Goal: Task Accomplishment & Management: Manage account settings

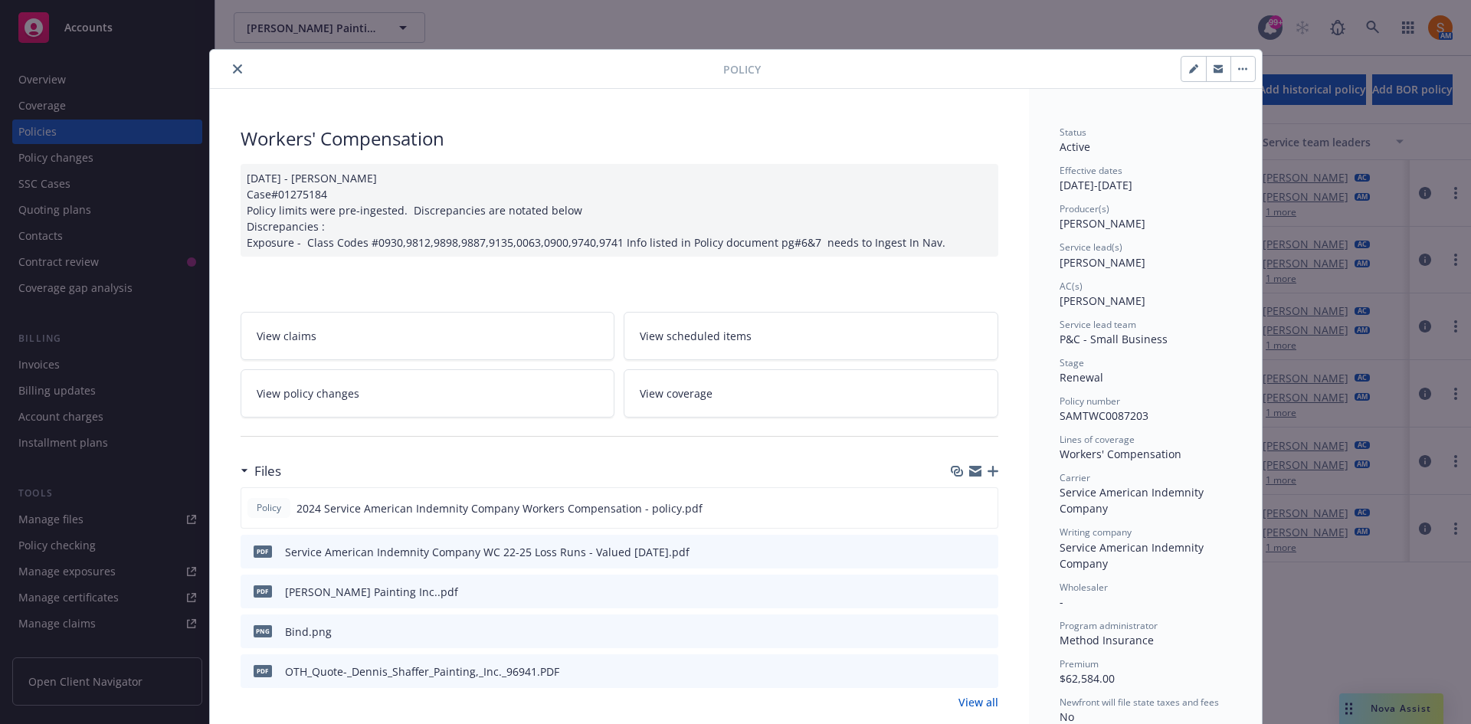
click at [231, 60] on button "close" at bounding box center [237, 69] width 18 height 18
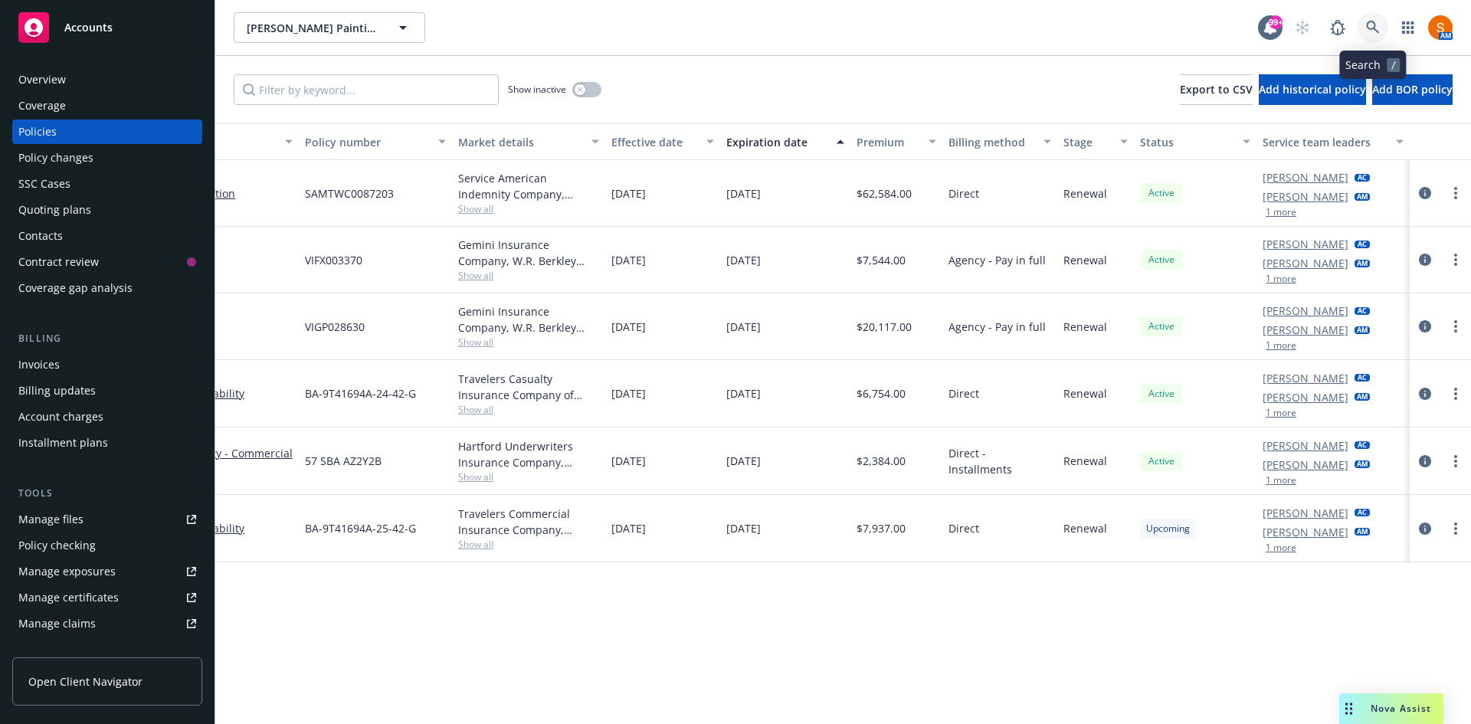
click at [1379, 28] on icon at bounding box center [1373, 28] width 14 height 14
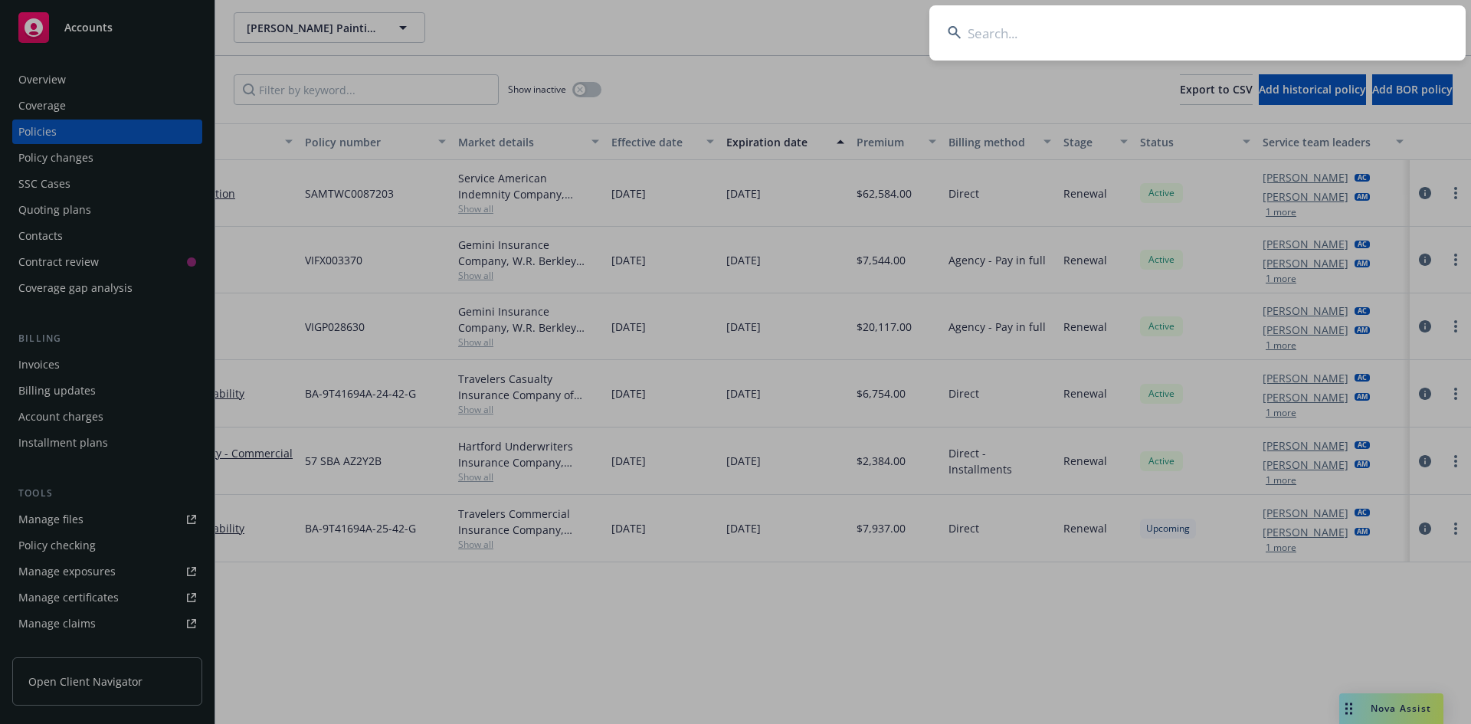
type input "l"
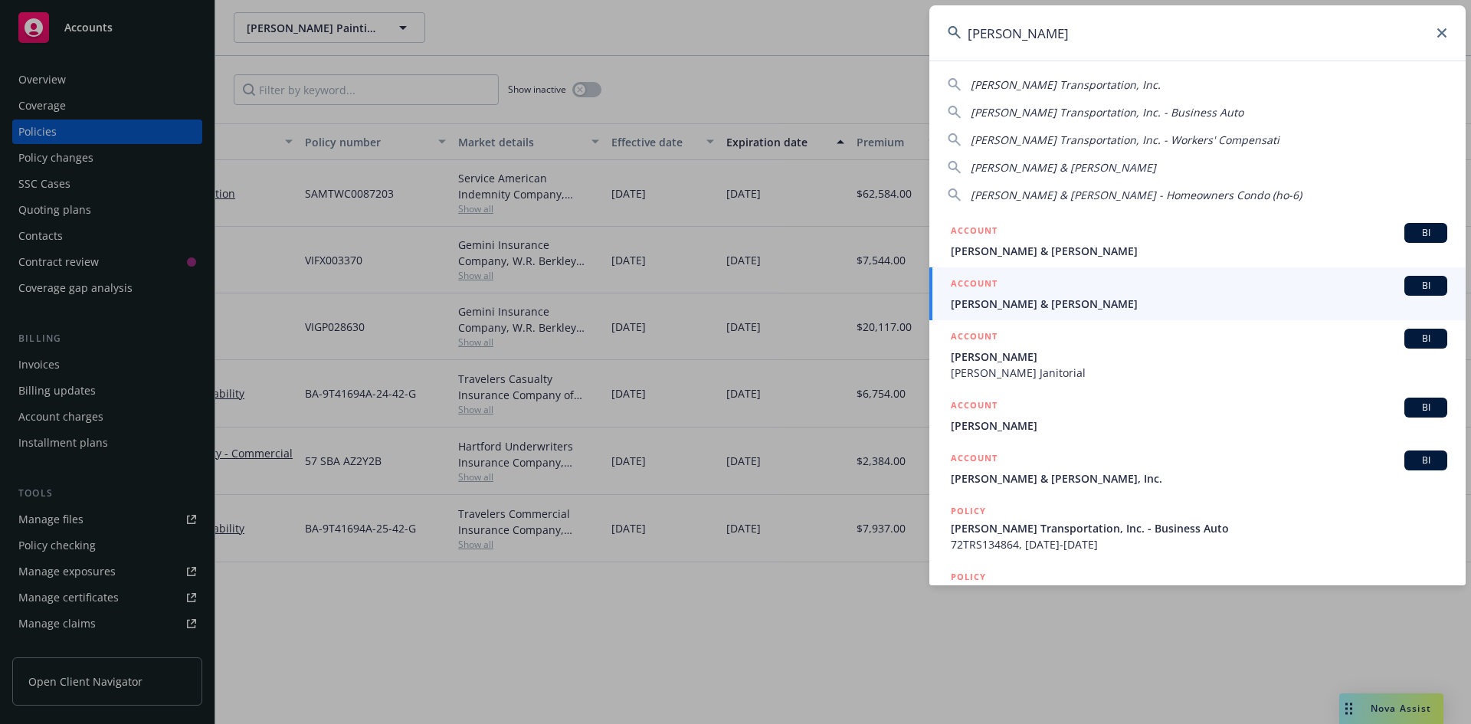
click at [1027, 82] on span "[PERSON_NAME] Transportation, Inc." at bounding box center [1066, 84] width 190 height 15
type input "[PERSON_NAME] Transportation, Inc."
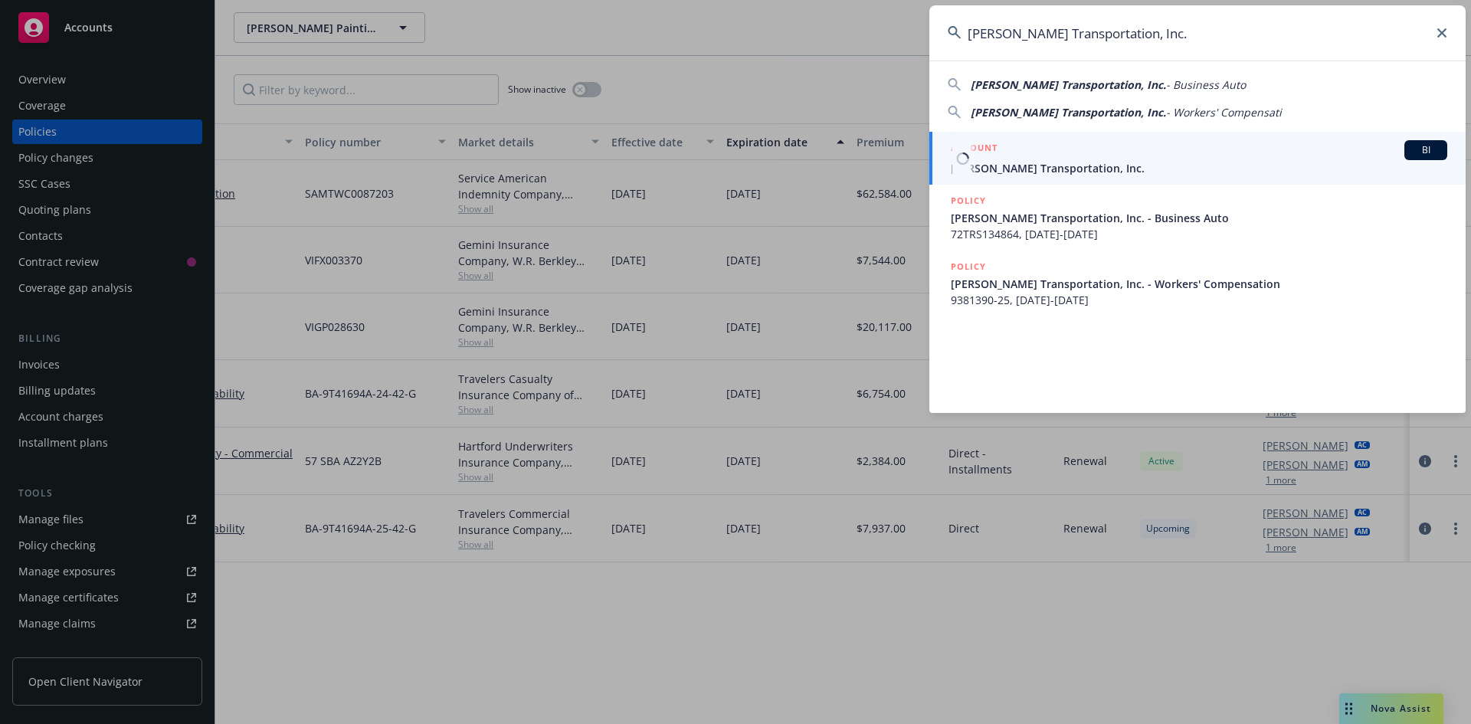
click at [1038, 182] on link "ACCOUNT BI Salazar Transportation, Inc." at bounding box center [1198, 158] width 536 height 53
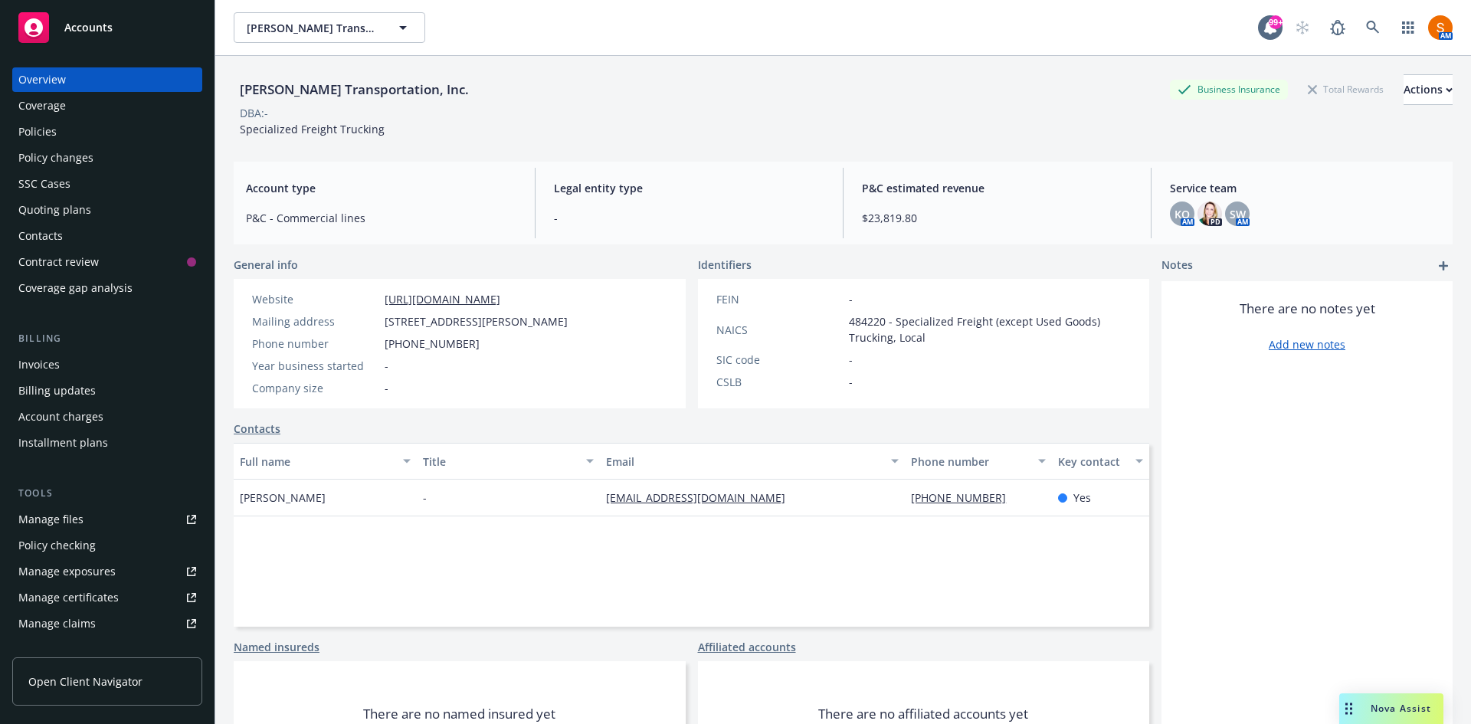
click at [54, 133] on div "Policies" at bounding box center [37, 132] width 38 height 25
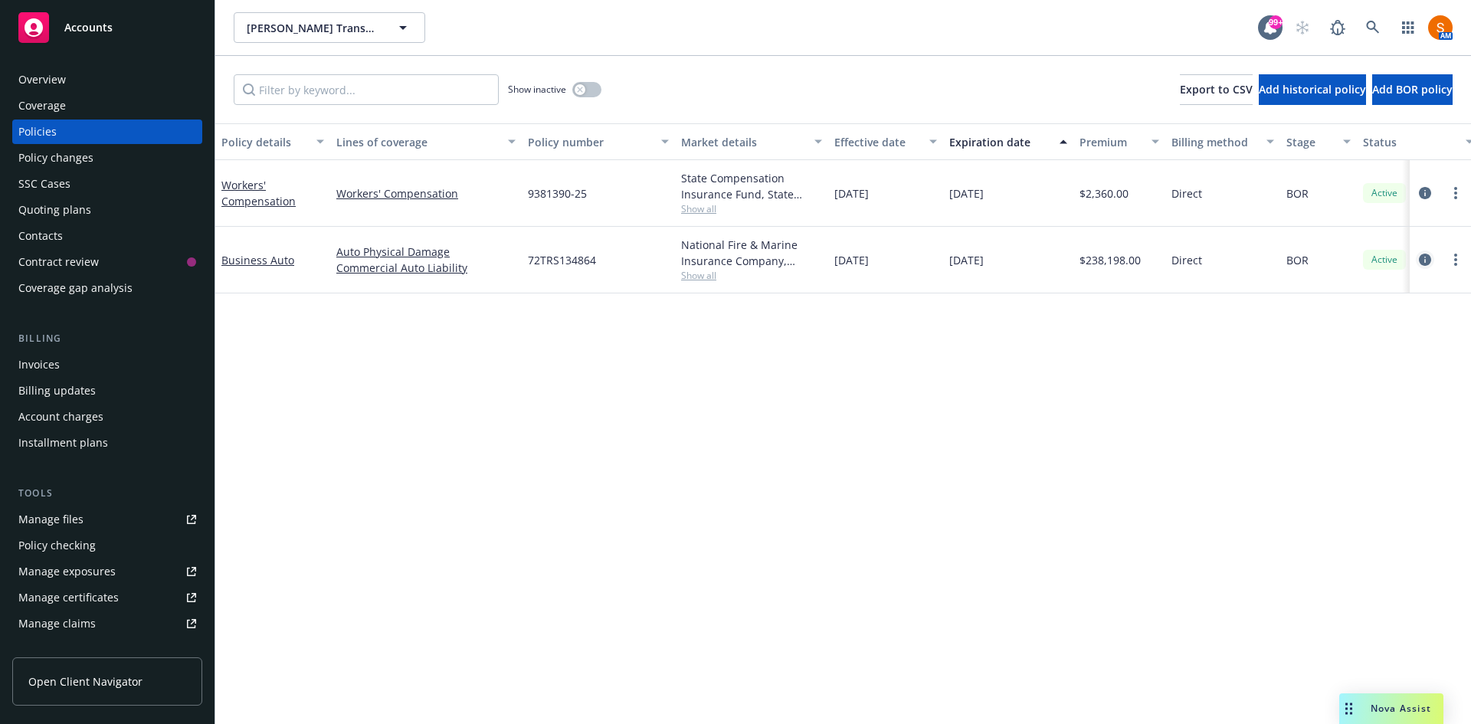
click at [1430, 261] on icon "circleInformation" at bounding box center [1425, 260] width 12 height 12
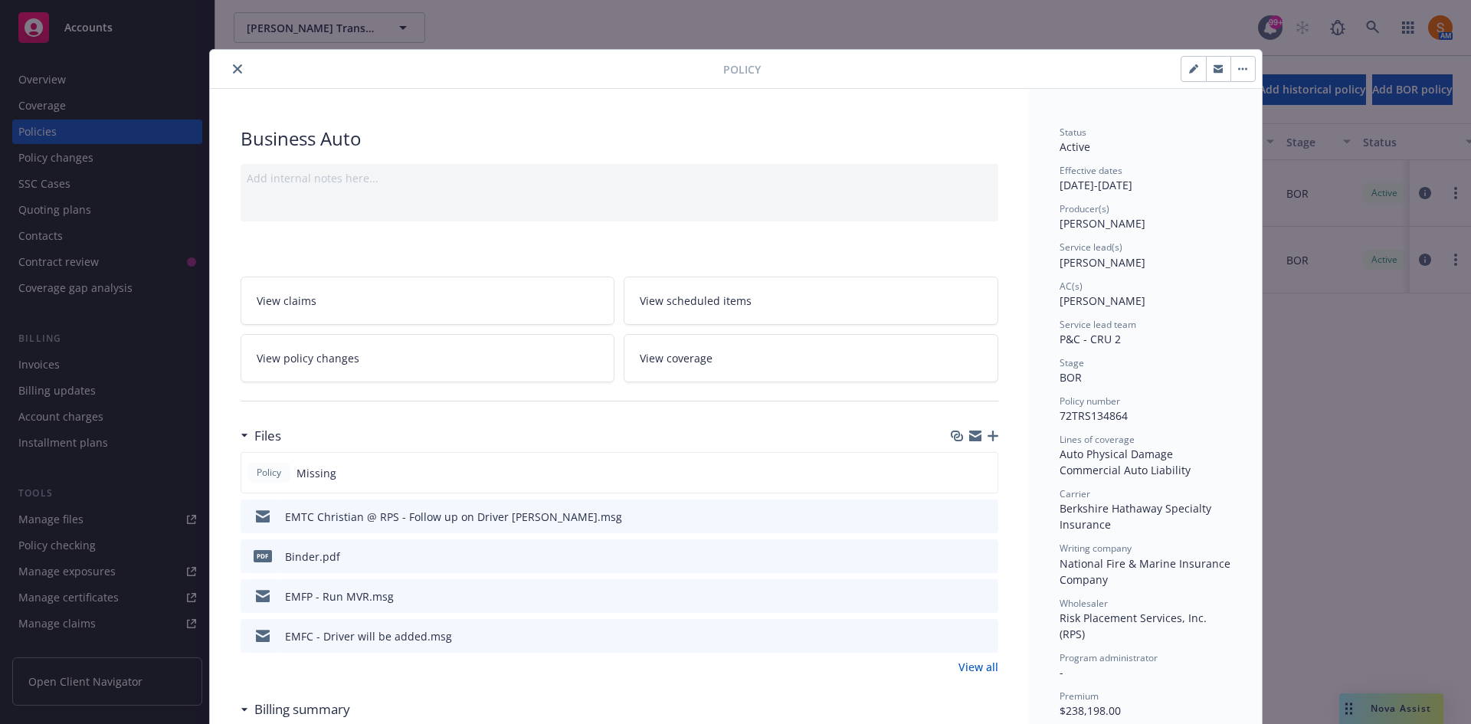
click at [1186, 75] on button "button" at bounding box center [1194, 69] width 25 height 25
select select "BOR"
select select "12"
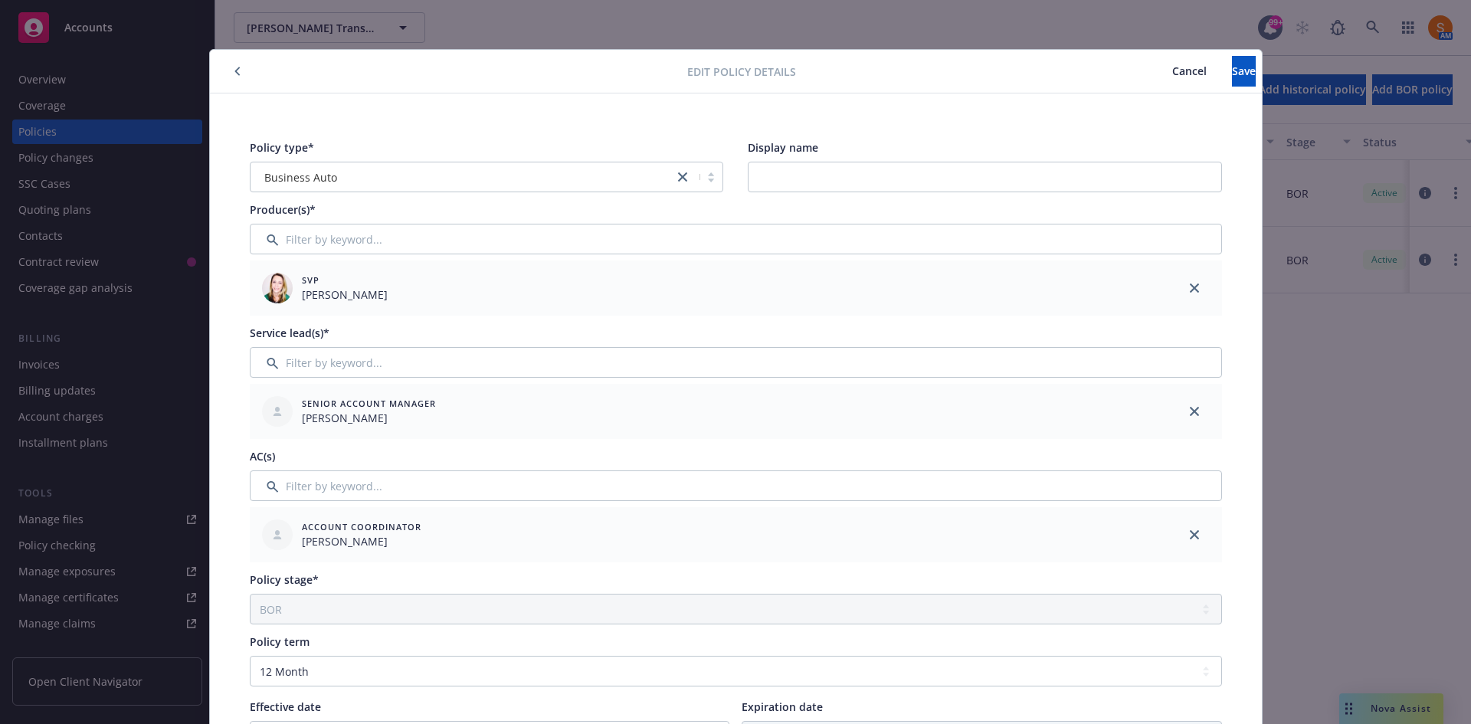
click at [238, 78] on div at bounding box center [452, 71] width 472 height 18
click at [236, 77] on button "button" at bounding box center [237, 71] width 18 height 18
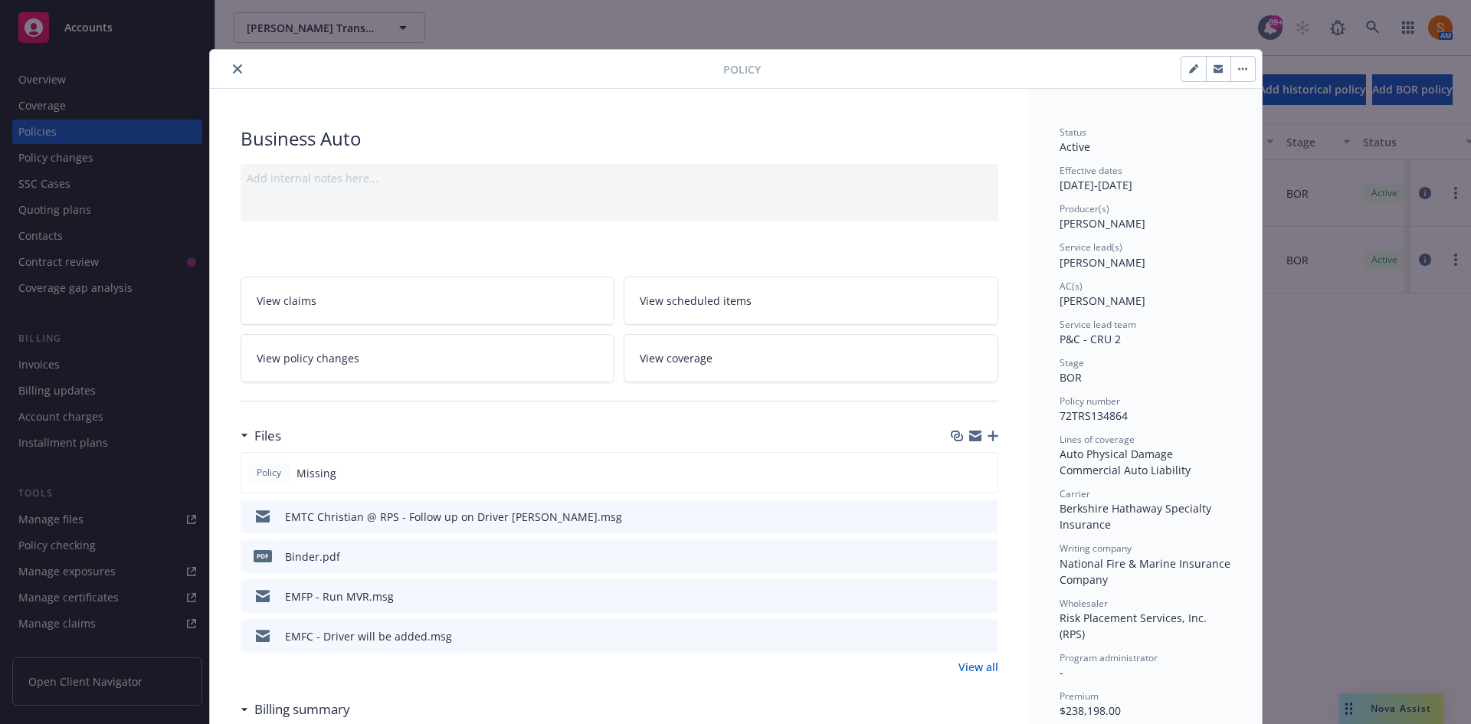
click at [235, 76] on button "close" at bounding box center [237, 69] width 18 height 18
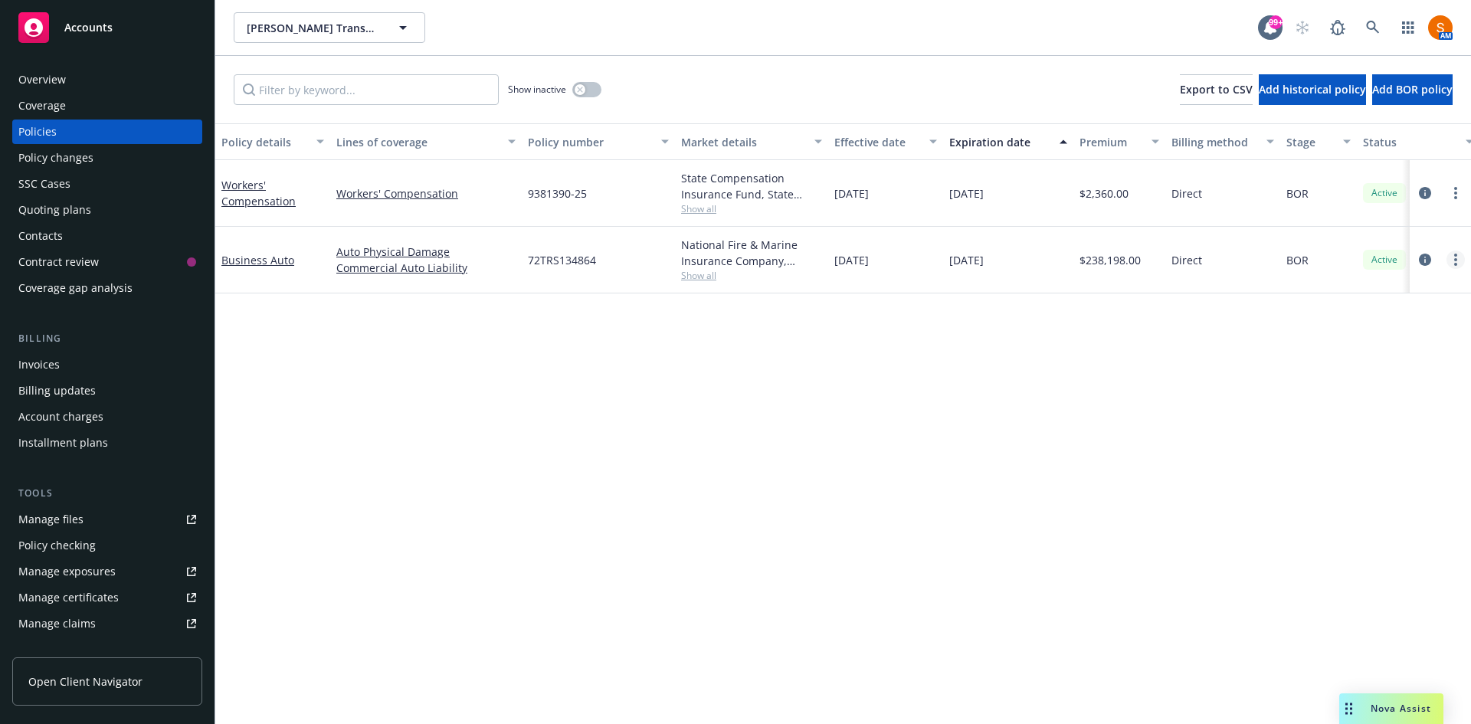
click at [1450, 259] on link "more" at bounding box center [1456, 260] width 18 height 18
click at [1355, 449] on link "Delete policy" at bounding box center [1374, 444] width 180 height 31
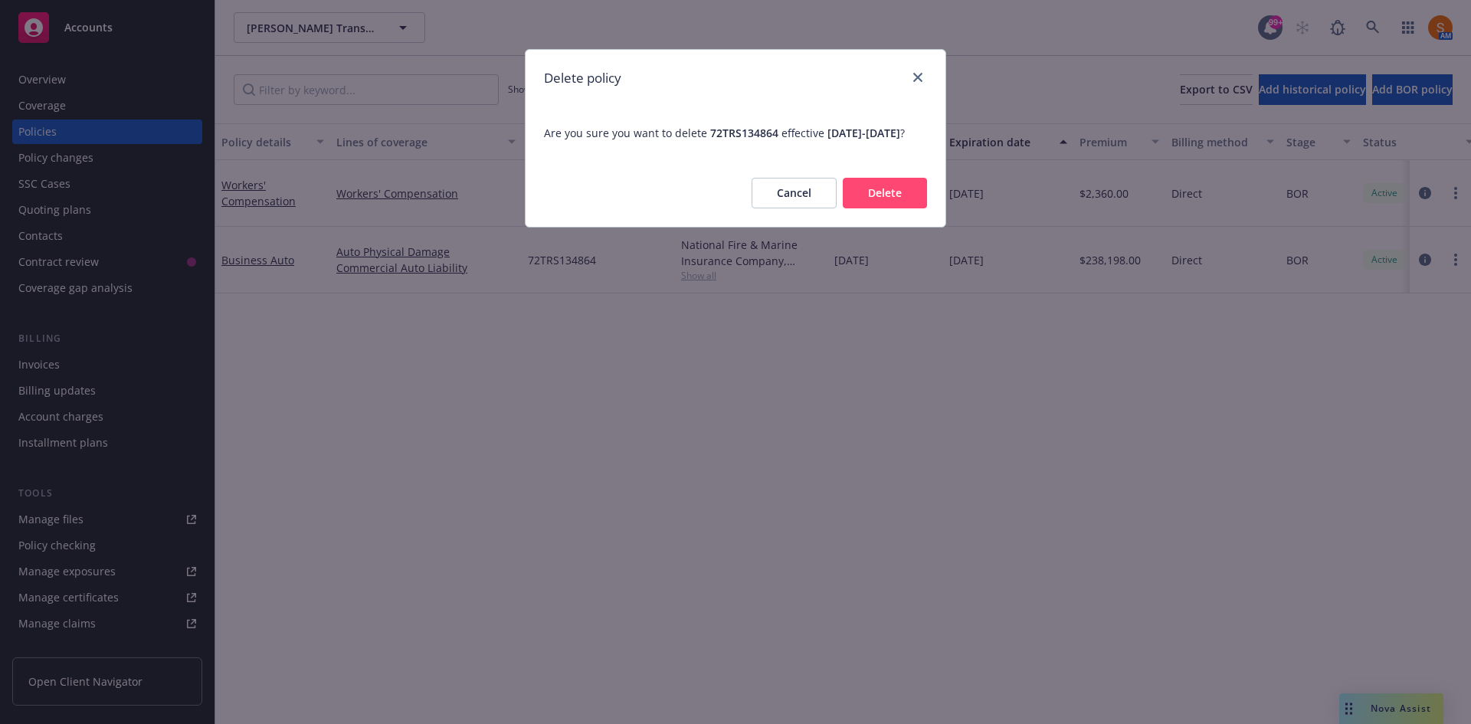
click at [896, 208] on button "Delete" at bounding box center [885, 193] width 84 height 31
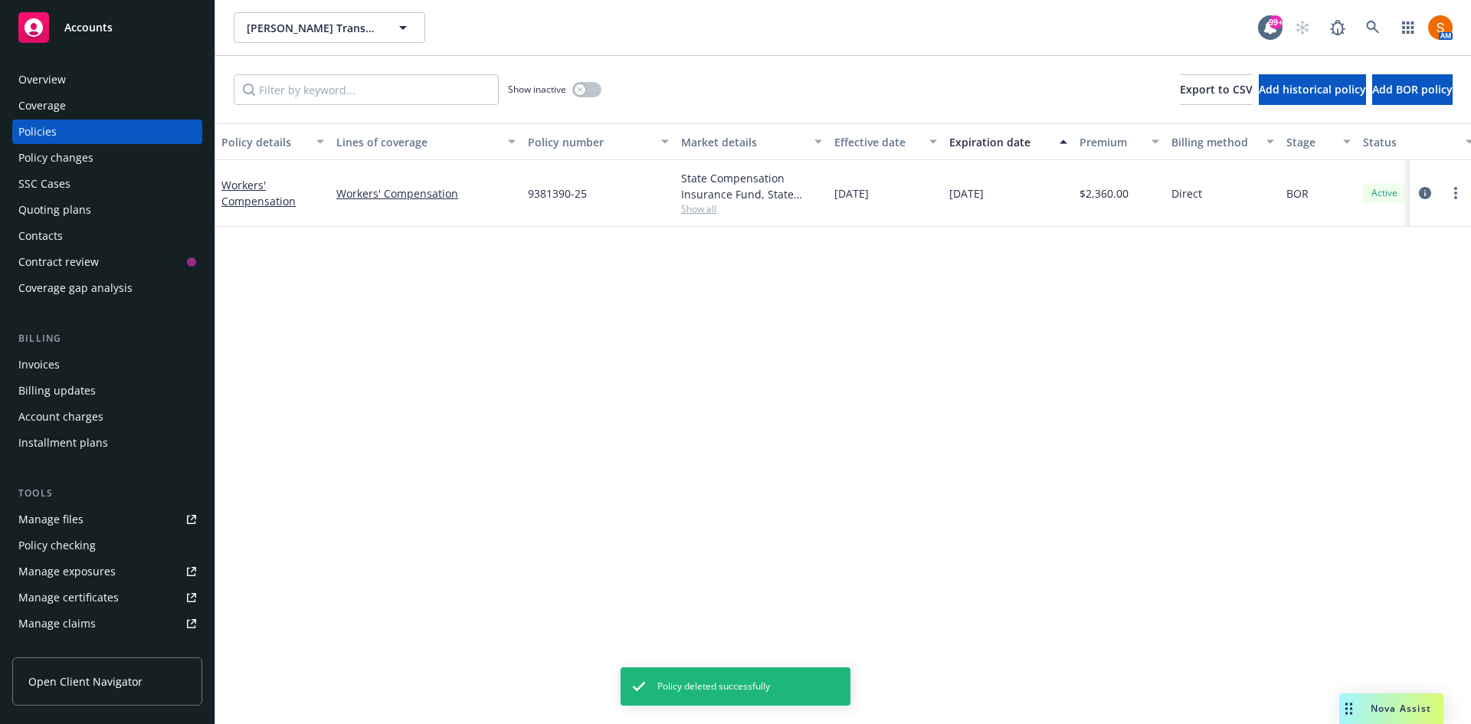
click at [82, 207] on div "Quoting plans" at bounding box center [54, 210] width 73 height 25
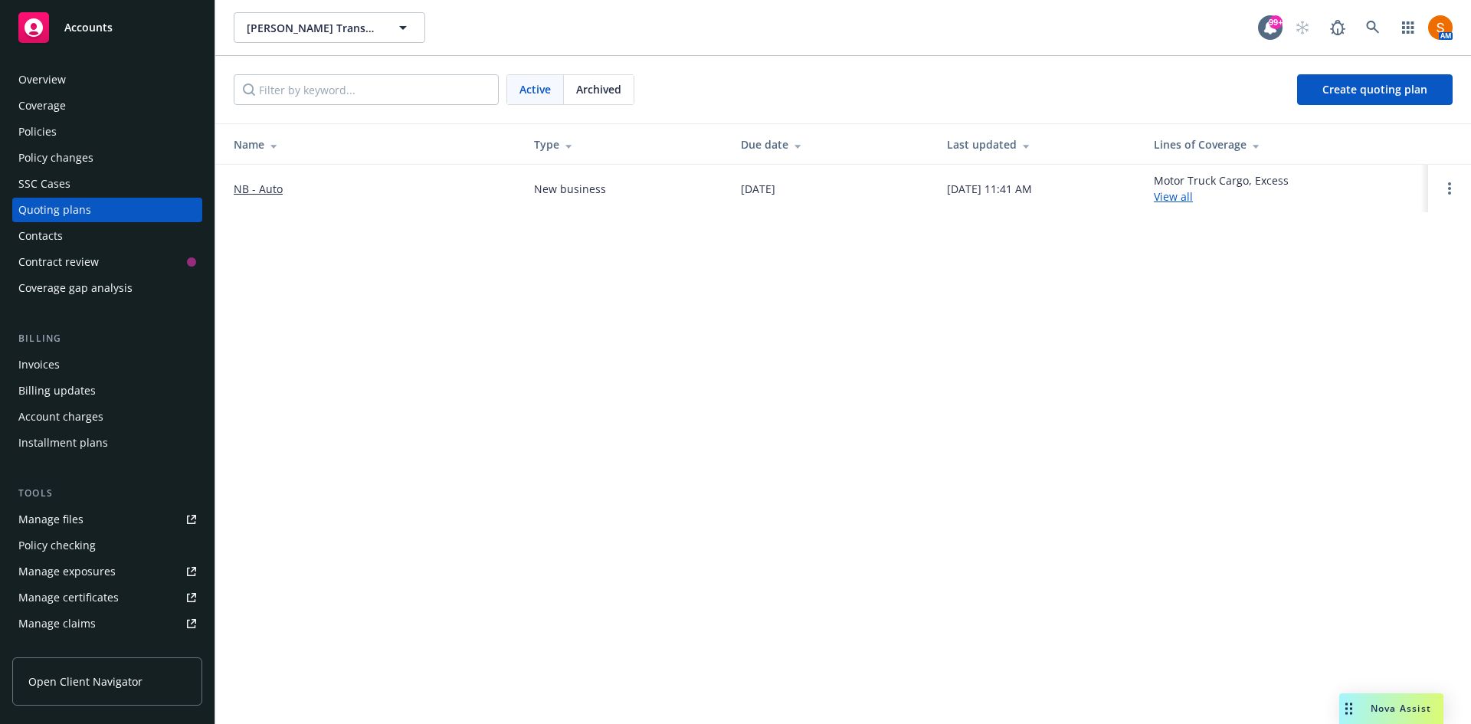
click at [271, 194] on link "NB - Auto" at bounding box center [258, 189] width 49 height 16
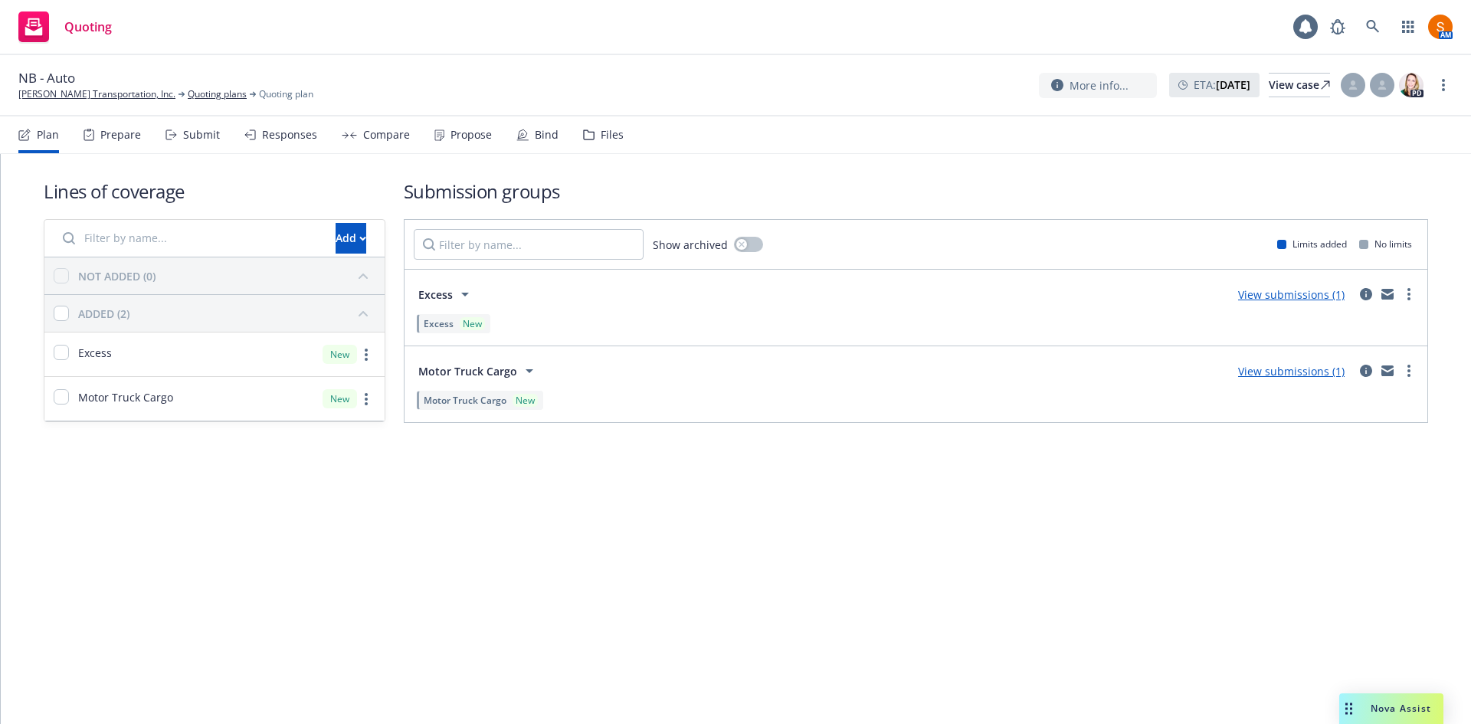
click at [455, 129] on div "Propose" at bounding box center [471, 135] width 41 height 12
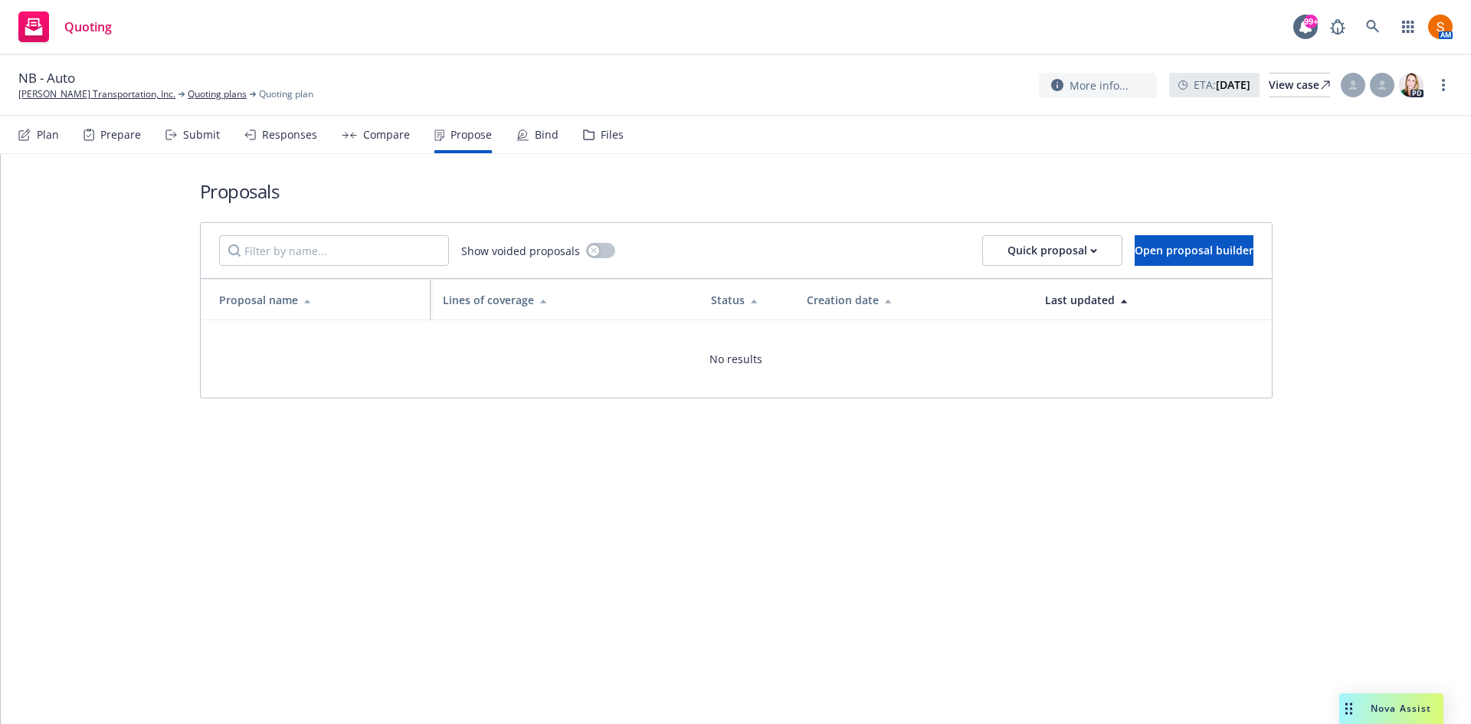
click at [42, 130] on div "Plan" at bounding box center [48, 135] width 22 height 12
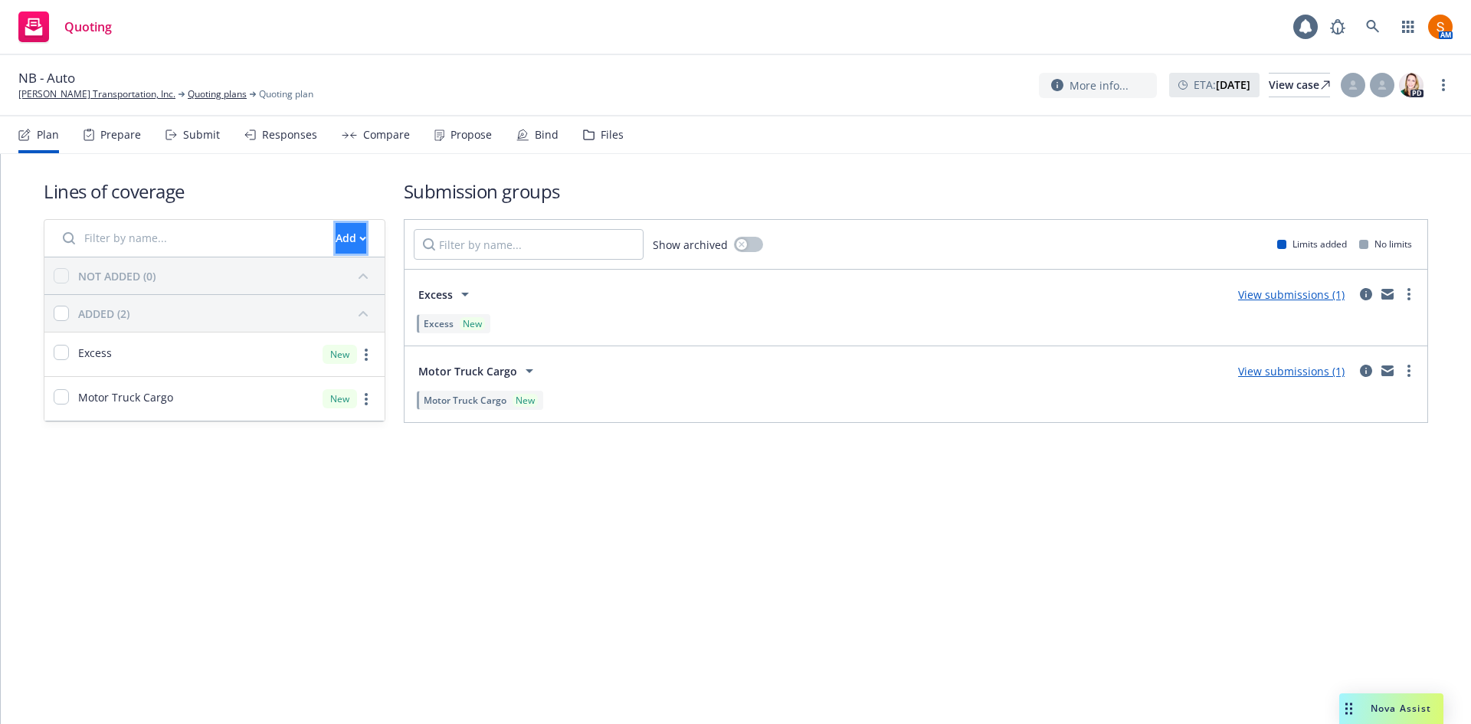
click at [344, 251] on button "Add" at bounding box center [351, 238] width 31 height 31
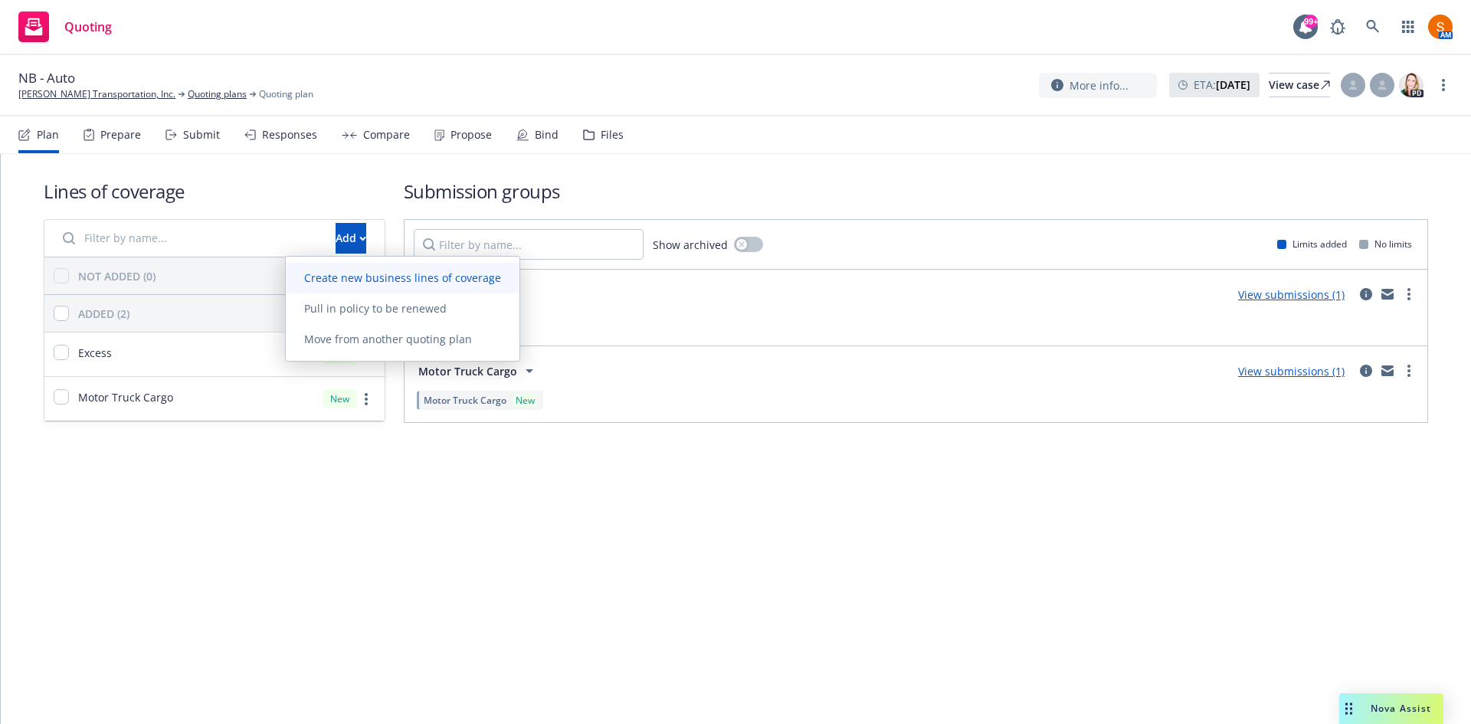
click at [363, 284] on span "Create new business lines of coverage" at bounding box center [403, 278] width 234 height 15
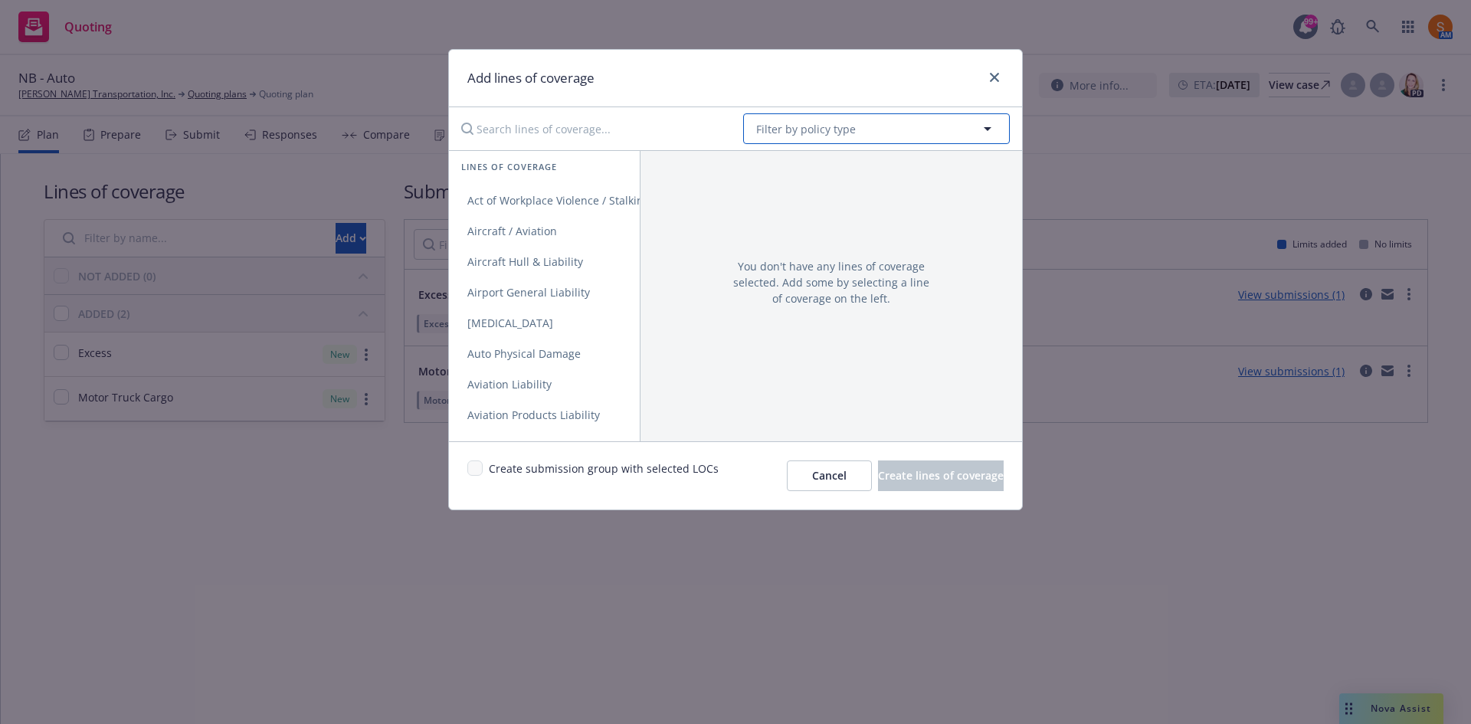
click at [844, 122] on span "Filter by policy type" at bounding box center [806, 129] width 100 height 16
type input "commercial auto"
click at [830, 179] on strong "Commercial Auto" at bounding box center [805, 172] width 90 height 15
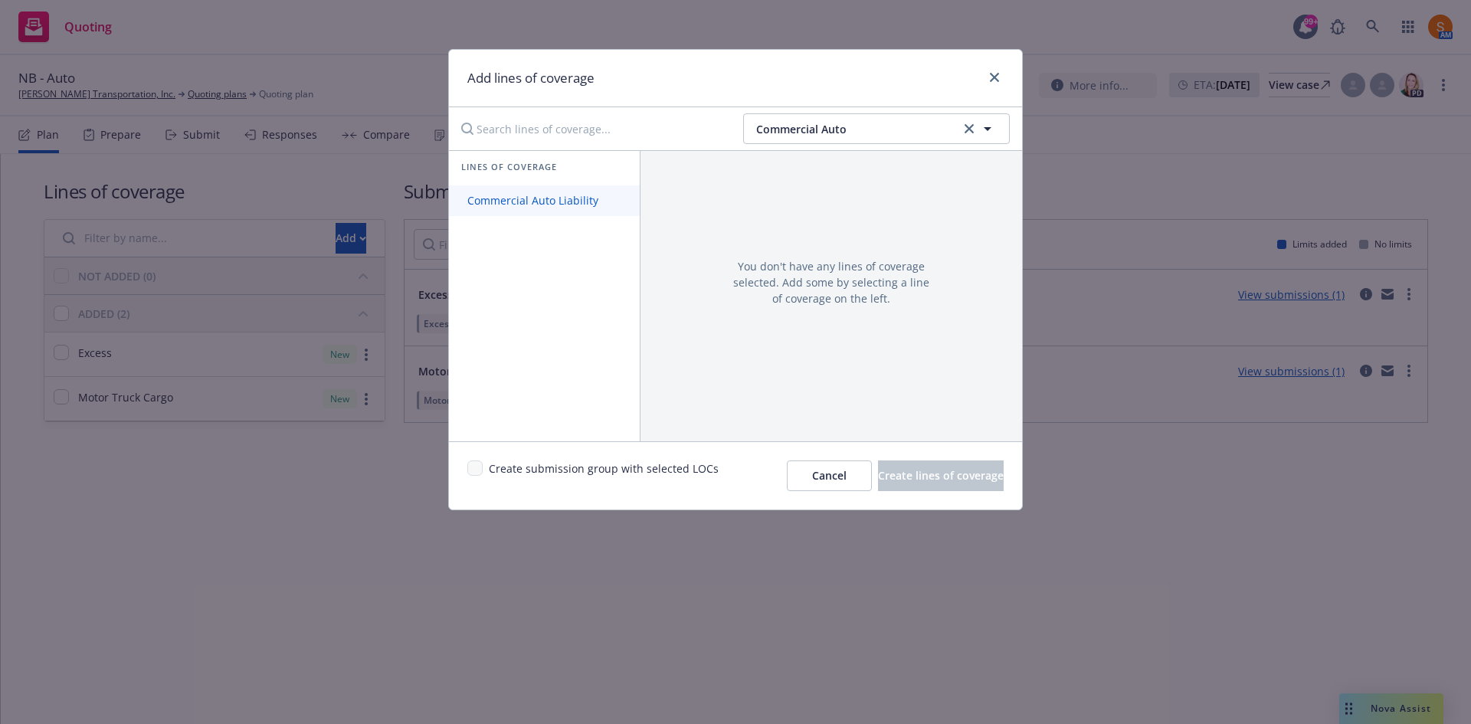
click at [498, 192] on link "Commercial Auto Liability" at bounding box center [544, 200] width 191 height 31
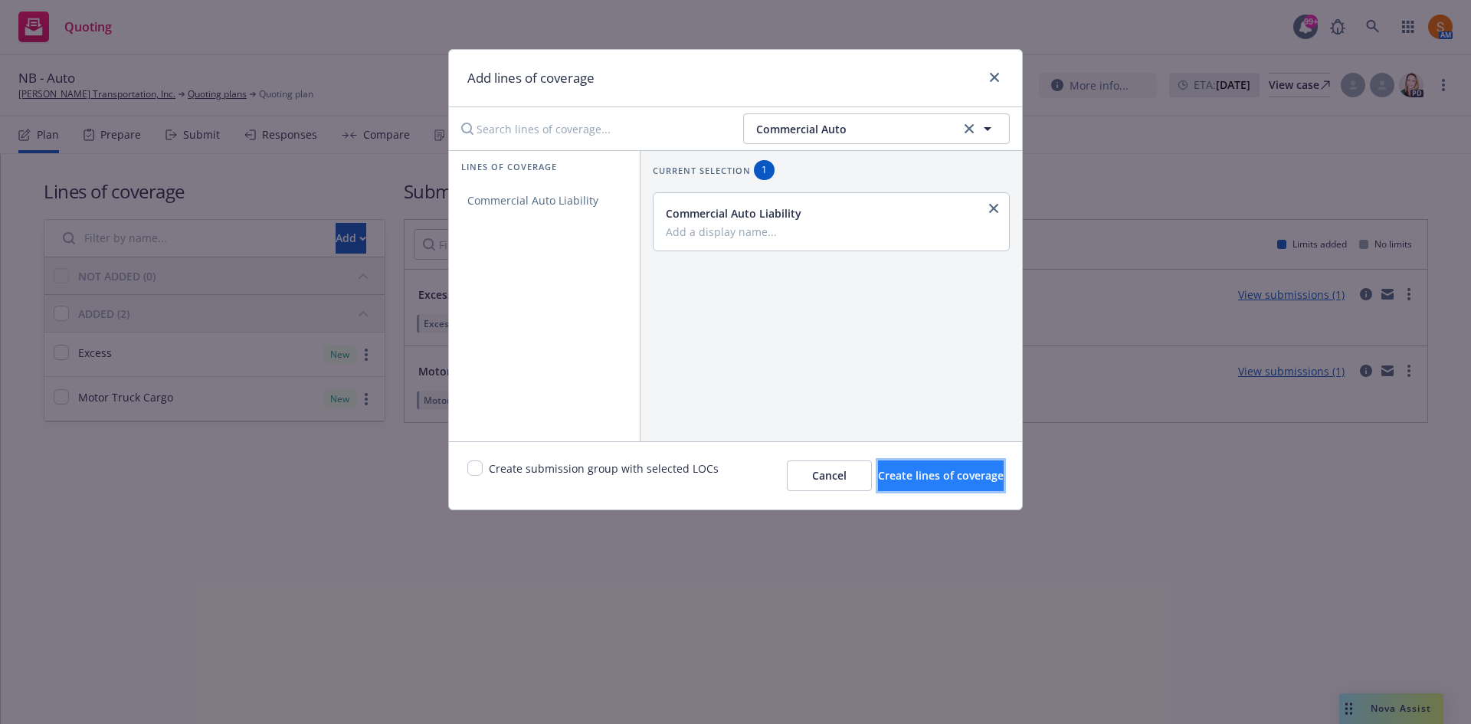
click at [928, 477] on span "Create lines of coverage" at bounding box center [941, 475] width 126 height 15
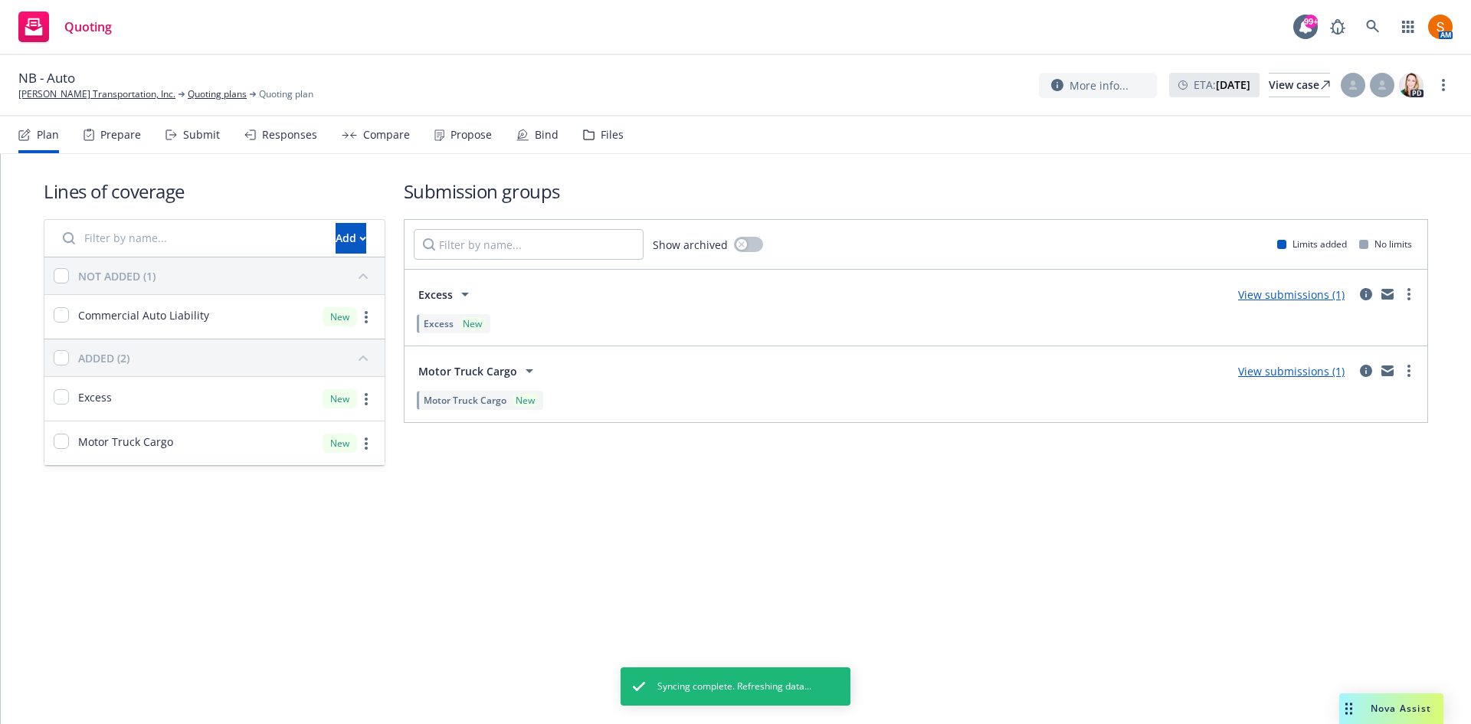
click at [51, 313] on div "Commercial Auto Liability" at bounding box center [126, 317] width 165 height 44
checkbox input "true"
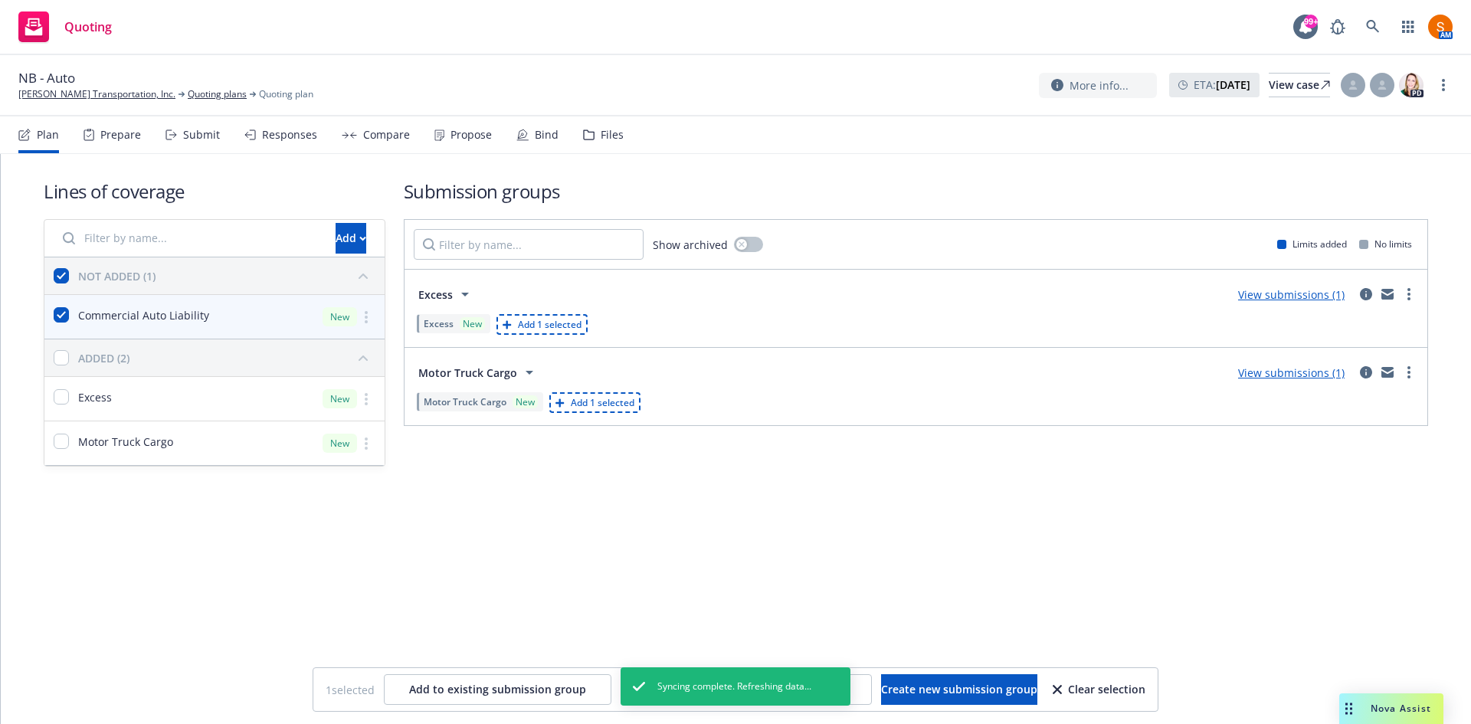
click at [602, 612] on div "Lines of coverage Add NOT ADDED (1) Commercial Auto Liability New ADDED (2) Exc…" at bounding box center [736, 439] width 1471 height 570
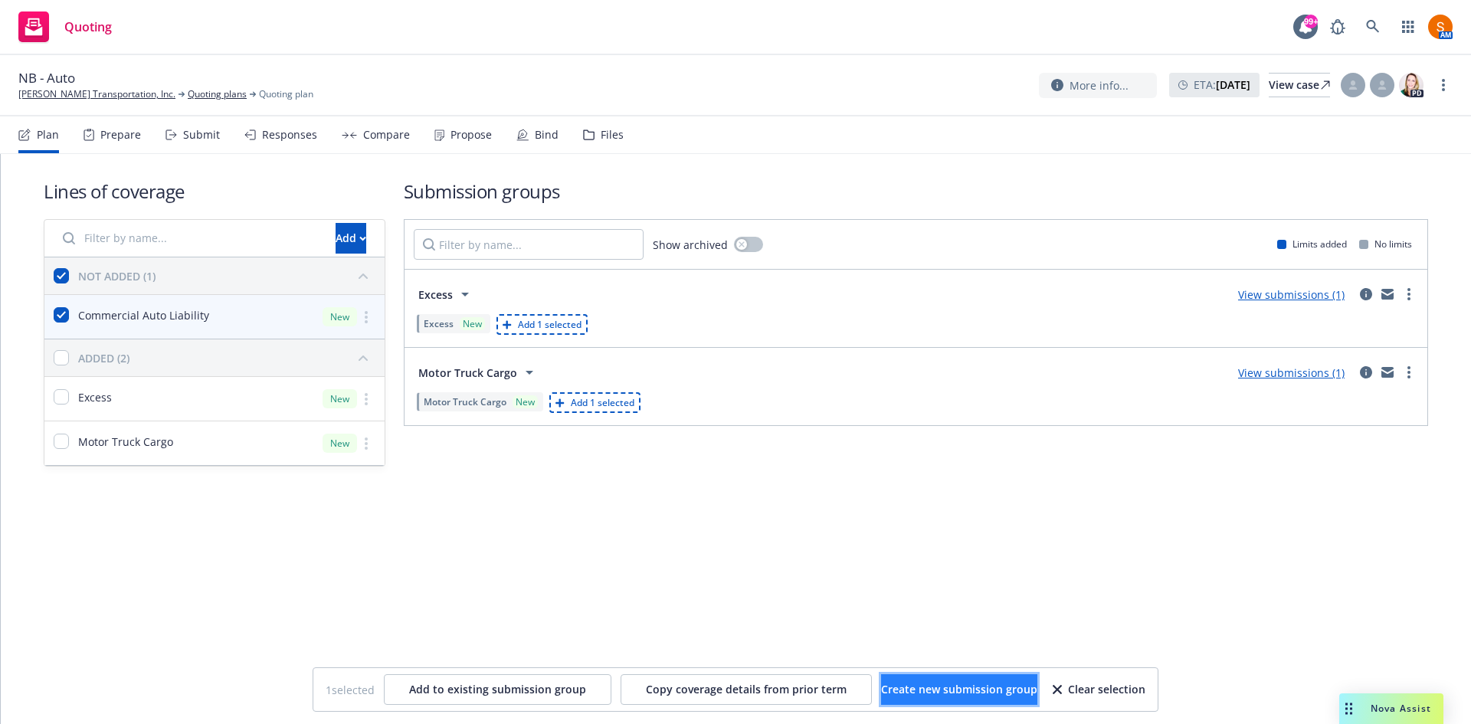
click at [968, 690] on span "Create new submission group" at bounding box center [959, 689] width 156 height 15
checkbox input "false"
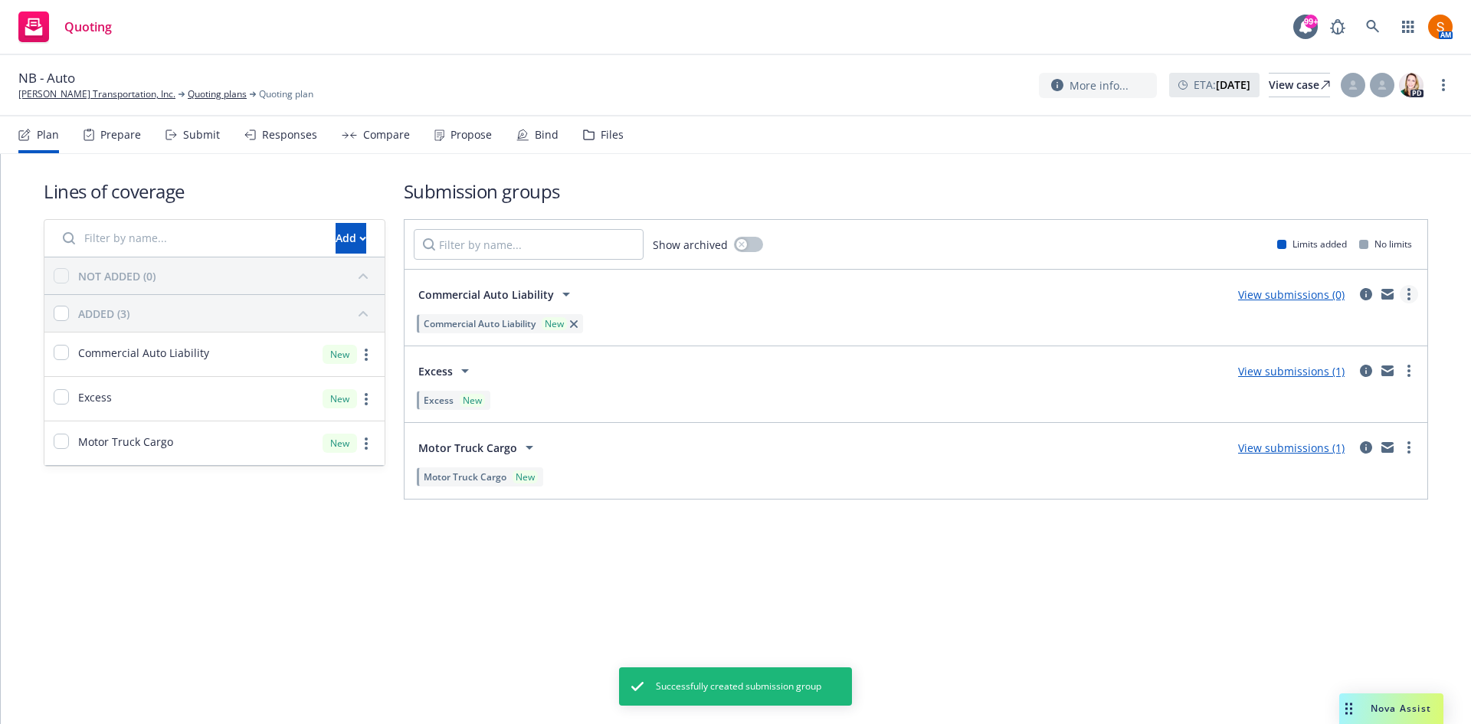
click at [1409, 297] on icon "more" at bounding box center [1409, 294] width 3 height 12
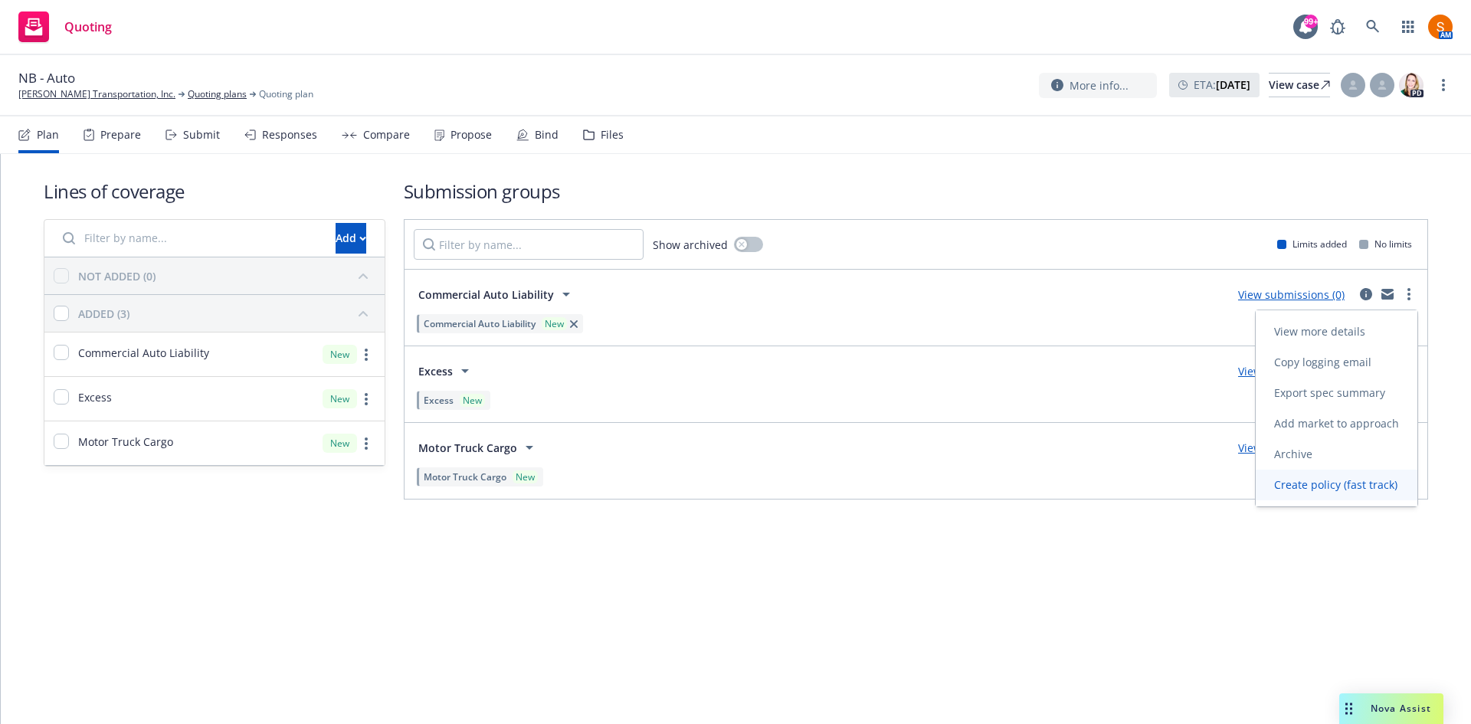
click at [1315, 478] on span "Create policy (fast track)" at bounding box center [1336, 484] width 160 height 15
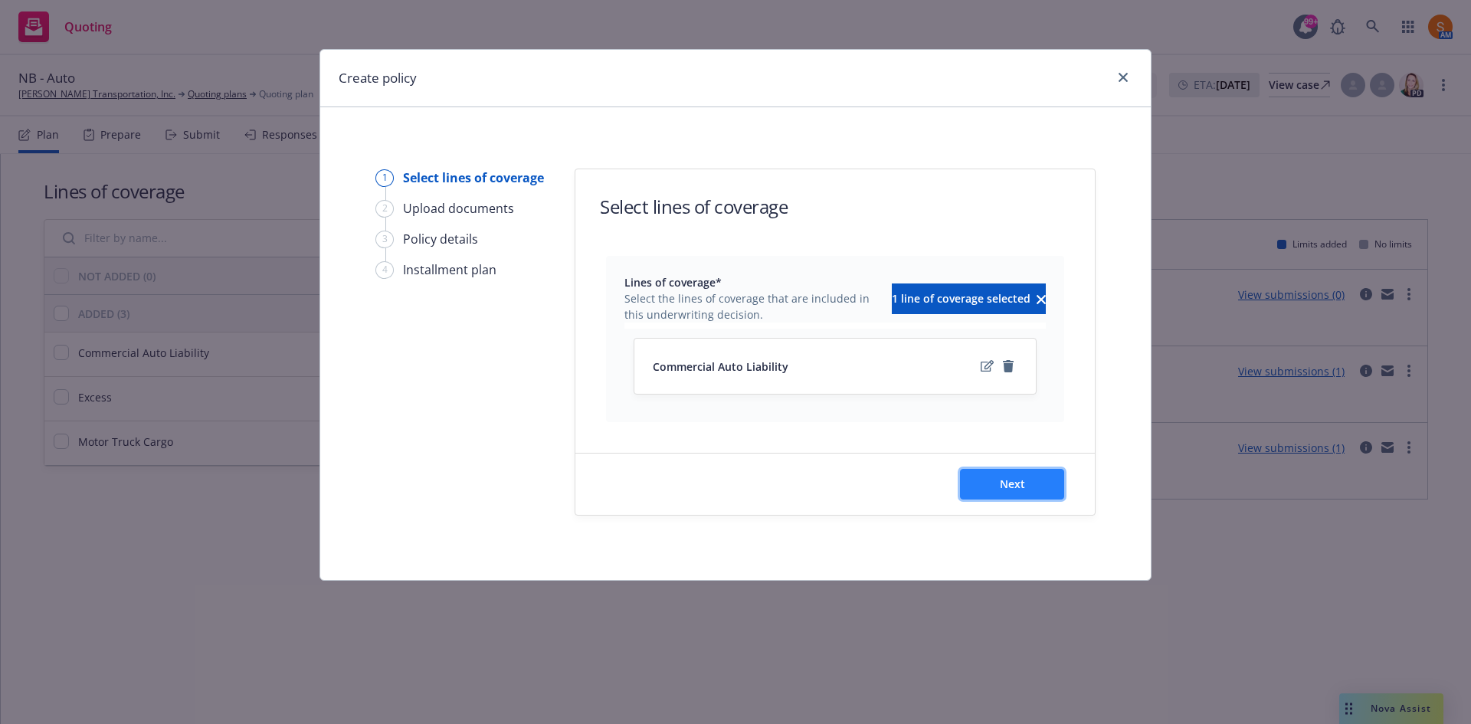
click at [1033, 484] on button "Next" at bounding box center [1012, 484] width 104 height 31
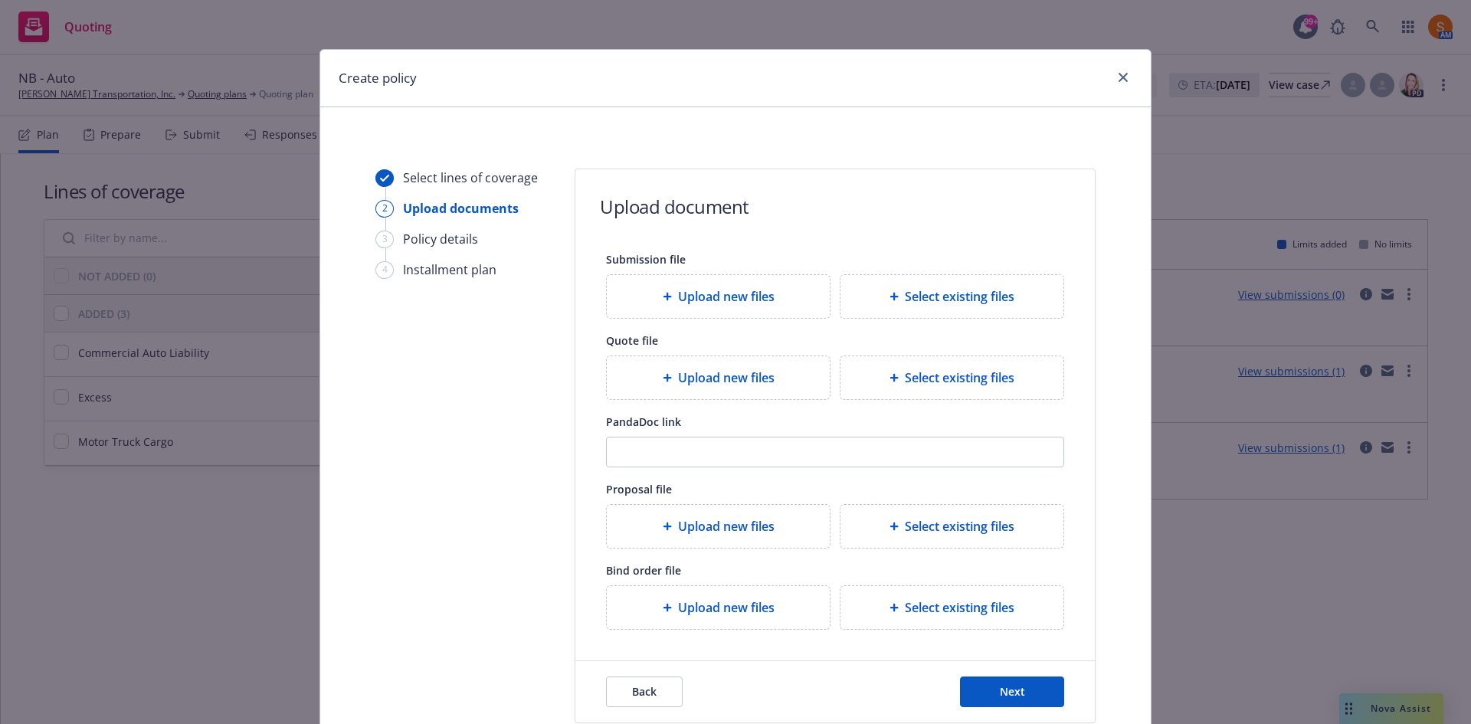
scroll to position [113, 0]
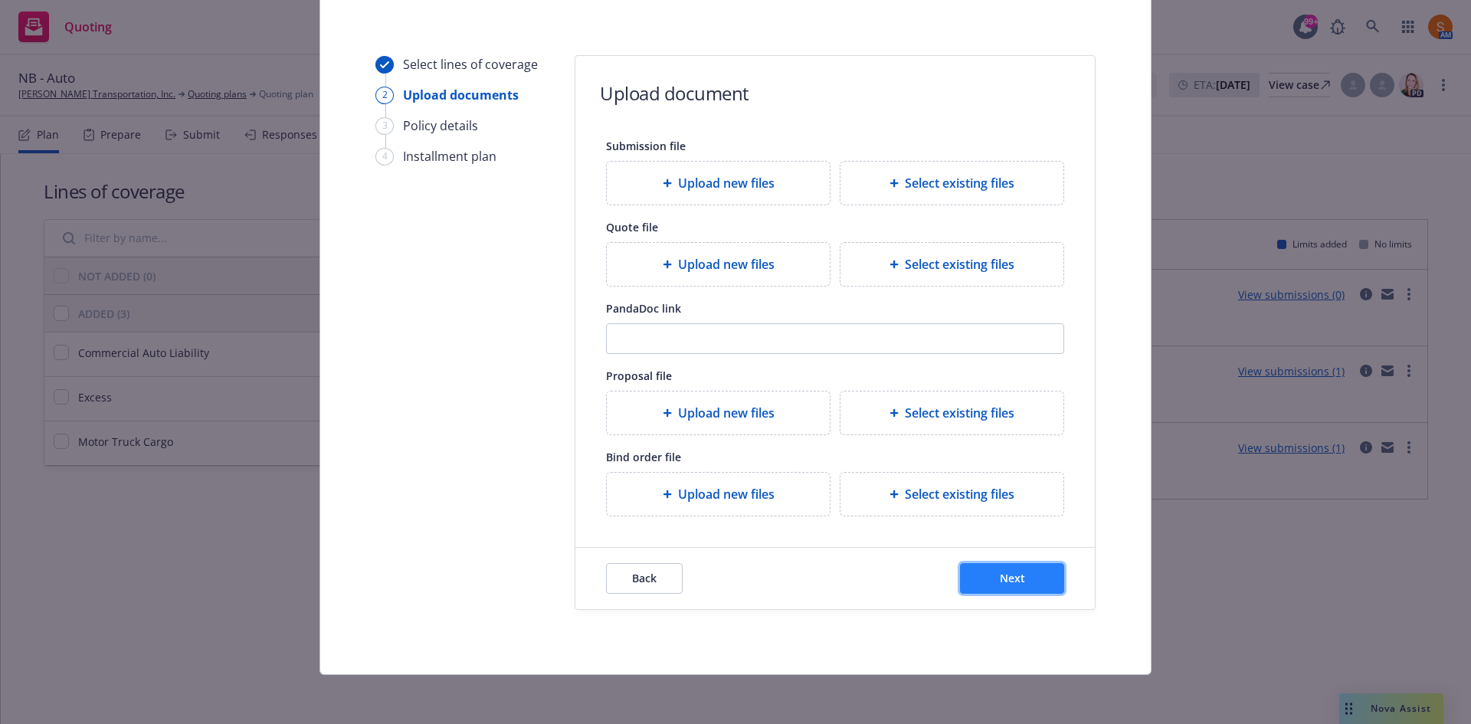
click at [1016, 576] on span "Next" at bounding box center [1012, 578] width 25 height 15
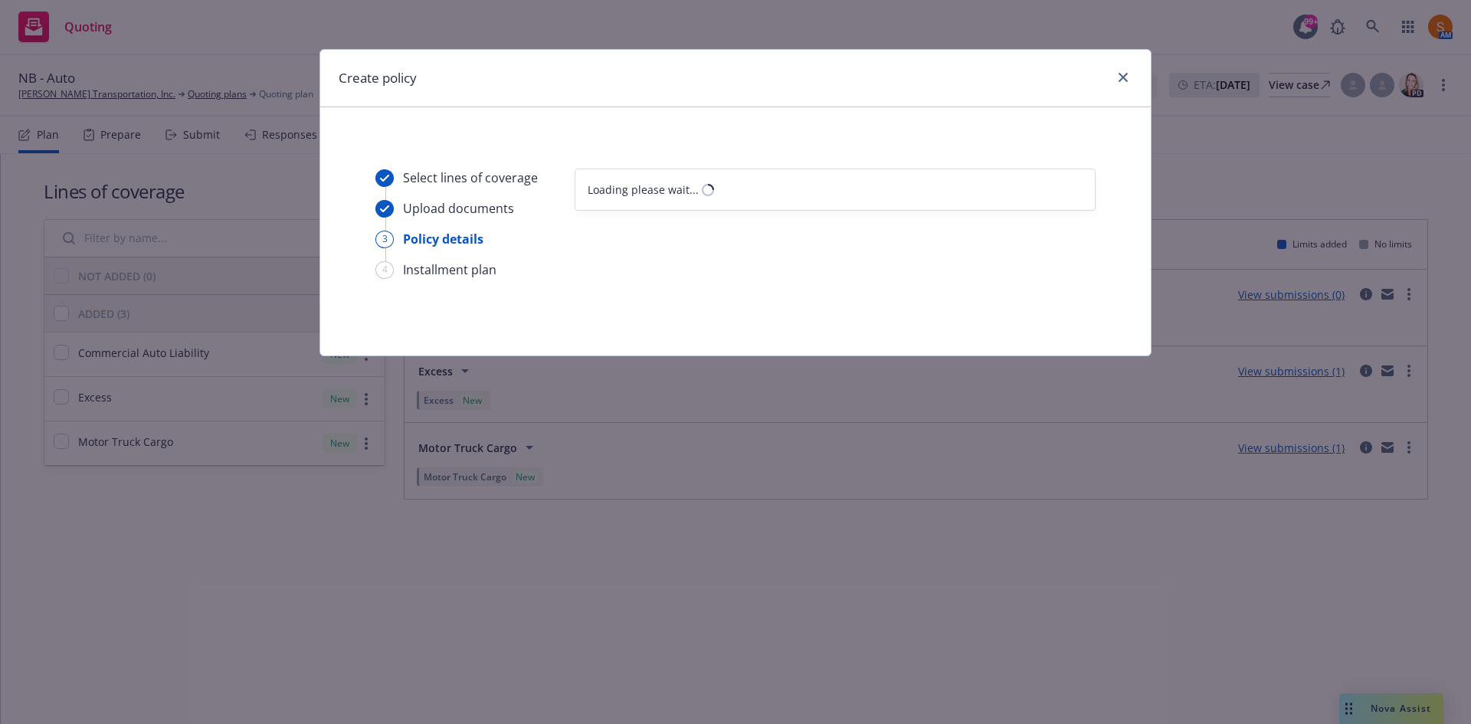
scroll to position [0, 0]
select select "12"
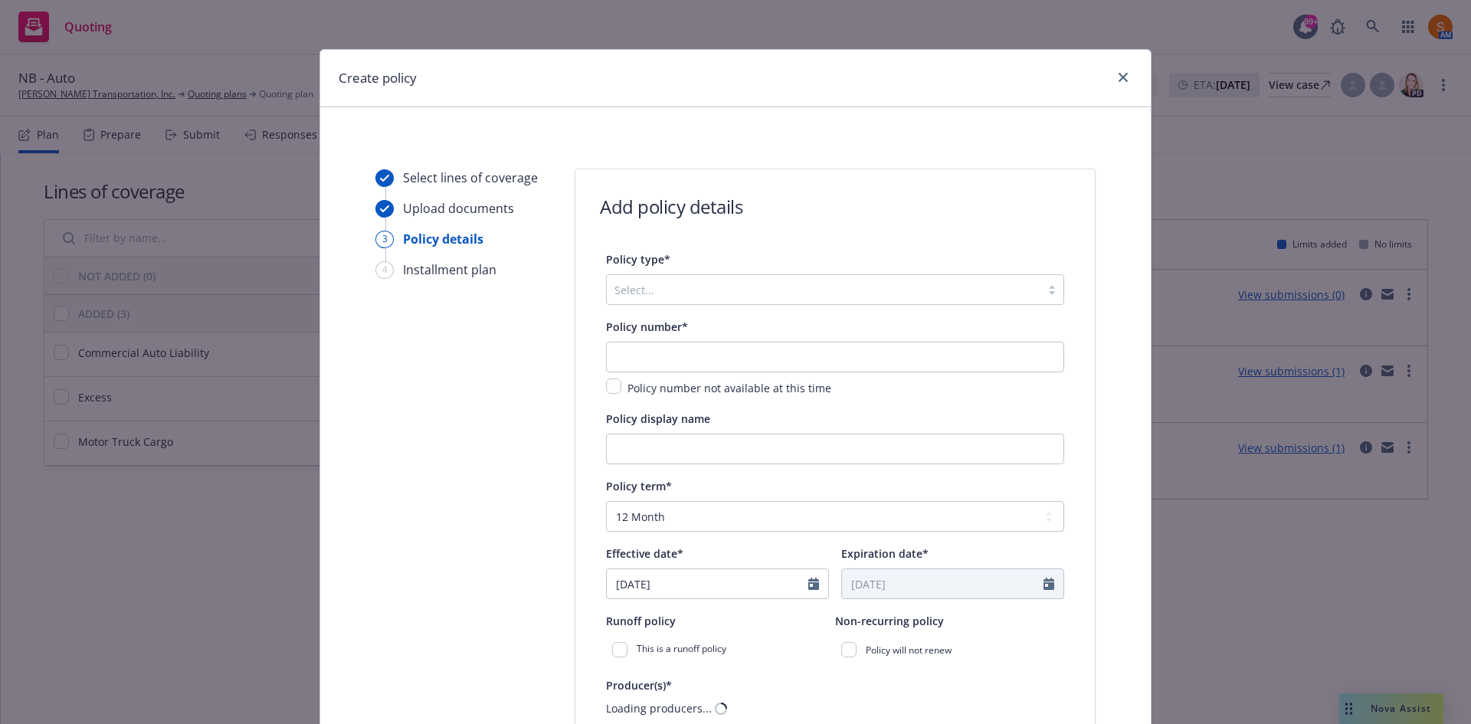
click at [661, 290] on div at bounding box center [824, 289] width 418 height 18
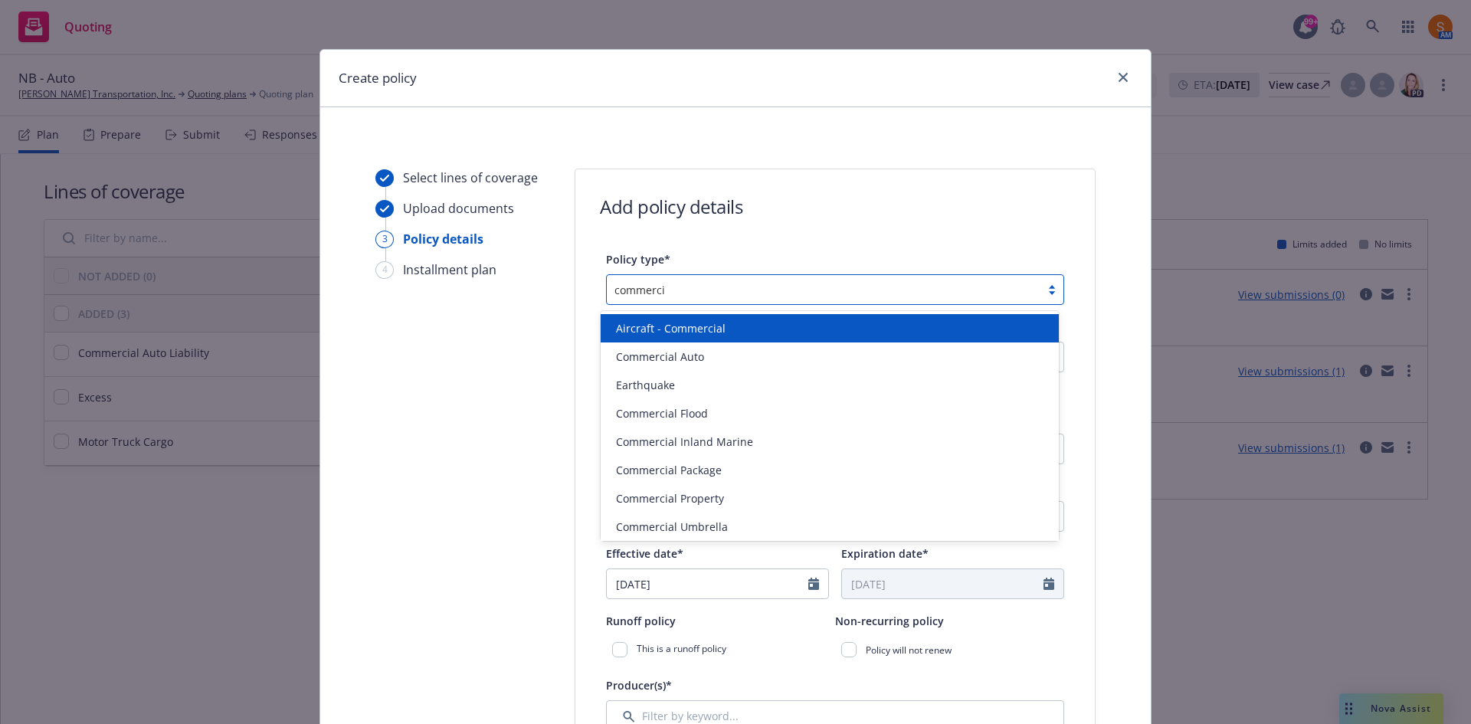
type input "commercial"
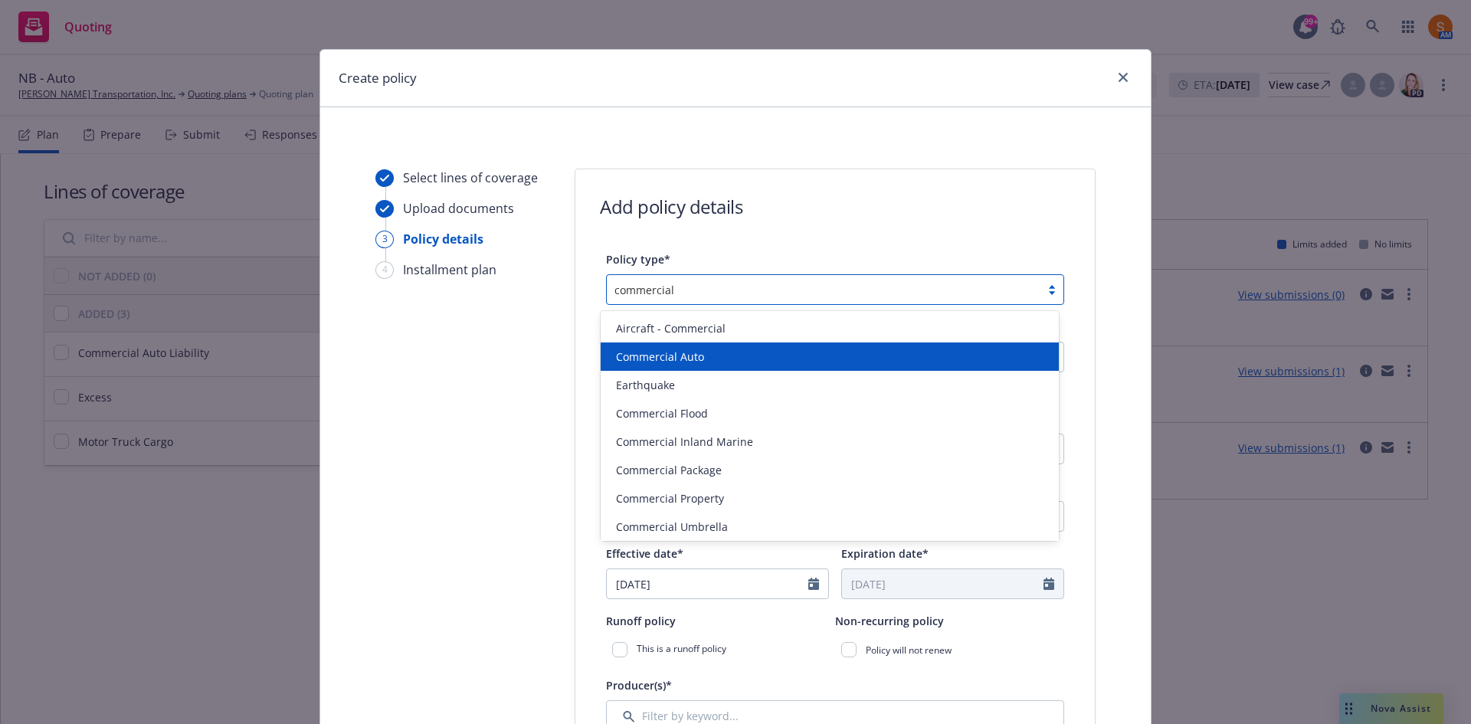
click at [662, 363] on span "Commercial Auto" at bounding box center [660, 357] width 88 height 16
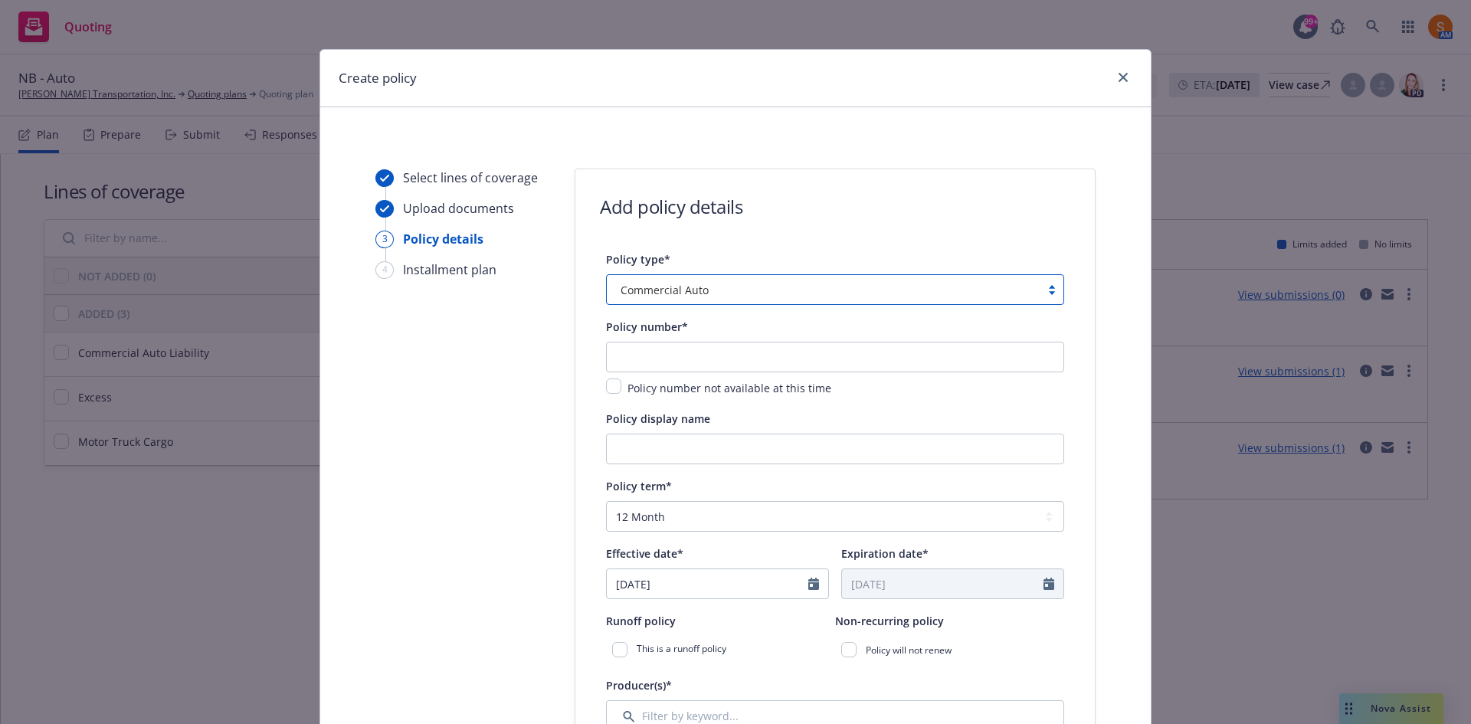
scroll to position [84, 0]
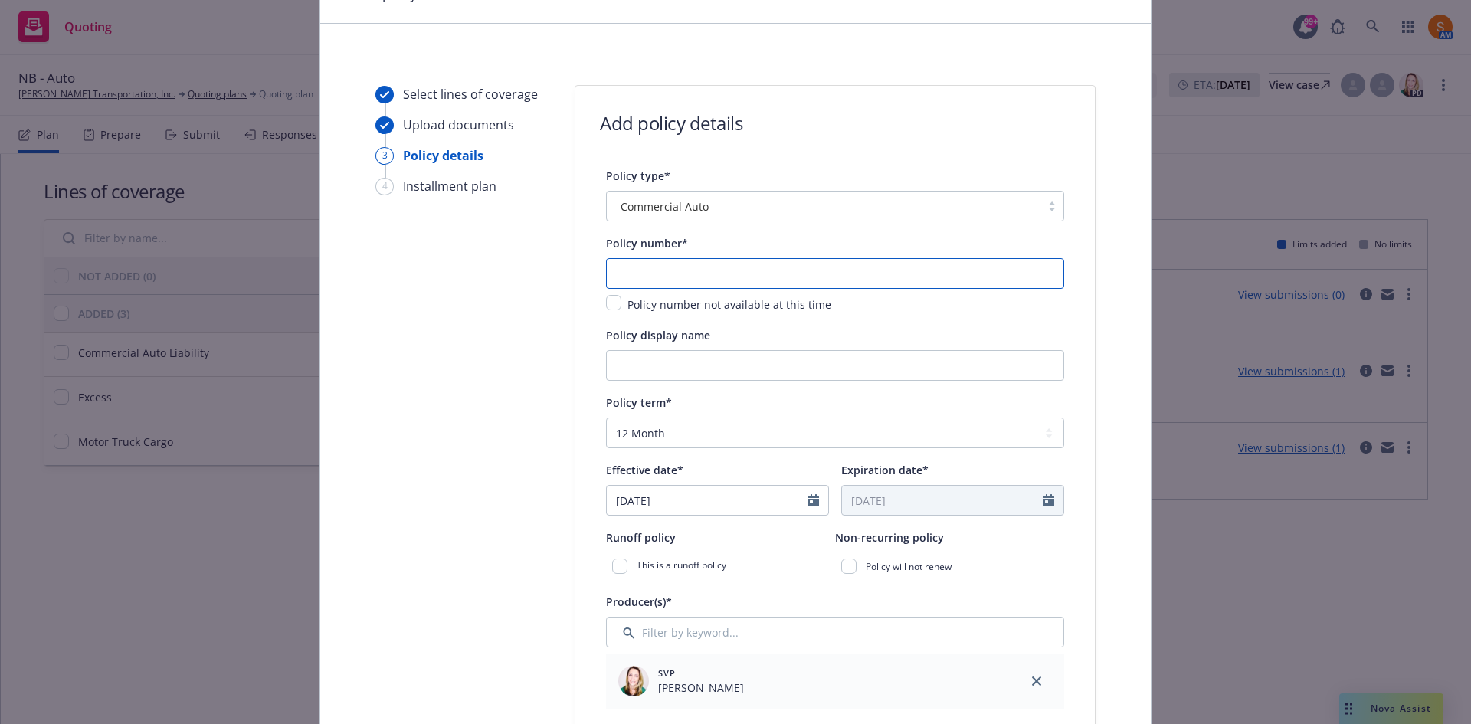
paste input "238,198.00"
click at [730, 279] on input "238,198.00" at bounding box center [835, 273] width 458 height 31
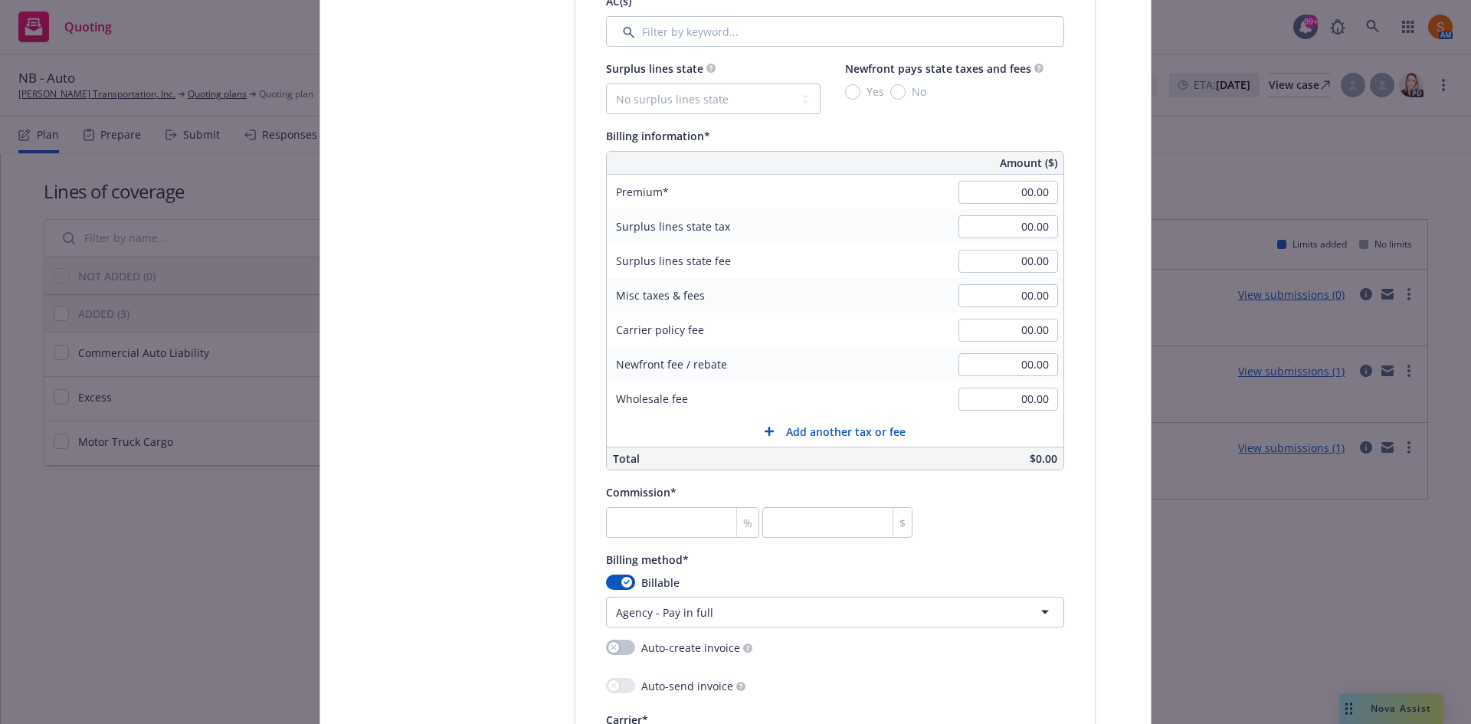
scroll to position [891, 0]
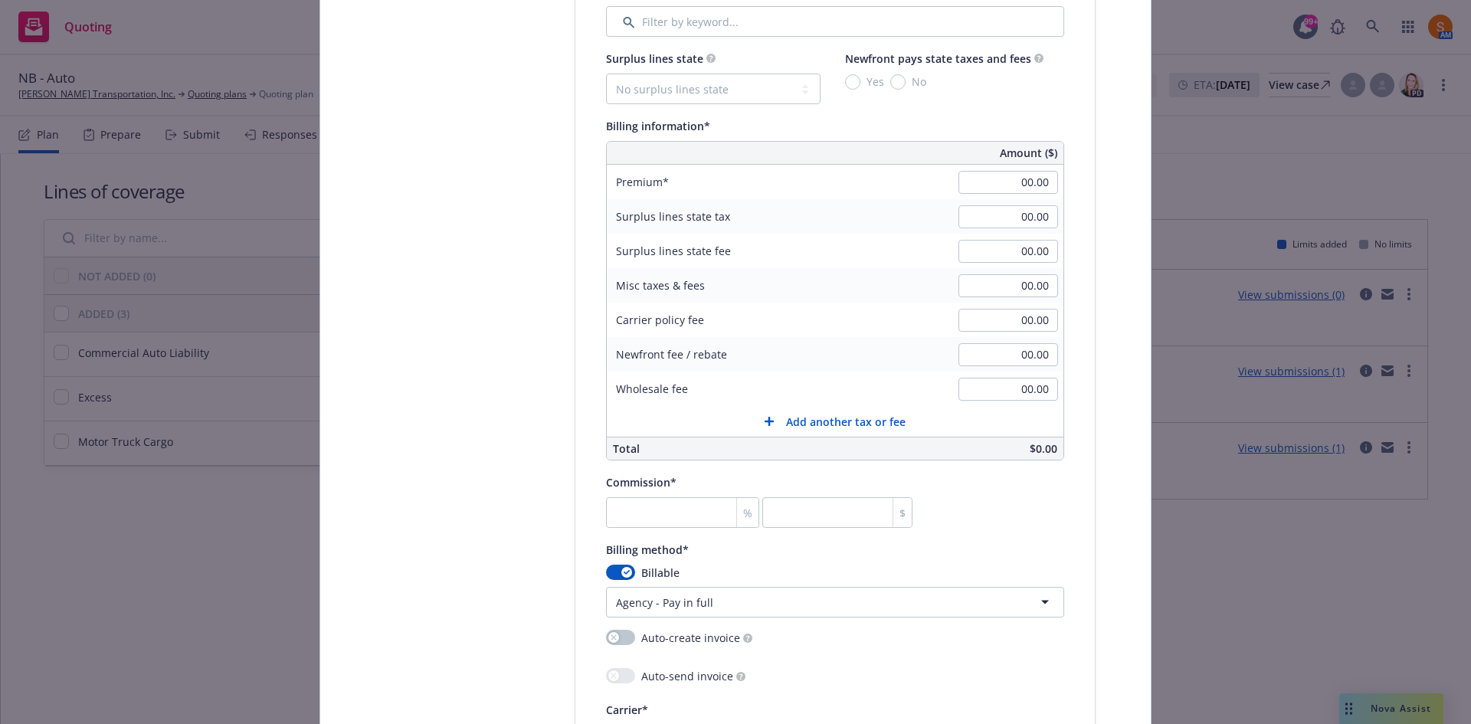
type input "238,198.00"
click at [1038, 189] on input "00.00" at bounding box center [1009, 182] width 100 height 23
paste input "238,198"
type input "238,198.00"
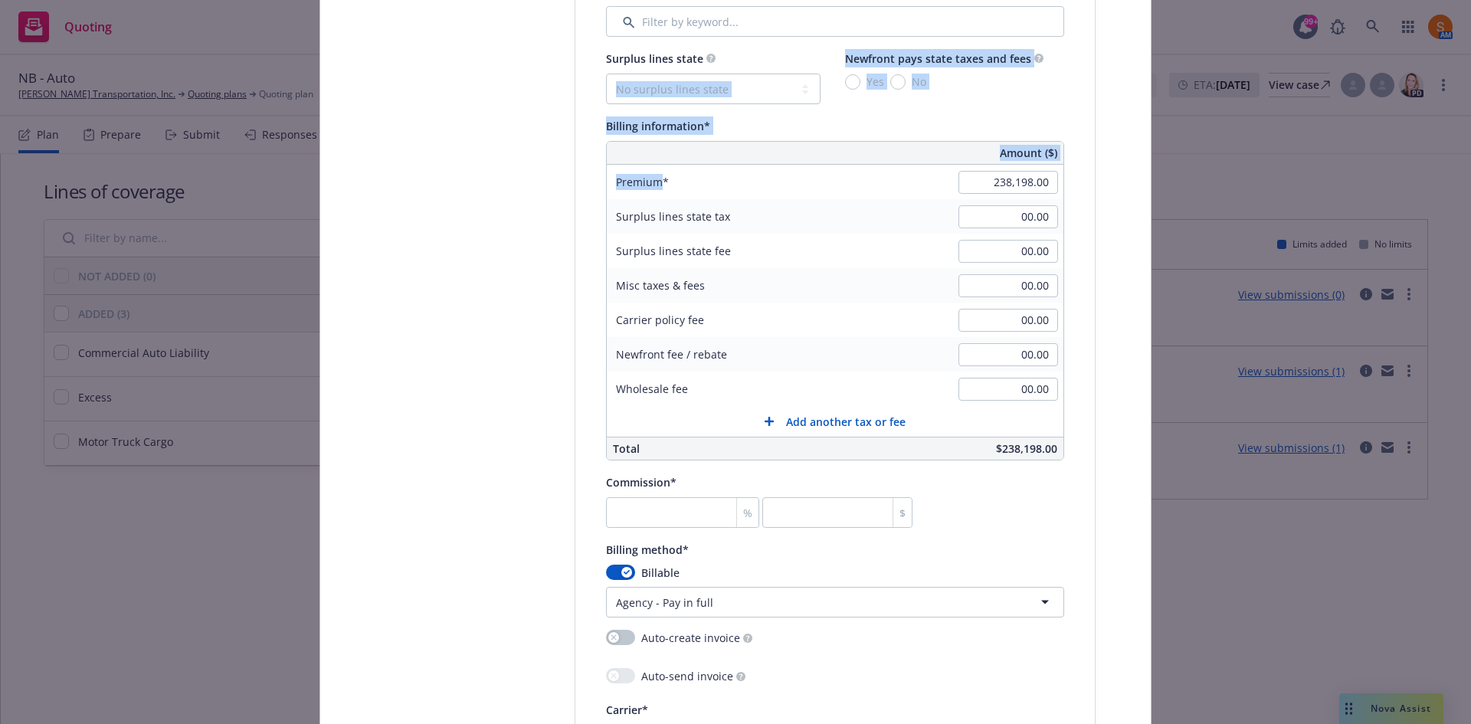
drag, startPoint x: 823, startPoint y: 182, endPoint x: 735, endPoint y: 91, distance: 126.3
click at [735, 91] on div "Surplus lines state No surplus lines state Alaska Alabama Arkansas Arizona Cali…" at bounding box center [835, 255] width 458 height 412
click at [735, 91] on select "No surplus lines state Alaska Alabama Arkansas Arizona California Colorado Conn…" at bounding box center [713, 89] width 215 height 31
select select "CA"
click at [606, 74] on select "No surplus lines state Alaska Alabama Arkansas Arizona California Colorado Conn…" at bounding box center [713, 89] width 215 height 31
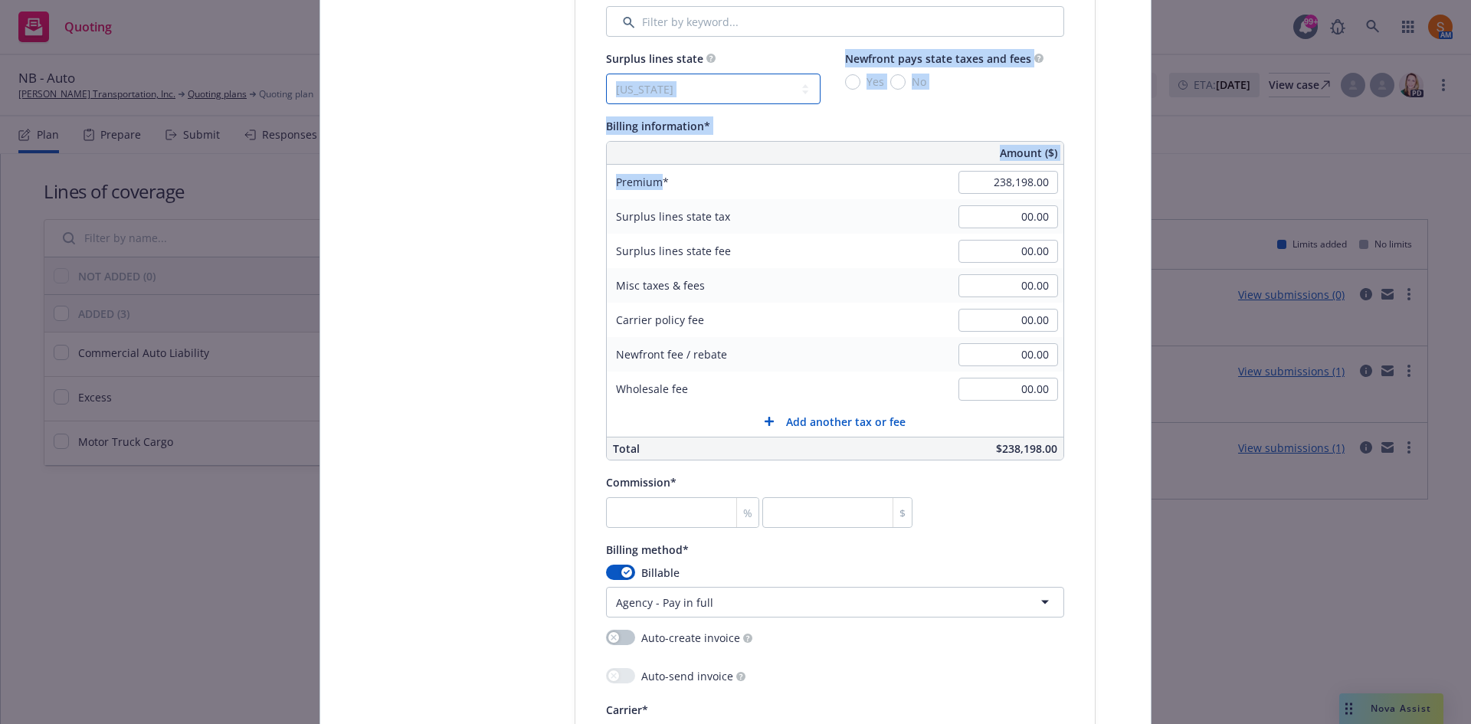
type input "7,145.94"
type input "428.76"
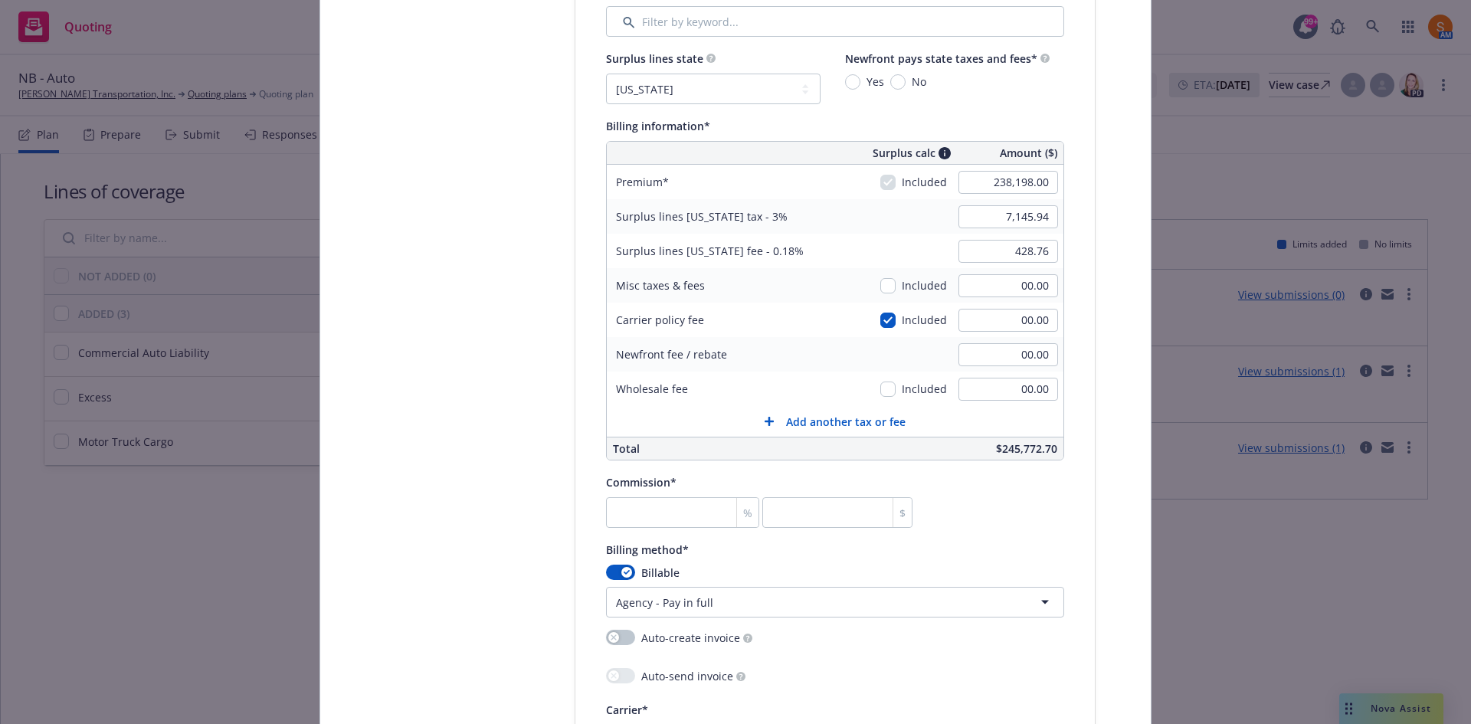
click at [488, 205] on div "Select lines of coverage Upload documents 3 Policy details 4 Installment plan" at bounding box center [460, 306] width 169 height 2056
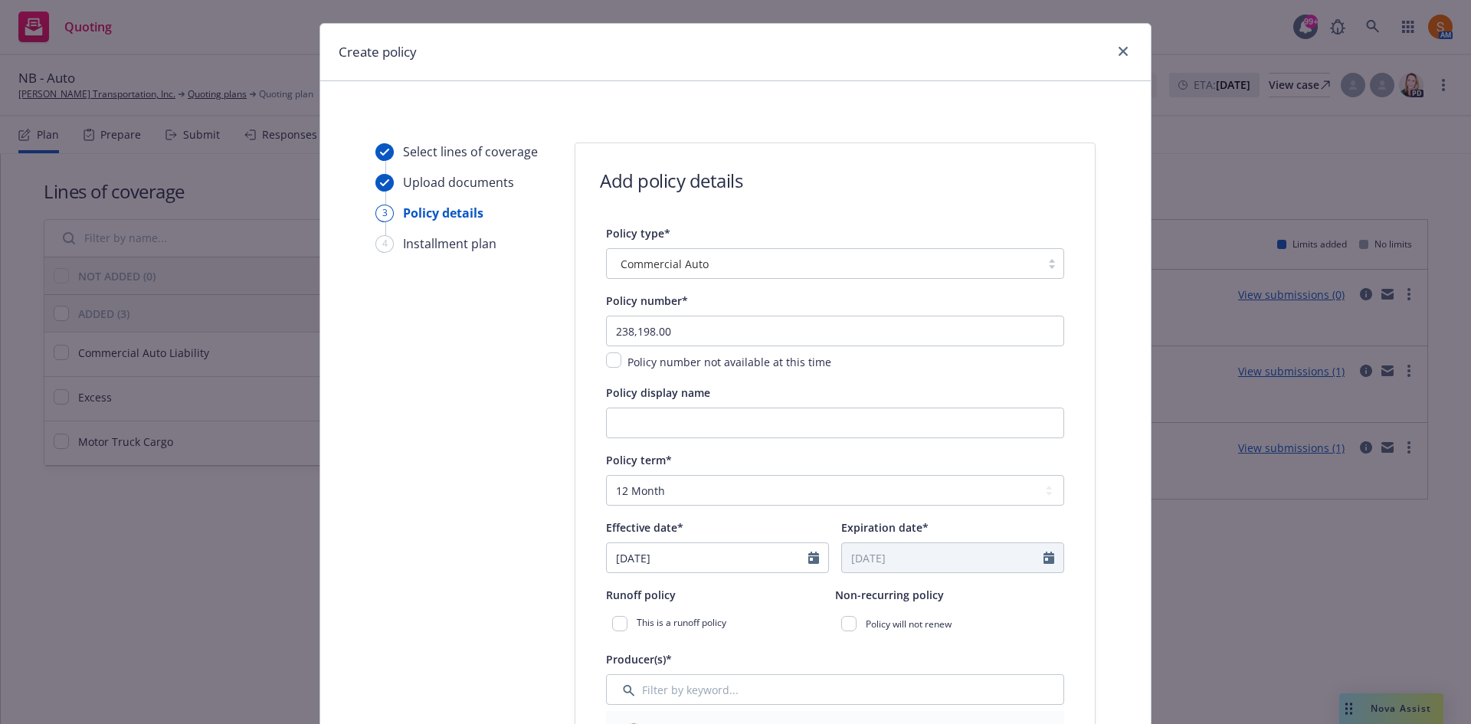
scroll to position [0, 0]
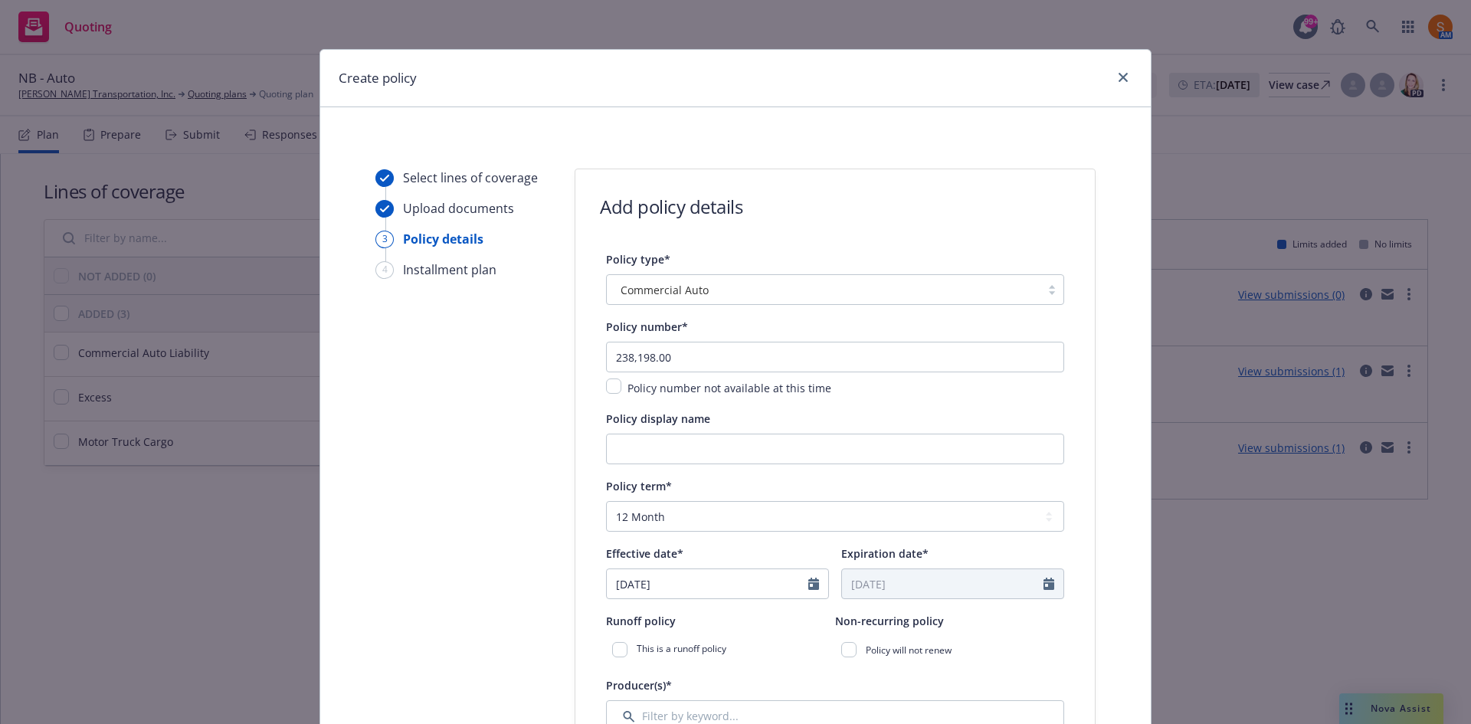
click at [690, 340] on div "Policy number* 238,198.00 Policy number not available at this time" at bounding box center [835, 357] width 458 height 80
click at [690, 359] on input "238,198.00" at bounding box center [835, 357] width 458 height 31
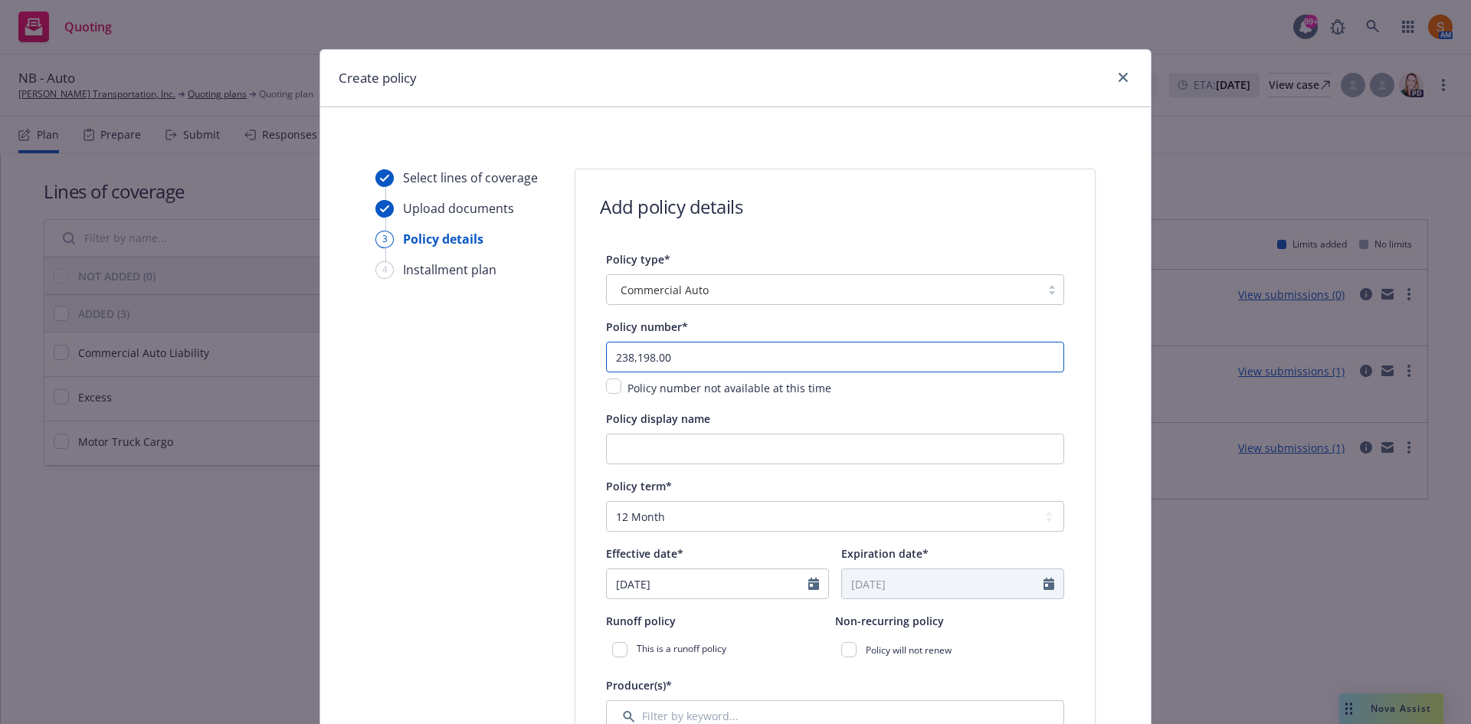
paste input "72TRS134864"
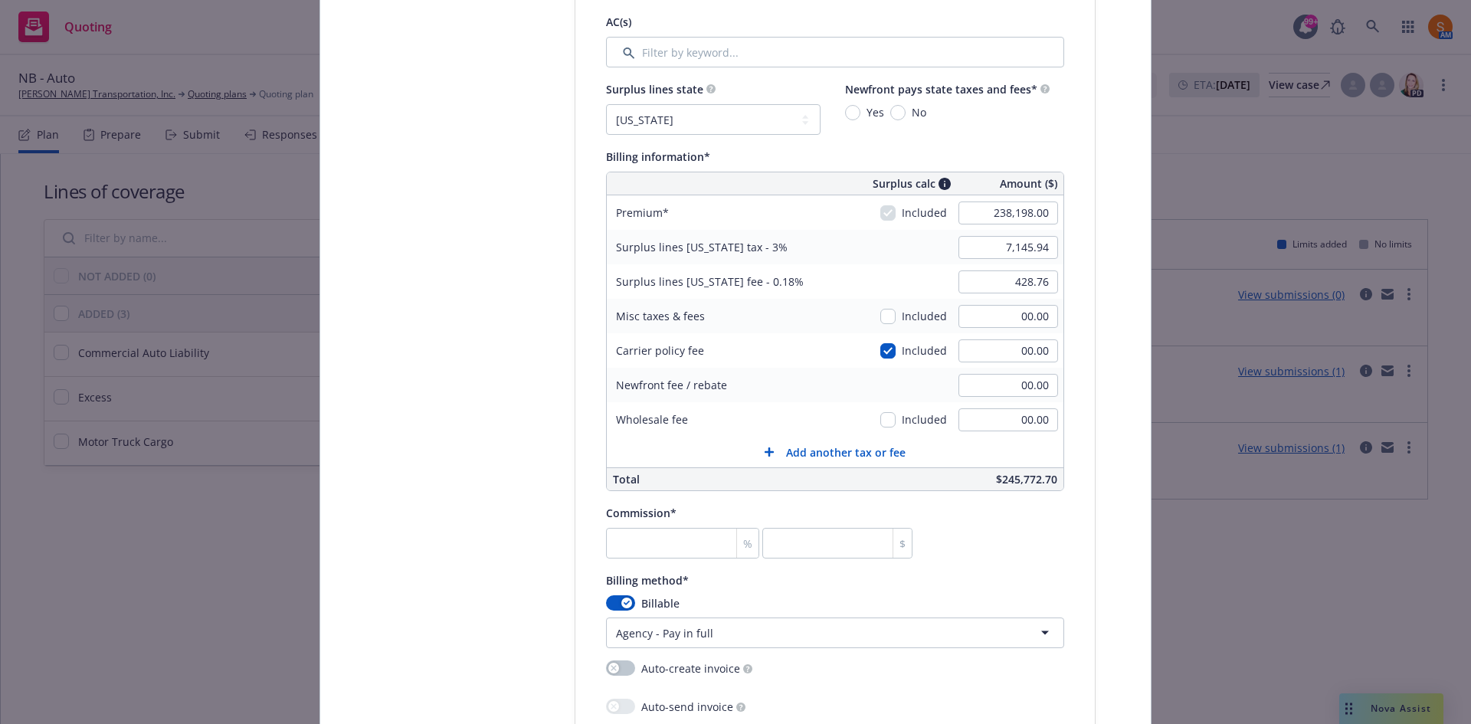
scroll to position [875, 0]
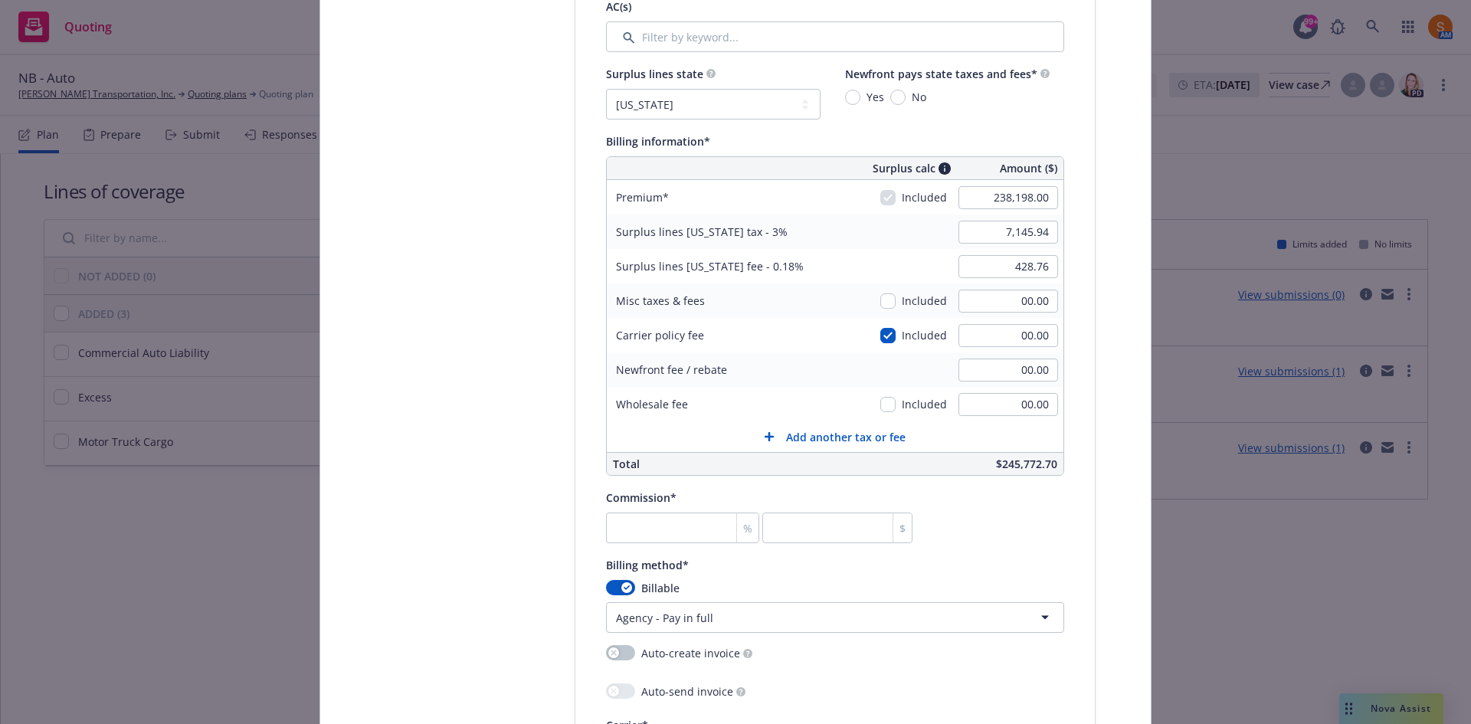
type input "72TRS134864"
click at [633, 520] on input "number" at bounding box center [682, 528] width 153 height 31
type input "1"
type input "2381.98"
type input "10"
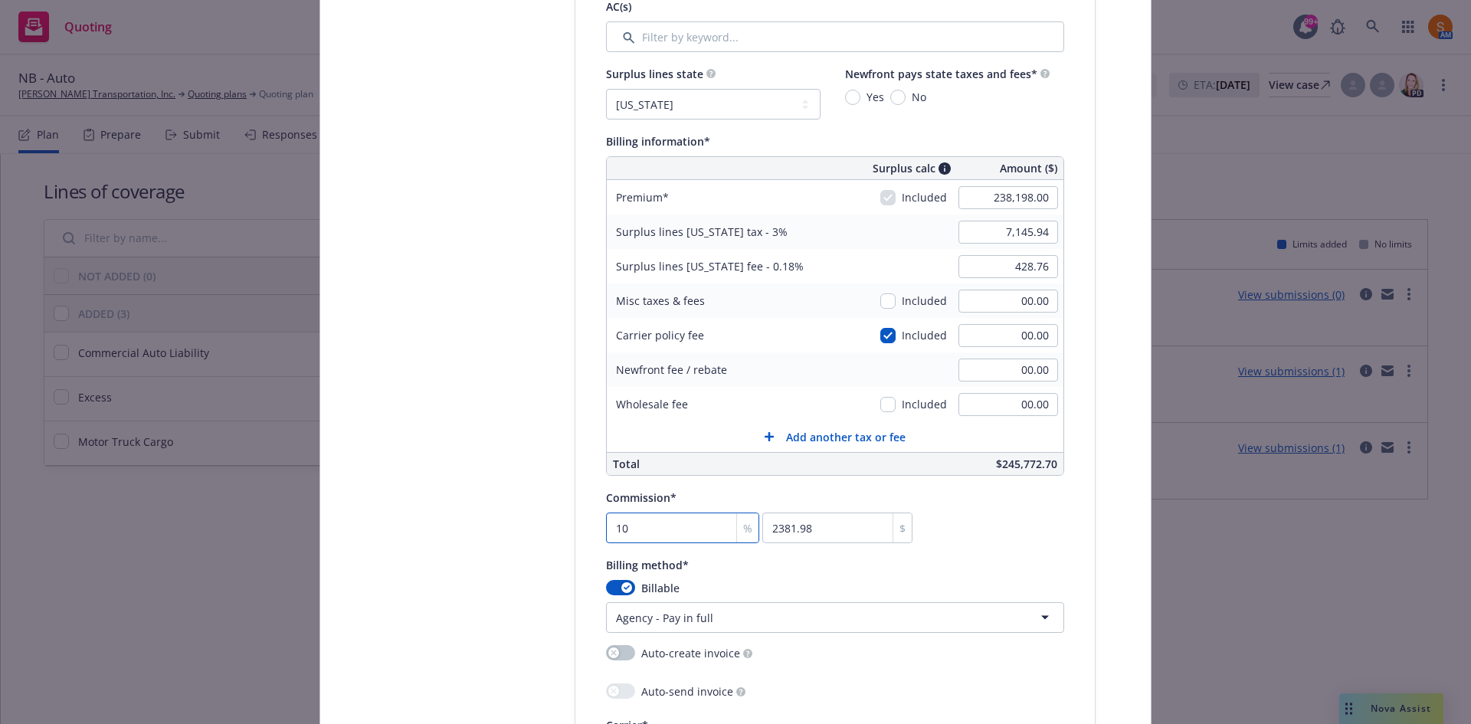
type input "23819.8"
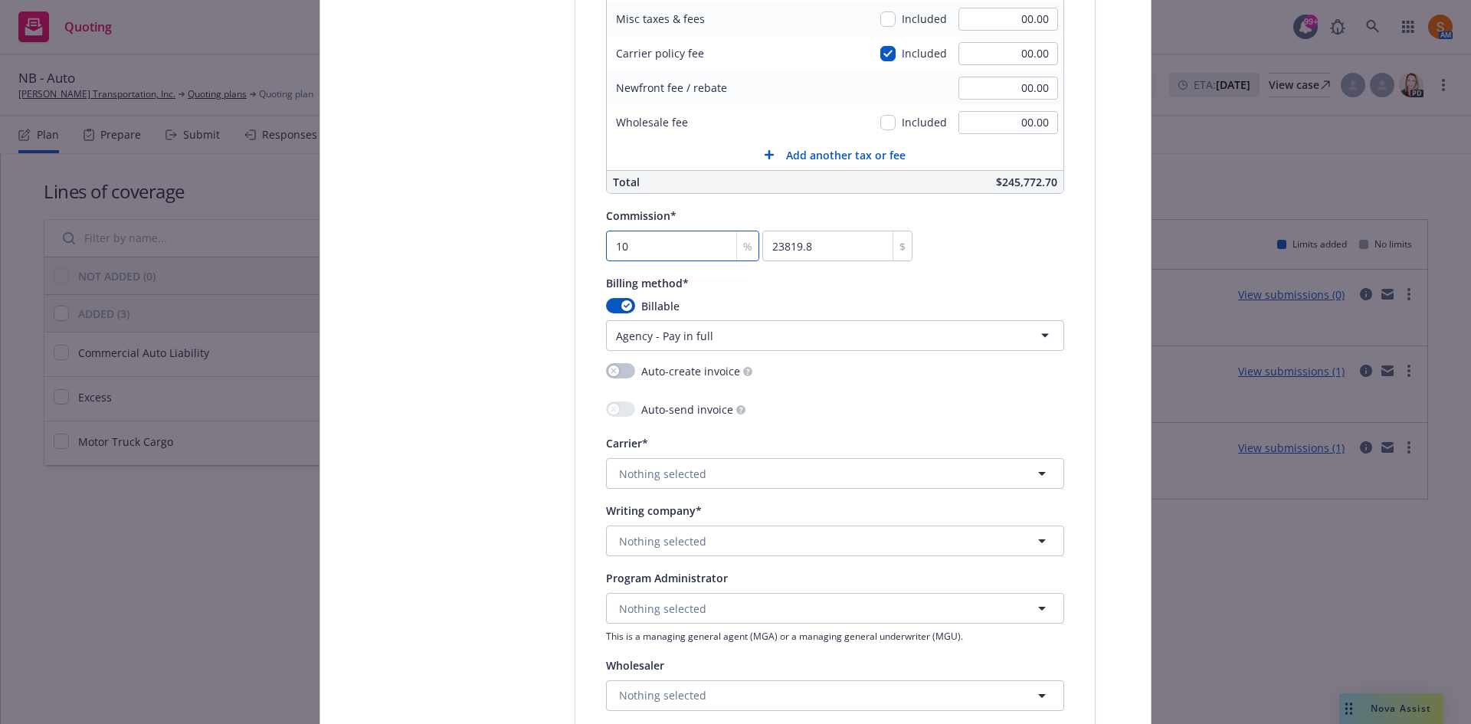
scroll to position [1158, 0]
type input "10"
click at [680, 465] on span "Nothing selected" at bounding box center [662, 473] width 87 height 16
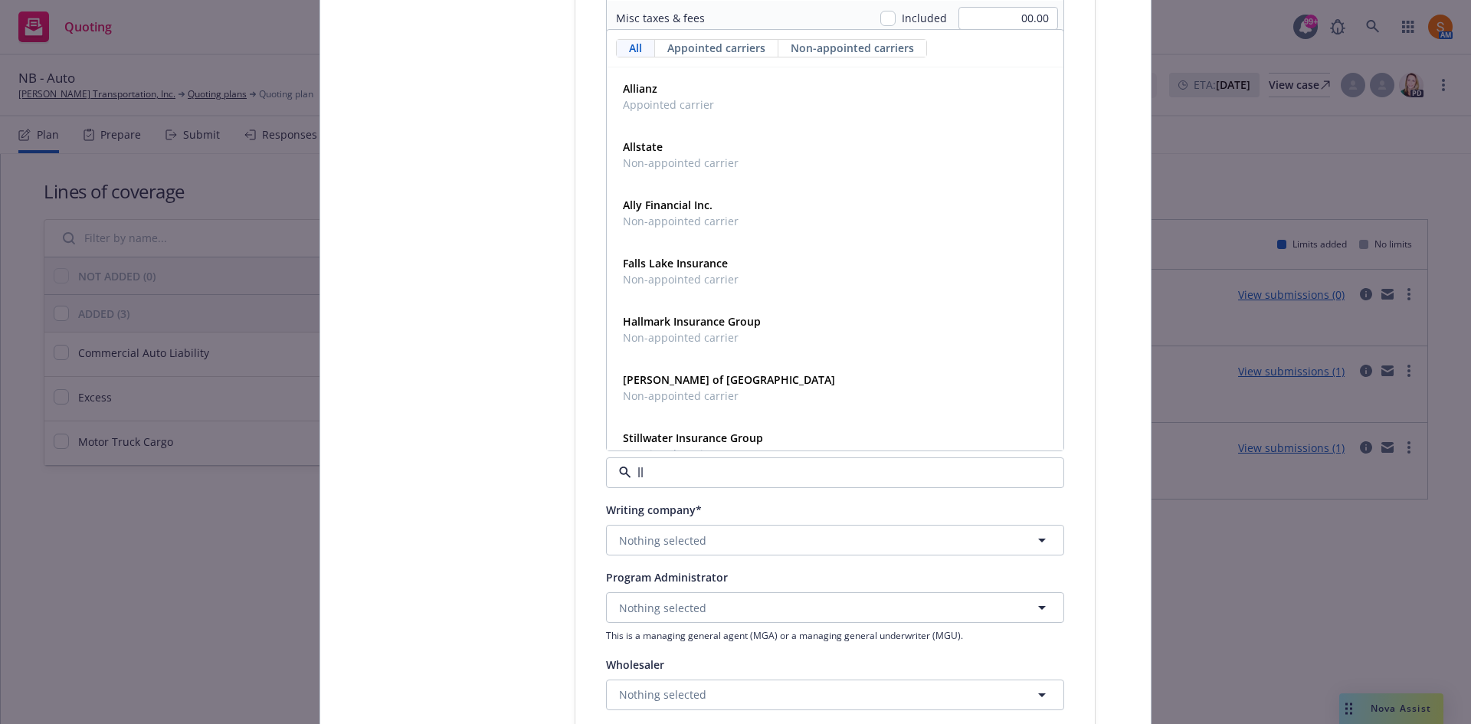
type input "l"
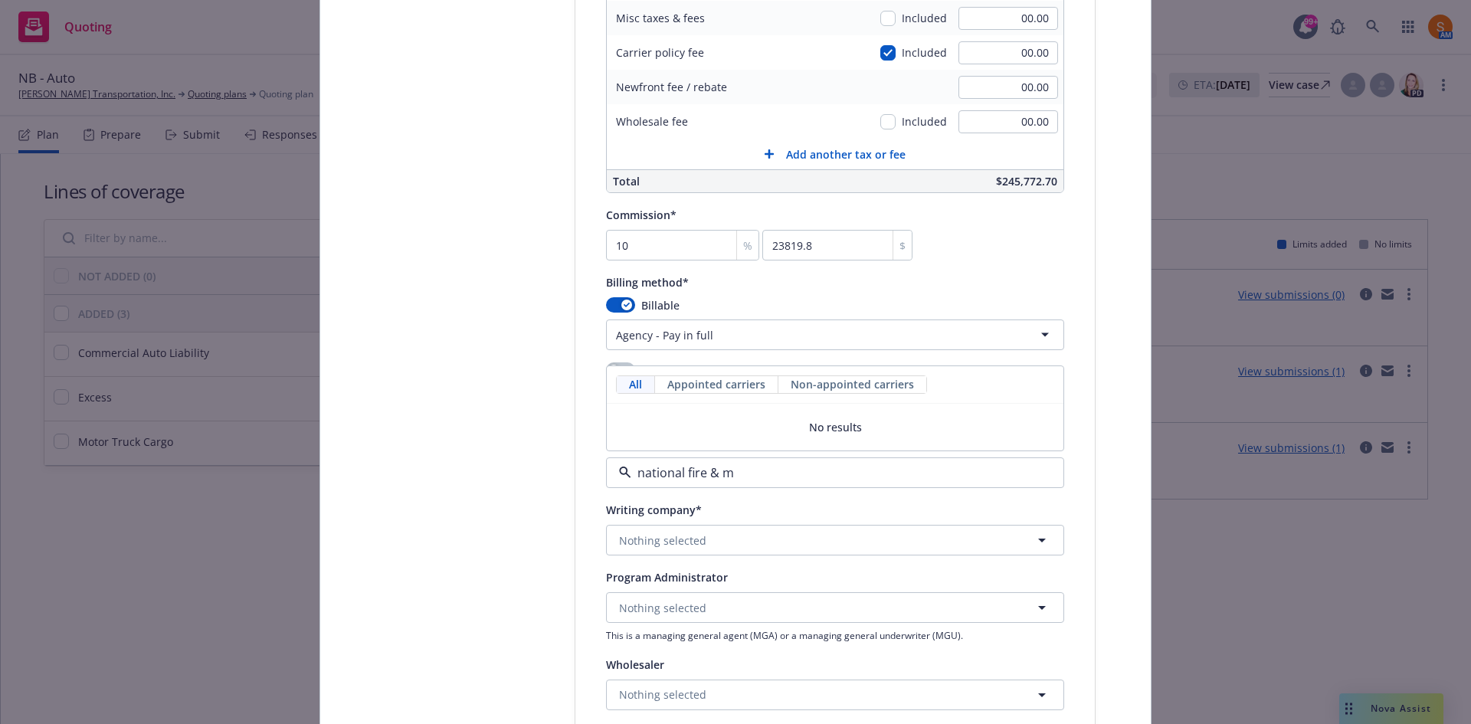
type input "national fire & m"
click at [523, 498] on div "Select lines of coverage Upload documents 3 Policy details 4 Installment plan" at bounding box center [460, 39] width 169 height 2056
click at [666, 542] on span "Nothing selected" at bounding box center [662, 541] width 87 height 16
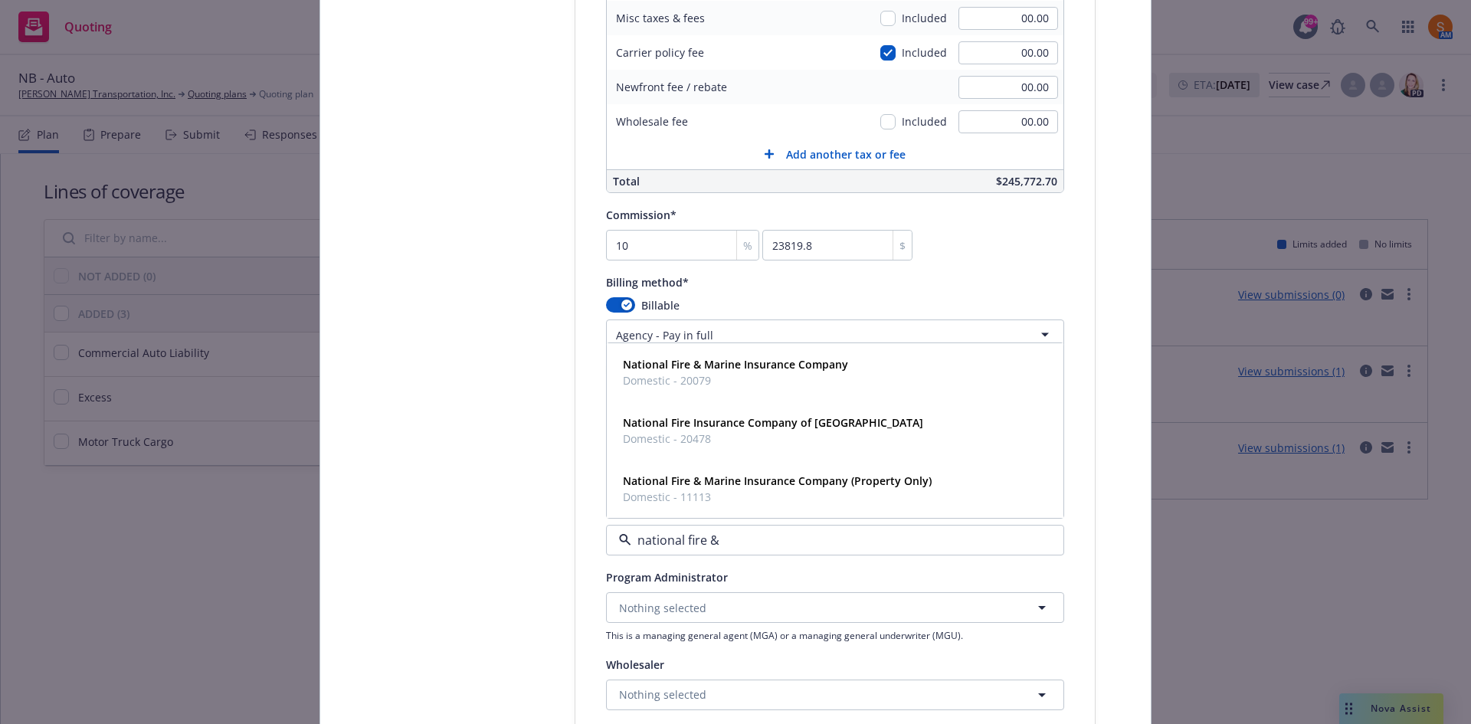
type input "national fire &"
click at [753, 436] on span "Domestic - 20079" at bounding box center [735, 439] width 225 height 16
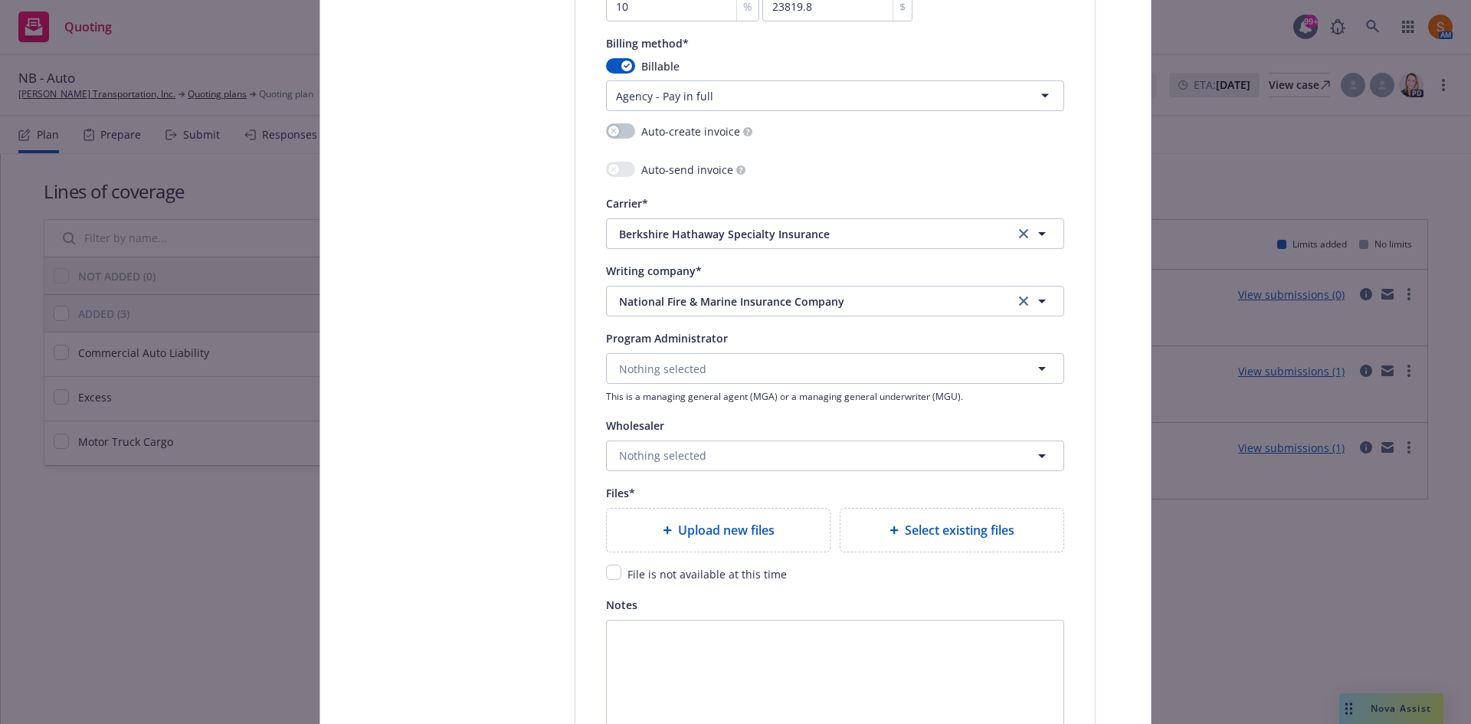
scroll to position [1398, 0]
click at [681, 462] on span "Nothing selected" at bounding box center [662, 455] width 87 height 16
type input "["
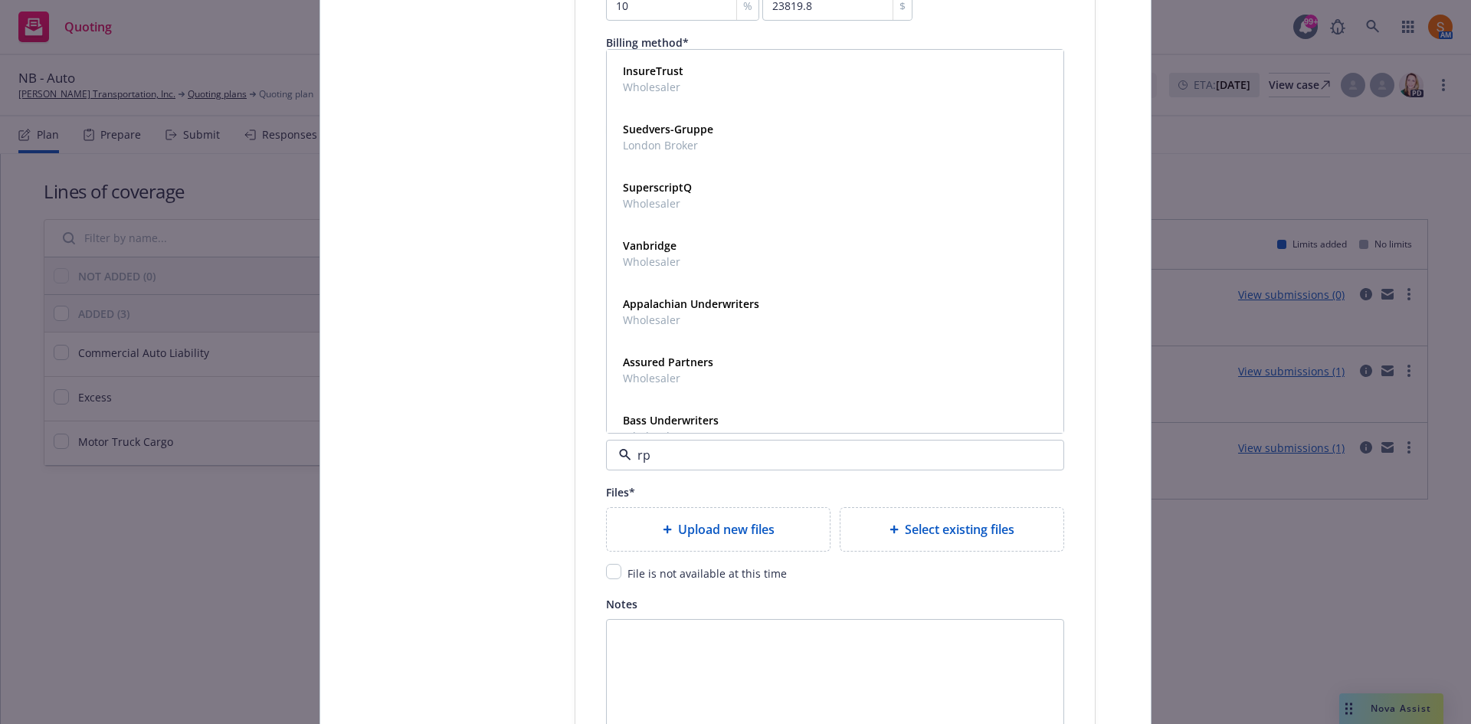
type input "rps"
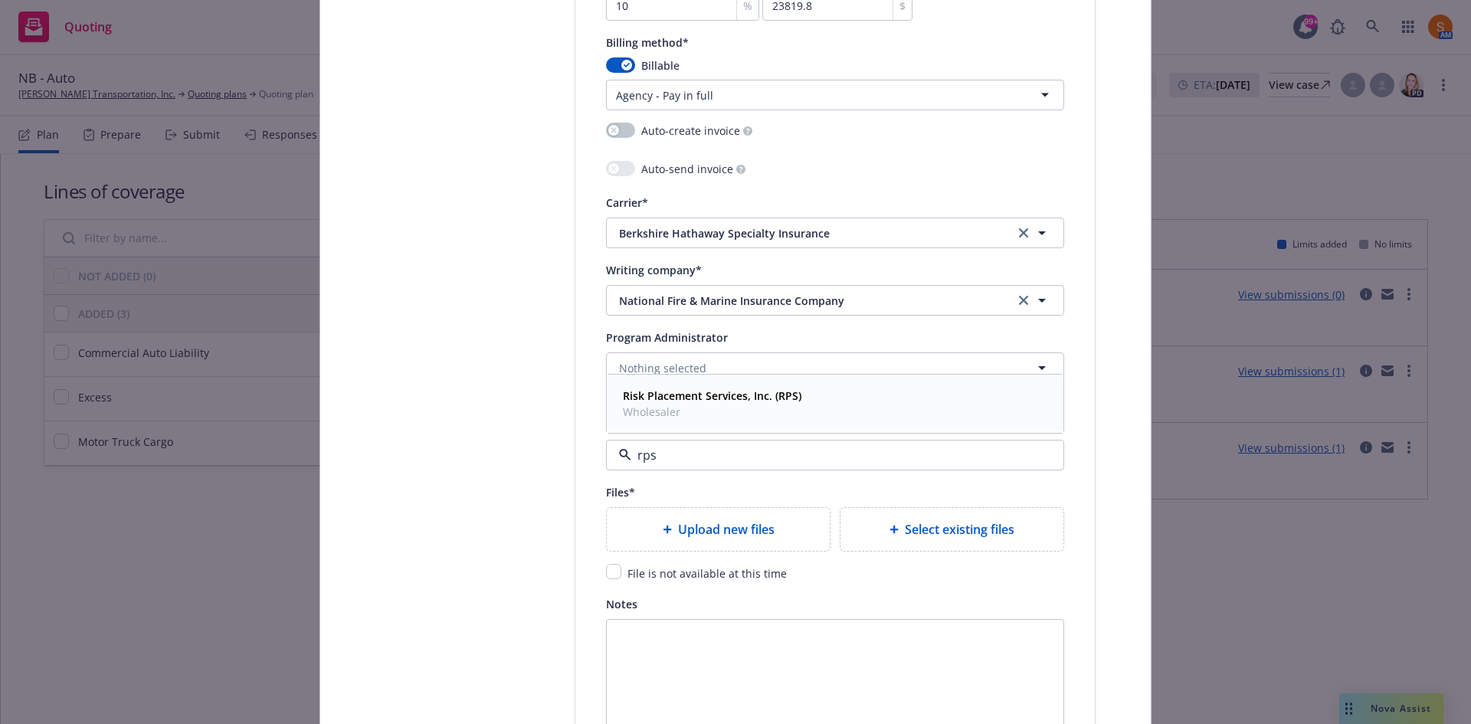
click at [675, 427] on div "Risk Placement Services, Inc. (RPS) Wholesaler" at bounding box center [835, 404] width 455 height 57
click at [612, 576] on input "checkbox" at bounding box center [613, 571] width 15 height 15
checkbox input "true"
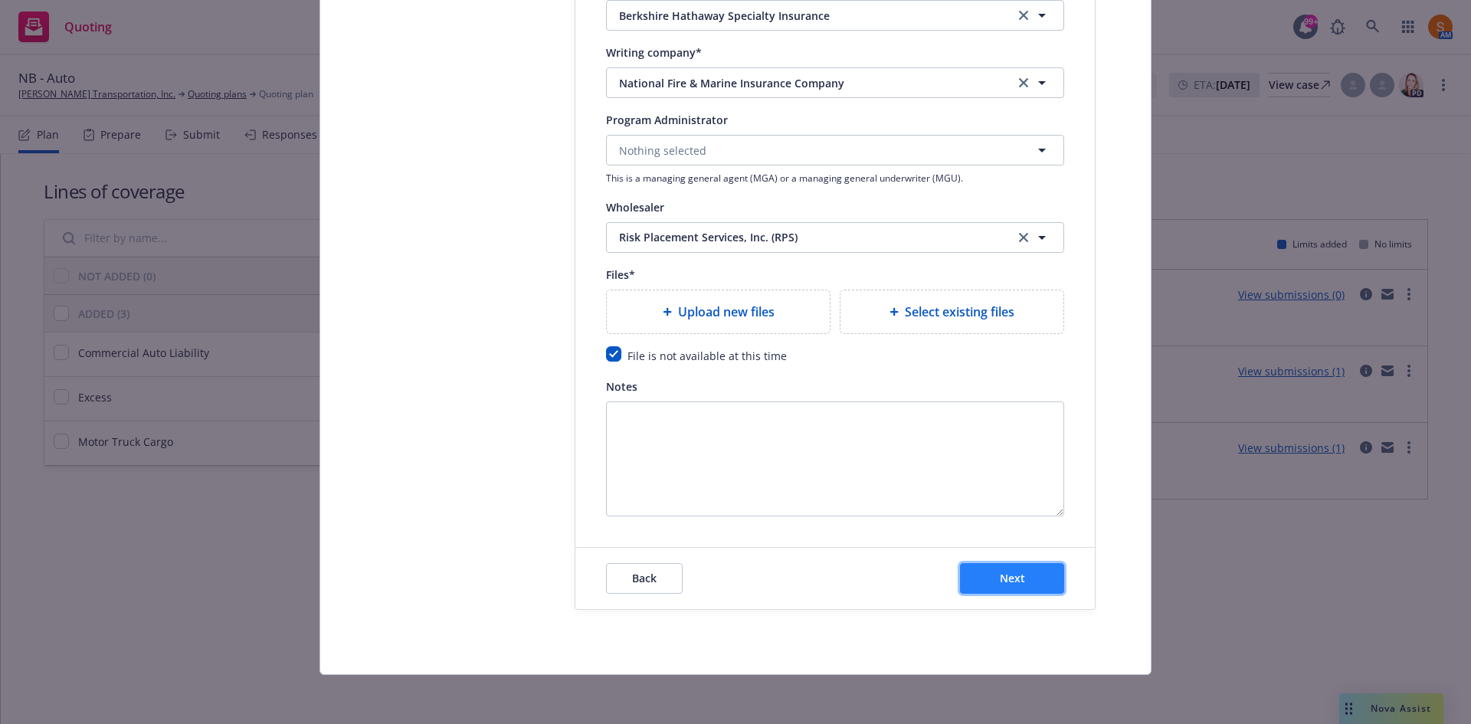
click at [1000, 571] on span "Next" at bounding box center [1012, 578] width 25 height 15
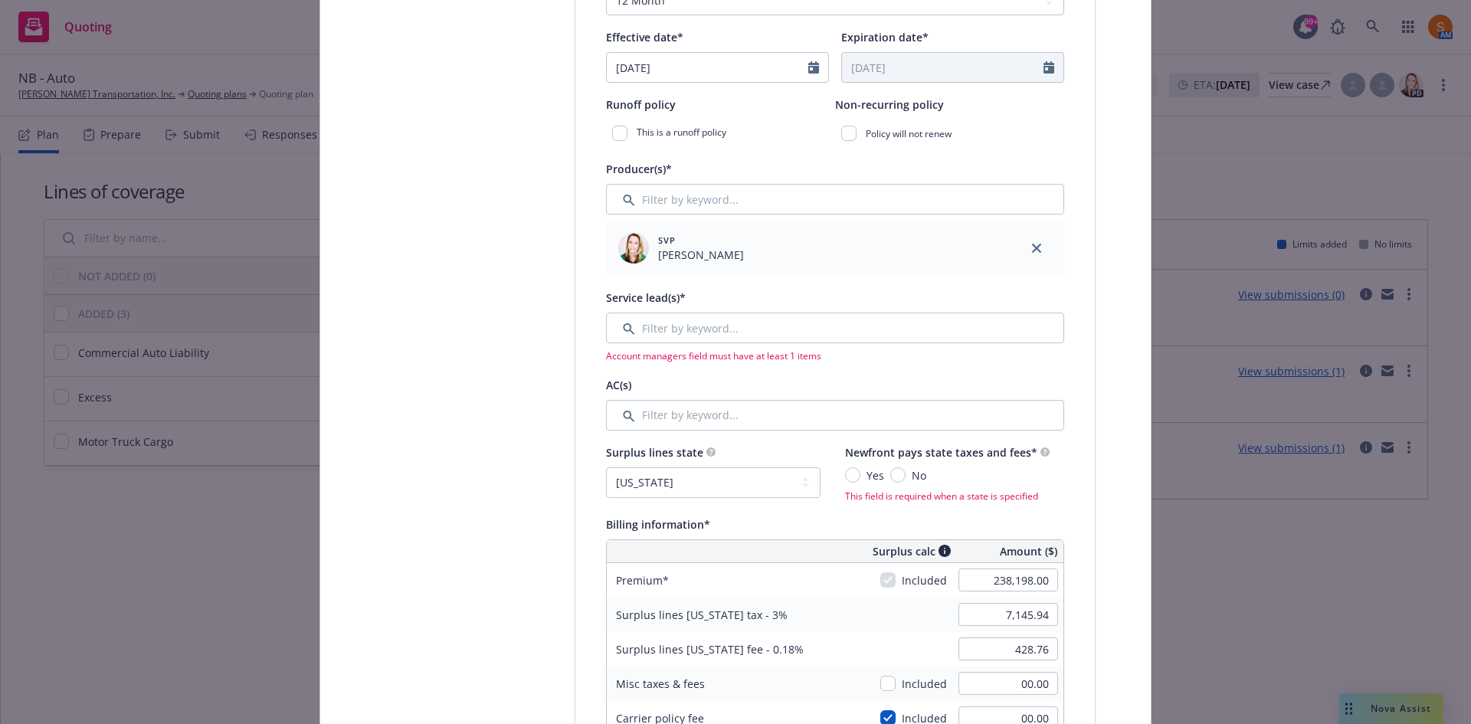
scroll to position [514, 0]
click at [703, 331] on input "Filter by keyword..." at bounding box center [835, 330] width 458 height 31
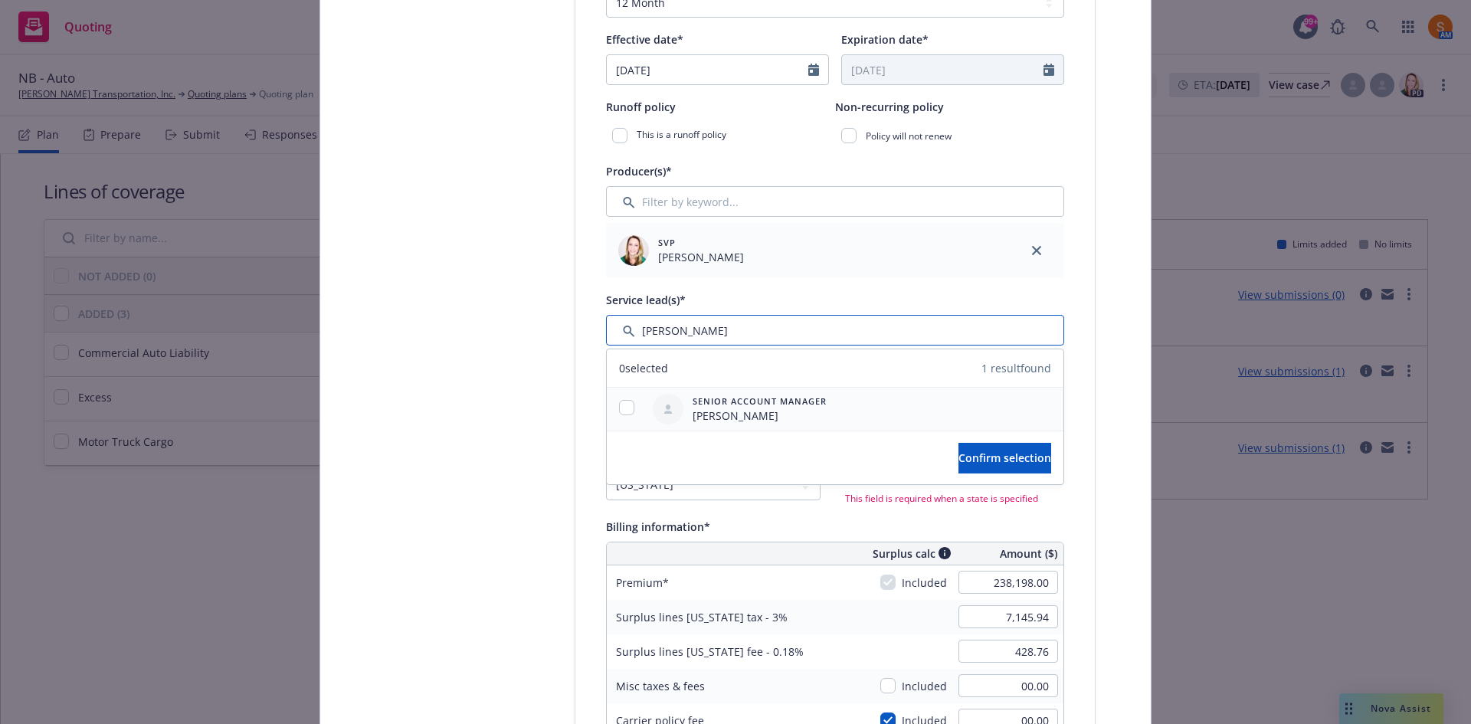
type input "stephanie"
click at [619, 412] on input "checkbox" at bounding box center [626, 407] width 15 height 15
checkbox input "true"
click at [975, 451] on span "Confirm selection" at bounding box center [1005, 458] width 93 height 15
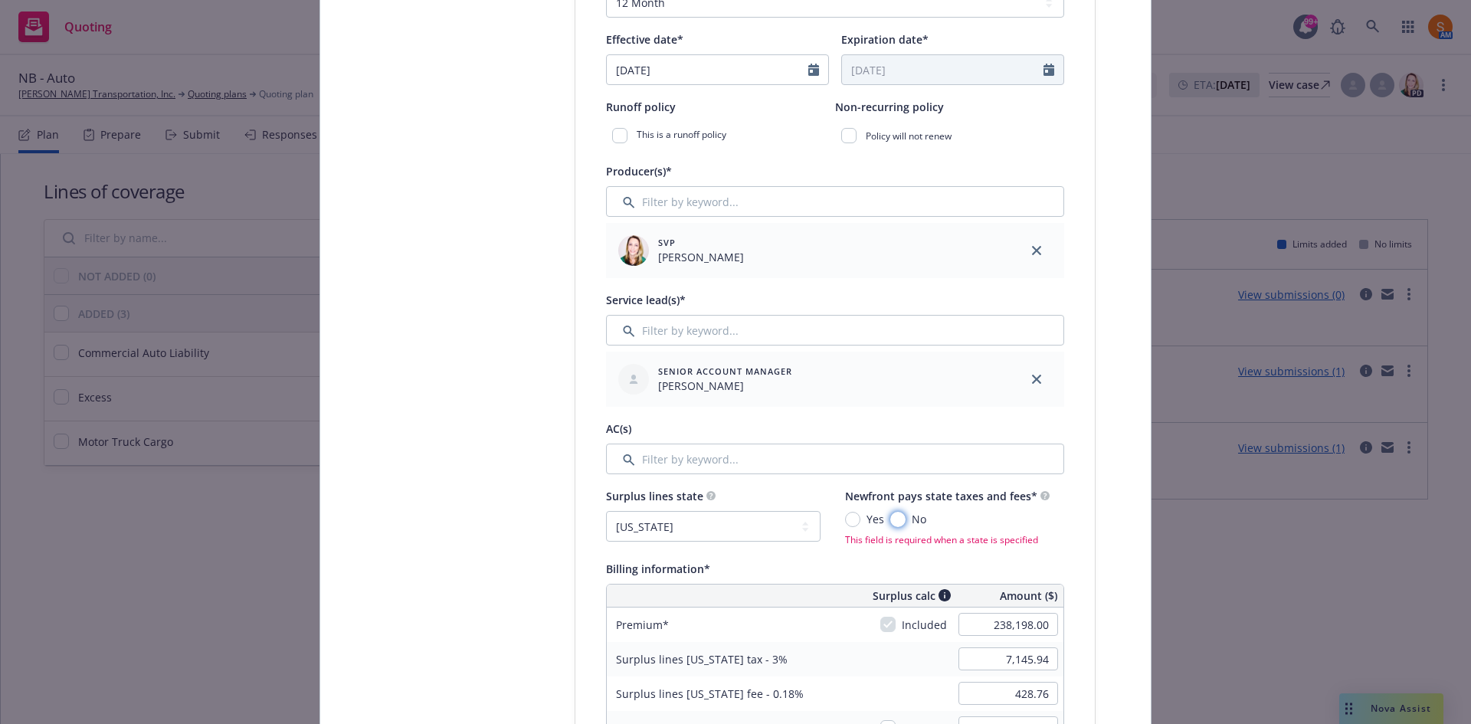
click at [891, 517] on input "No" at bounding box center [898, 519] width 15 height 15
radio input "true"
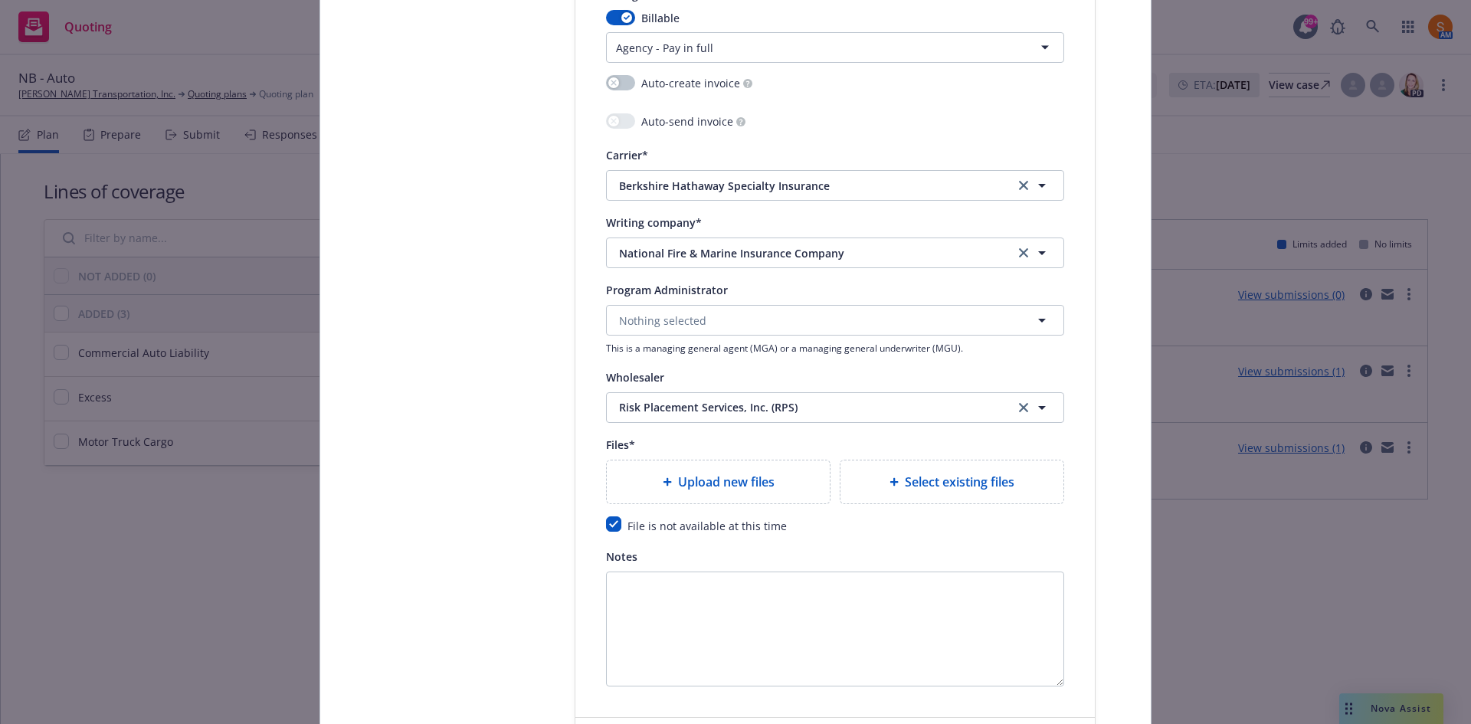
scroll to position [1677, 0]
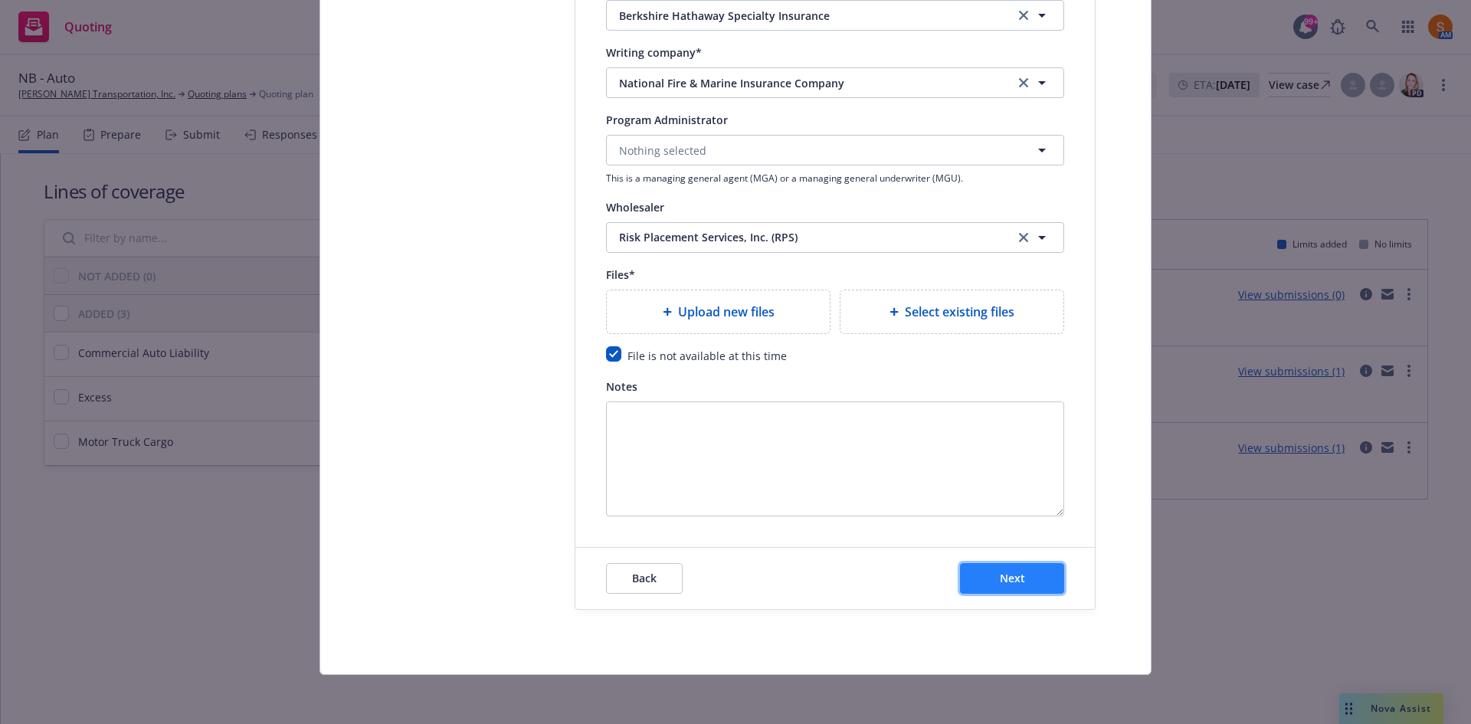
click at [993, 580] on button "Next" at bounding box center [1012, 578] width 104 height 31
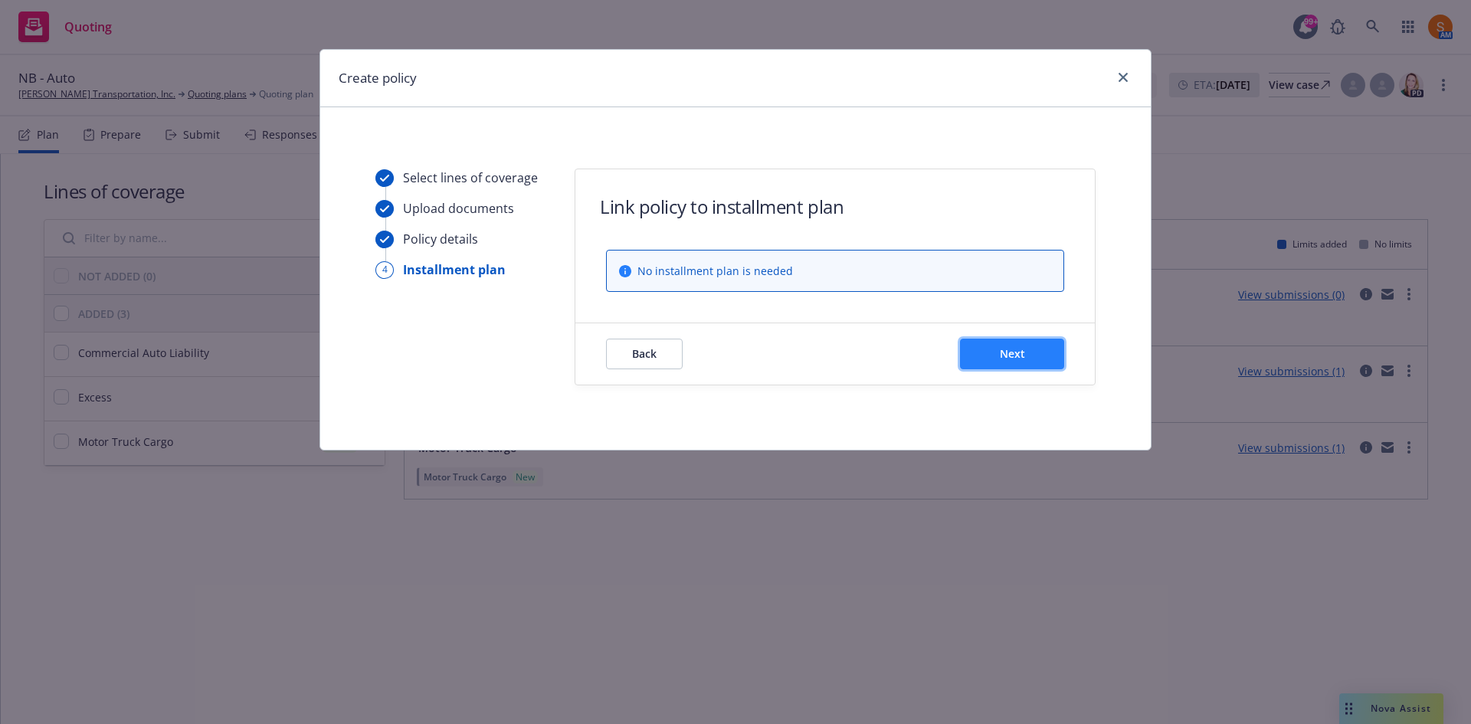
click at [1043, 353] on button "Next" at bounding box center [1012, 354] width 104 height 31
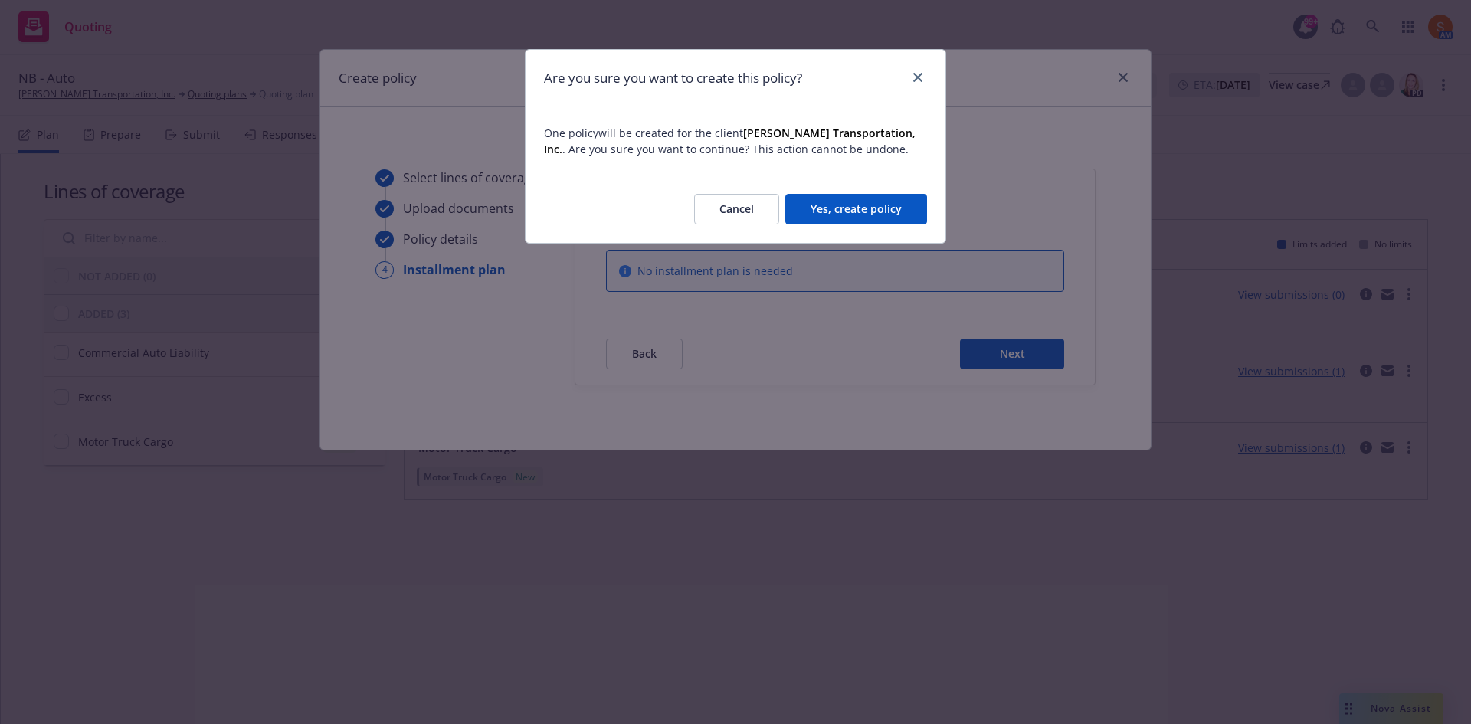
click at [853, 201] on button "Yes, create policy" at bounding box center [857, 209] width 142 height 31
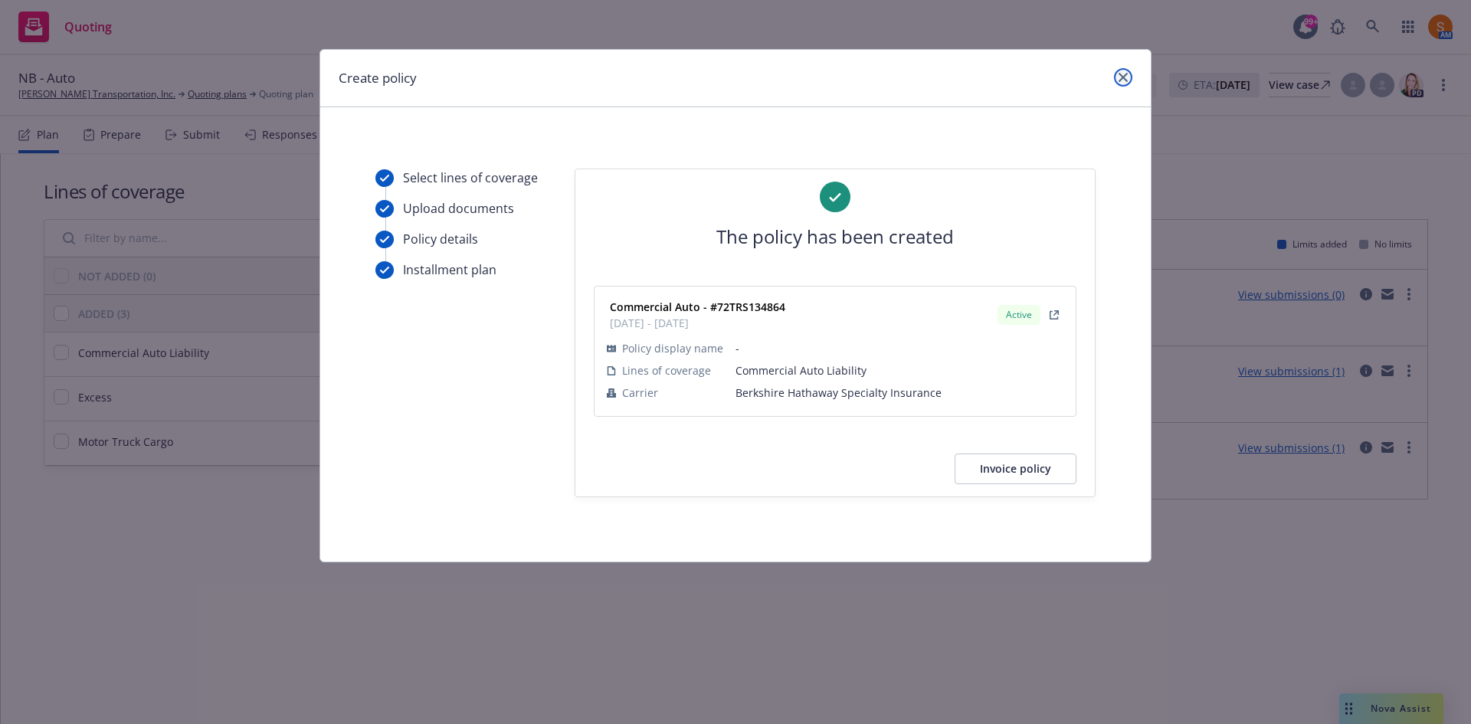
click at [1124, 77] on icon "close" at bounding box center [1123, 77] width 9 height 9
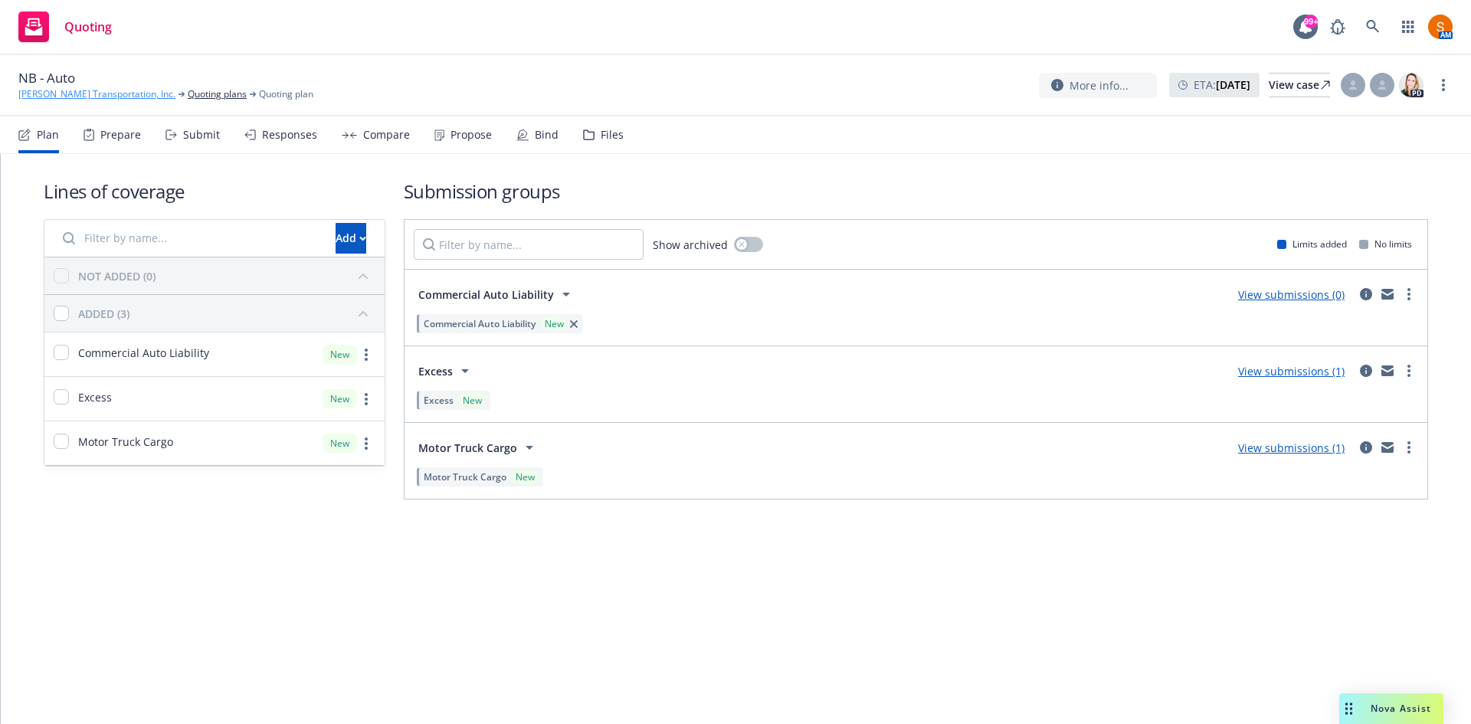
click at [65, 94] on link "[PERSON_NAME] Transportation, Inc." at bounding box center [96, 94] width 157 height 14
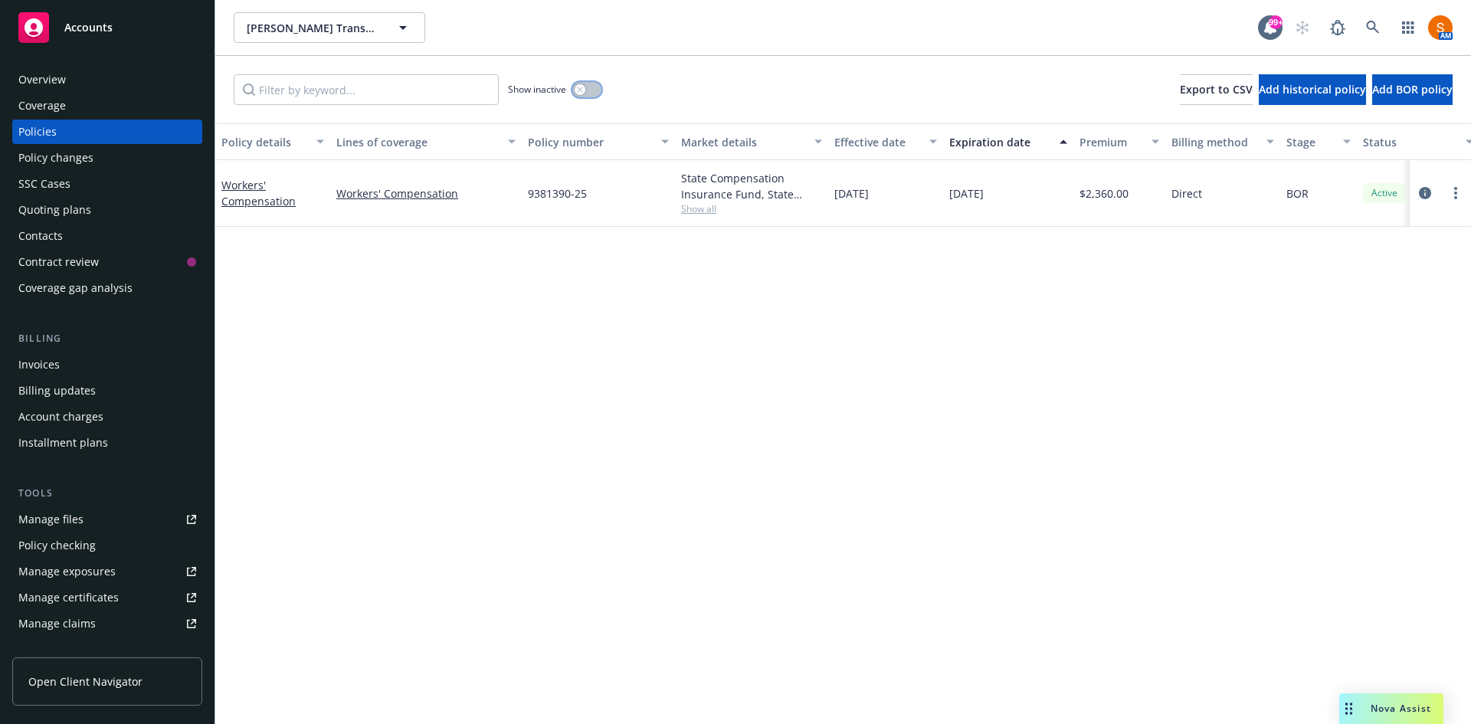
click at [581, 92] on icon "button" at bounding box center [580, 90] width 6 height 6
click at [581, 92] on button "button" at bounding box center [586, 89] width 29 height 15
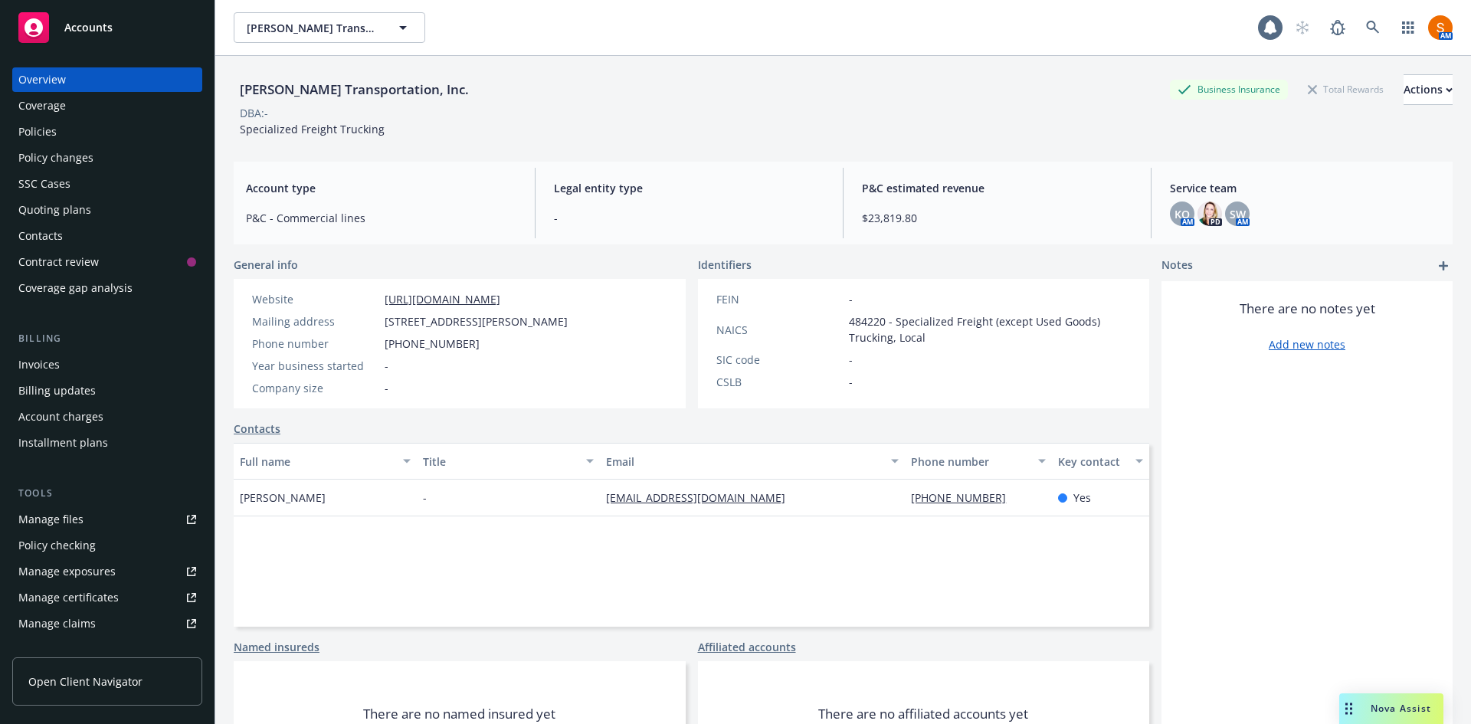
click at [39, 126] on div "Policies" at bounding box center [37, 132] width 38 height 25
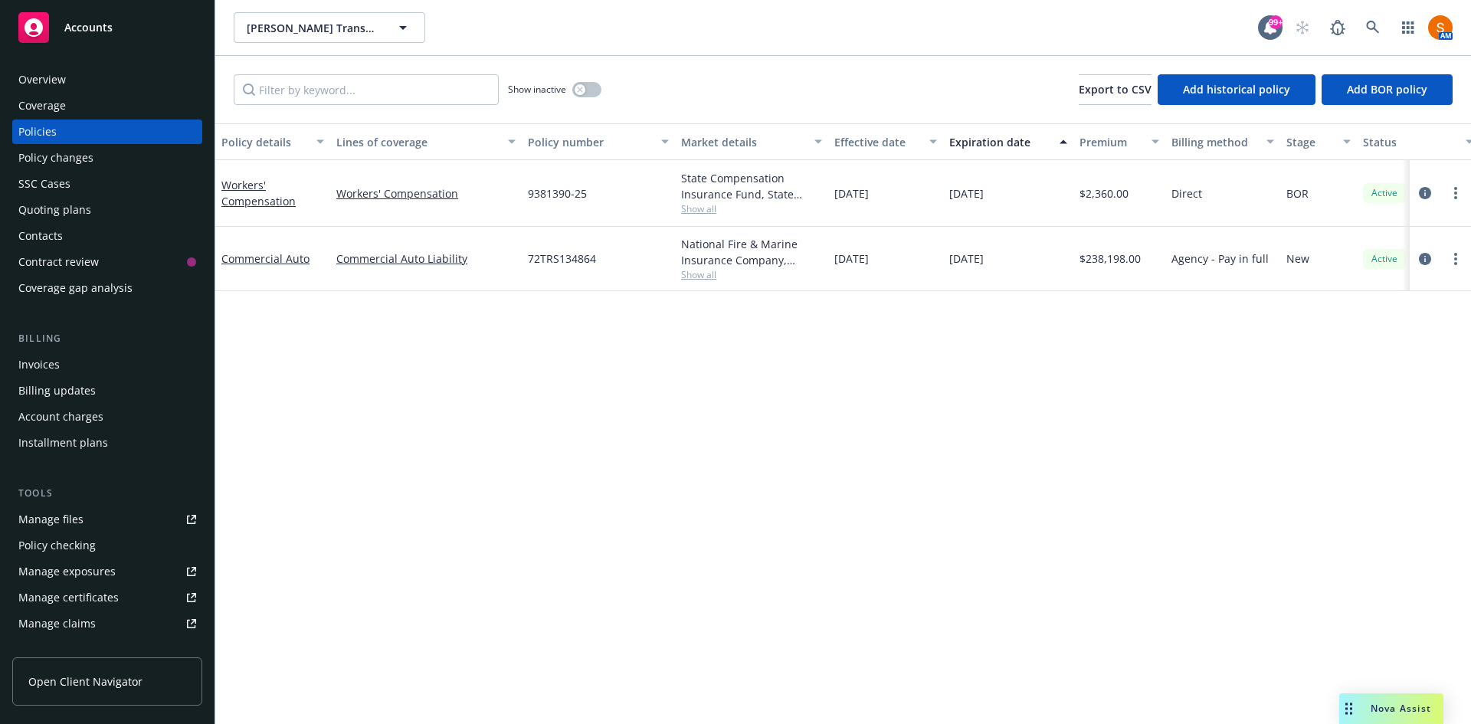
click at [89, 203] on div "Quoting plans" at bounding box center [107, 210] width 178 height 25
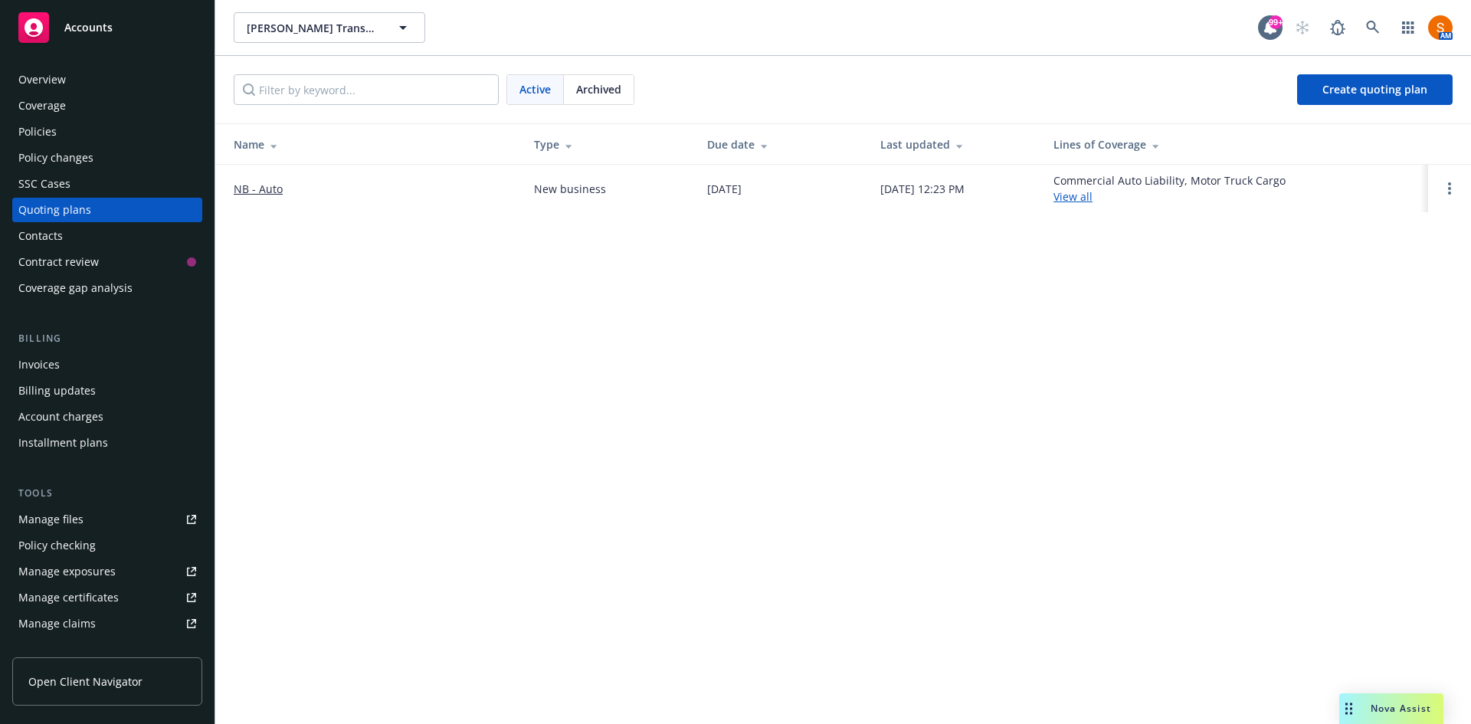
click at [261, 192] on link "NB - Auto" at bounding box center [258, 189] width 49 height 16
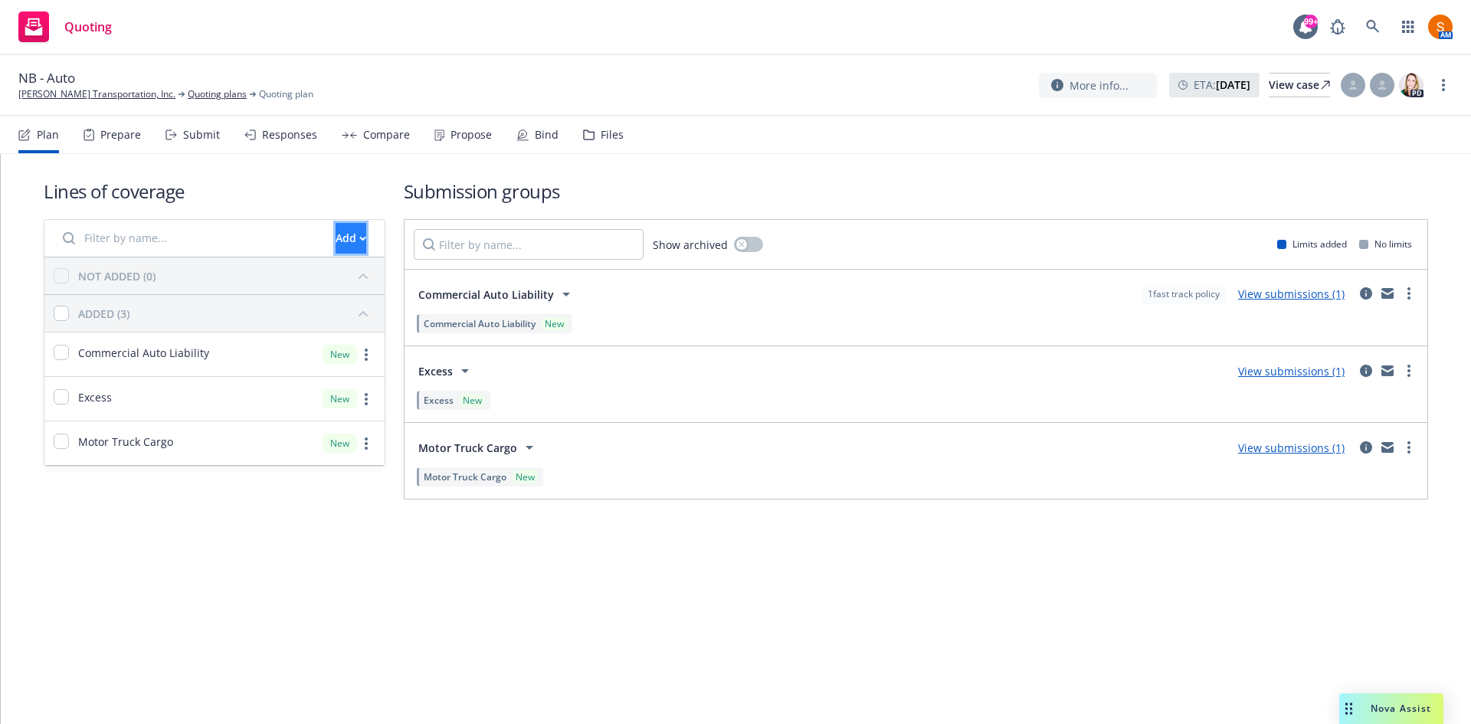
click at [336, 245] on div "Add" at bounding box center [351, 238] width 31 height 29
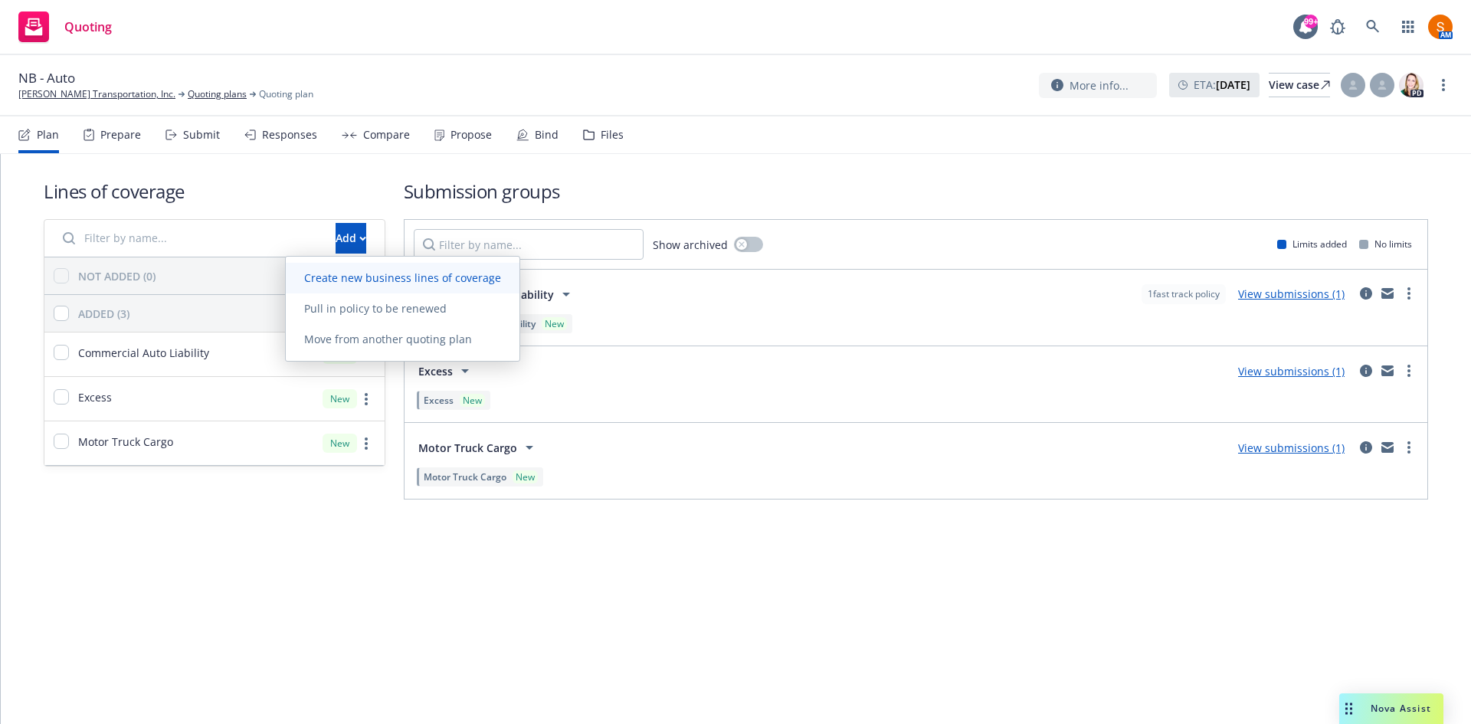
click at [379, 273] on span "Create new business lines of coverage" at bounding box center [403, 278] width 234 height 15
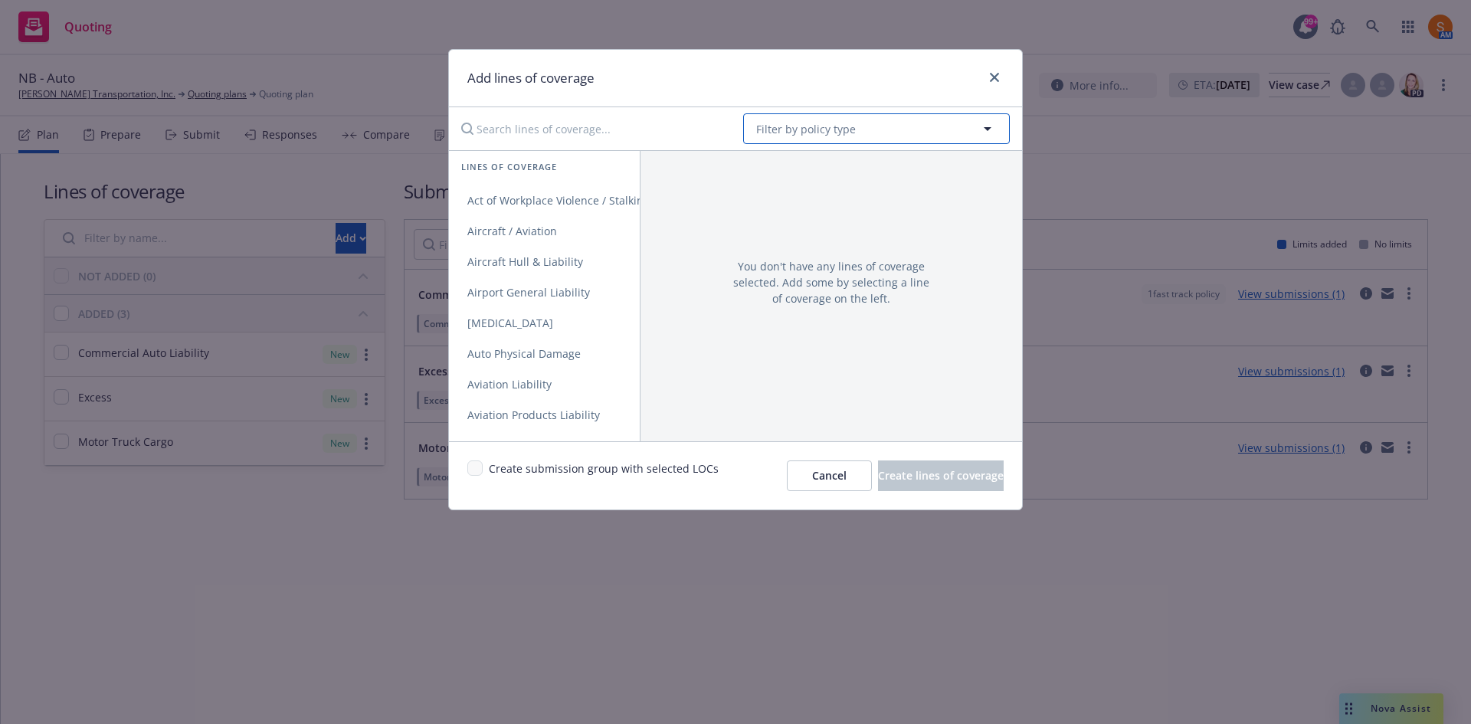
click at [826, 136] on span "Filter by policy type" at bounding box center [806, 129] width 100 height 16
type input "motor truck"
click at [828, 170] on strong "Motor Truck Cargo" at bounding box center [809, 172] width 99 height 15
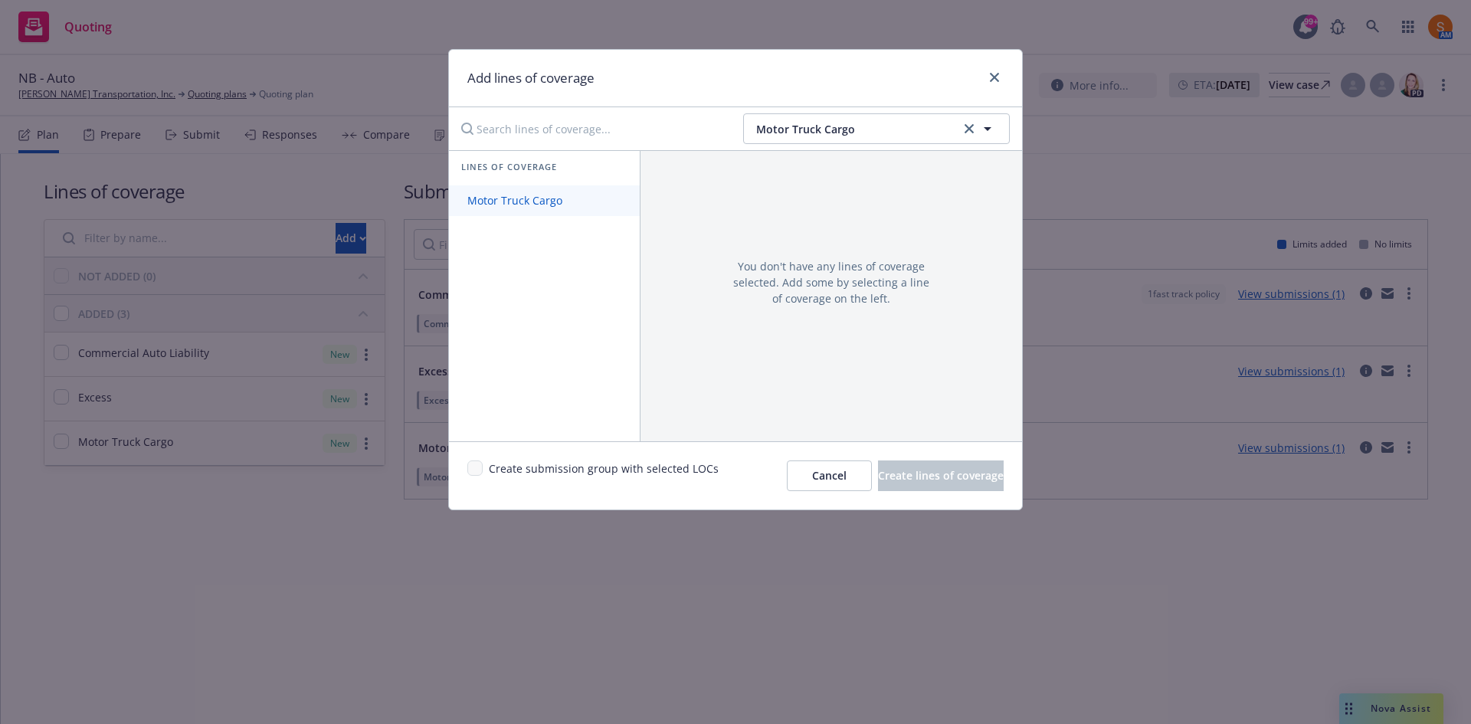
click at [527, 202] on span "Motor Truck Cargo" at bounding box center [515, 200] width 132 height 15
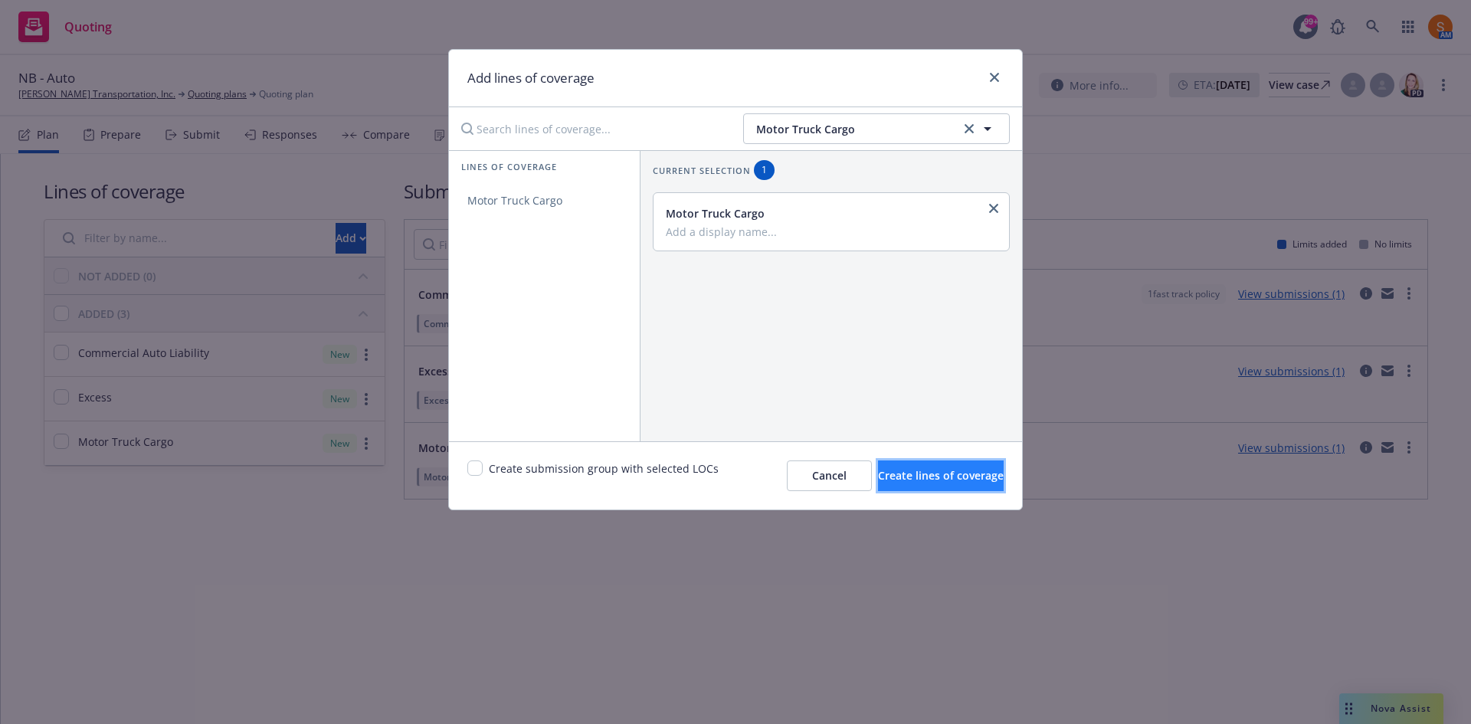
click at [891, 471] on span "Create lines of coverage" at bounding box center [941, 475] width 126 height 15
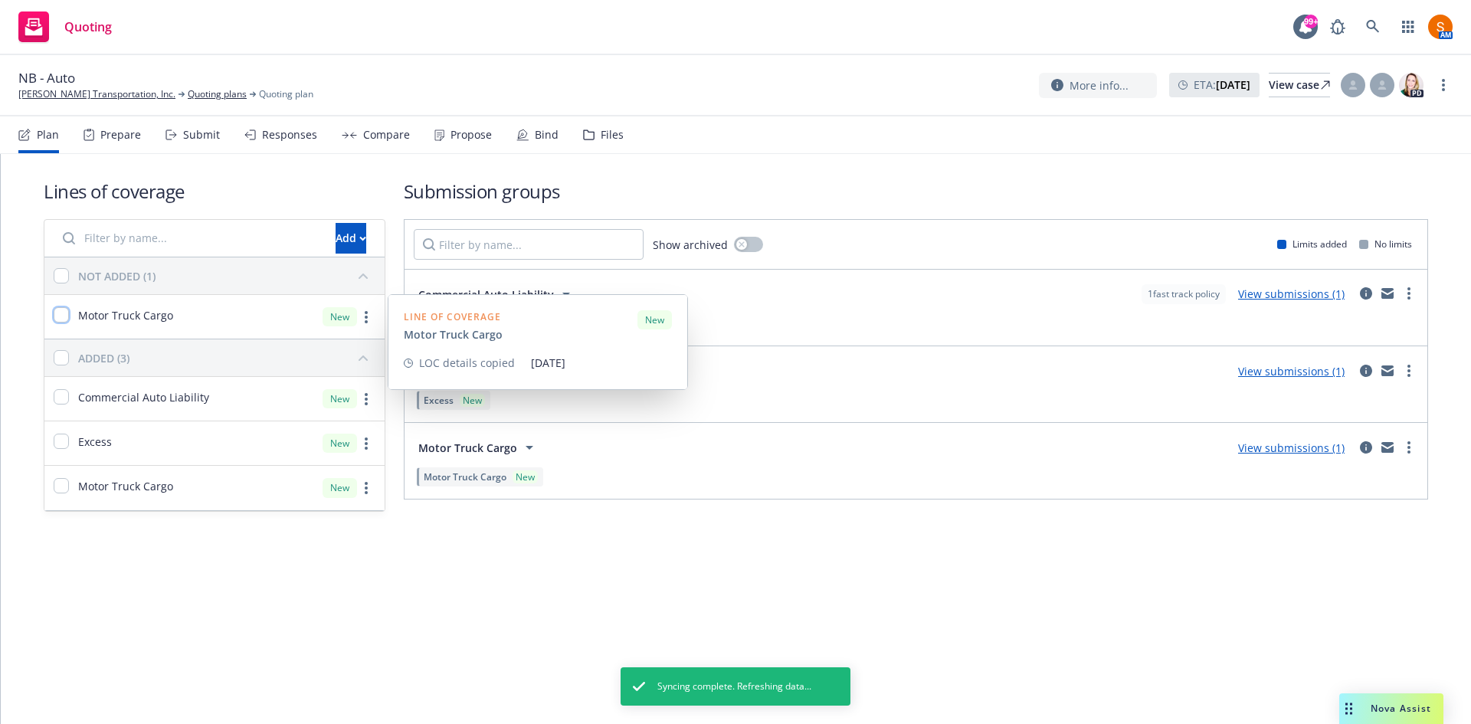
click at [62, 320] on input "checkbox" at bounding box center [61, 314] width 15 height 15
checkbox input "true"
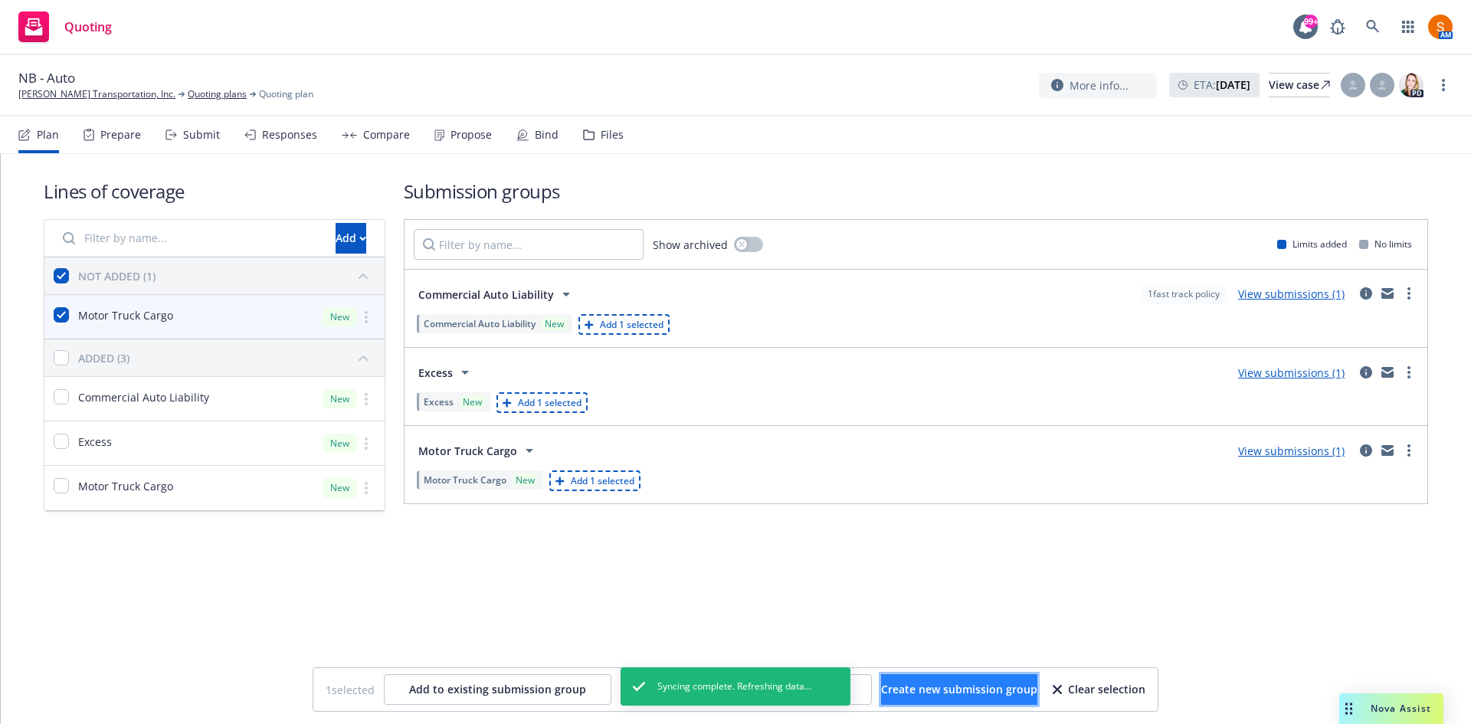
click at [985, 691] on span "Create new submission group" at bounding box center [959, 689] width 156 height 15
checkbox input "false"
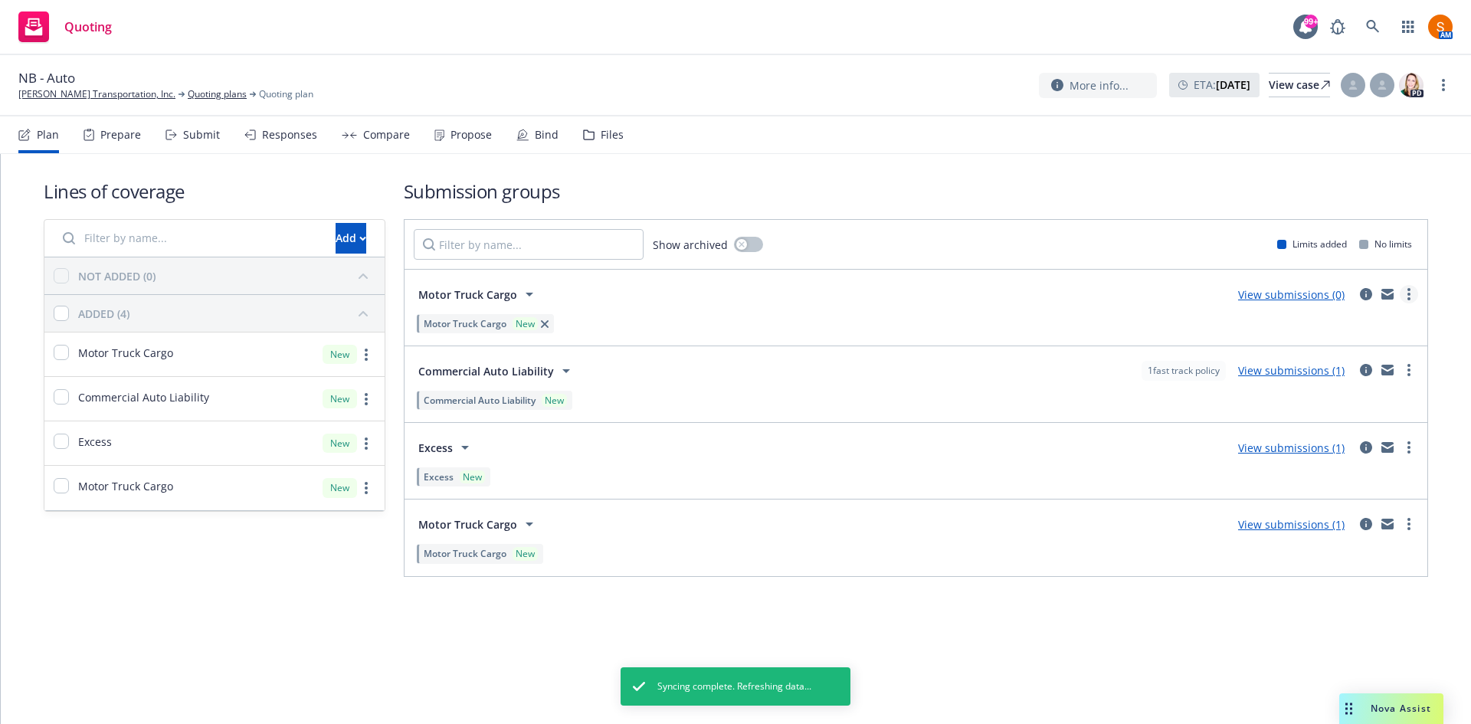
click at [1415, 294] on link "more" at bounding box center [1409, 294] width 18 height 18
click at [1320, 451] on span "Archive" at bounding box center [1293, 454] width 75 height 15
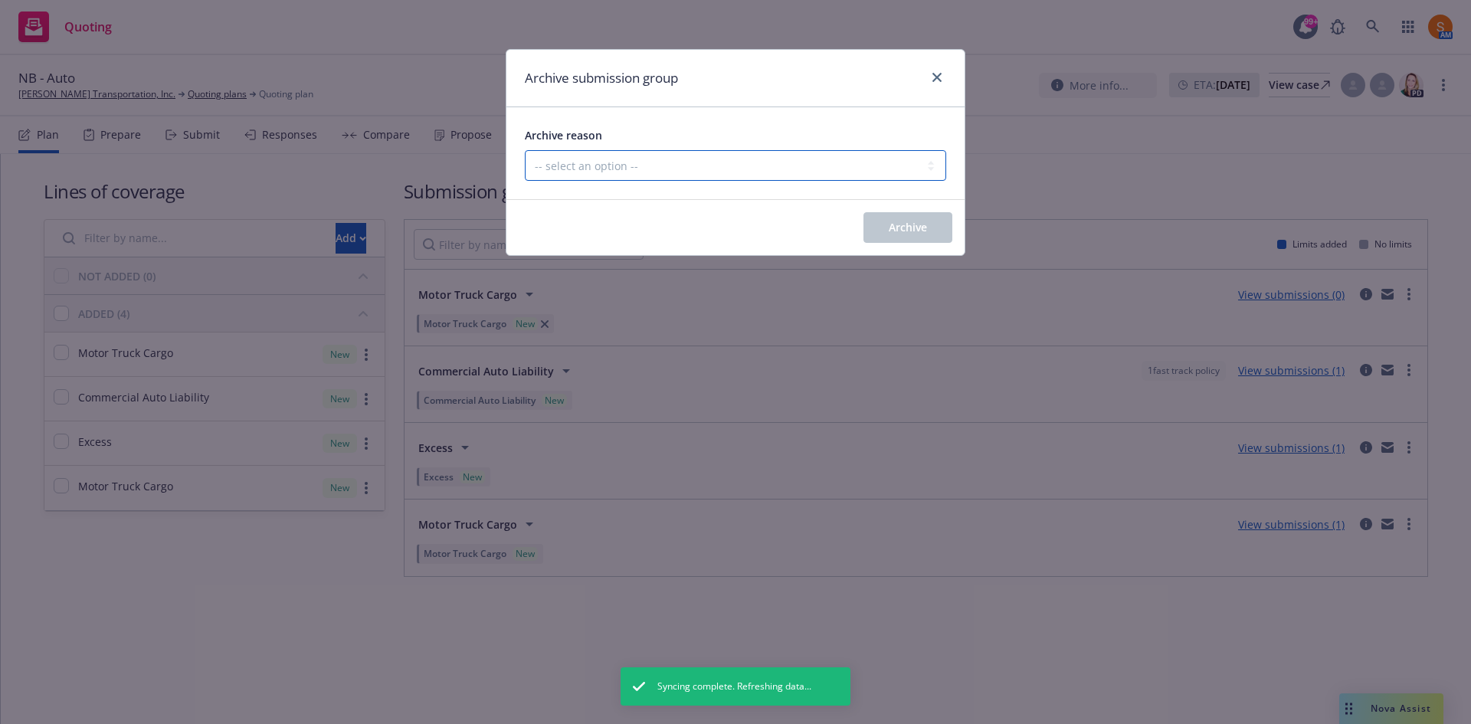
click at [632, 166] on select "-- select an option -- Customer no longer needs this coverage Duplicate Histori…" at bounding box center [736, 165] width 422 height 31
click at [464, 146] on div "Archive submission group Archive reason -- select an option -- Customer no long…" at bounding box center [735, 362] width 1471 height 724
click at [450, 174] on div "Archive submission group Archive reason -- select an option -- Customer no long…" at bounding box center [735, 362] width 1471 height 724
click at [934, 84] on link "close" at bounding box center [937, 77] width 18 height 18
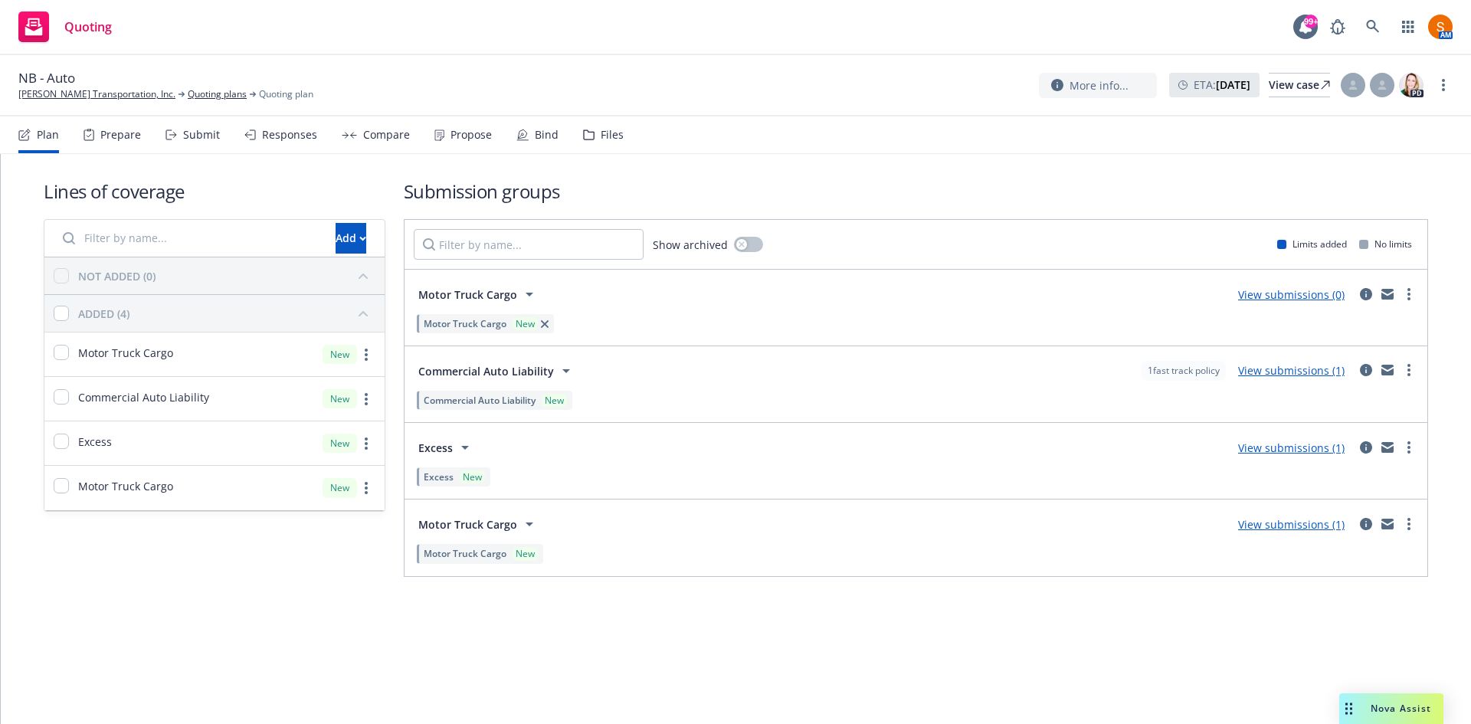
drag, startPoint x: 1410, startPoint y: 284, endPoint x: 1410, endPoint y: 305, distance: 21.5
click at [1410, 305] on div "Motor Truck Cargo View submissions (0)" at bounding box center [916, 294] width 1005 height 31
click at [1410, 300] on div "Motor Truck Cargo View submissions (0)" at bounding box center [916, 294] width 1005 height 31
click at [1410, 300] on circle "more" at bounding box center [1409, 298] width 3 height 3
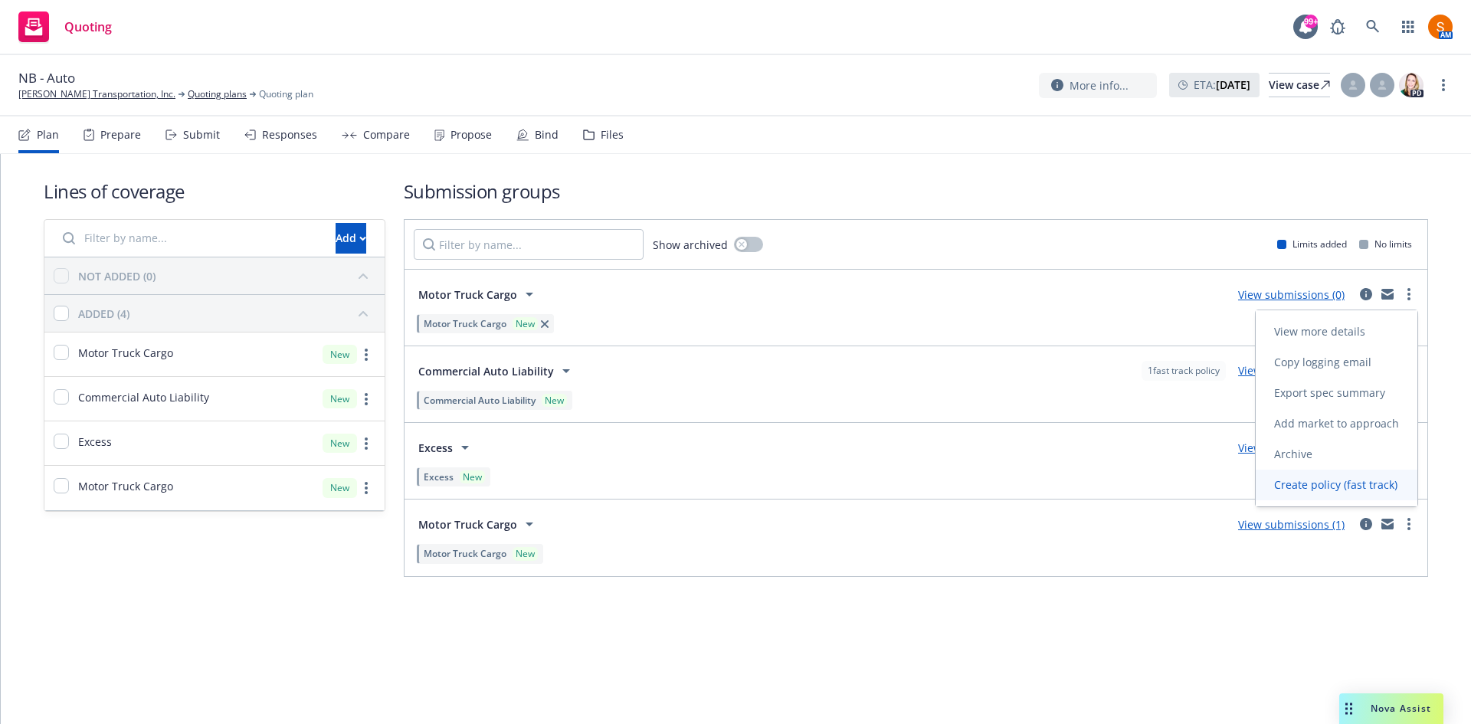
click at [1333, 497] on link "Create policy (fast track)" at bounding box center [1337, 485] width 162 height 31
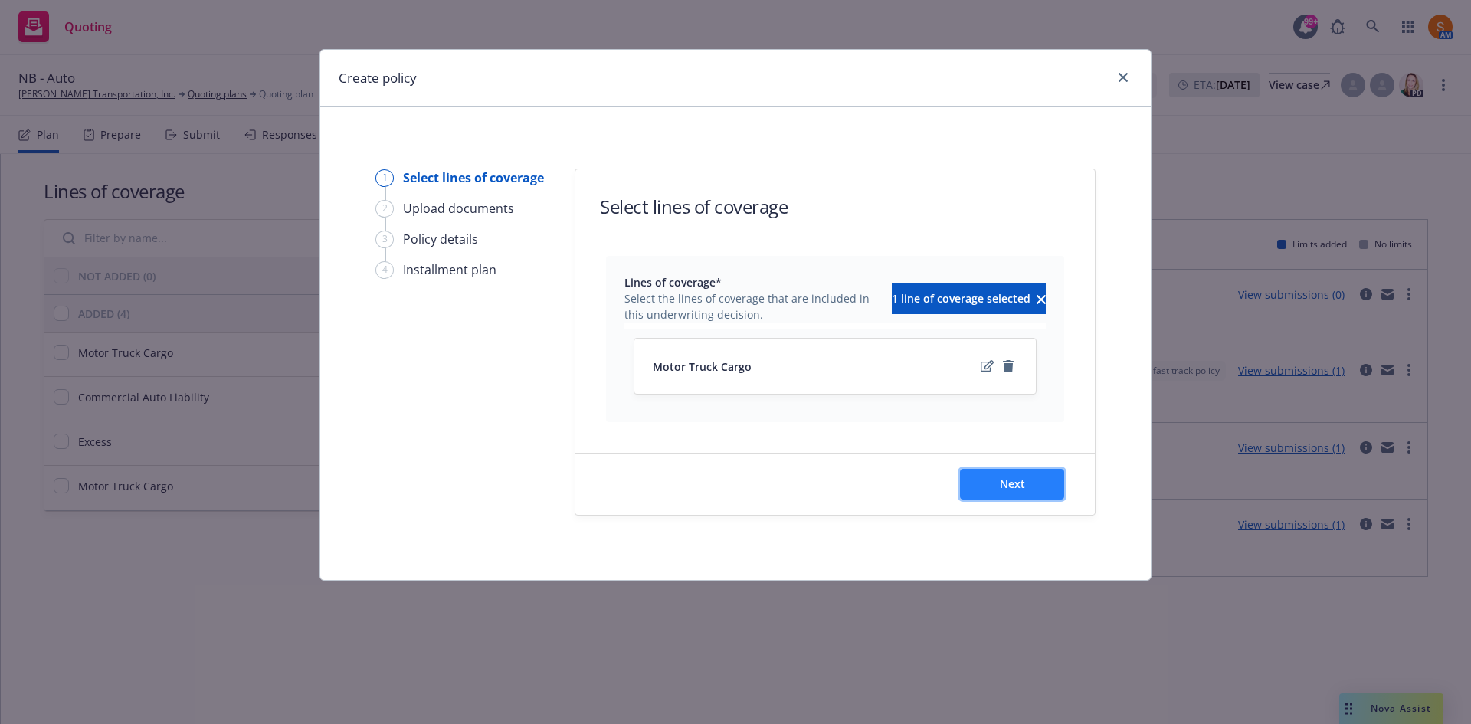
click at [1033, 484] on button "Next" at bounding box center [1012, 484] width 104 height 31
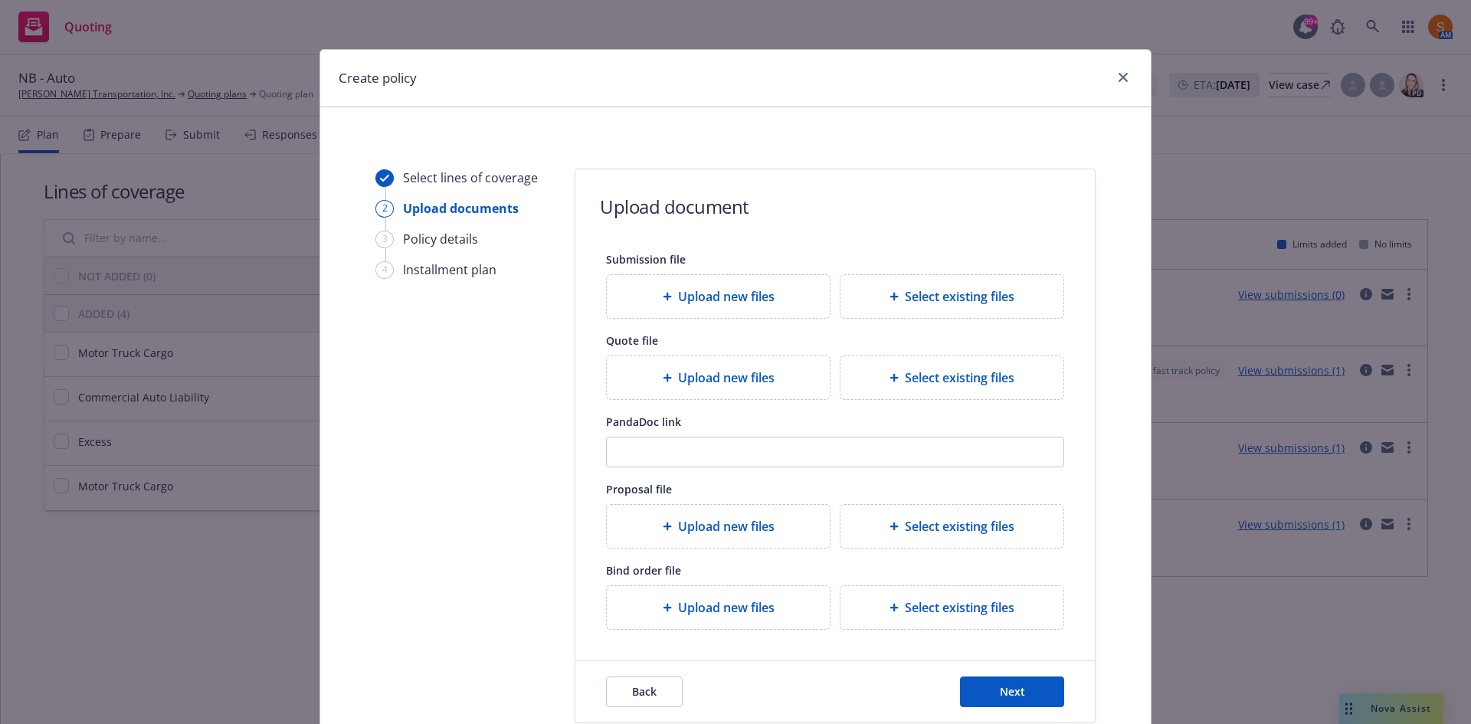
scroll to position [113, 0]
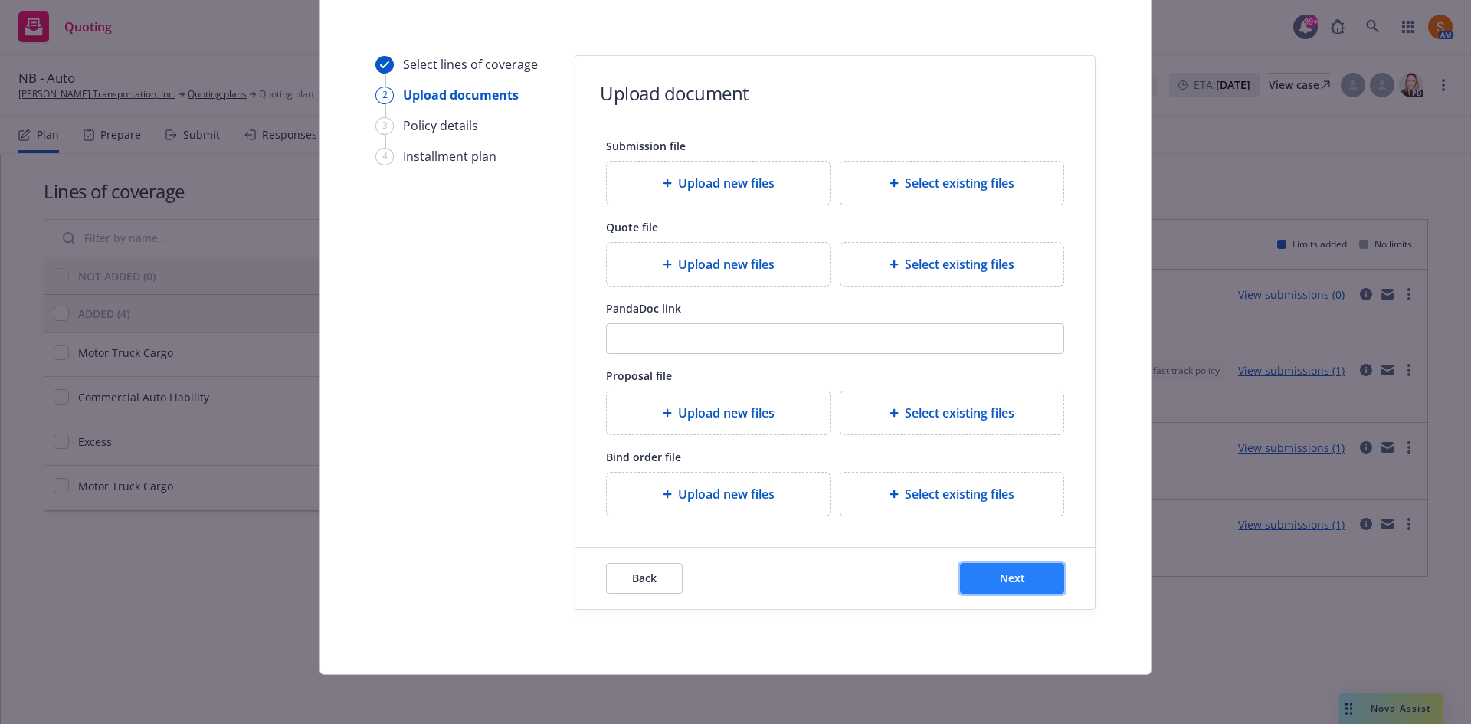
click at [1004, 592] on button "Next" at bounding box center [1012, 578] width 104 height 31
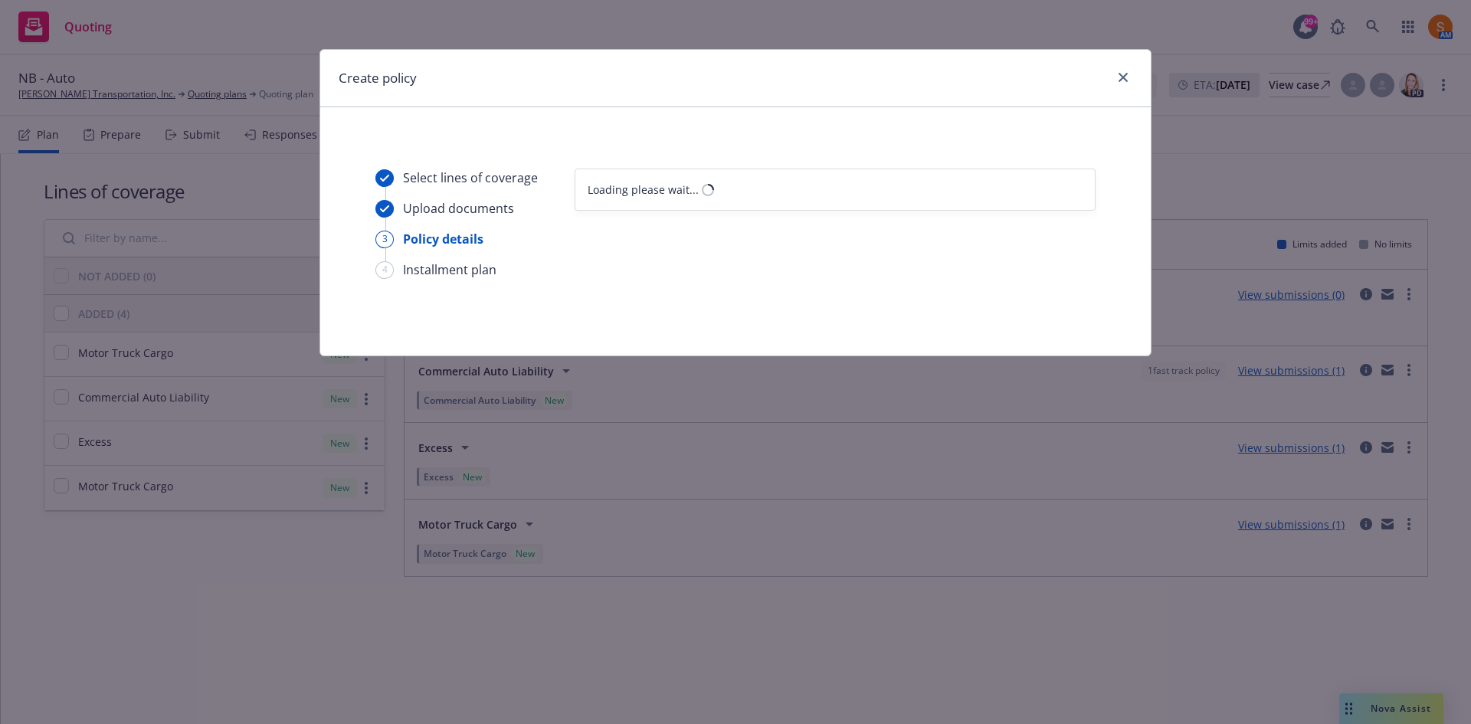
select select "12"
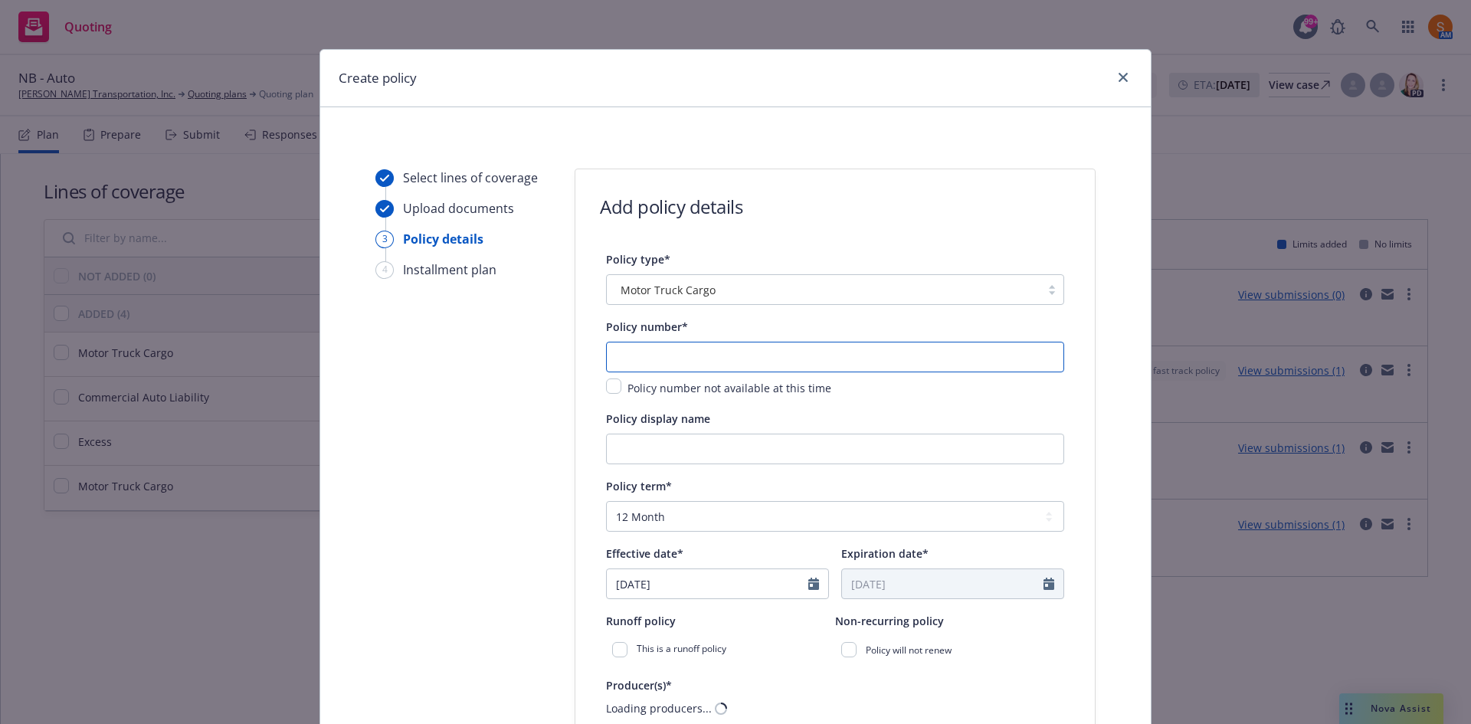
click at [674, 355] on input "text" at bounding box center [835, 357] width 458 height 31
paste input "B0507TR24251721"
type input "B0507TR24251721"
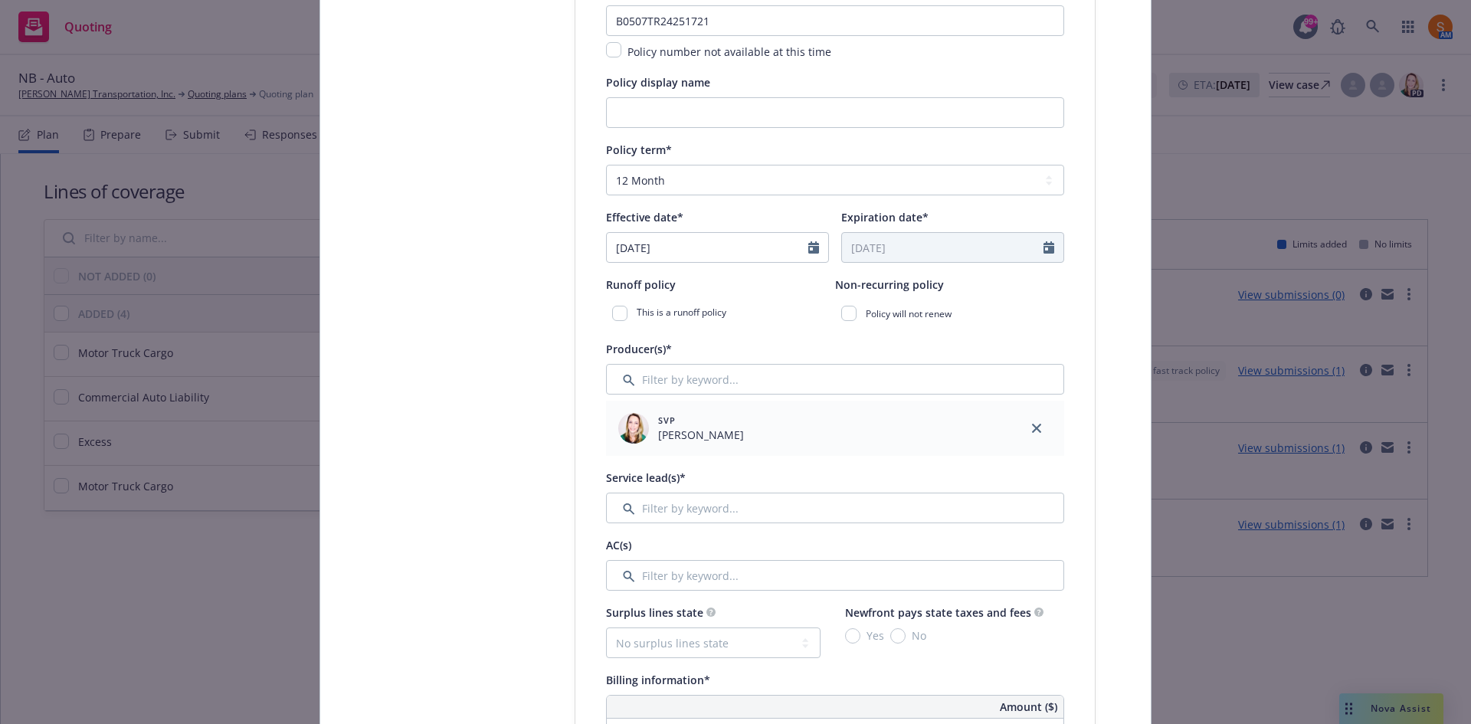
scroll to position [337, 0]
select select "9"
click at [694, 245] on input "[DATE]" at bounding box center [708, 246] width 202 height 29
click at [643, 358] on span "8" at bounding box center [650, 359] width 23 height 19
type input "[DATE]"
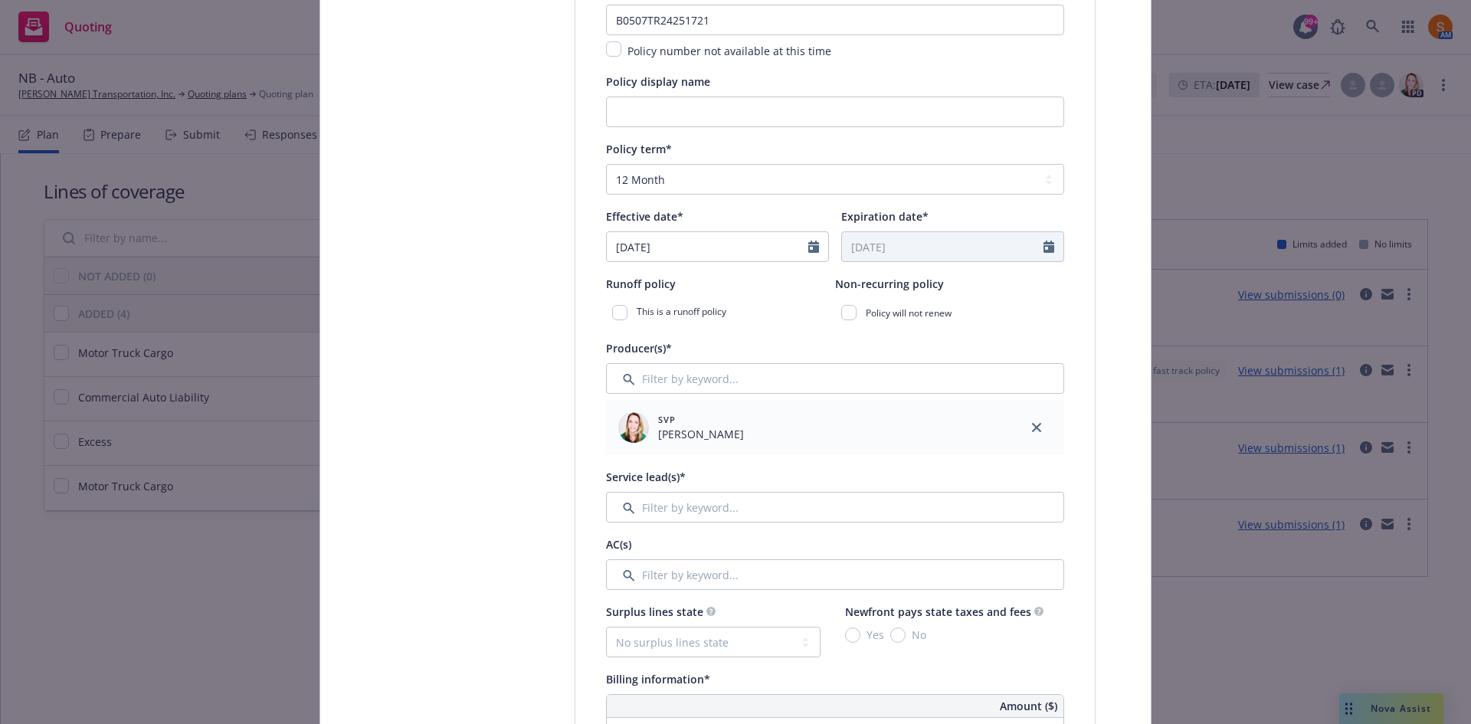
type input "[DATE]"
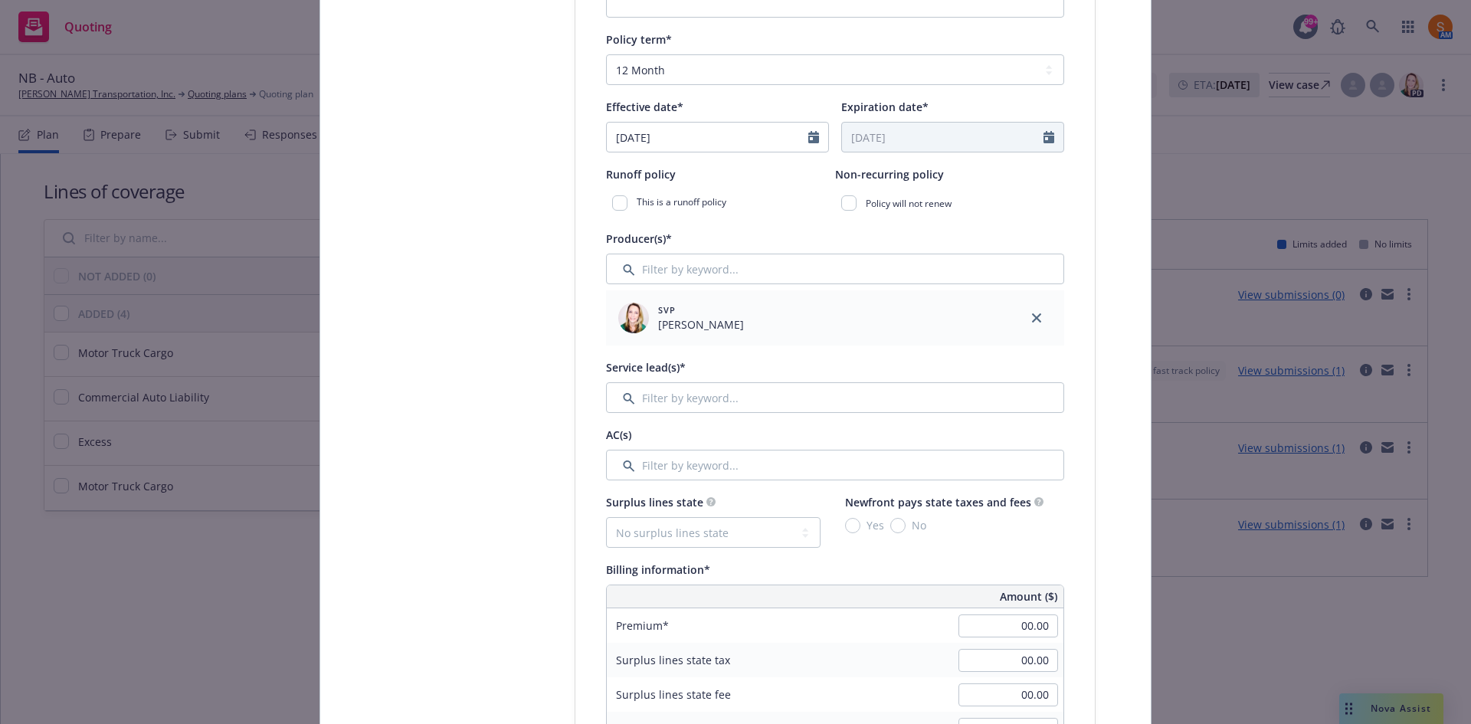
scroll to position [663, 0]
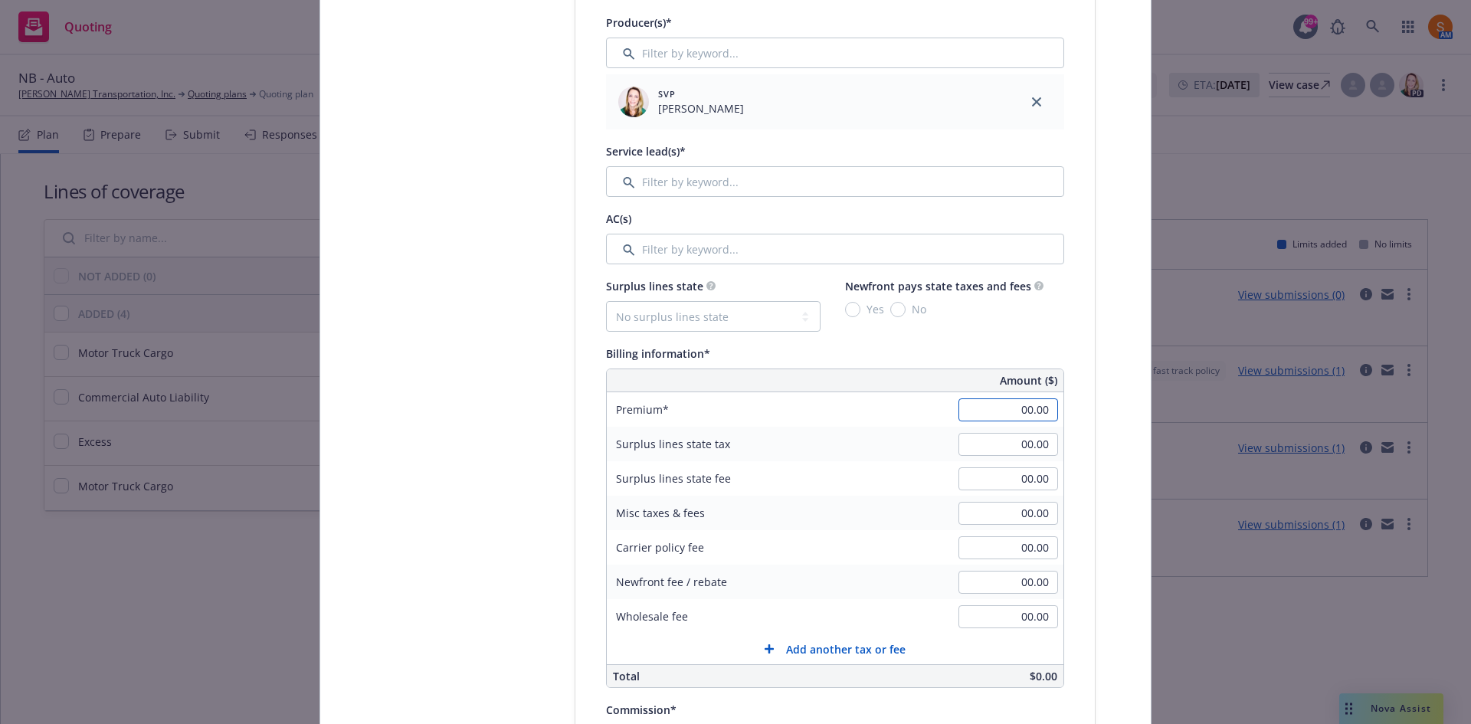
click at [1026, 414] on input "00.00" at bounding box center [1009, 410] width 100 height 23
type input "16,000.00"
click at [867, 435] on div "Surplus lines state tax 00.00" at bounding box center [835, 444] width 457 height 34
click at [1025, 611] on input "00.00" at bounding box center [1009, 616] width 100 height 23
type input "250.00"
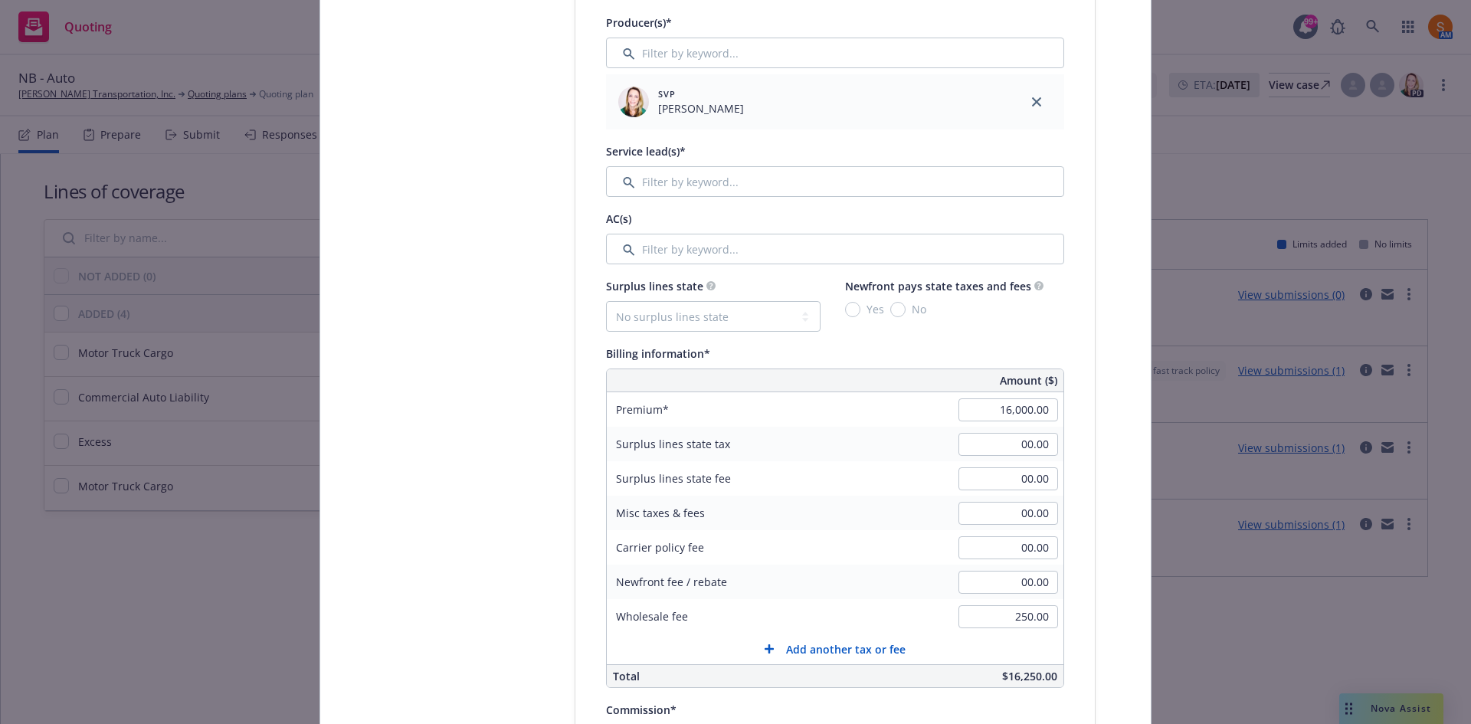
click at [903, 569] on div "Newfront fee / rebate 00.00" at bounding box center [835, 582] width 457 height 34
click at [1019, 544] on input "2" at bounding box center [1009, 547] width 100 height 23
type input "200.00"
click at [861, 559] on div "Carrier policy fee 200.00" at bounding box center [835, 547] width 457 height 34
click at [687, 309] on select "No surplus lines state [US_STATE] [US_STATE] [US_STATE] [US_STATE] [US_STATE] […" at bounding box center [713, 316] width 215 height 31
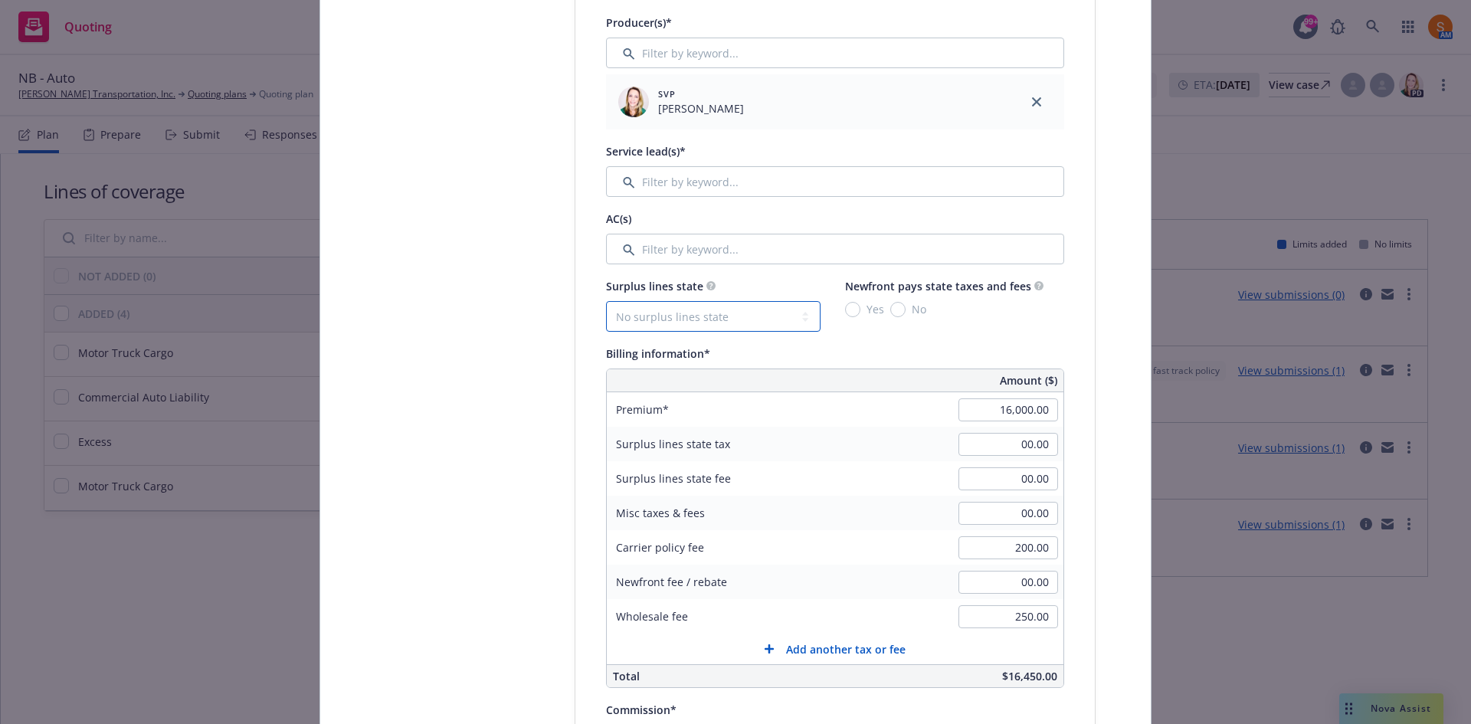
select select "CA"
click at [606, 301] on select "No surplus lines state [US_STATE] [US_STATE] [US_STATE] [US_STATE] [US_STATE] […" at bounding box center [713, 316] width 215 height 31
type input "486.00"
type input "29.16"
click at [891, 312] on input "No" at bounding box center [898, 309] width 15 height 15
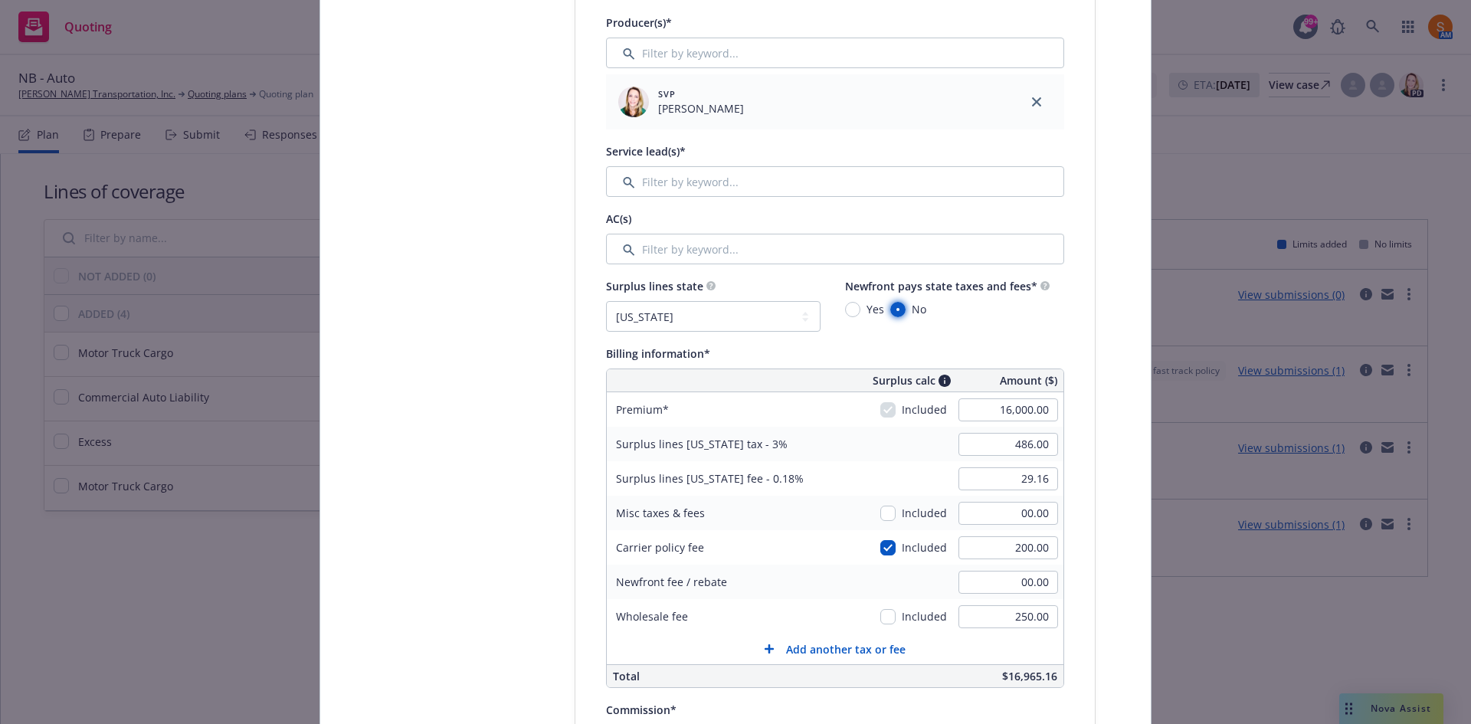
radio input "true"
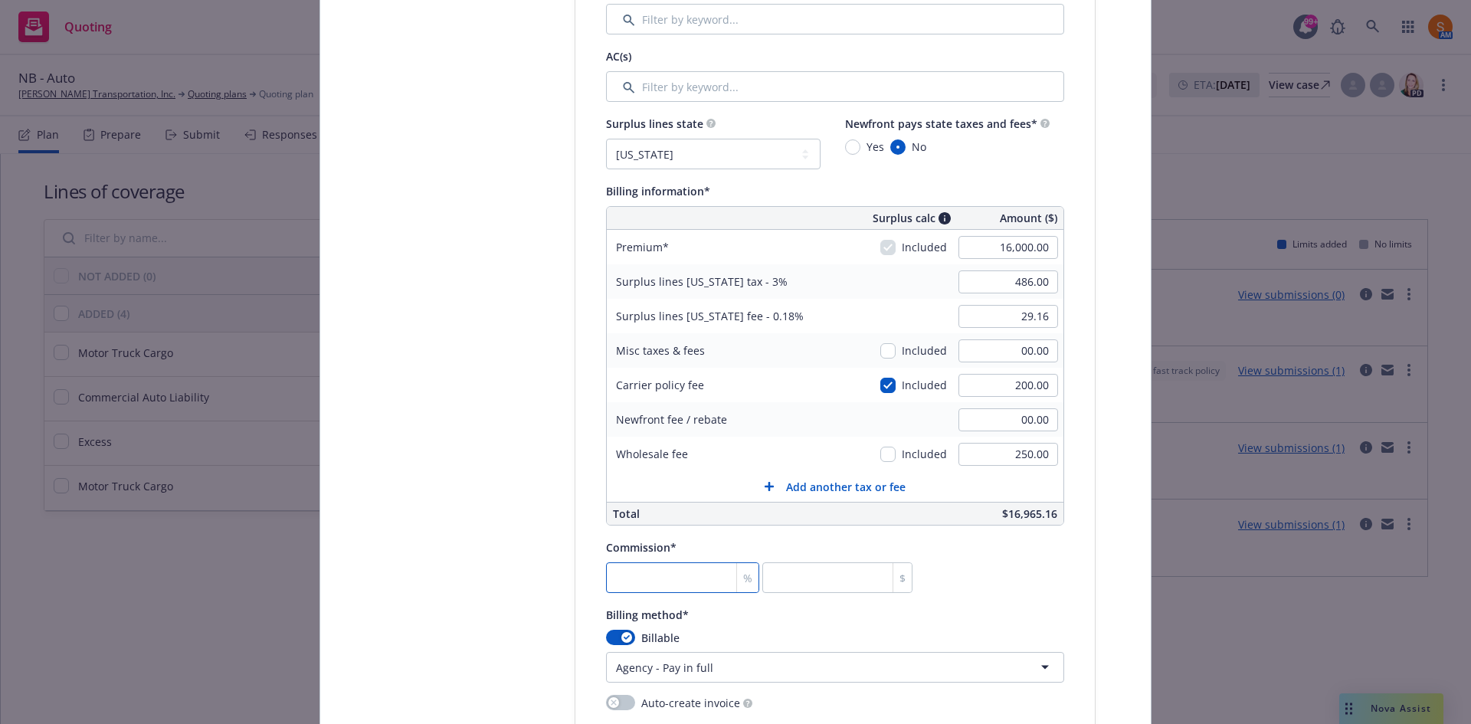
click at [645, 579] on input "number" at bounding box center [682, 578] width 153 height 31
type input "1"
type input "160"
type input "10"
type input "1600"
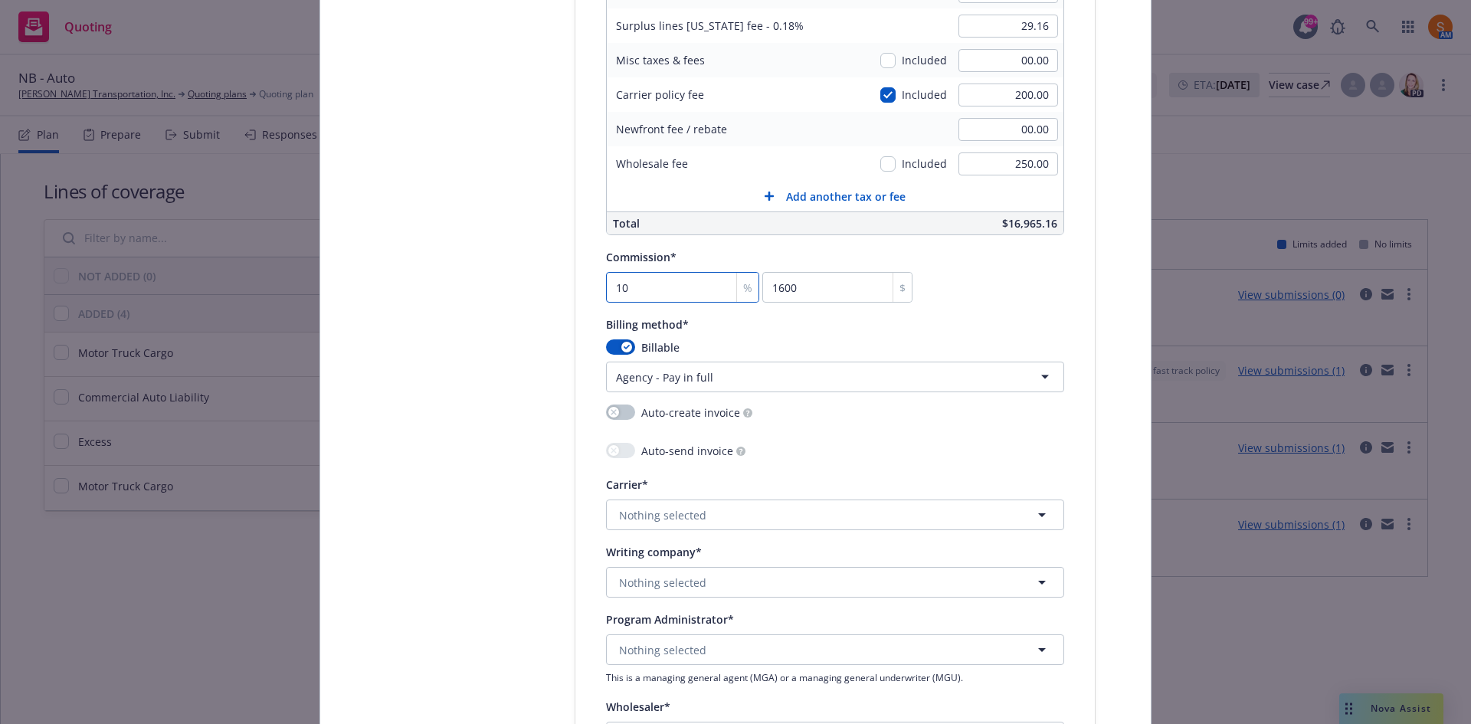
scroll to position [1130, 0]
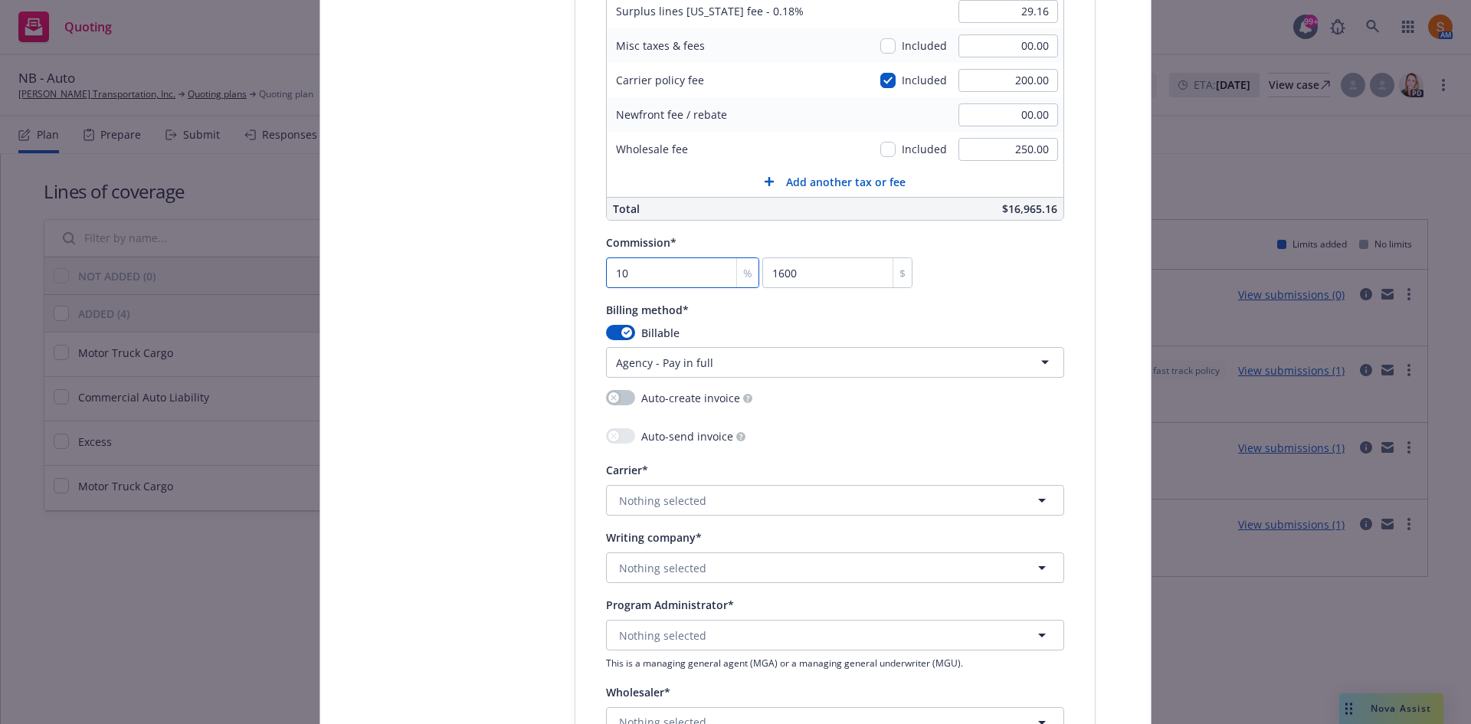
type input "10"
click at [661, 506] on span "Nothing selected" at bounding box center [662, 501] width 87 height 16
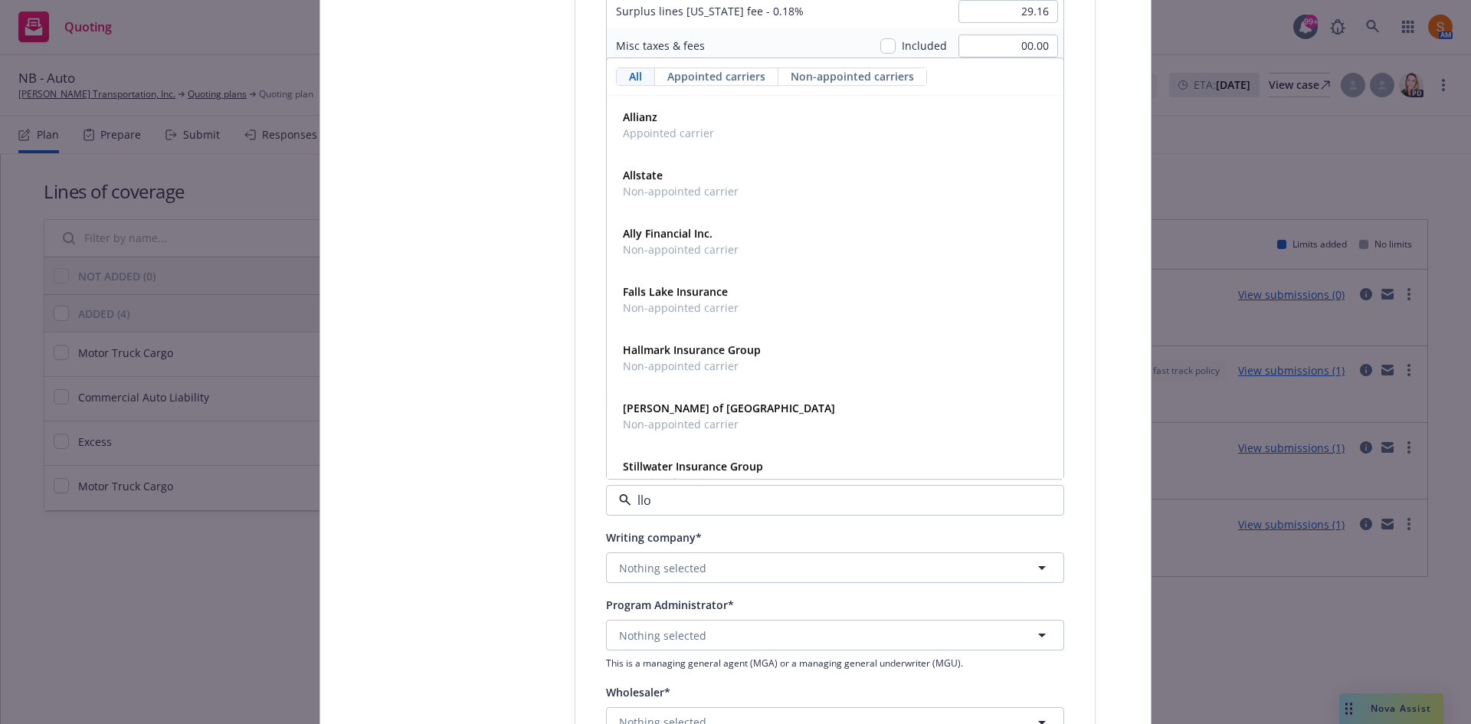
type input "lloy"
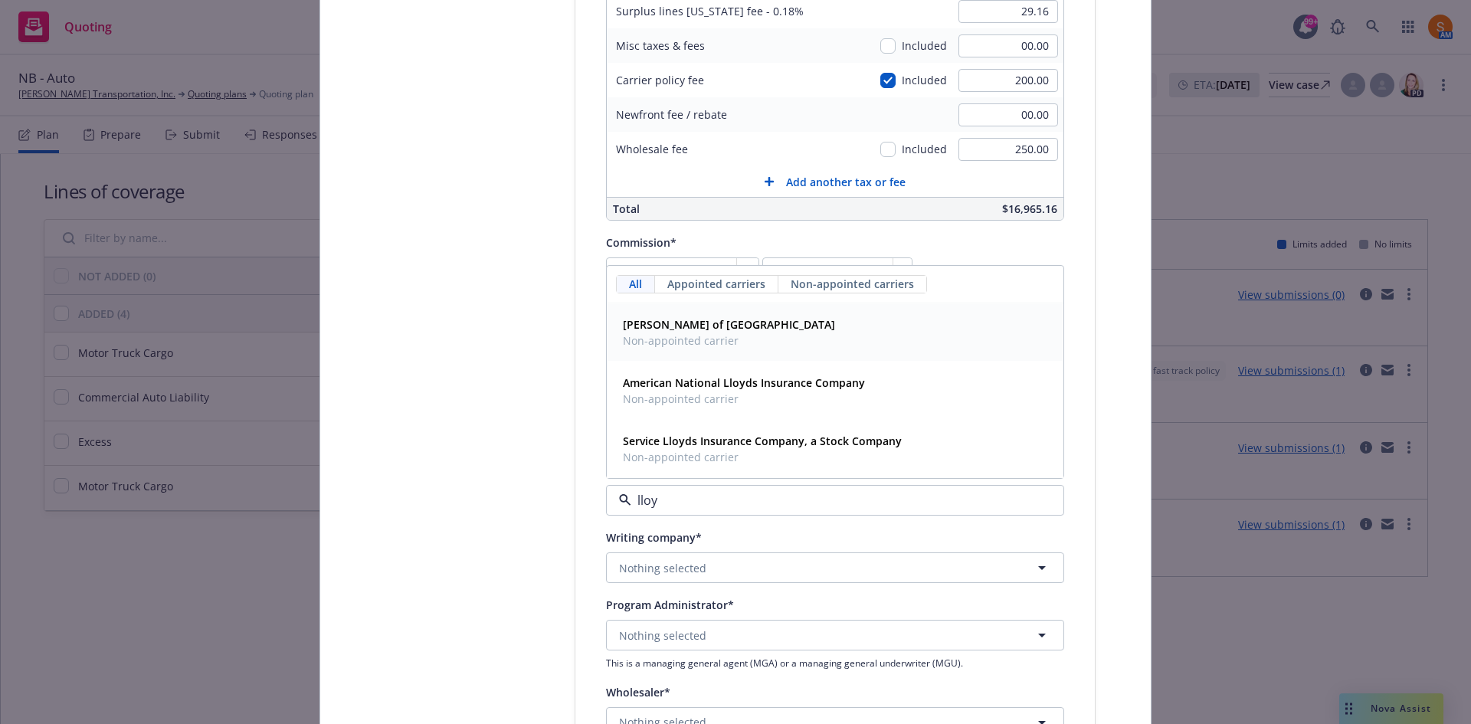
click at [661, 323] on strong "[PERSON_NAME] of [GEOGRAPHIC_DATA]" at bounding box center [729, 324] width 212 height 15
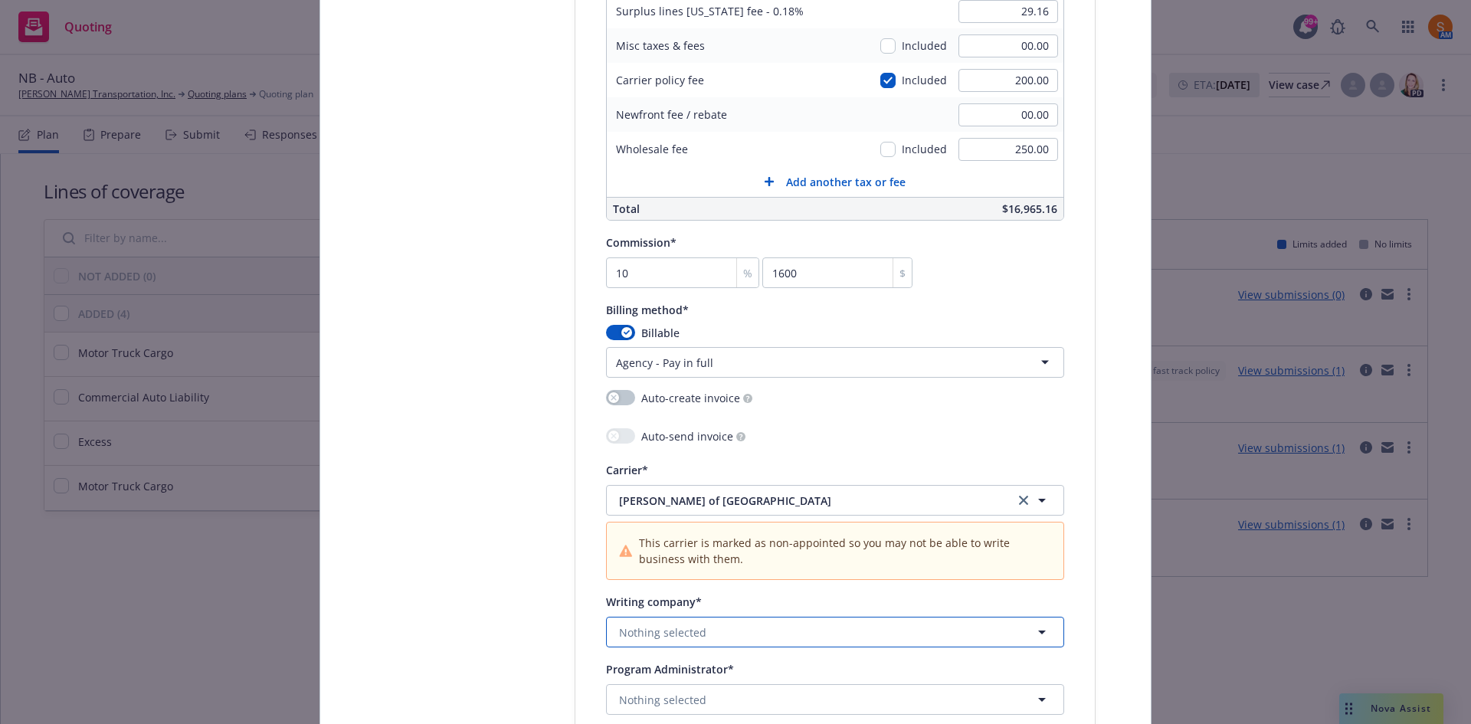
click at [651, 627] on span "Nothing selected" at bounding box center [662, 633] width 87 height 16
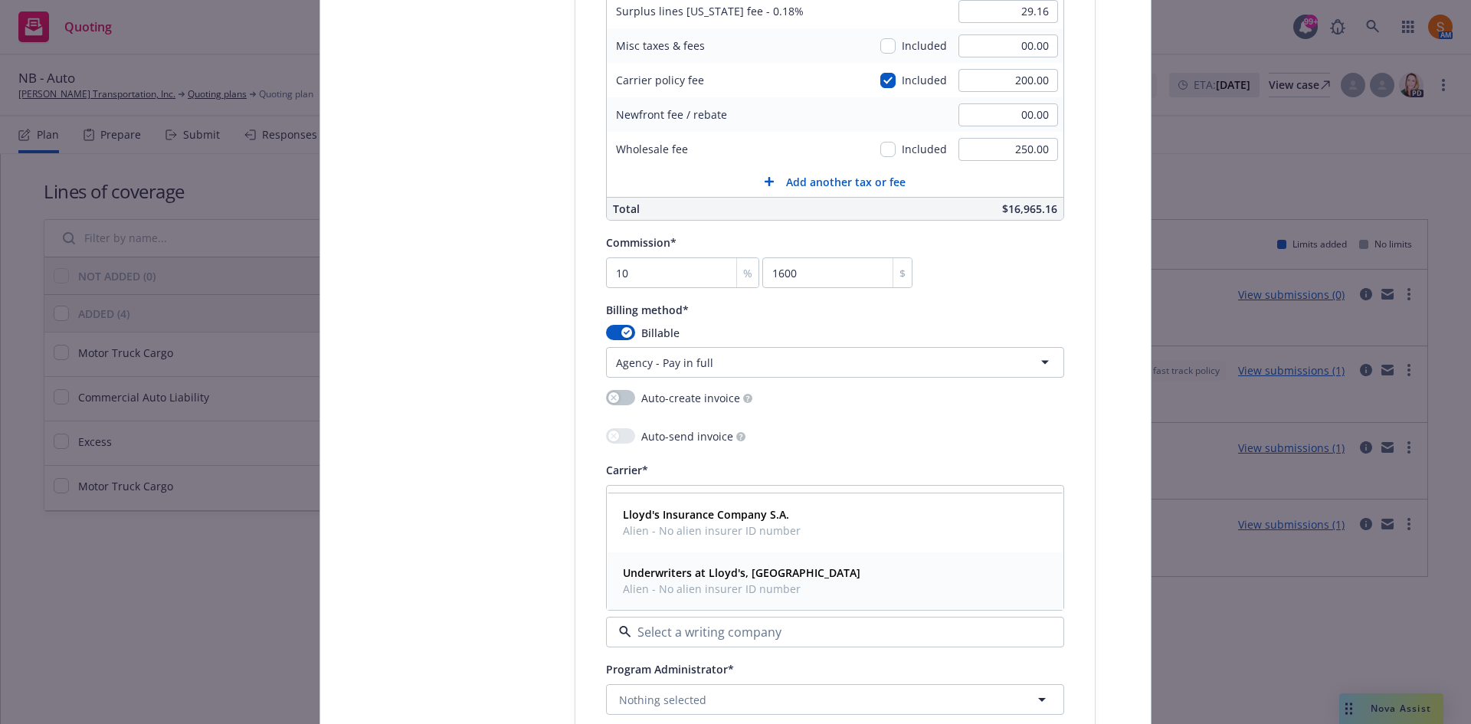
click at [666, 578] on strong "Underwriters at Lloyd's, London" at bounding box center [742, 573] width 238 height 15
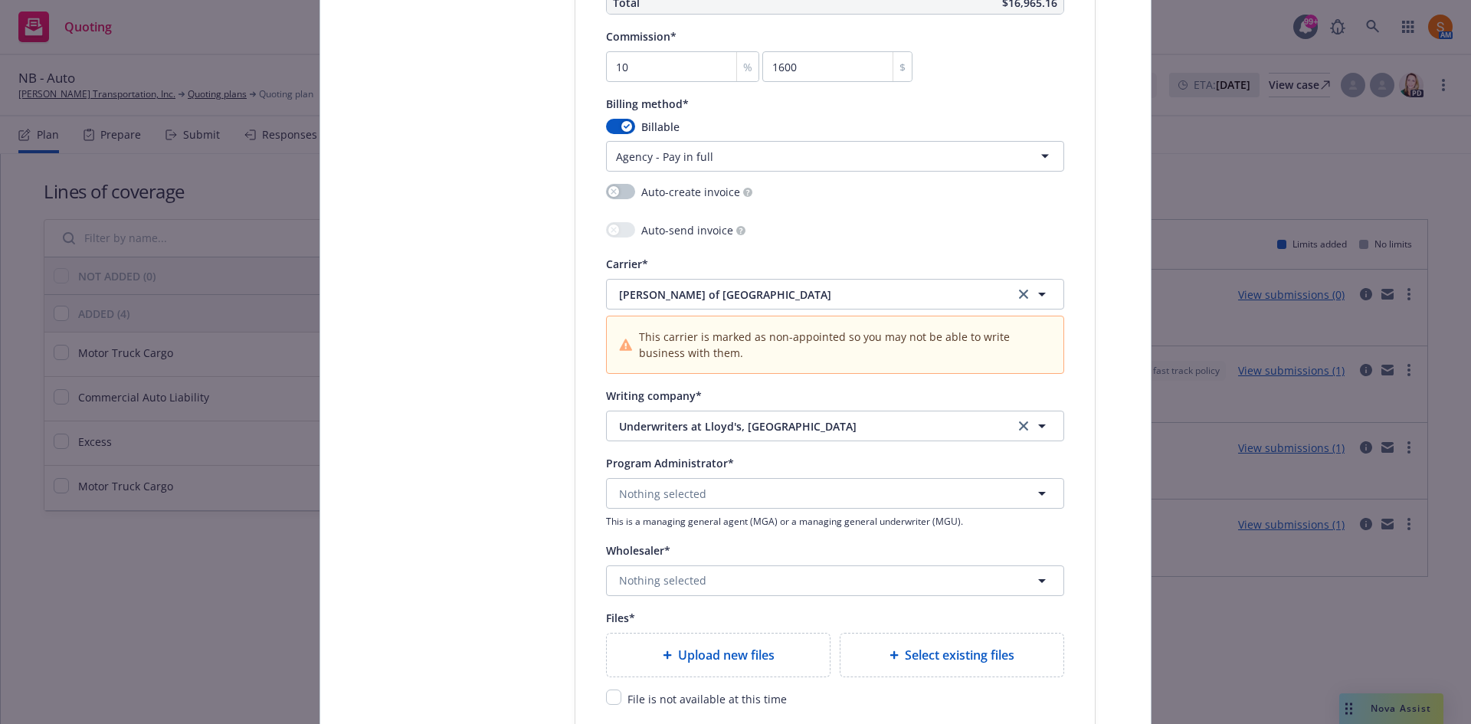
scroll to position [1386, 0]
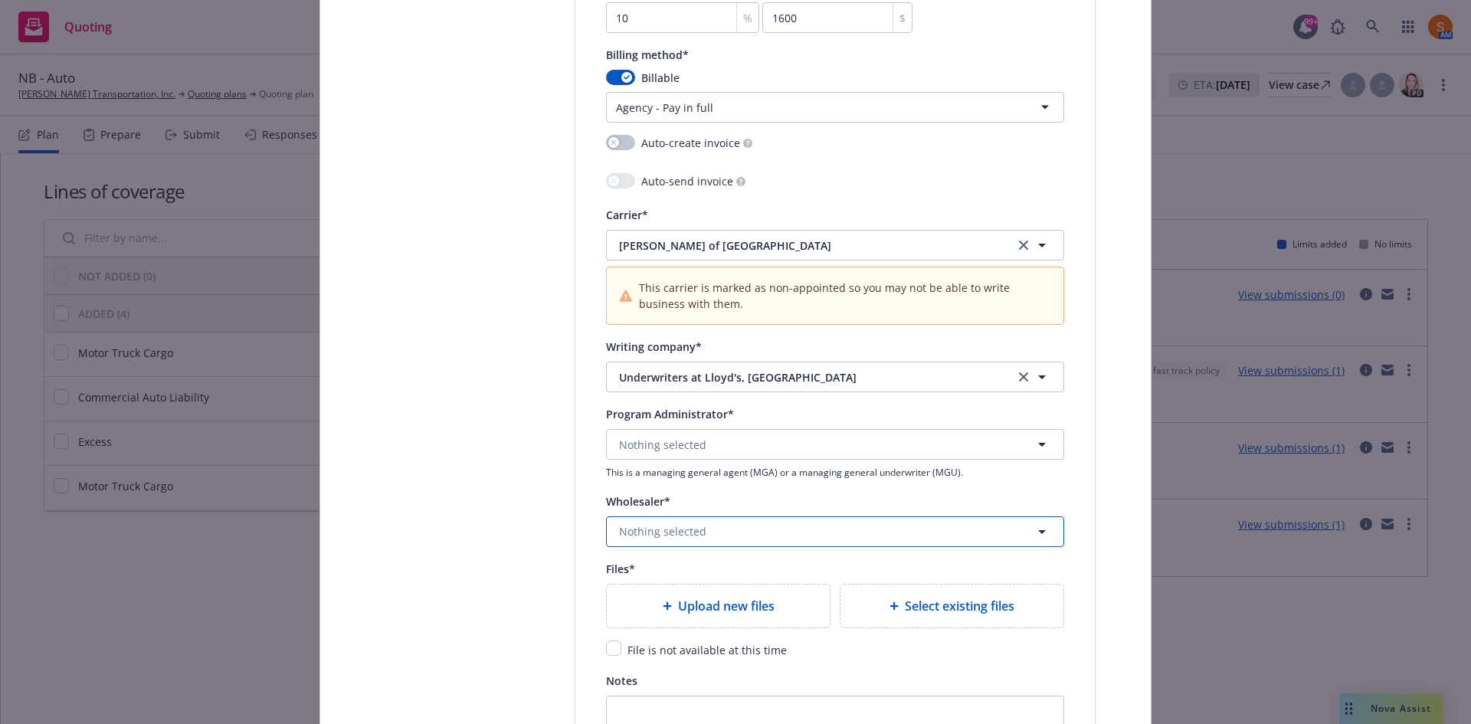
click at [650, 537] on span "Nothing selected" at bounding box center [662, 531] width 87 height 16
type input "rps"
click at [655, 484] on span "Wholesaler" at bounding box center [712, 489] width 179 height 16
click at [606, 654] on input "checkbox" at bounding box center [613, 648] width 15 height 15
checkbox input "true"
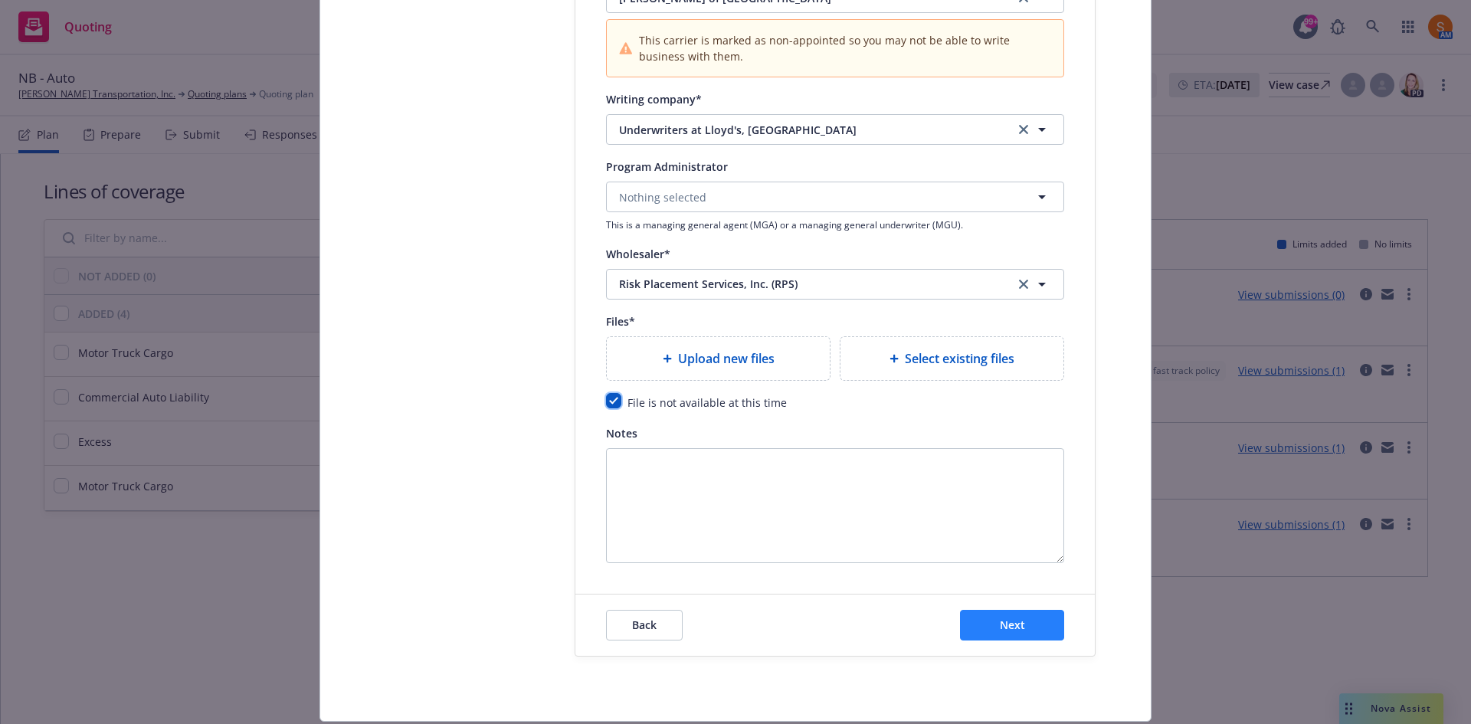
scroll to position [1645, 0]
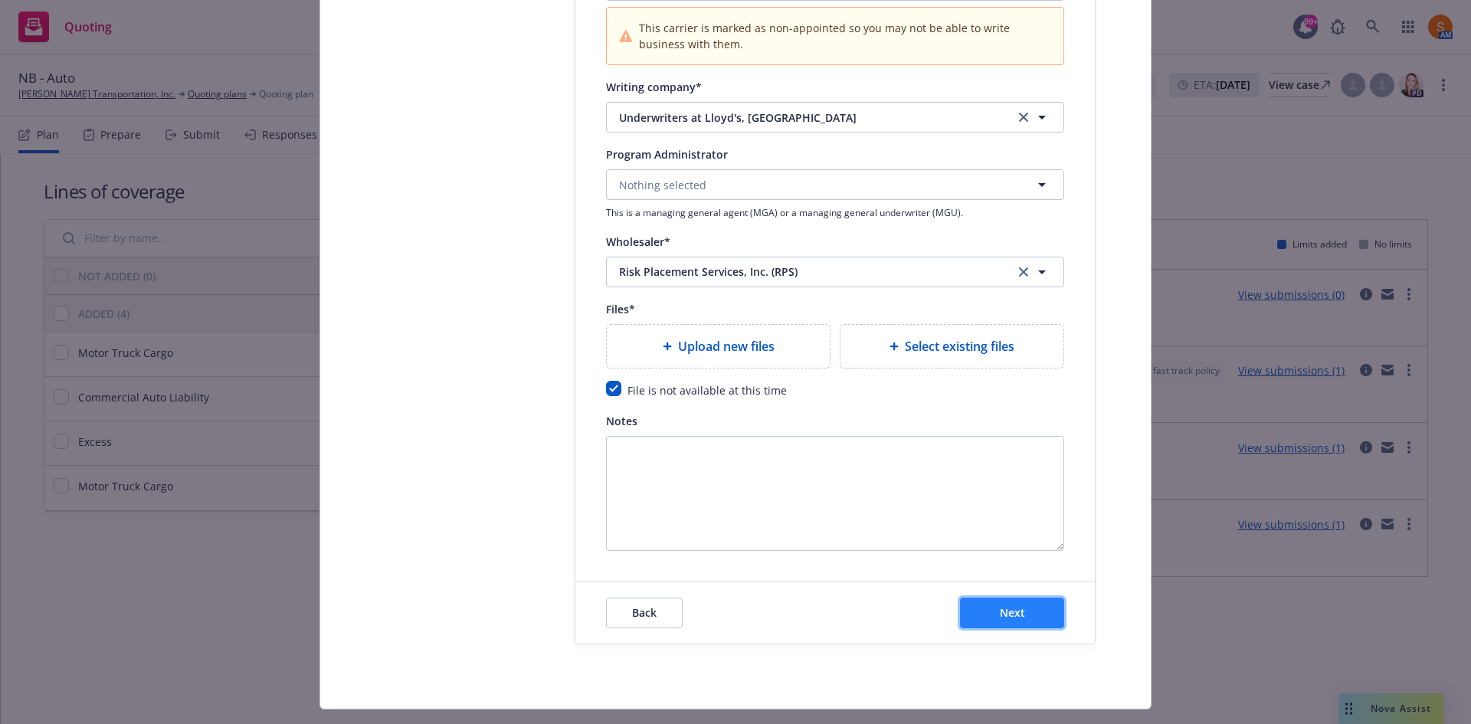
click at [1006, 612] on span "Next" at bounding box center [1012, 612] width 25 height 15
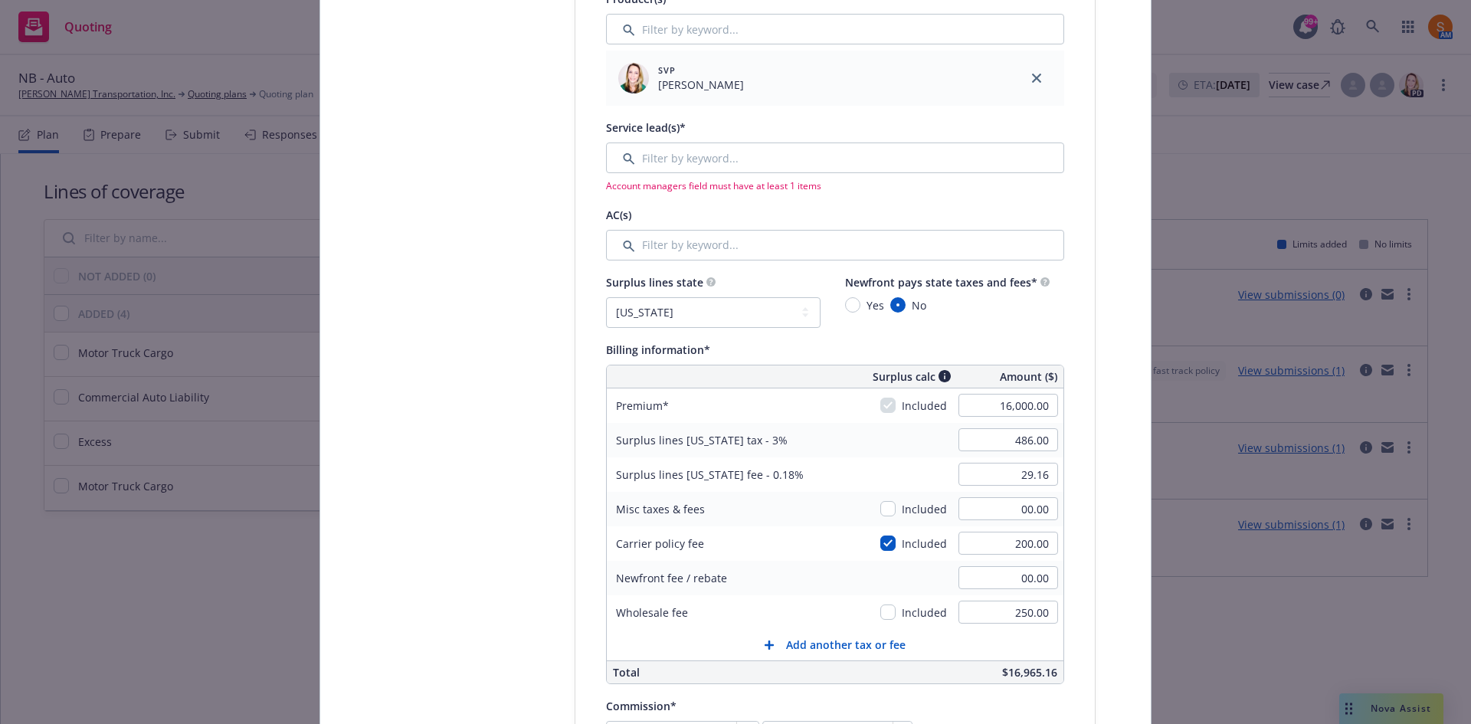
scroll to position [685, 0]
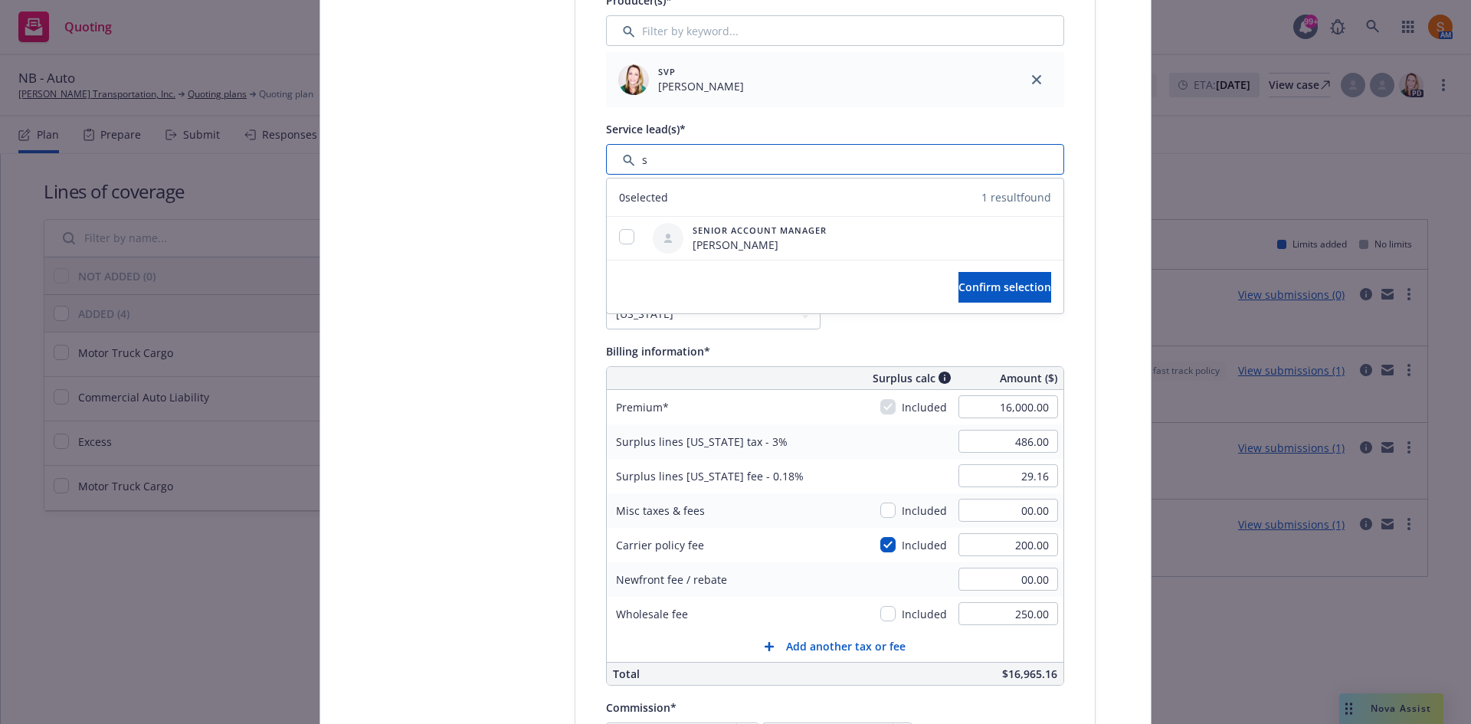
click at [729, 168] on input "Filter by keyword..." at bounding box center [835, 159] width 458 height 31
type input "stephanie"
click at [625, 247] on div at bounding box center [627, 238] width 40 height 18
click at [621, 244] on input "checkbox" at bounding box center [626, 236] width 15 height 15
checkbox input "true"
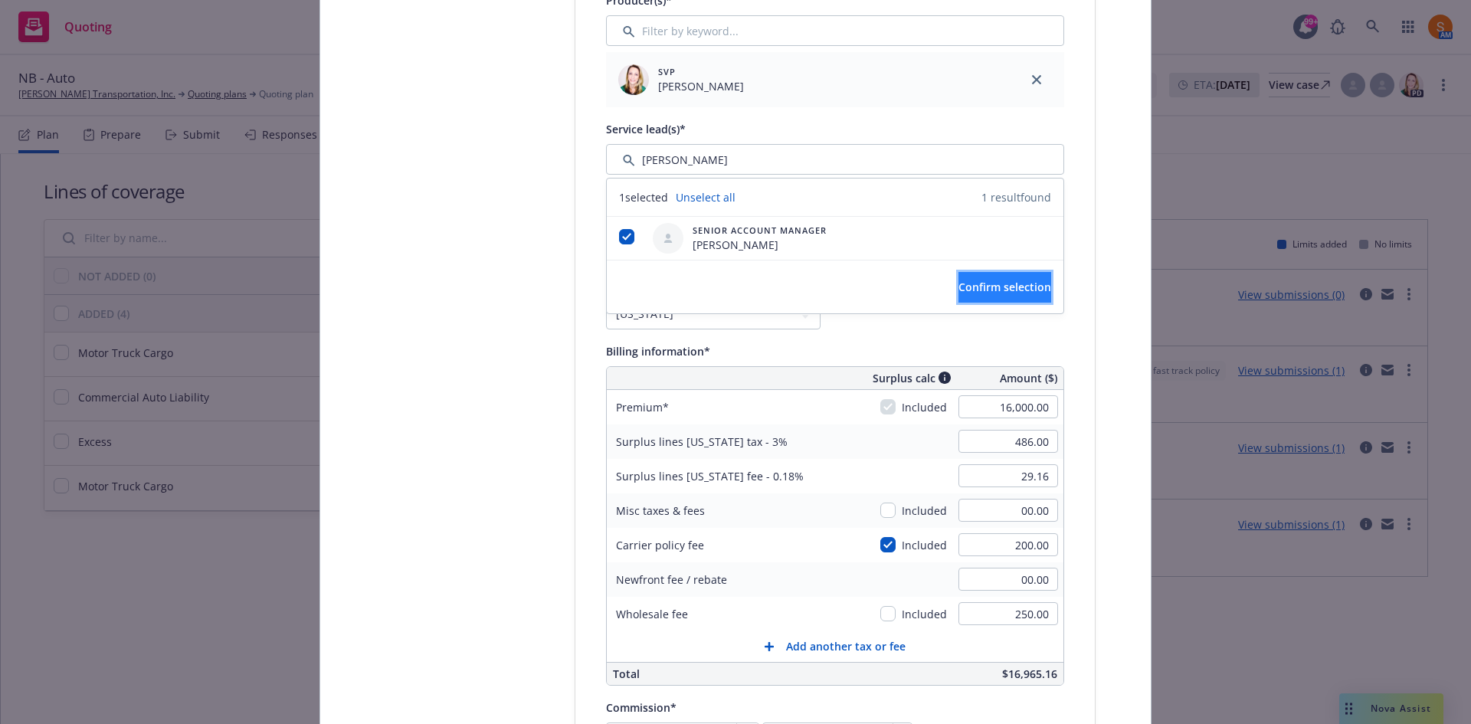
click at [959, 285] on span "Confirm selection" at bounding box center [1005, 287] width 93 height 15
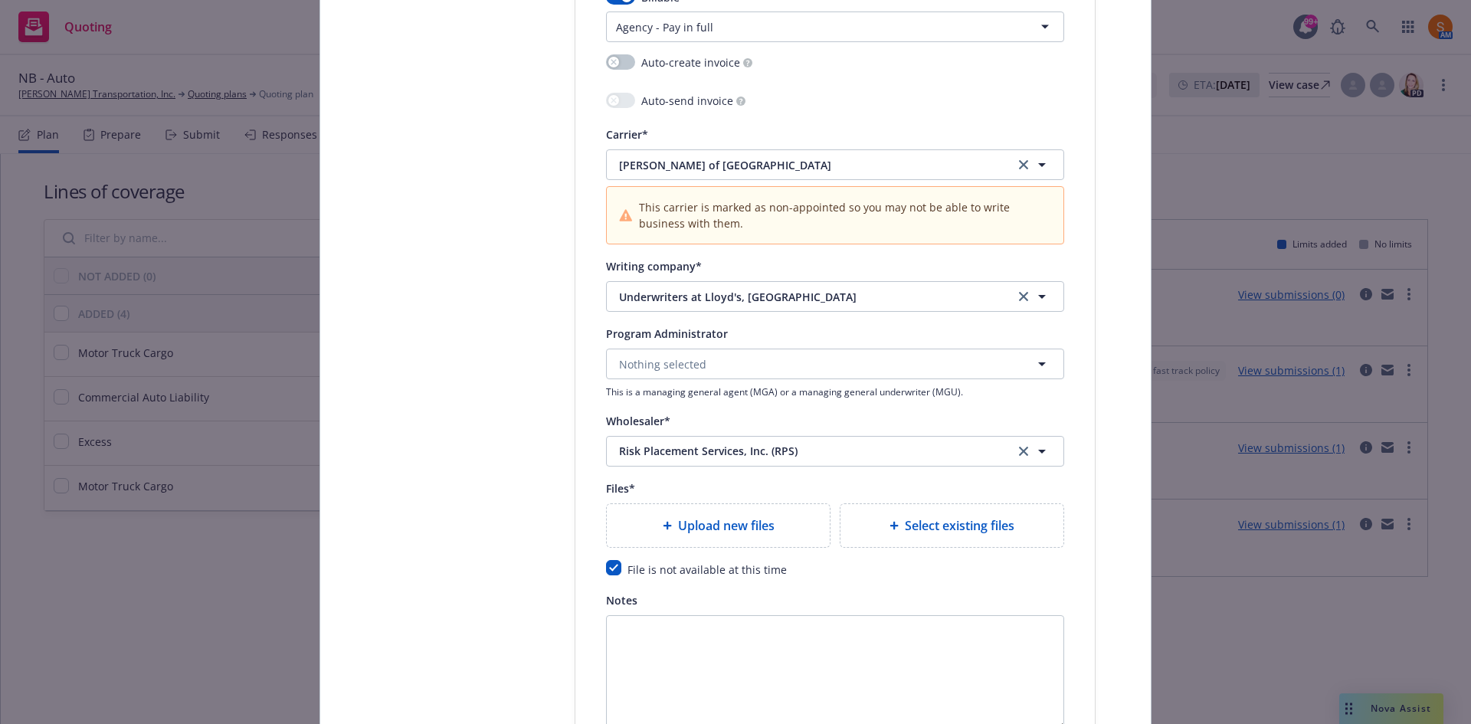
scroll to position [1741, 0]
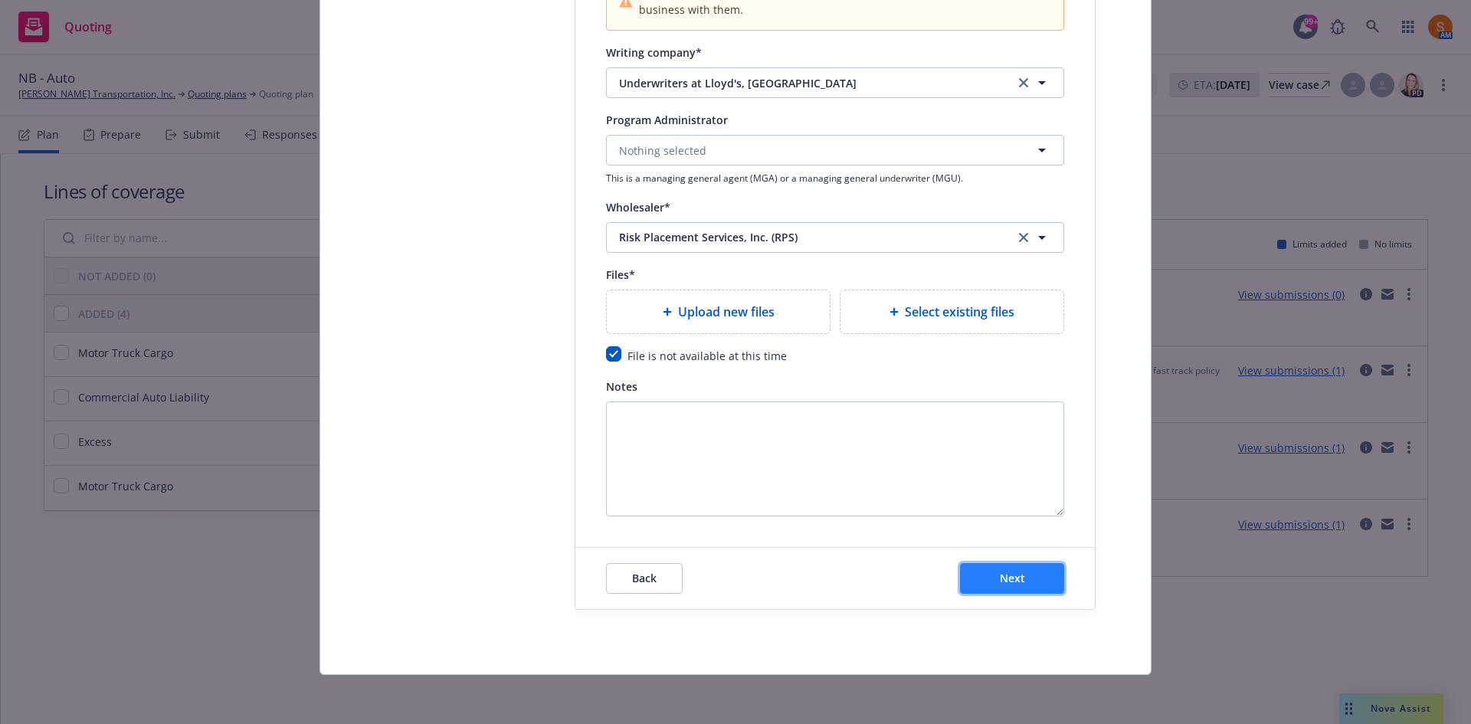
click at [1018, 581] on span "Next" at bounding box center [1012, 578] width 25 height 15
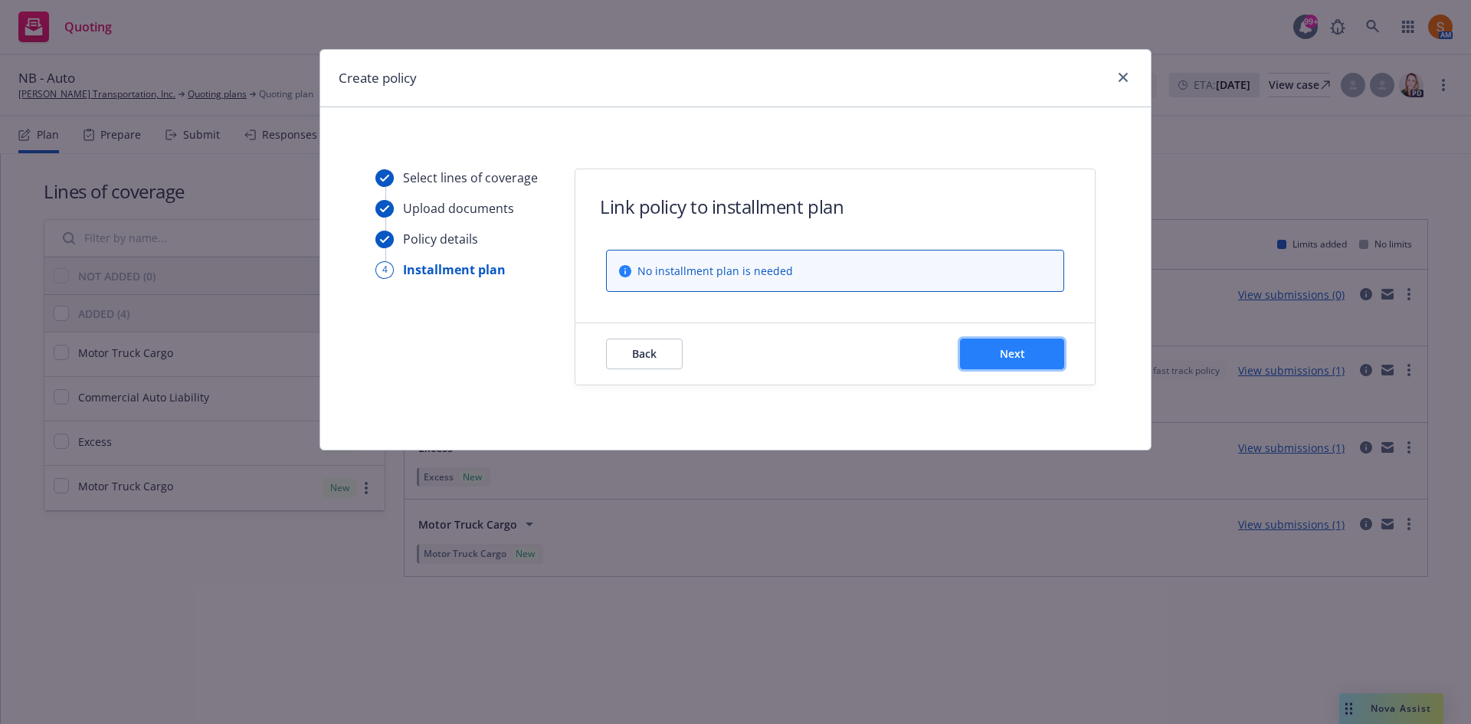
click at [989, 346] on button "Next" at bounding box center [1012, 354] width 104 height 31
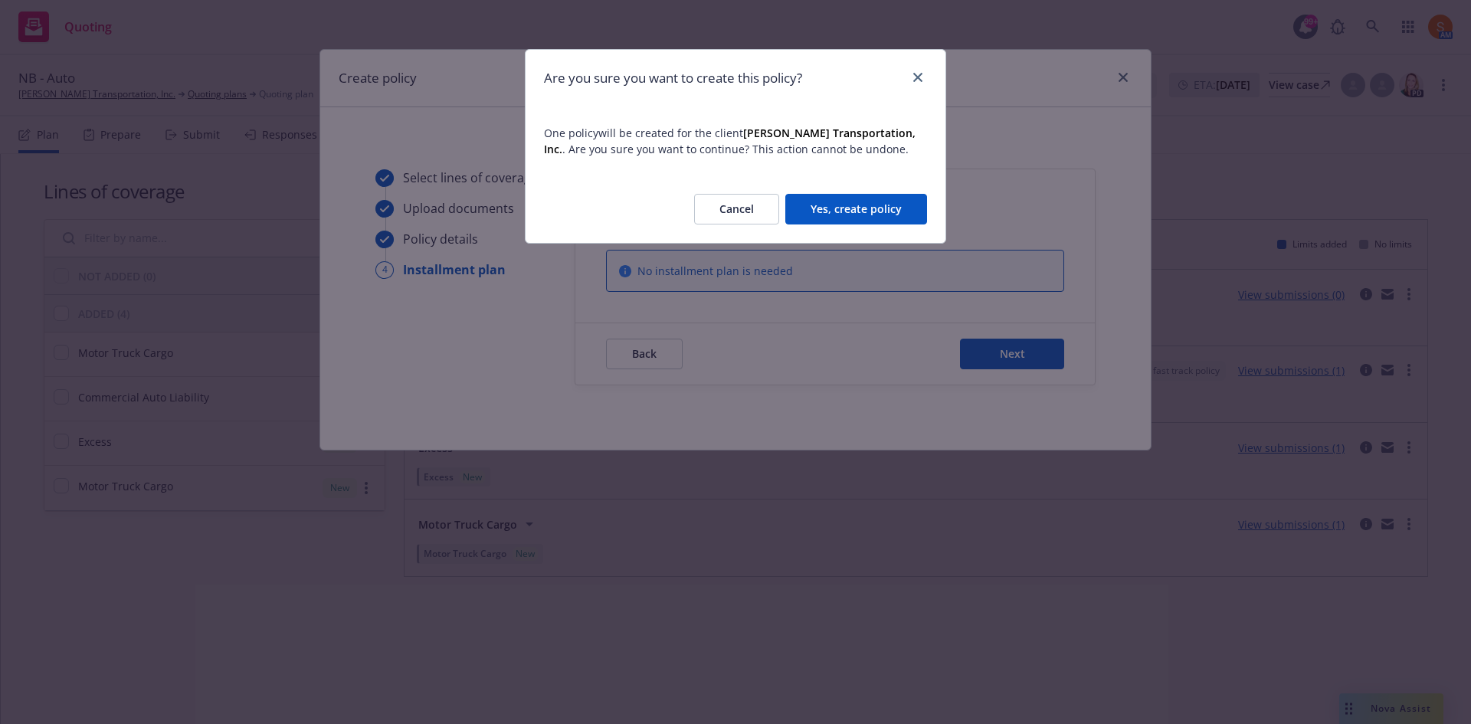
click at [859, 210] on button "Yes, create policy" at bounding box center [857, 209] width 142 height 31
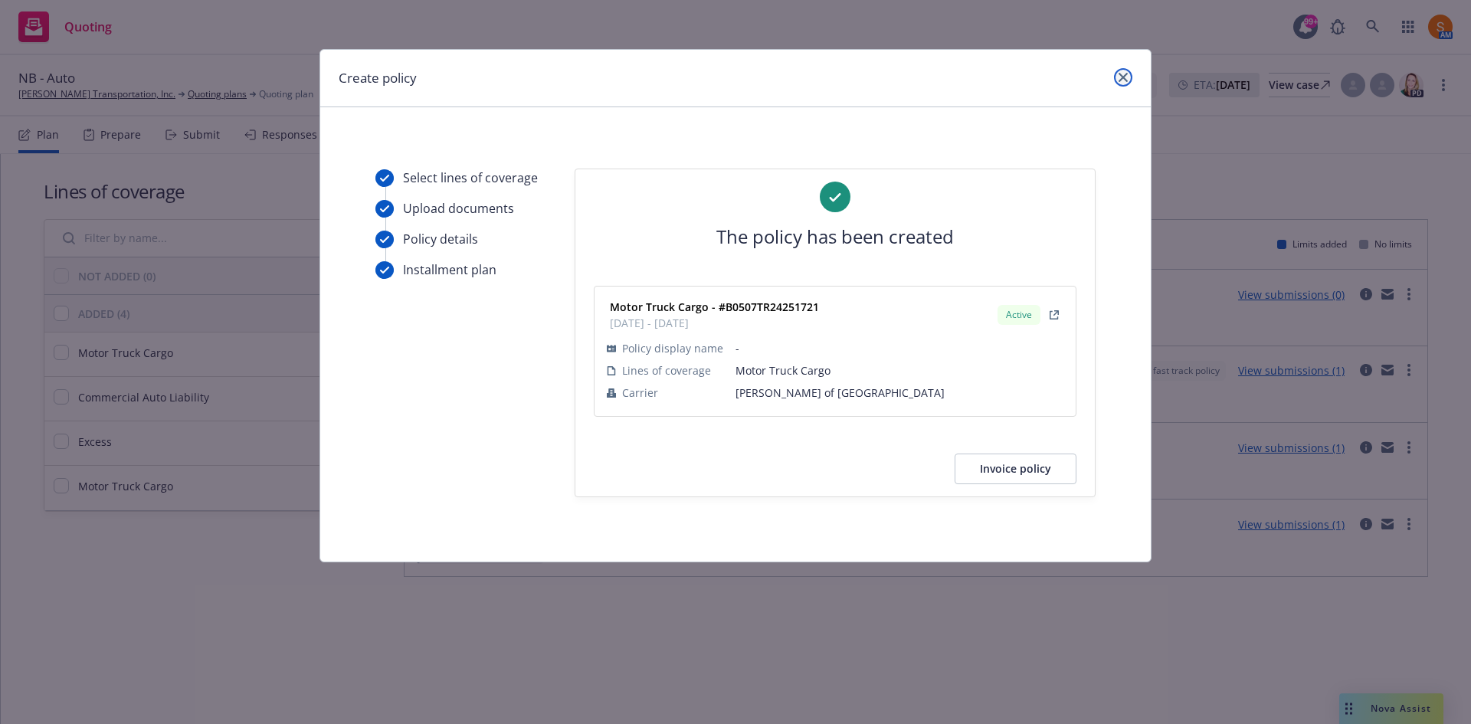
click at [1128, 77] on link "close" at bounding box center [1123, 77] width 18 height 18
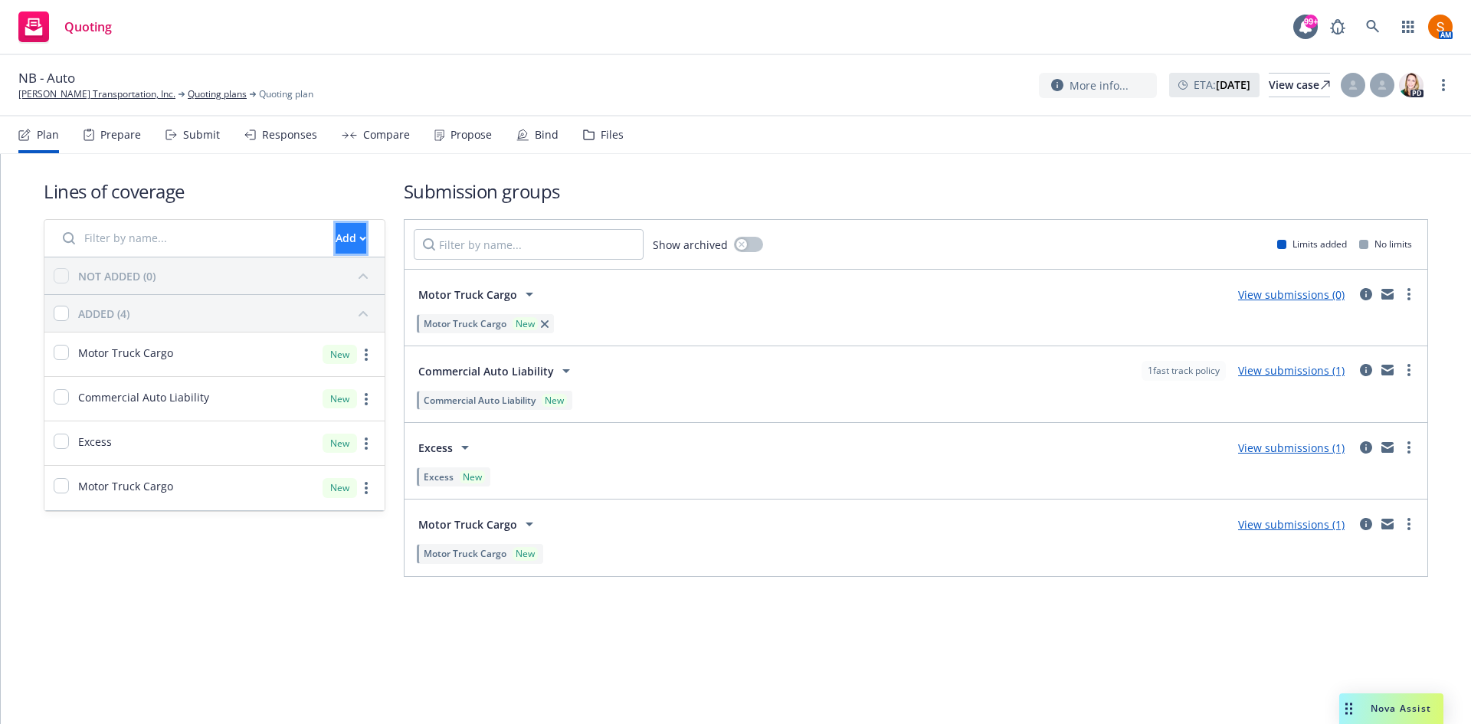
click at [336, 225] on div "Add" at bounding box center [351, 238] width 31 height 29
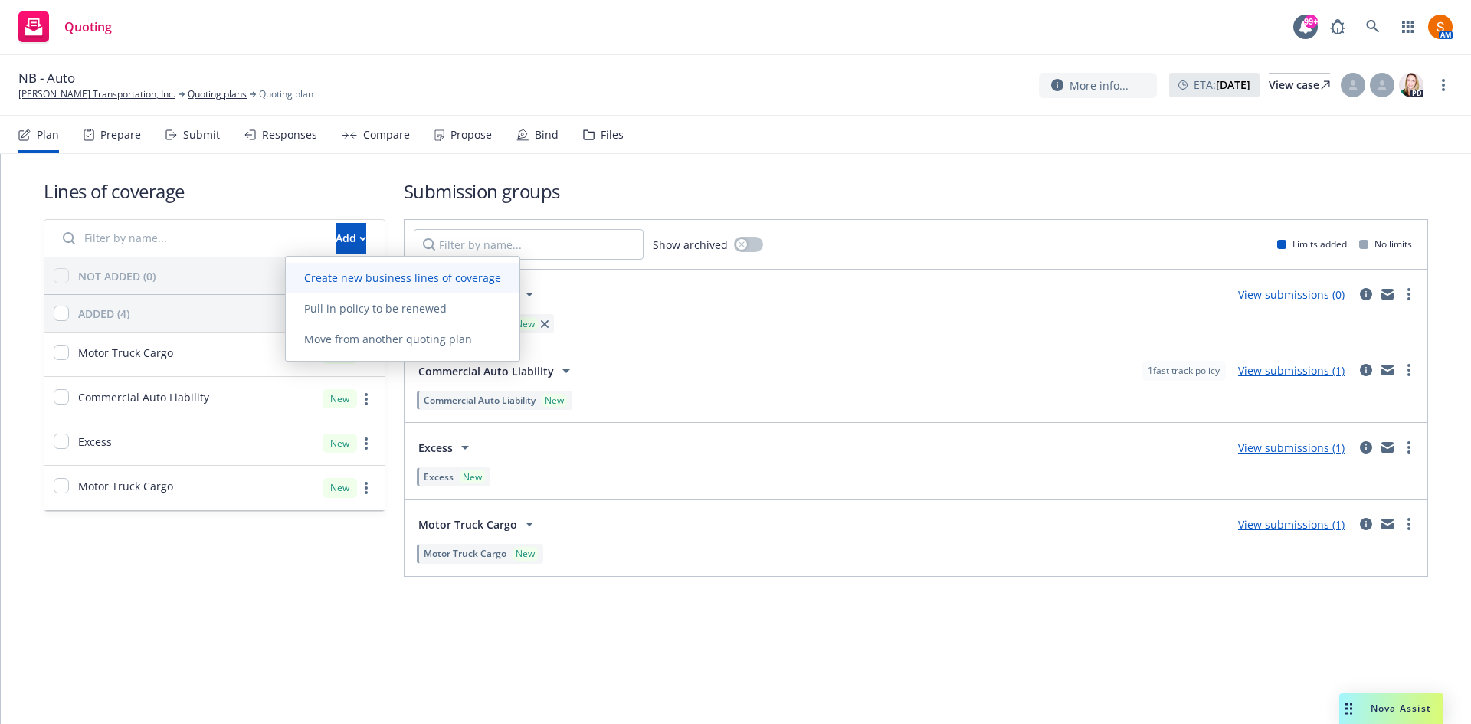
click at [347, 271] on span "Create new business lines of coverage" at bounding box center [403, 278] width 234 height 15
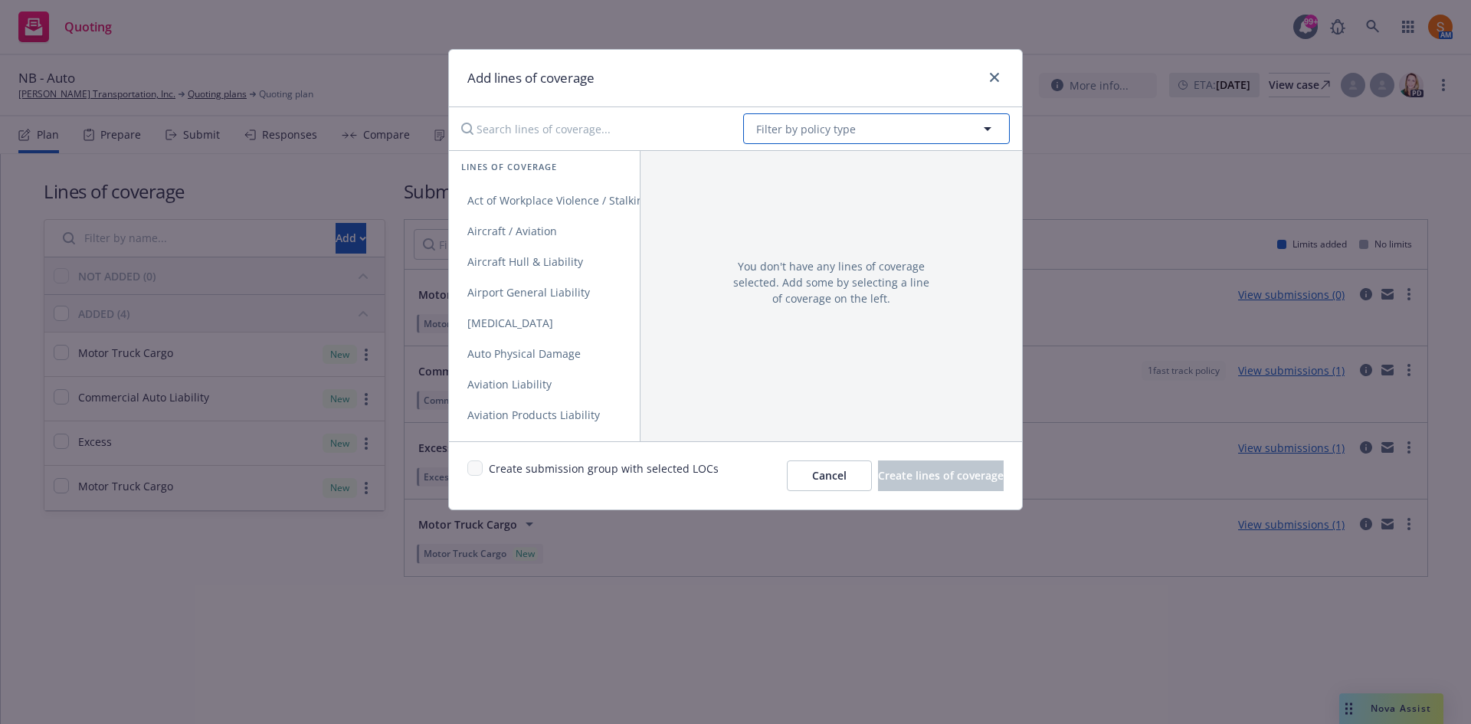
click at [822, 133] on span "Filter by policy type" at bounding box center [806, 129] width 100 height 16
type input "motor truck"
click at [822, 181] on div "Motor Truck Cargo" at bounding box center [808, 172] width 108 height 22
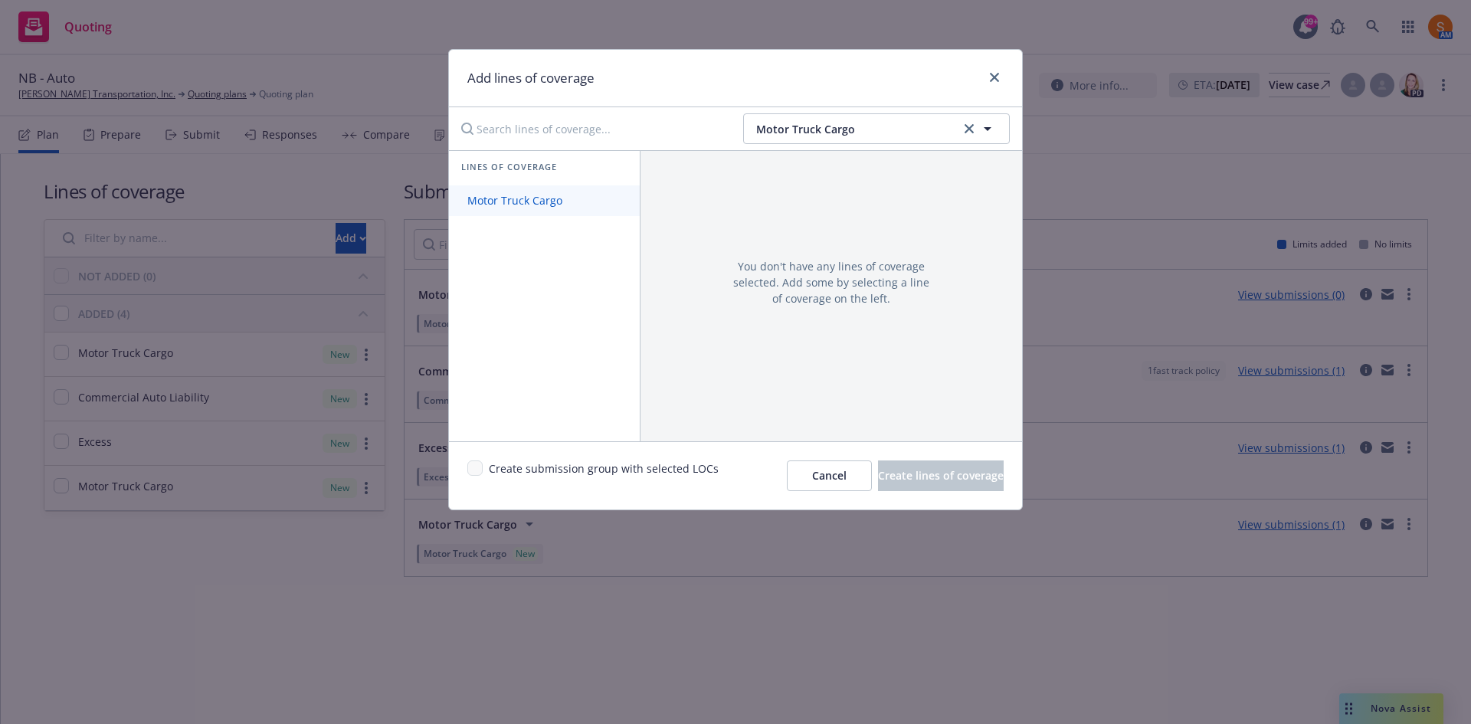
click at [517, 207] on span "Motor Truck Cargo" at bounding box center [515, 200] width 132 height 15
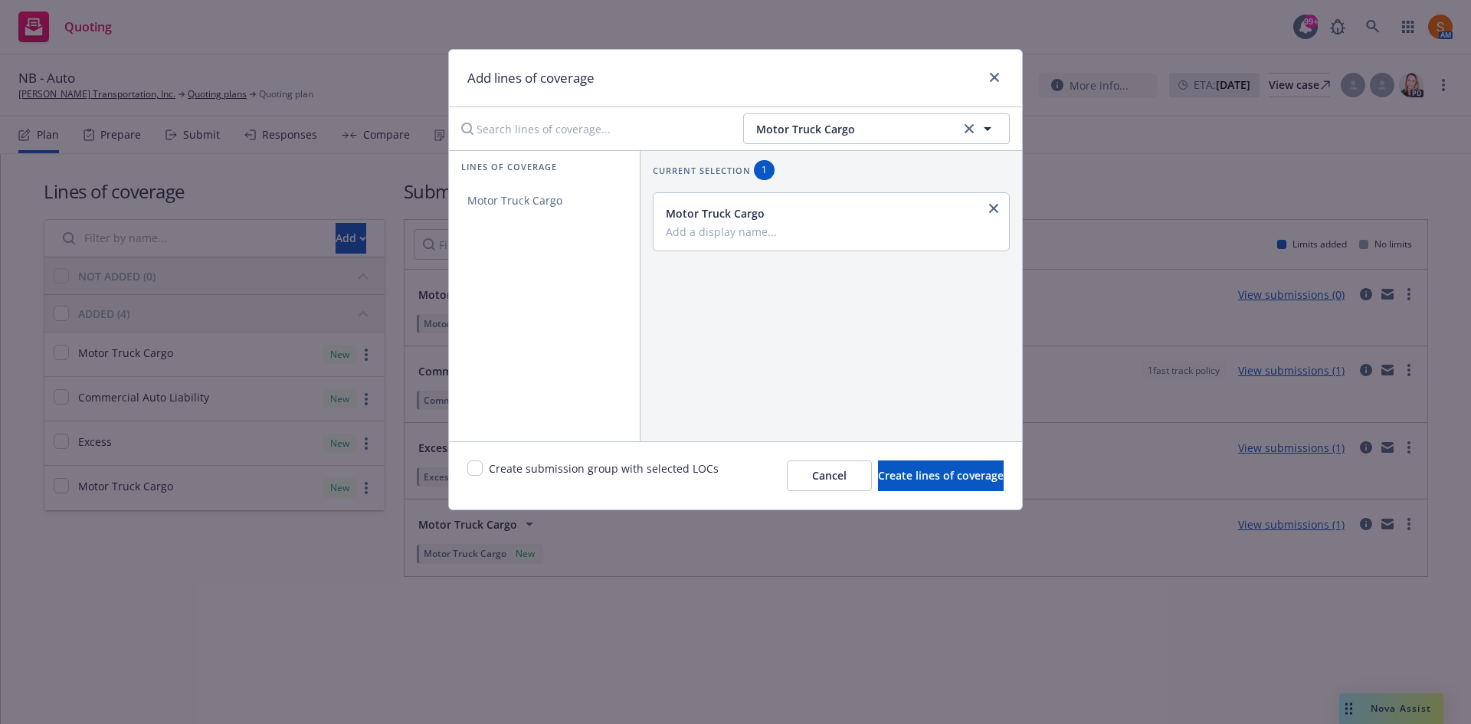
click at [733, 234] on input "Add a display name..." at bounding box center [830, 232] width 328 height 14
type input "Excess Motor Truck Cargo"
click at [908, 470] on span "Create lines of coverage" at bounding box center [941, 475] width 126 height 15
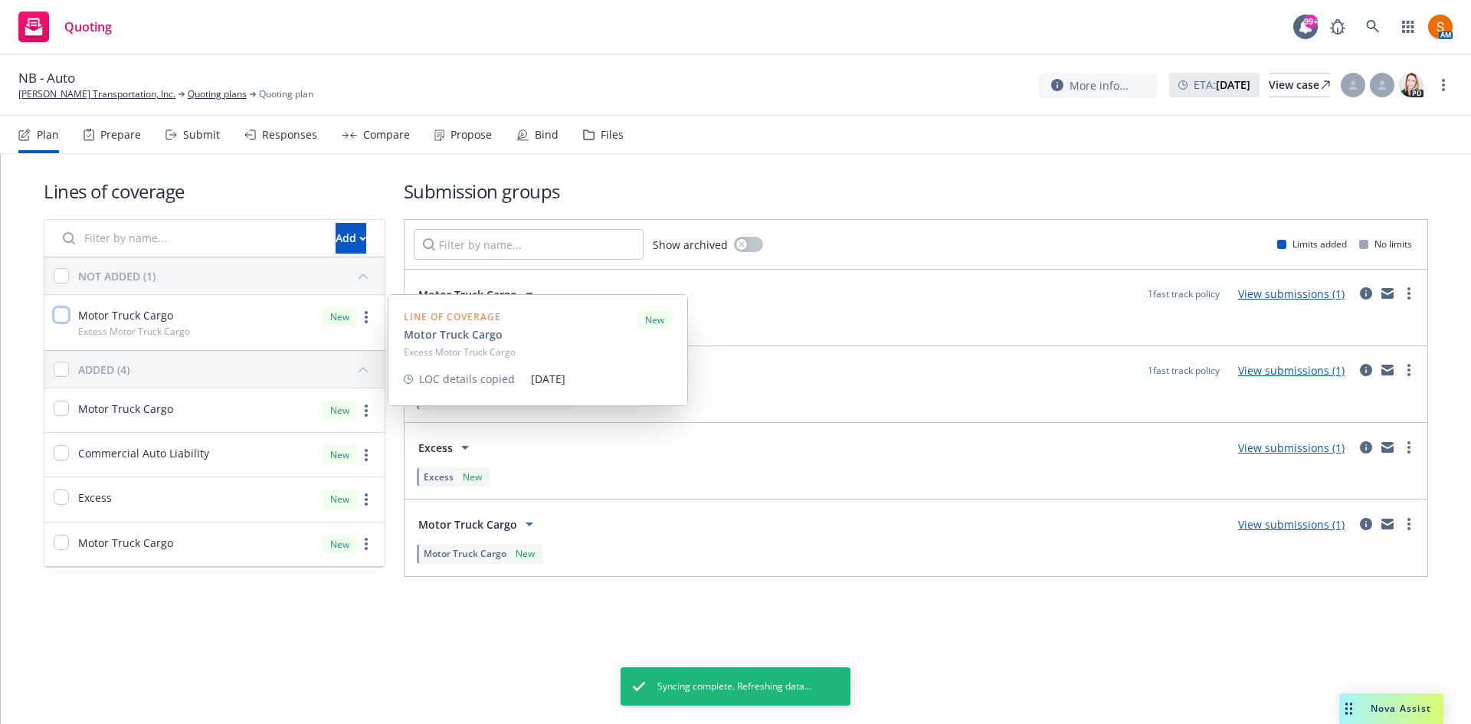
click at [67, 317] on input "checkbox" at bounding box center [61, 314] width 15 height 15
checkbox input "true"
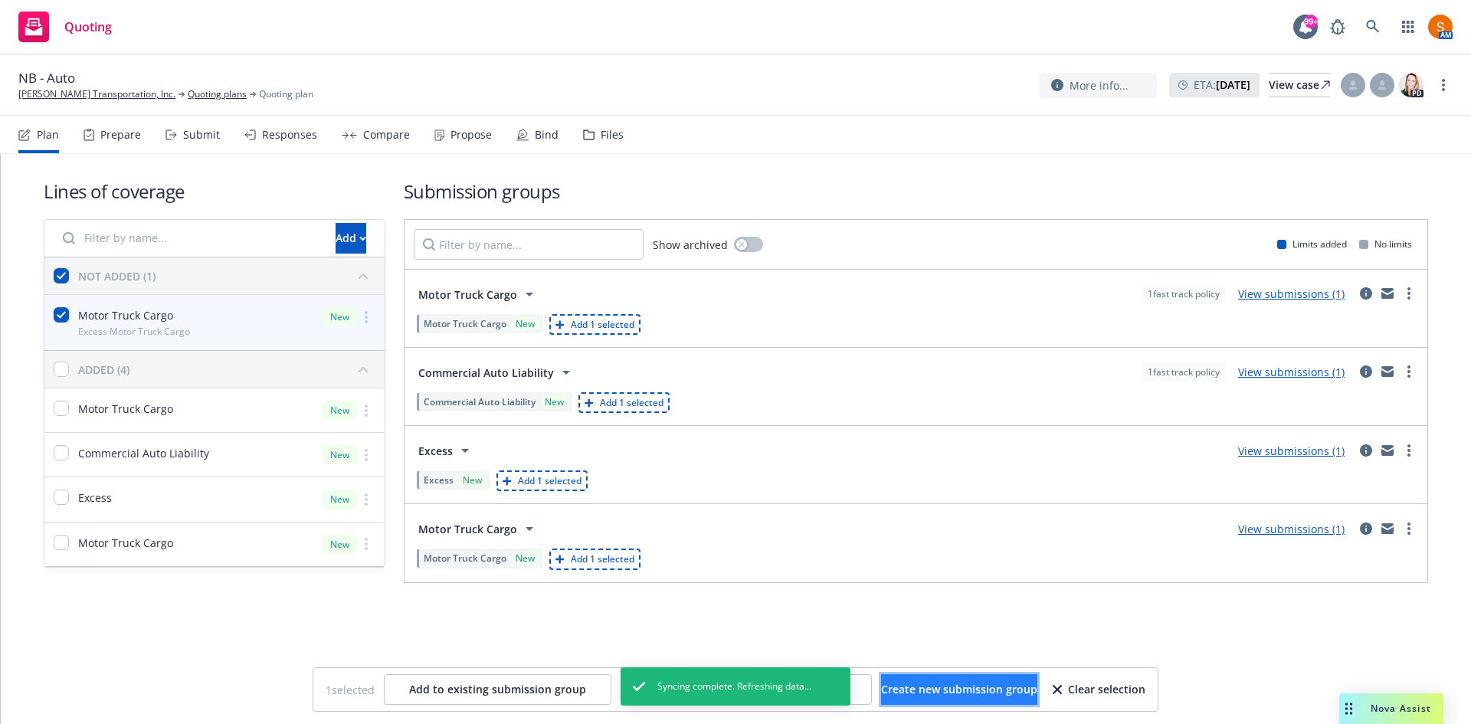
click at [930, 677] on button "Create new submission group" at bounding box center [959, 689] width 156 height 31
checkbox input "false"
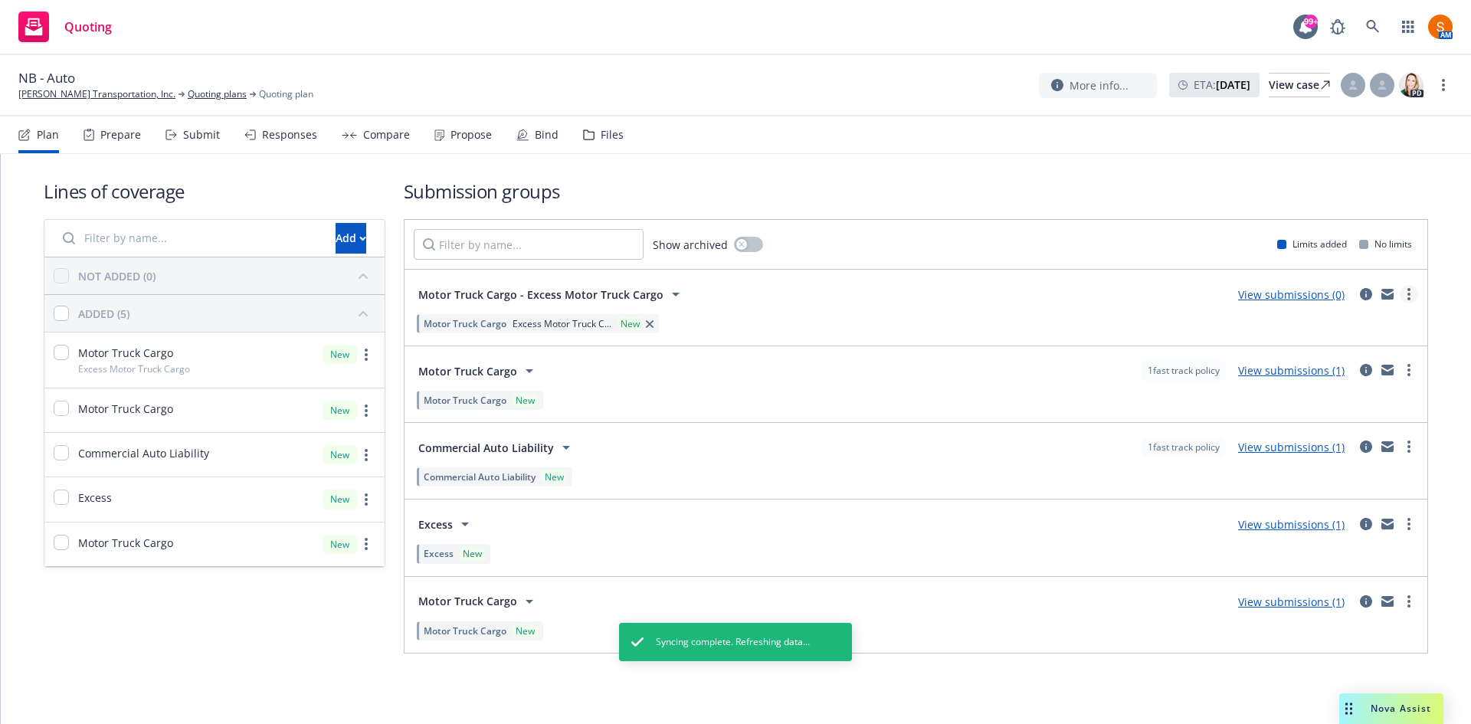
click at [1406, 295] on link "more" at bounding box center [1409, 294] width 18 height 18
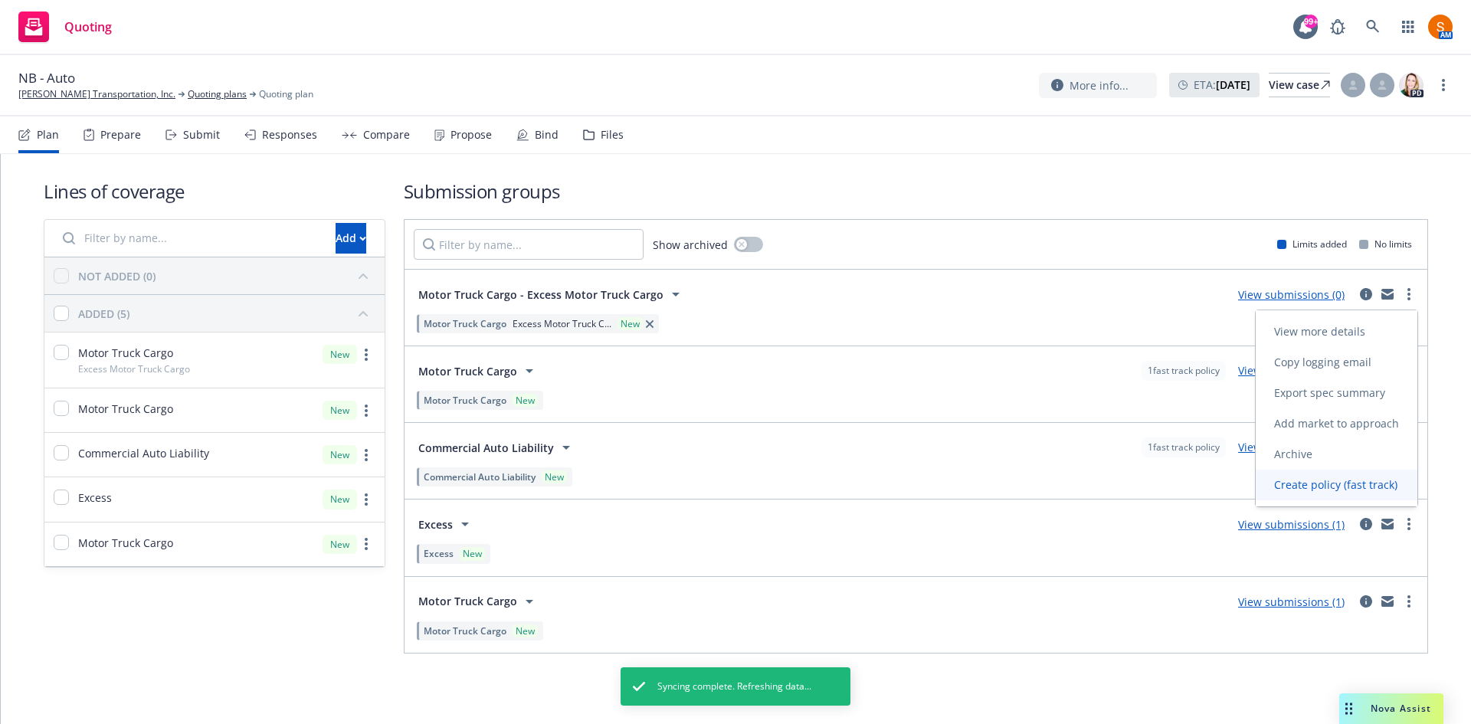
click at [1327, 491] on span "Create policy (fast track)" at bounding box center [1336, 484] width 160 height 15
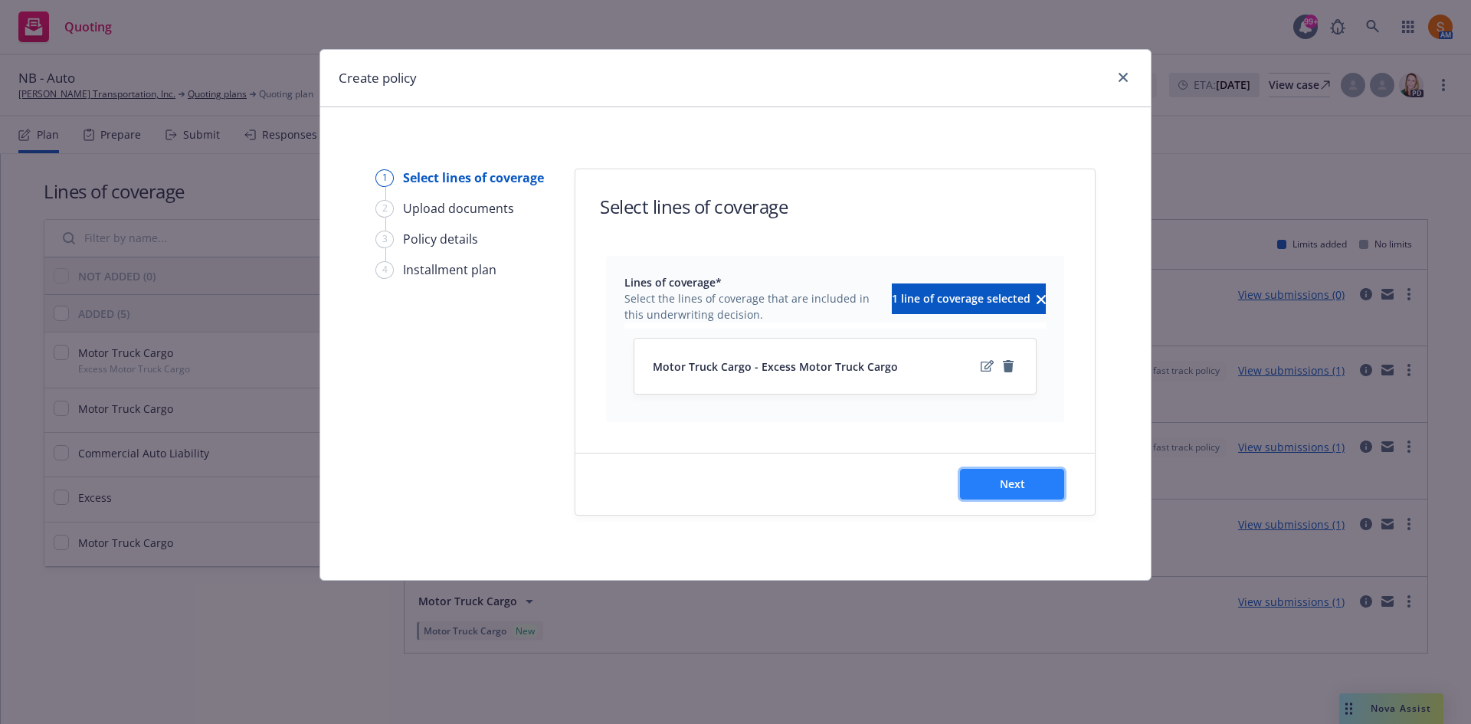
click at [1004, 478] on span "Next" at bounding box center [1012, 484] width 25 height 15
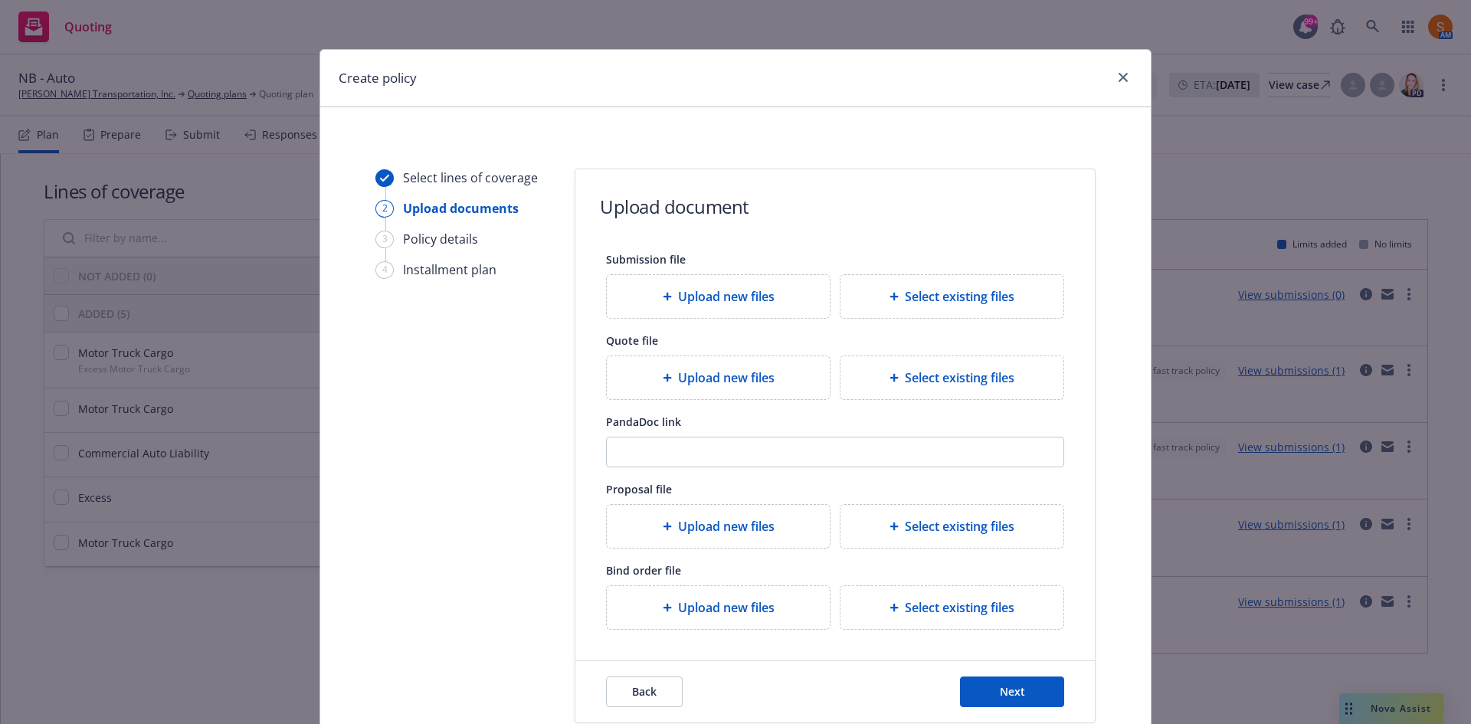
scroll to position [113, 0]
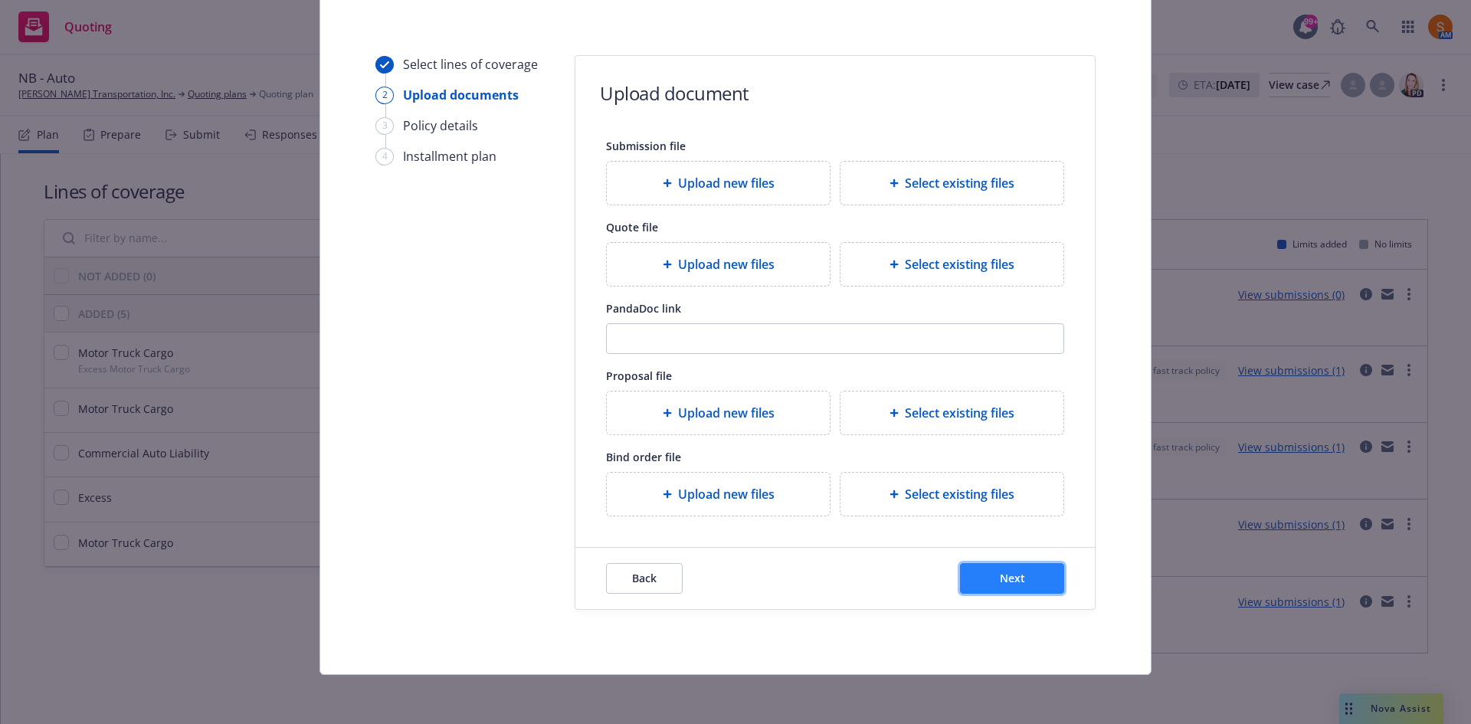
click at [1049, 580] on button "Next" at bounding box center [1012, 578] width 104 height 31
select select "12"
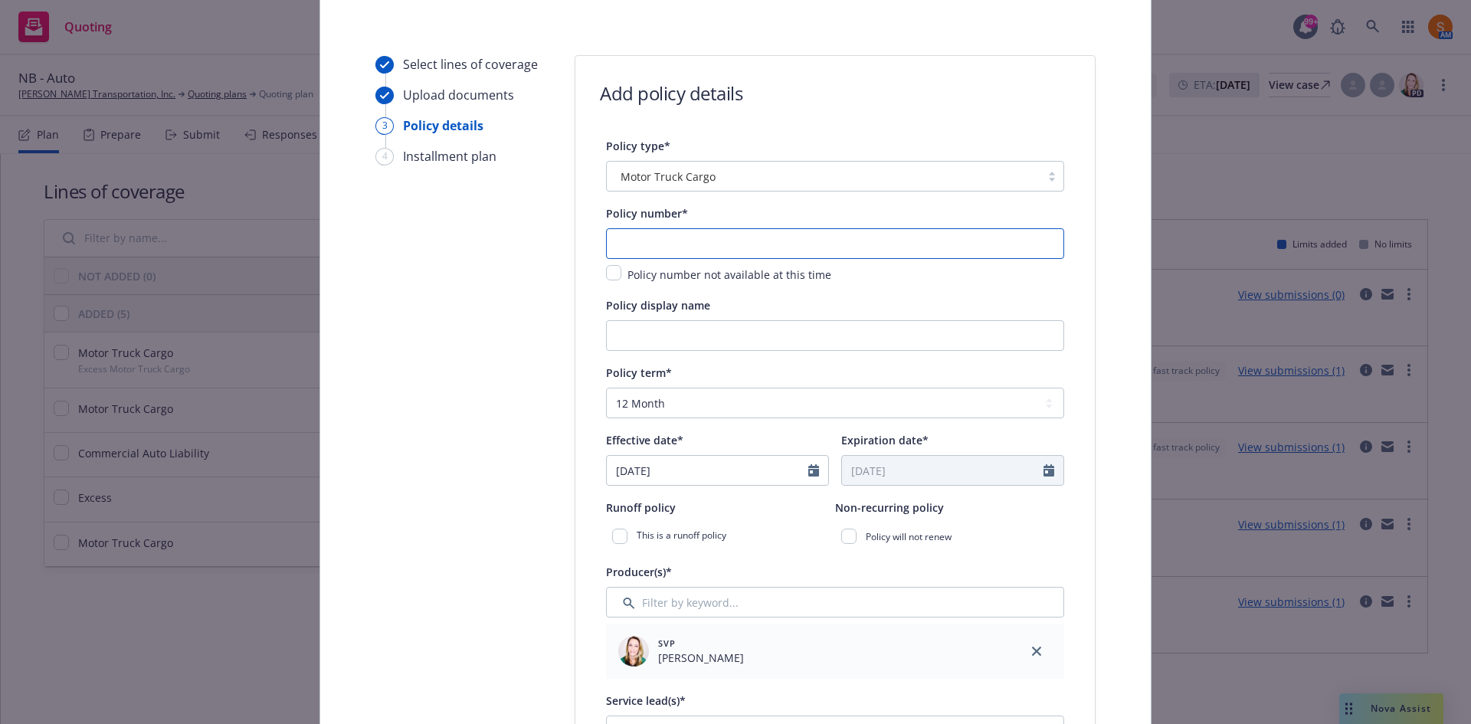
paste input "B0507TR24201722"
click at [737, 231] on input "B0507TR24201722" at bounding box center [835, 243] width 458 height 31
type input "B0507TR24201722"
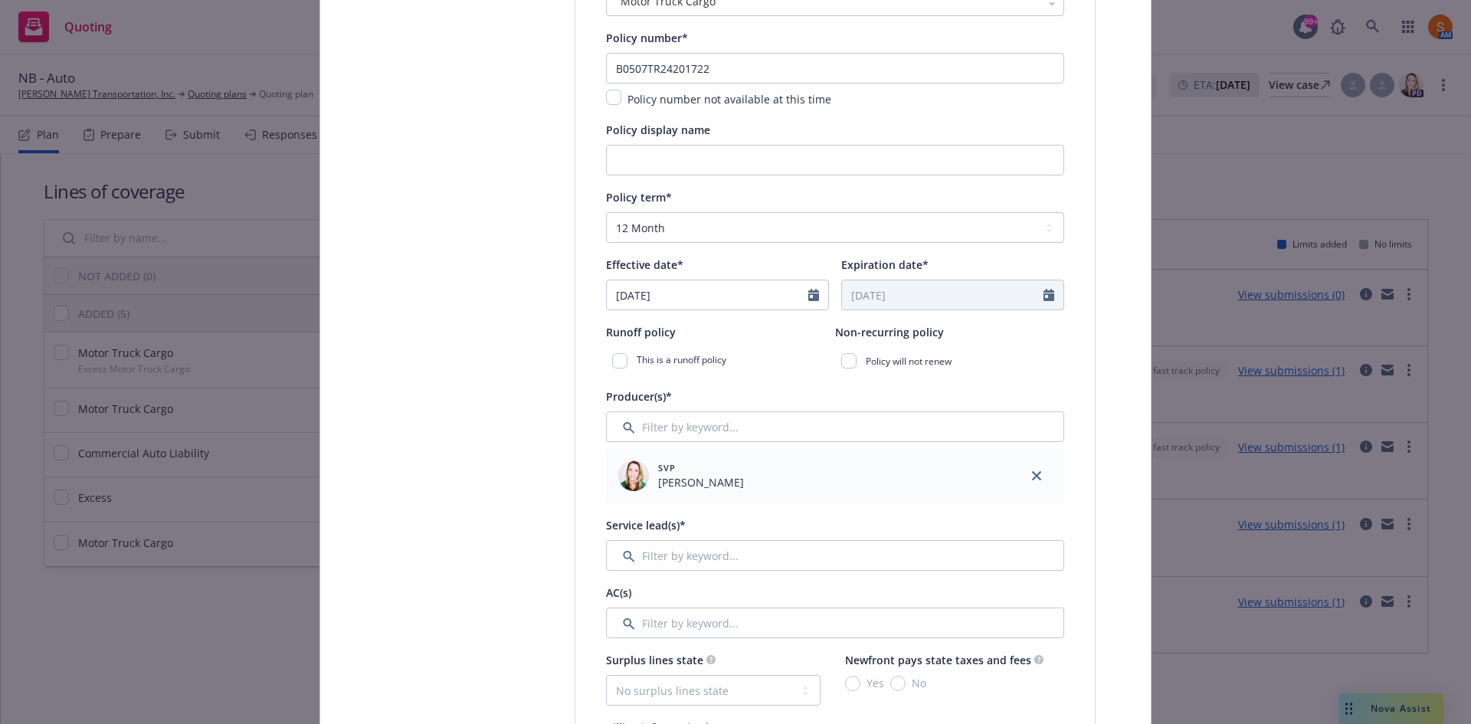
scroll to position [322, 0]
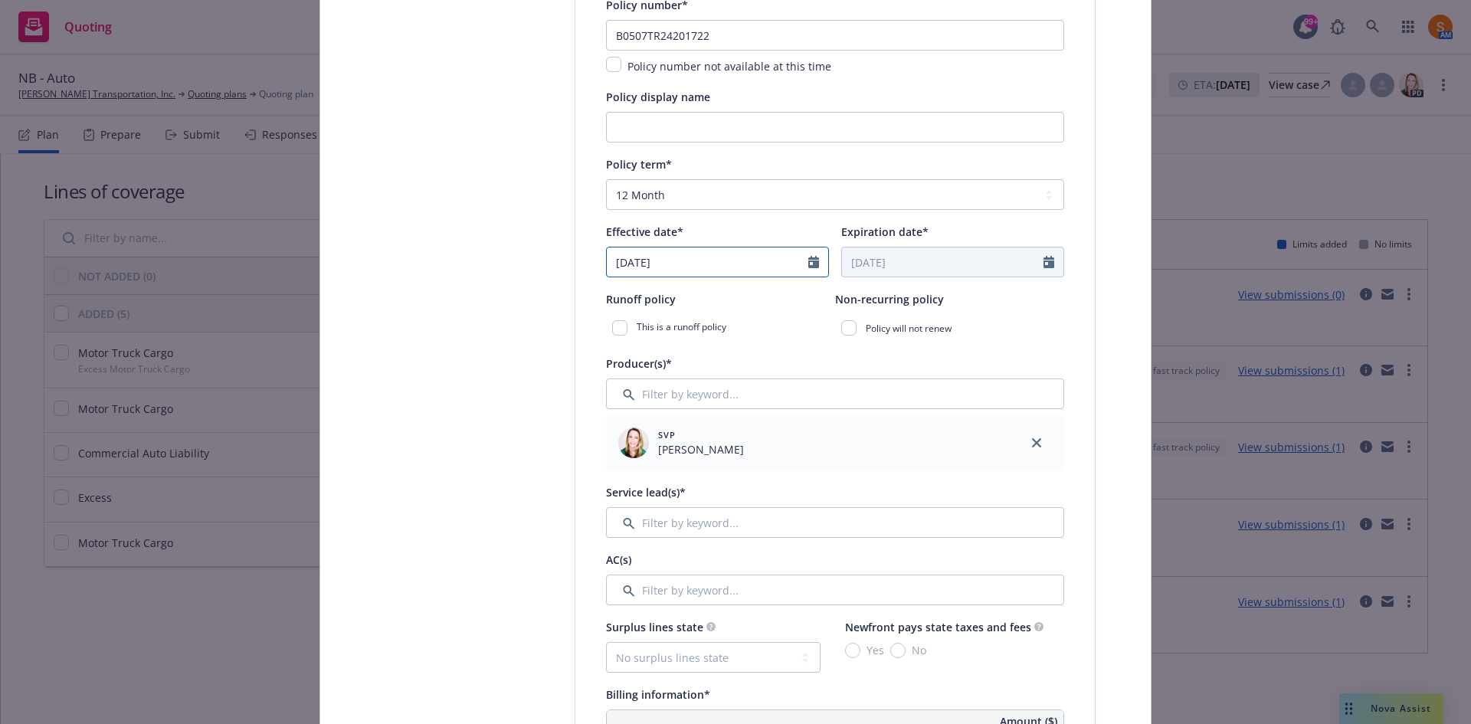
select select "9"
click at [700, 257] on input "[DATE]" at bounding box center [708, 262] width 202 height 29
click at [652, 378] on span "8" at bounding box center [650, 375] width 23 height 19
type input "[DATE]"
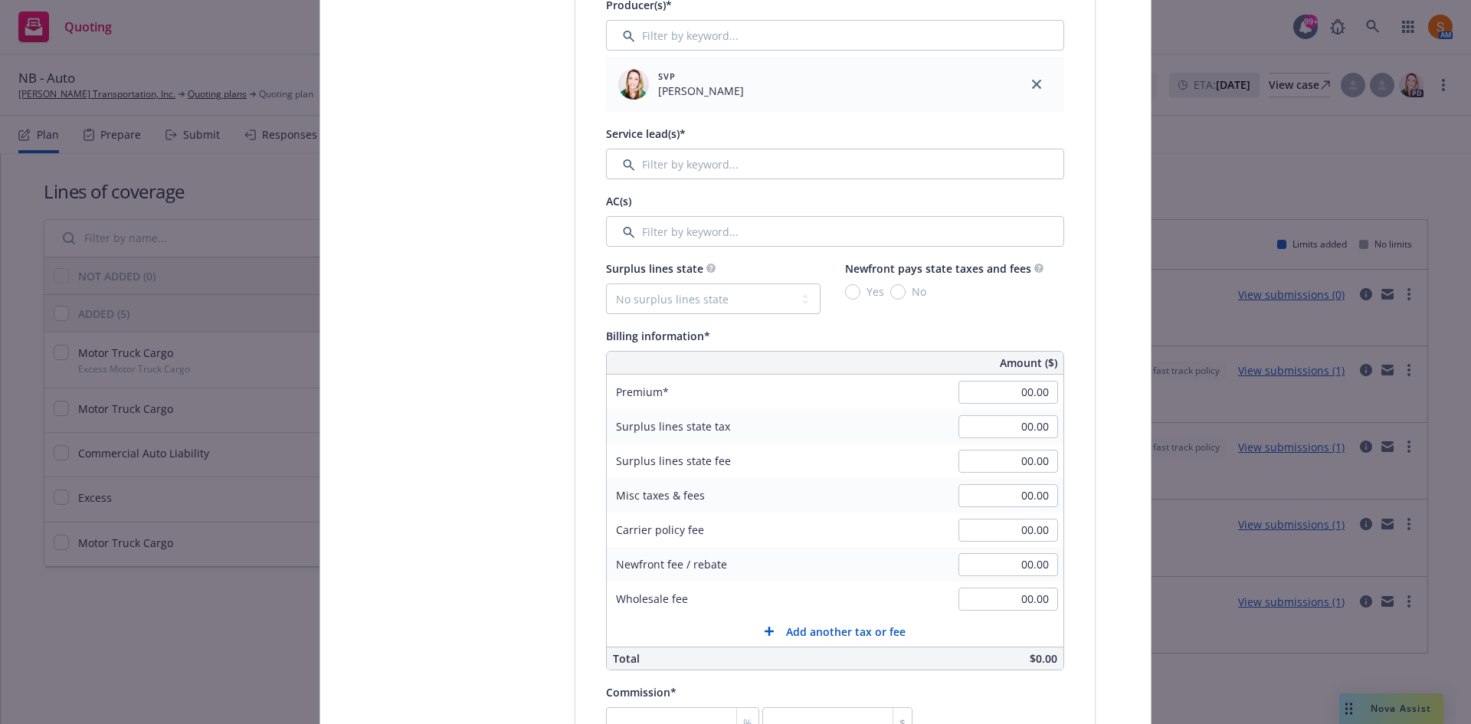
scroll to position [681, 0]
click at [730, 170] on input "Filter by keyword..." at bounding box center [835, 163] width 458 height 31
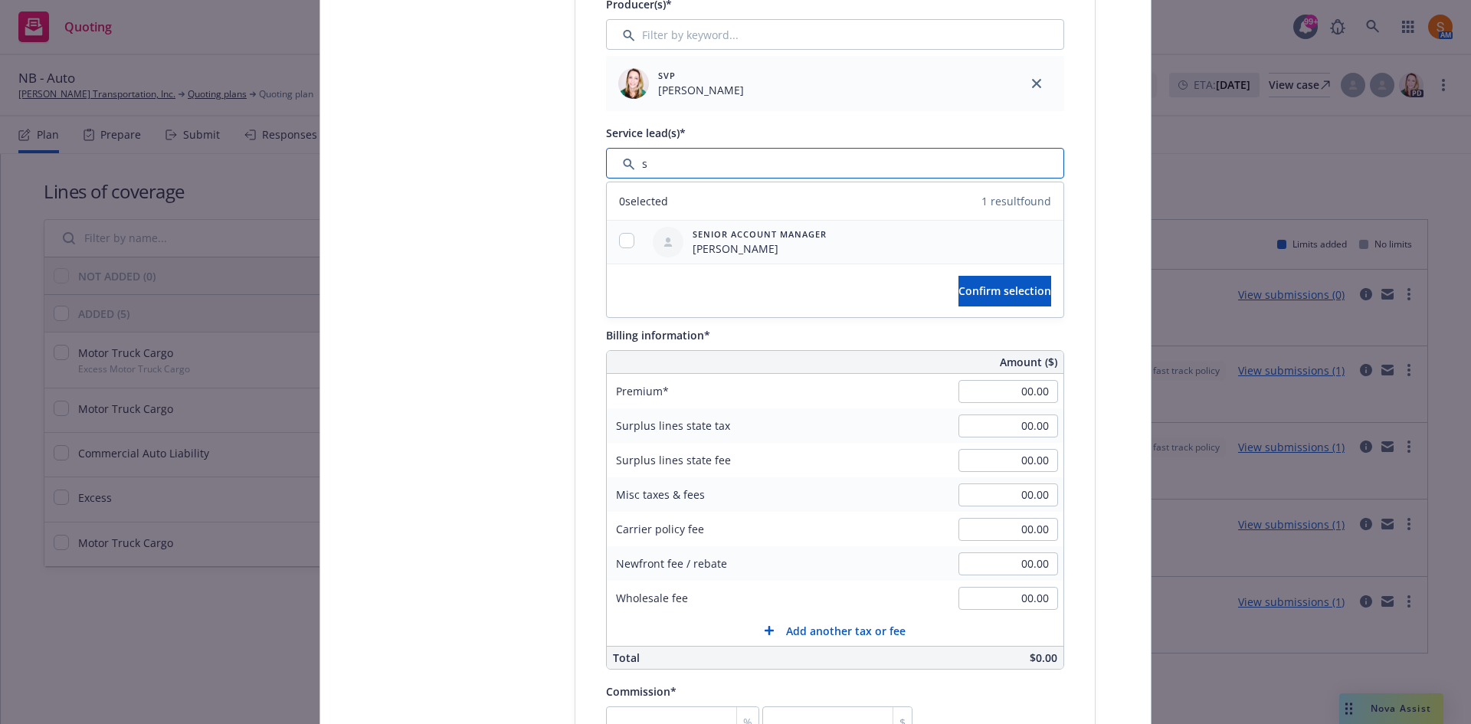
type input "s"
click at [619, 238] on input "checkbox" at bounding box center [626, 240] width 15 height 15
checkbox input "true"
click at [959, 289] on span "Confirm selection" at bounding box center [1005, 291] width 93 height 15
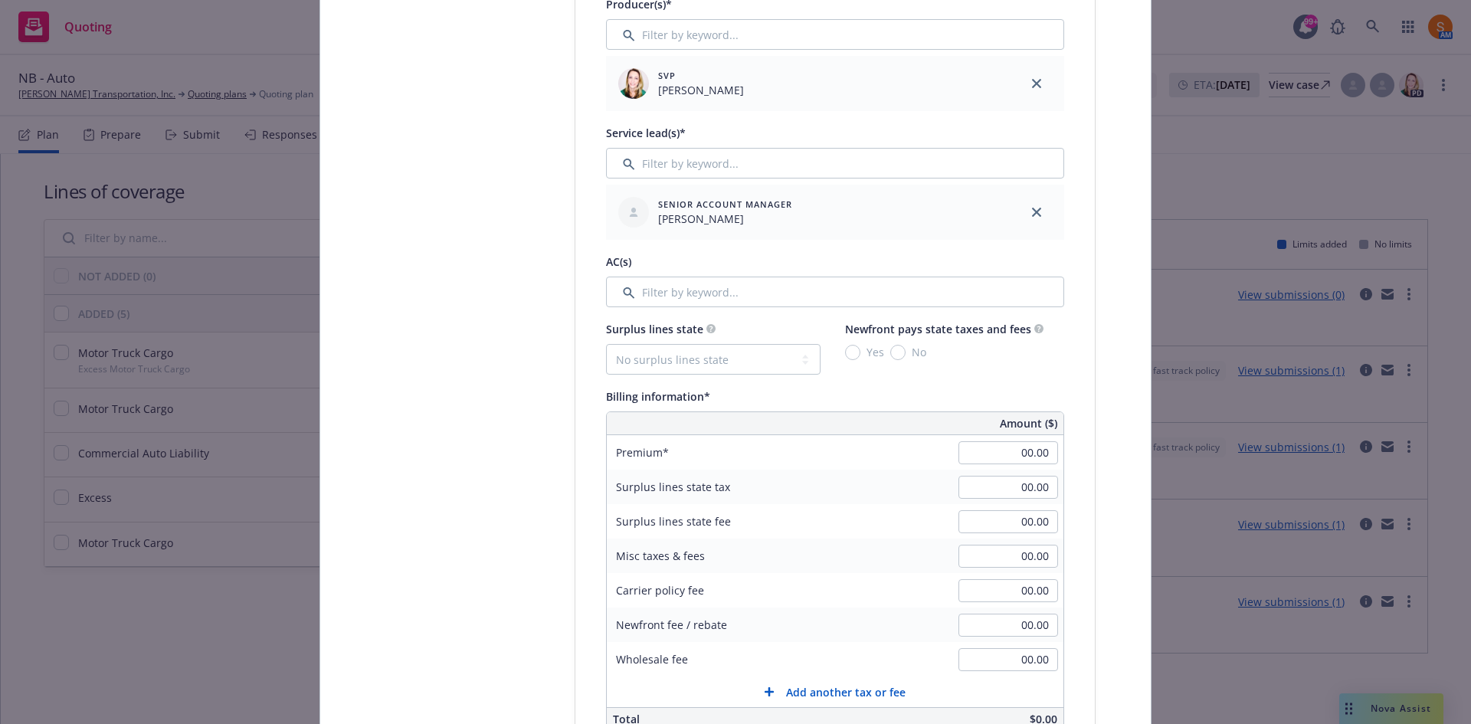
scroll to position [724, 0]
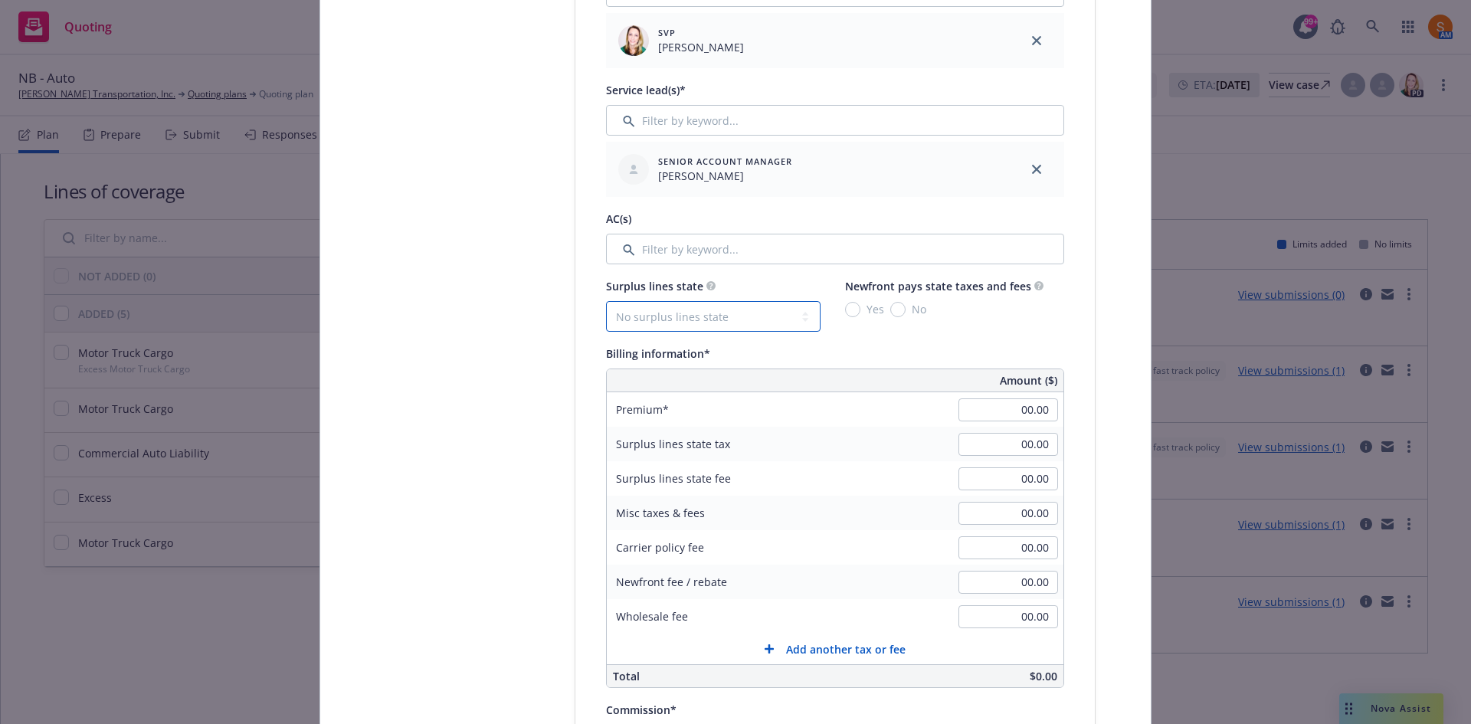
click at [720, 328] on select "No surplus lines state [US_STATE] [US_STATE] [US_STATE] [US_STATE] [US_STATE] […" at bounding box center [713, 316] width 215 height 31
click at [550, 340] on div "Select lines of coverage Upload documents 3 Policy details 4 Installment plan A…" at bounding box center [736, 503] width 794 height 2118
click at [1018, 405] on input "1" at bounding box center [1009, 410] width 100 height 23
type input "16,000.00"
click at [887, 414] on div "Premium 16,000.00" at bounding box center [835, 409] width 457 height 34
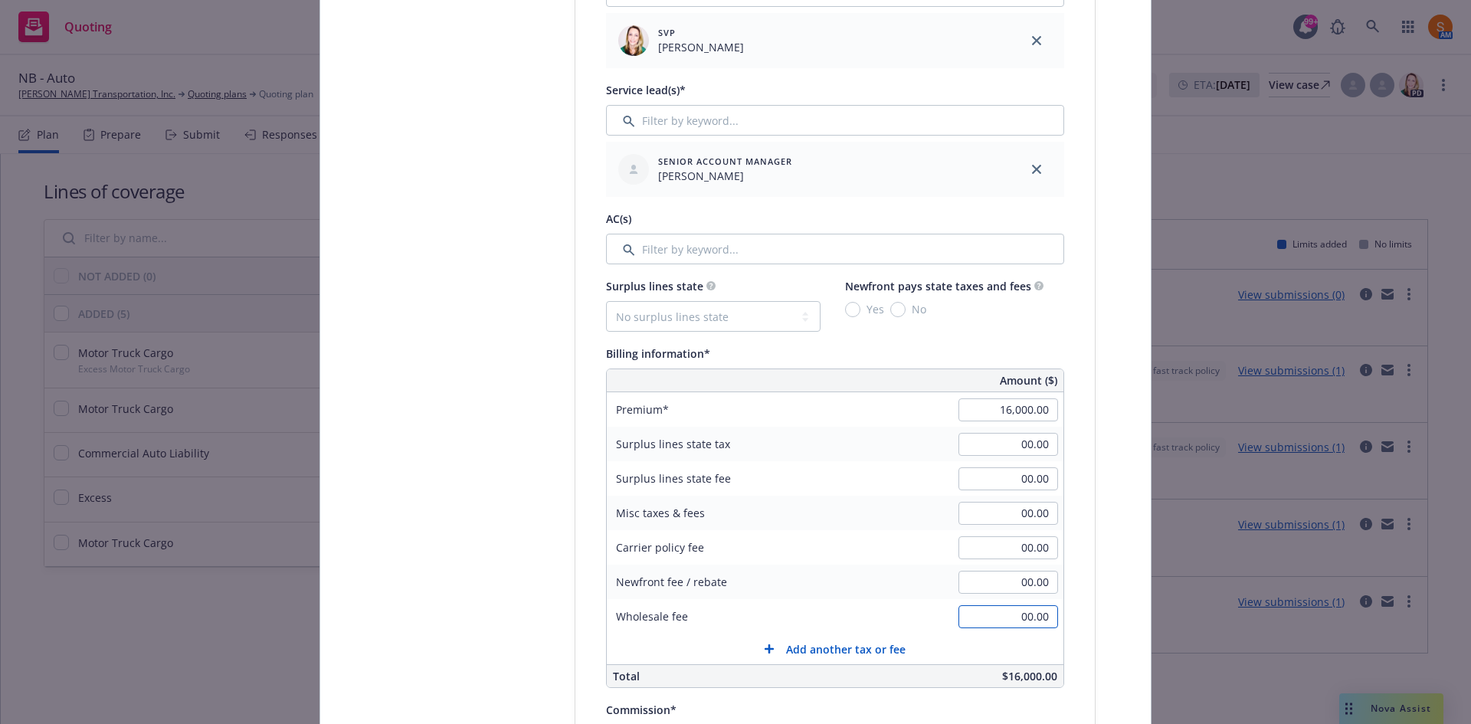
click at [1026, 628] on input "00.00" at bounding box center [1009, 616] width 100 height 23
type input "250.00"
click at [795, 530] on div "Carrier policy fee" at bounding box center [722, 547] width 230 height 34
click at [1039, 542] on input "2" at bounding box center [1009, 547] width 100 height 23
type input "200.00"
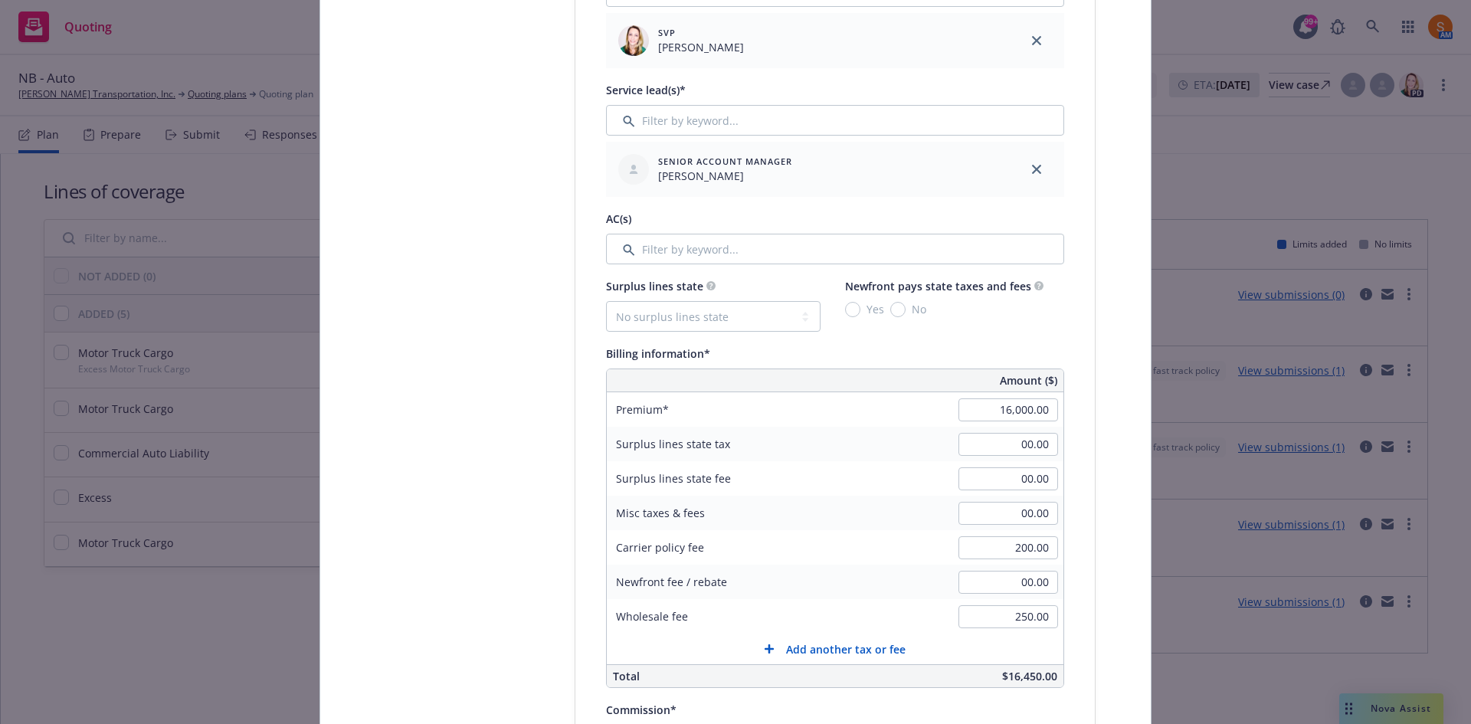
click at [901, 507] on div "Misc taxes & fees 00.00" at bounding box center [835, 513] width 457 height 34
click at [724, 315] on select "No surplus lines state Alaska Alabama Arkansas Arizona California Colorado Conn…" at bounding box center [713, 316] width 215 height 31
select select "CA"
click at [606, 301] on select "No surplus lines state Alaska Alabama Arkansas Arizona California Colorado Conn…" at bounding box center [713, 316] width 215 height 31
type input "486.00"
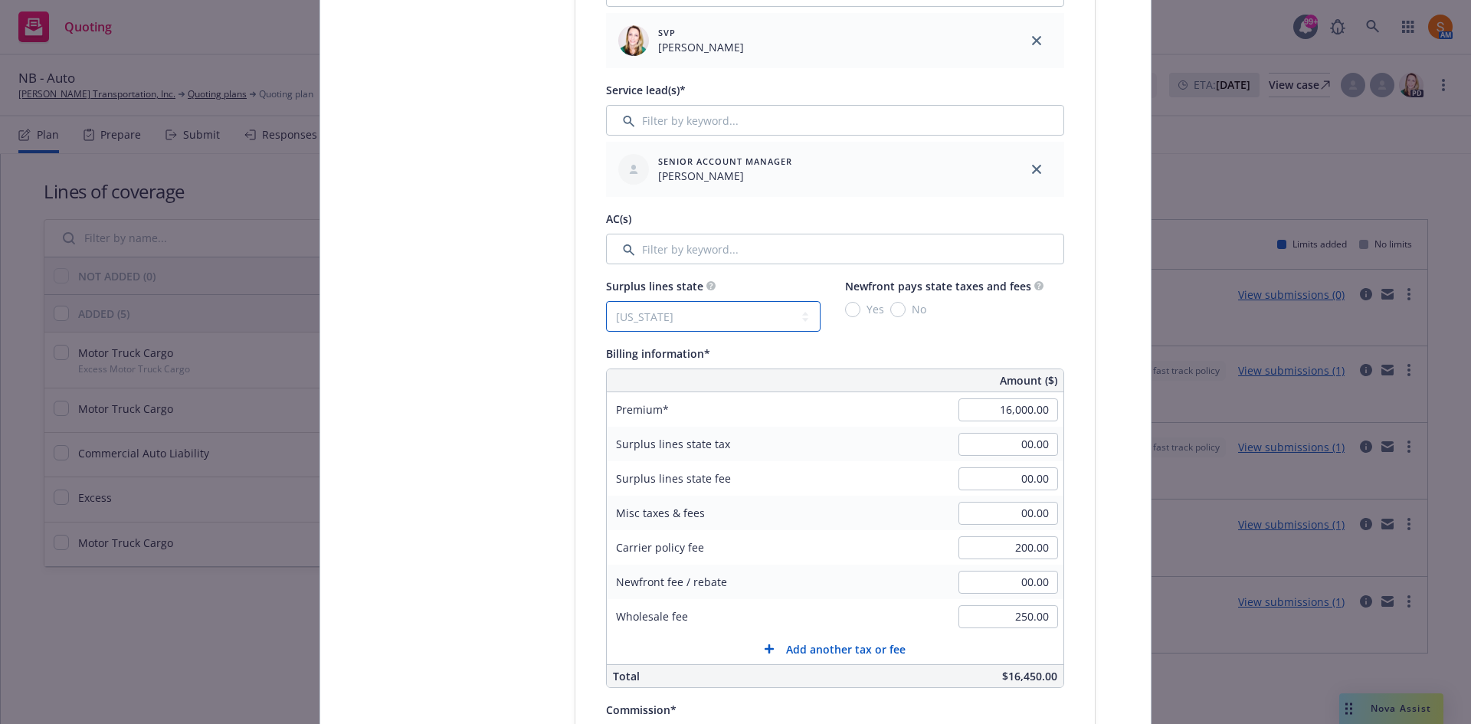
type input "29.16"
click at [896, 310] on input "No" at bounding box center [898, 309] width 15 height 15
radio input "true"
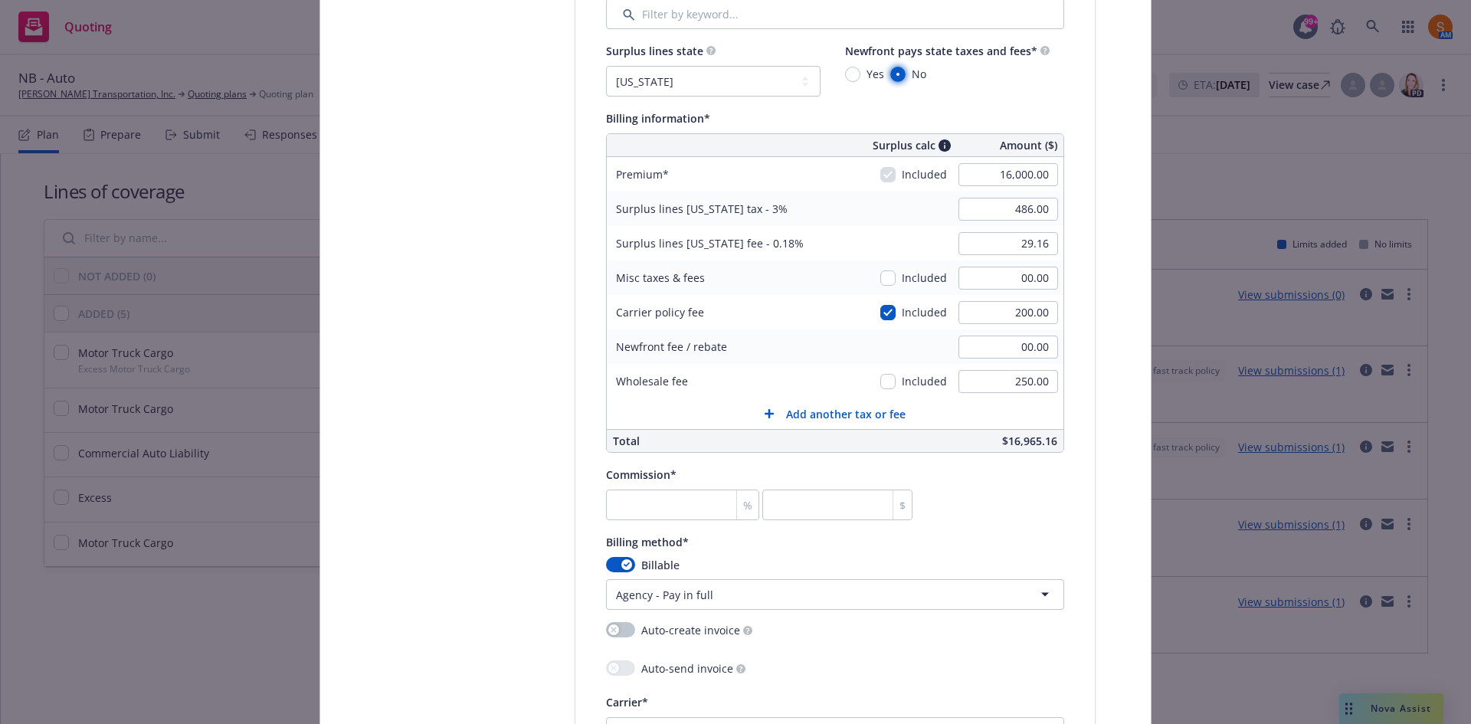
scroll to position [1046, 0]
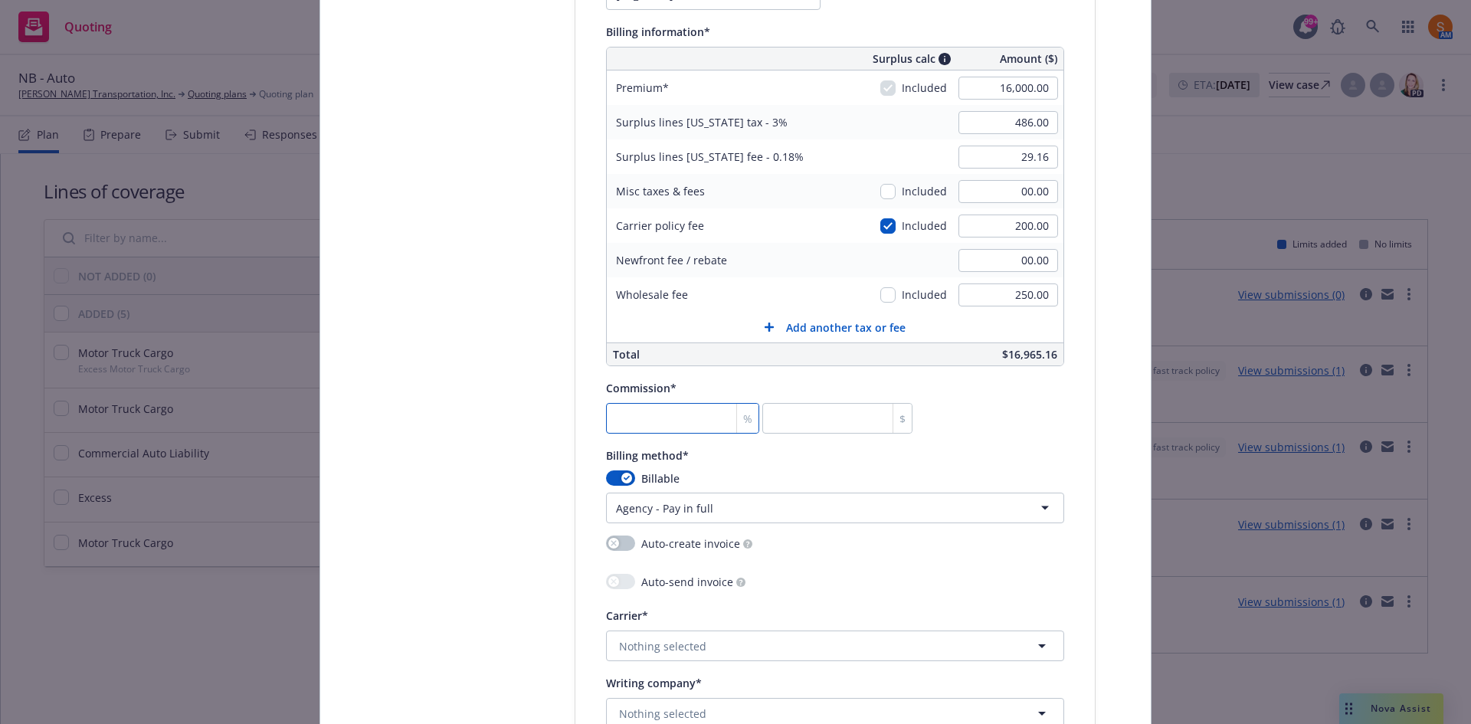
click at [635, 412] on input "number" at bounding box center [682, 418] width 153 height 31
type input "1"
type input "160"
type input "10"
type input "1600"
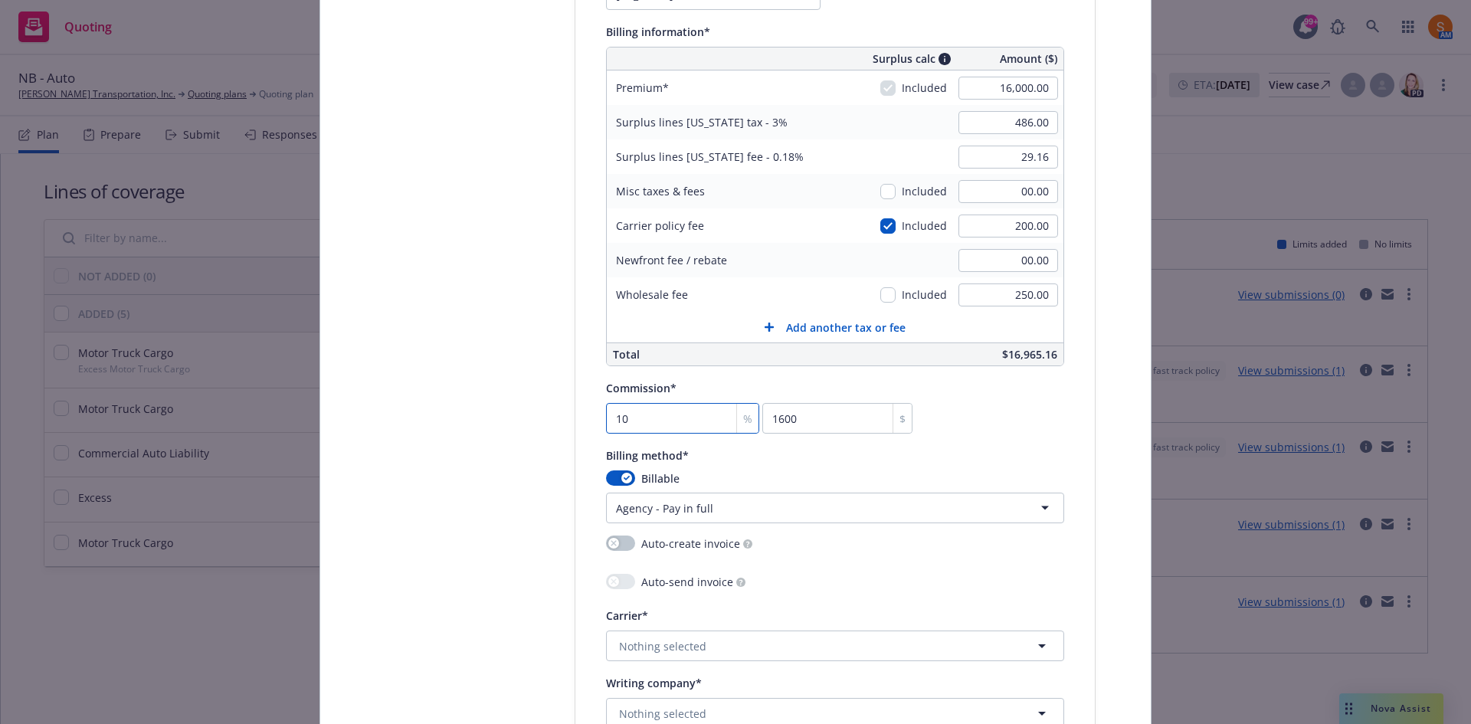
type input "10"
click at [522, 447] on div "Select lines of coverage Upload documents 3 Policy details 4 Installment plan" at bounding box center [460, 181] width 169 height 2118
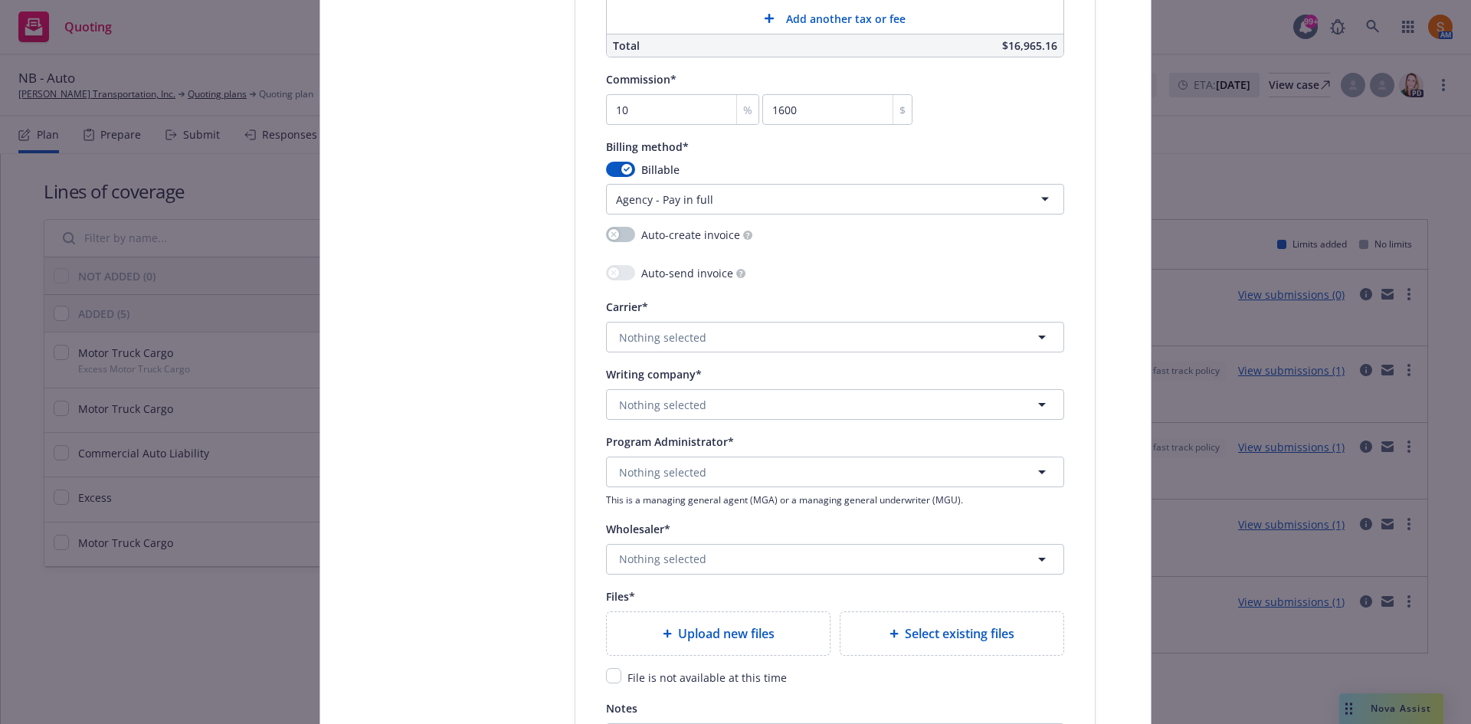
scroll to position [1356, 0]
click at [684, 336] on span "Nothing selected" at bounding box center [662, 337] width 87 height 16
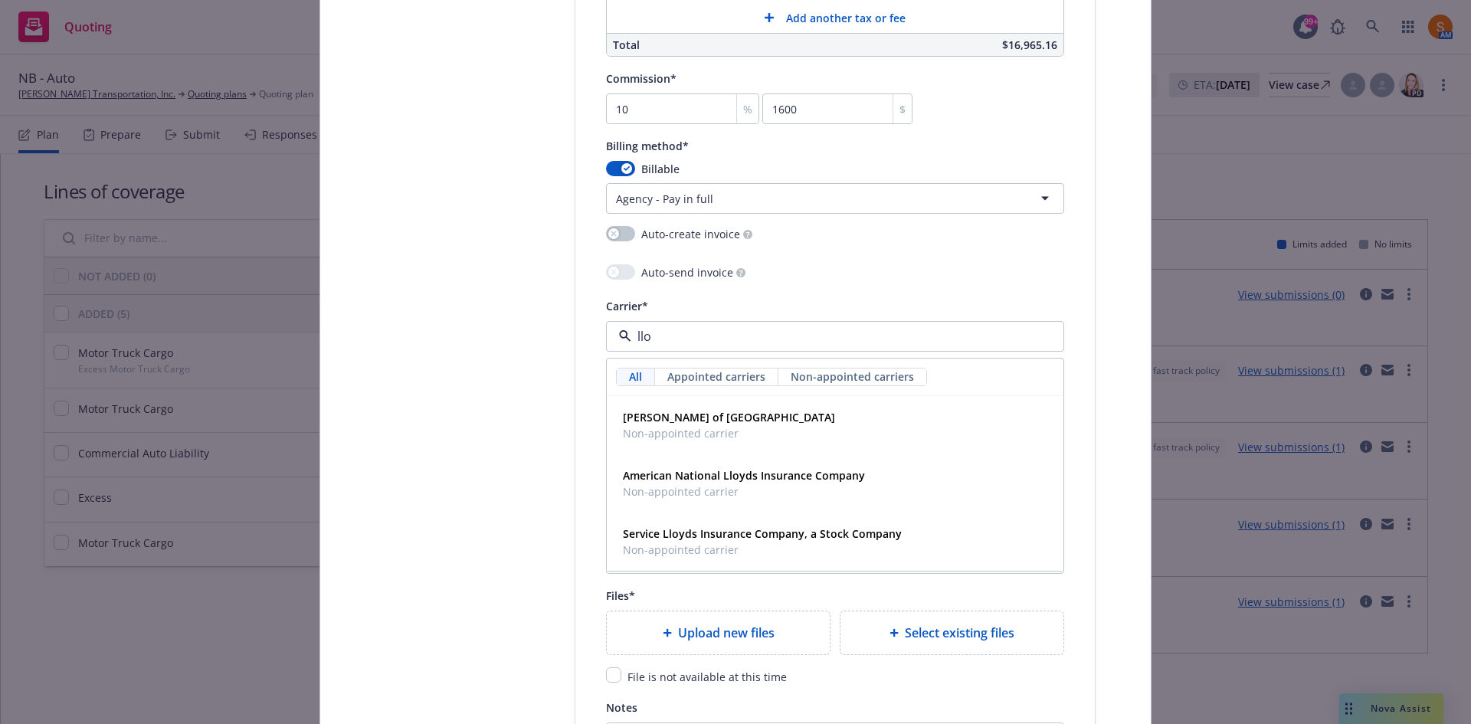
type input "lloy"
click at [673, 410] on strong "Lloyd's of London" at bounding box center [729, 417] width 212 height 15
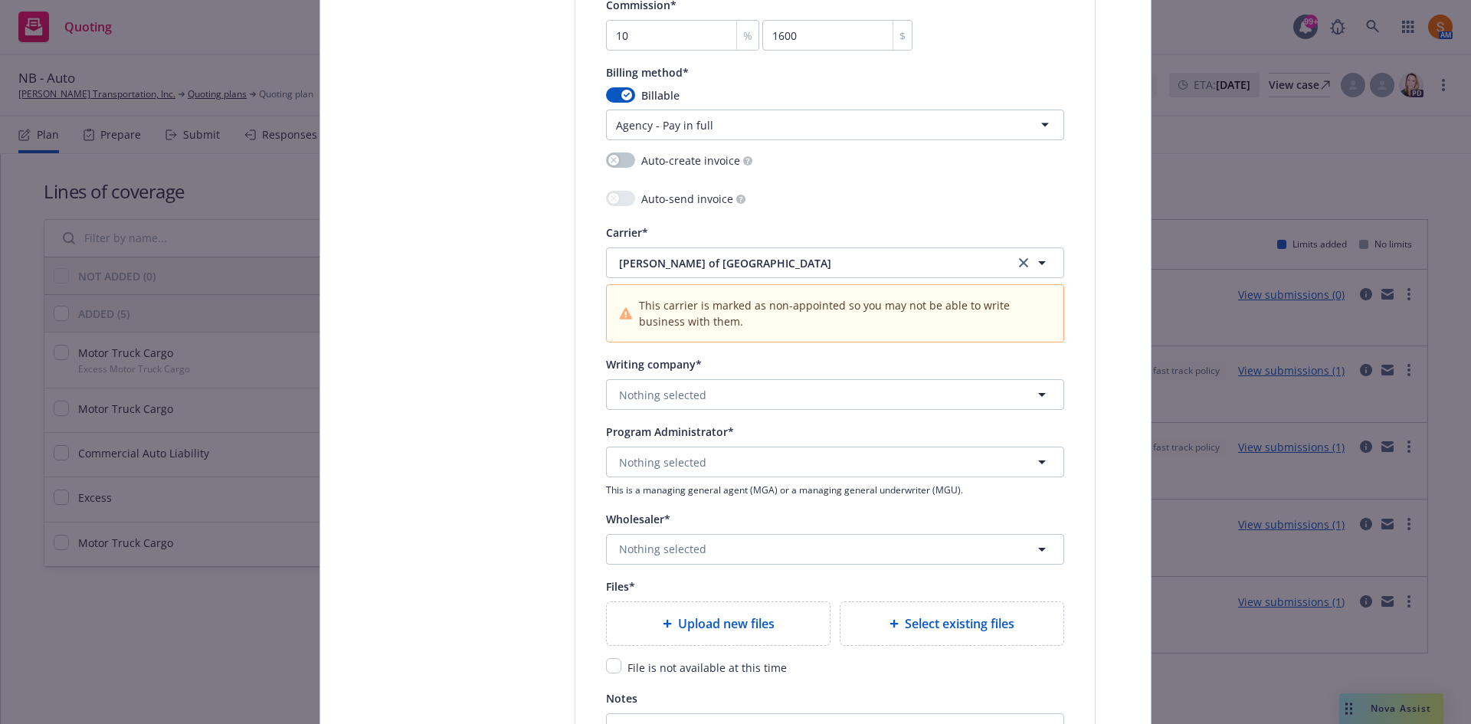
scroll to position [1430, 0]
click at [677, 392] on span "Nothing selected" at bounding box center [662, 394] width 87 height 16
click at [713, 494] on strong "Underwriters at Lloyd's, London" at bounding box center [742, 495] width 238 height 15
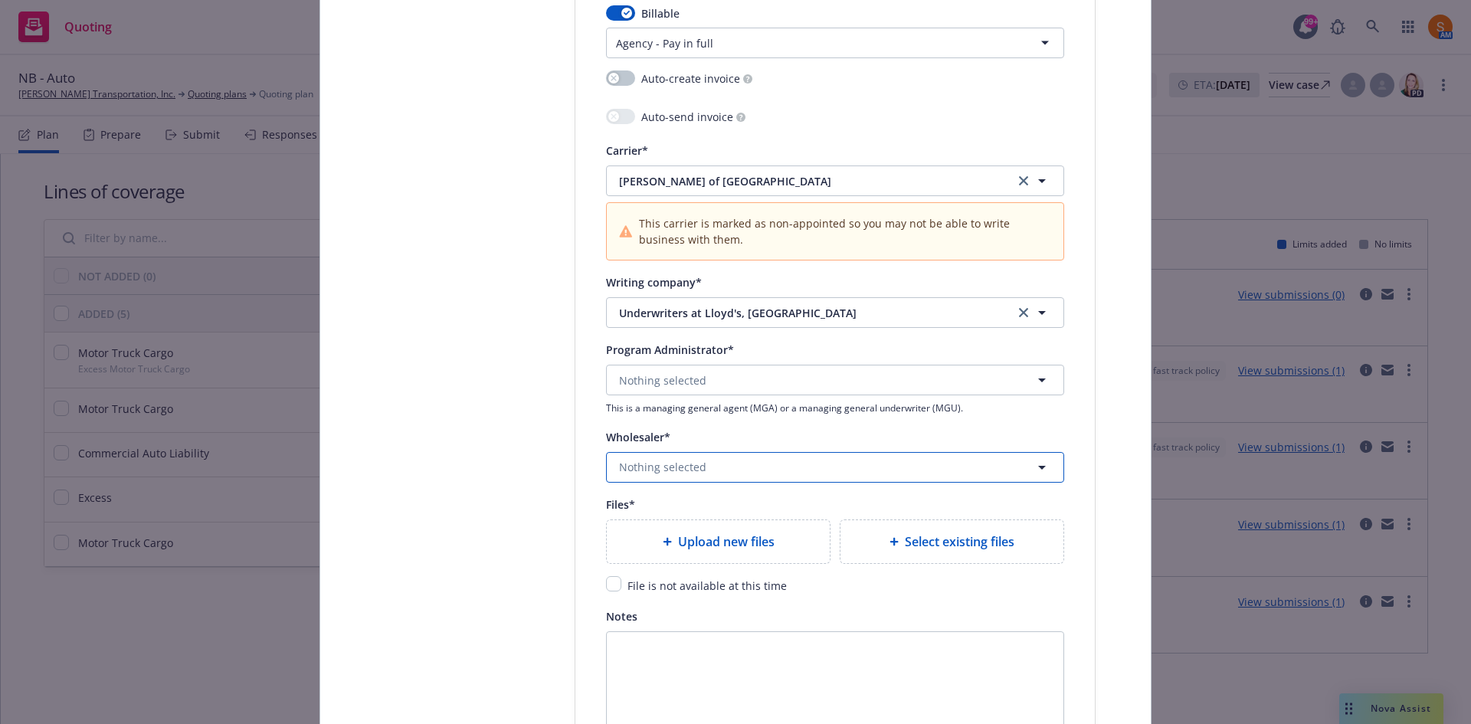
click at [709, 482] on button "Nothing selected" at bounding box center [835, 467] width 458 height 31
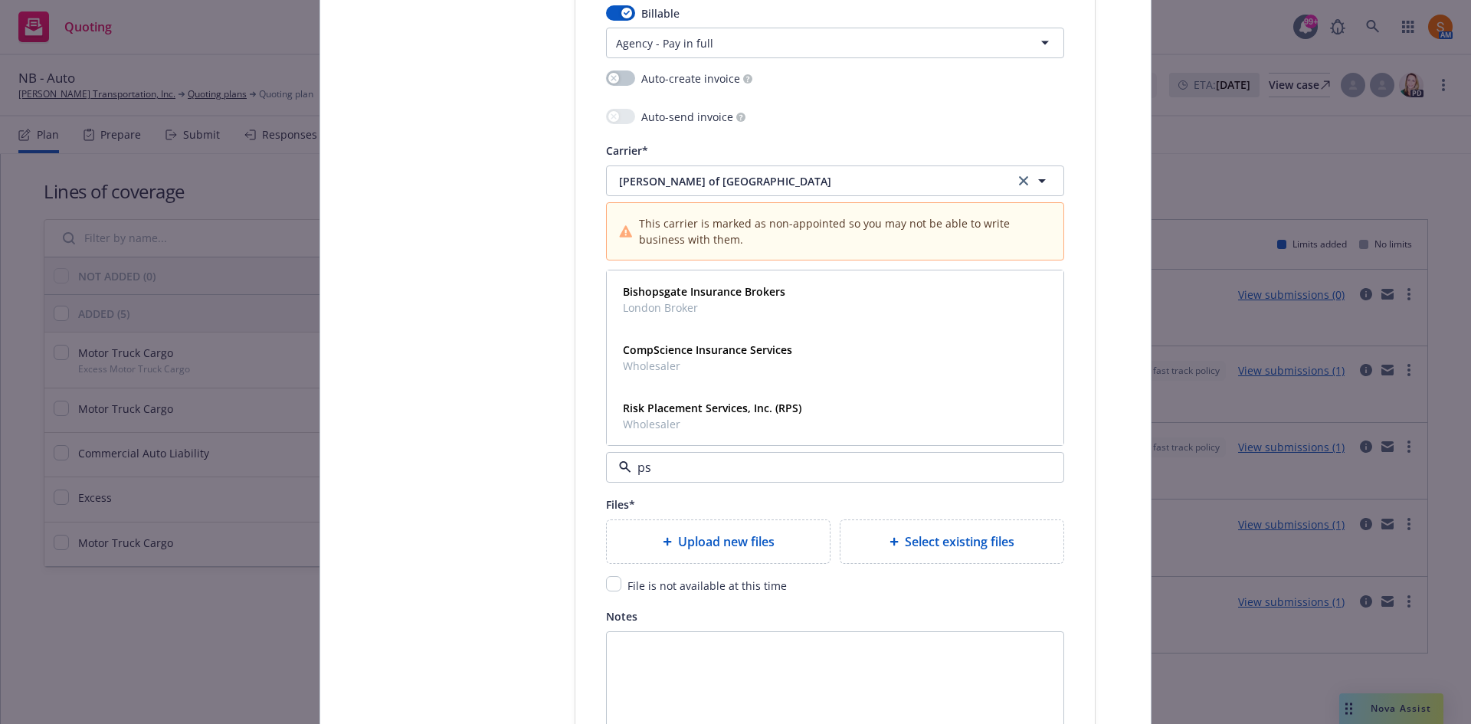
type input "p"
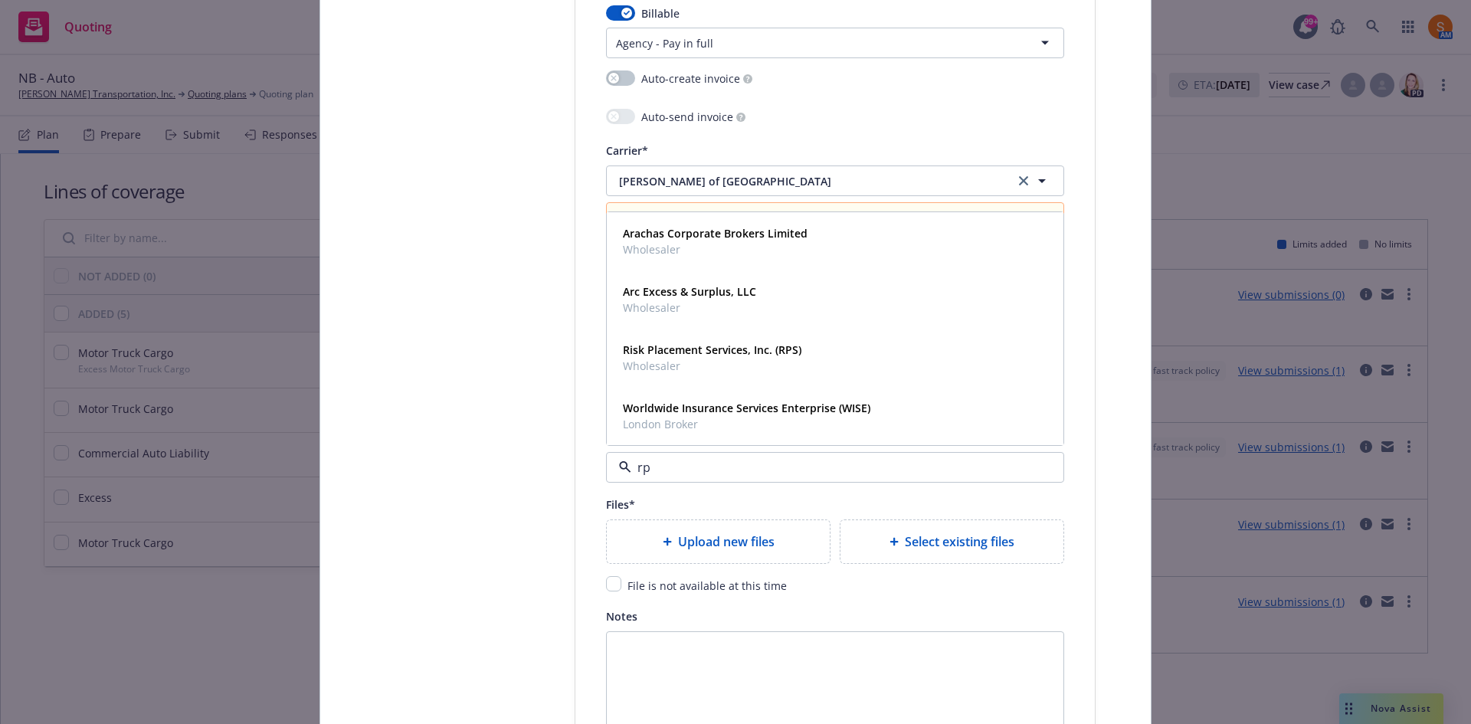
type input "rps"
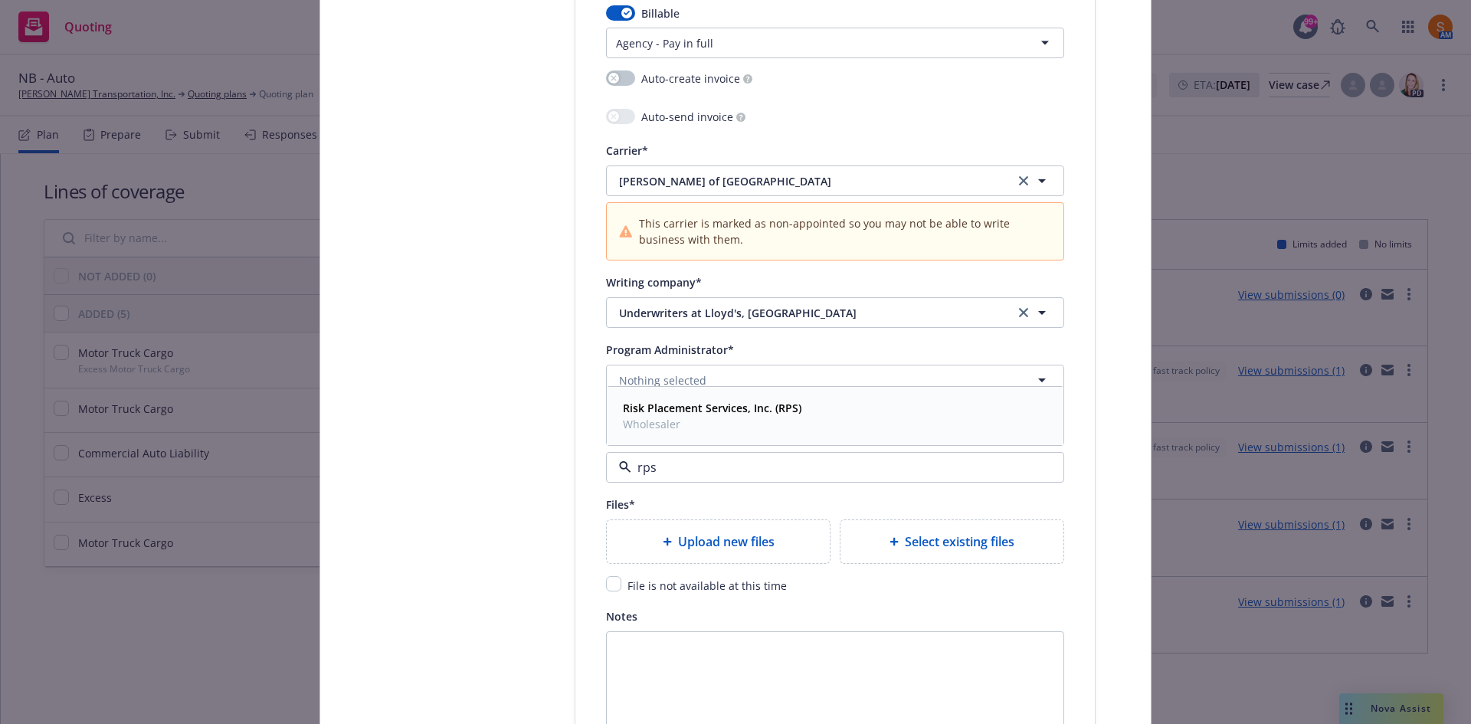
click at [686, 420] on span "Wholesaler" at bounding box center [712, 424] width 179 height 16
click at [613, 586] on input "checkbox" at bounding box center [613, 583] width 15 height 15
checkbox input "true"
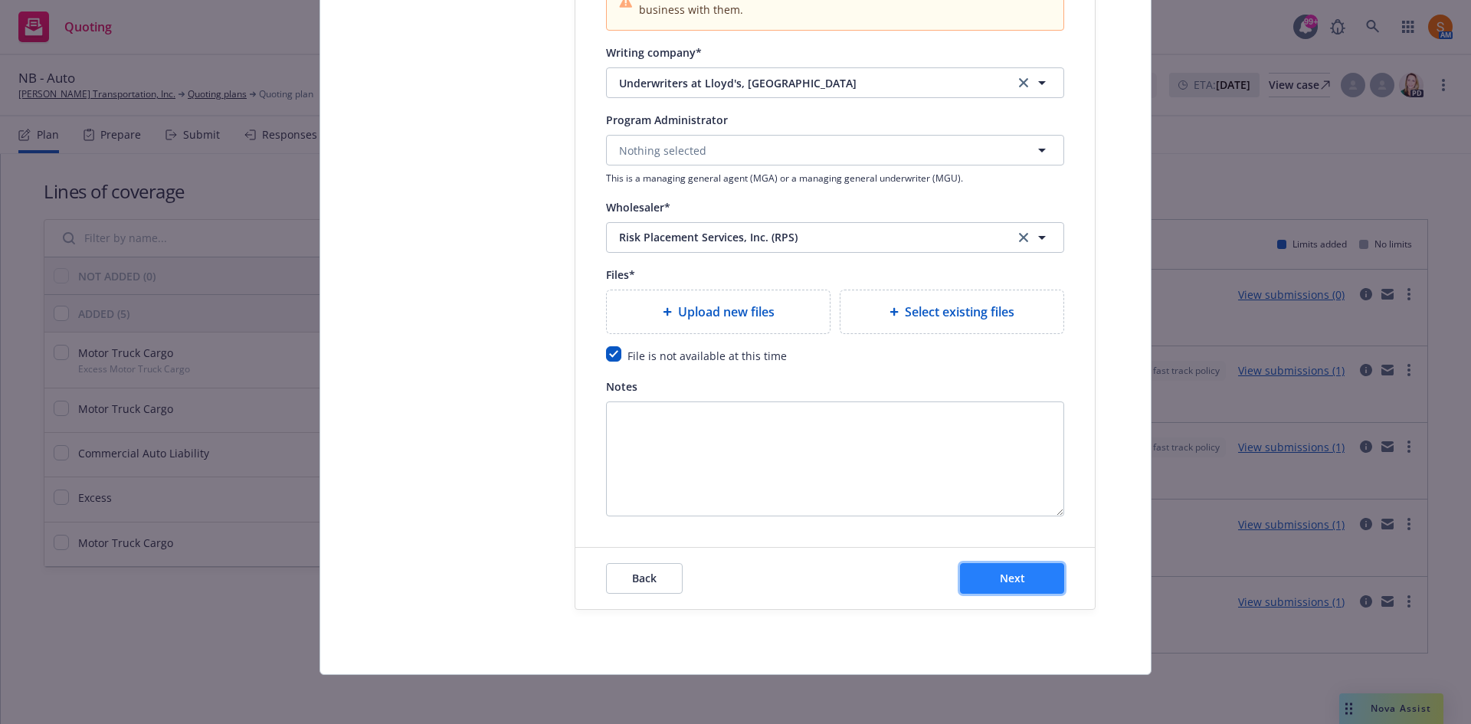
click at [1016, 586] on button "Next" at bounding box center [1012, 578] width 104 height 31
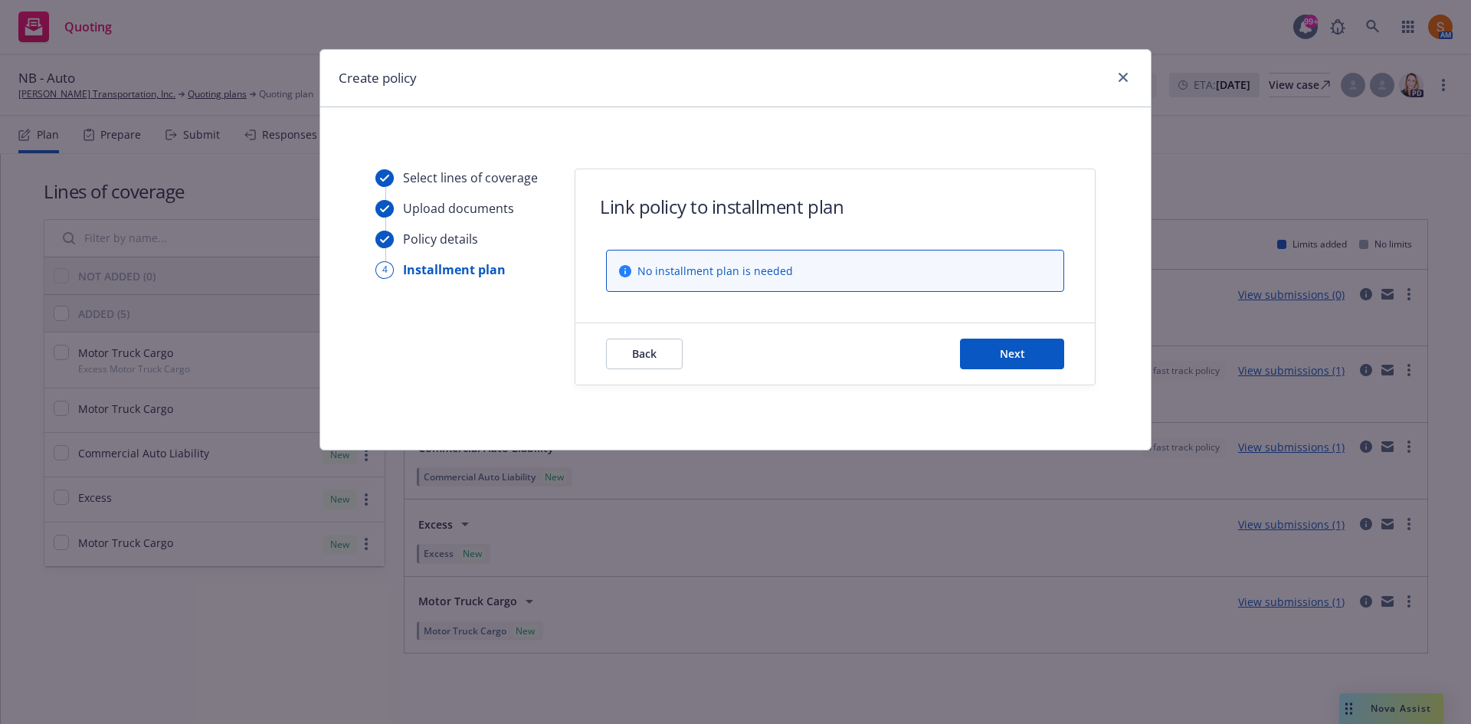
scroll to position [0, 0]
click at [1035, 356] on button "Next" at bounding box center [1012, 354] width 104 height 31
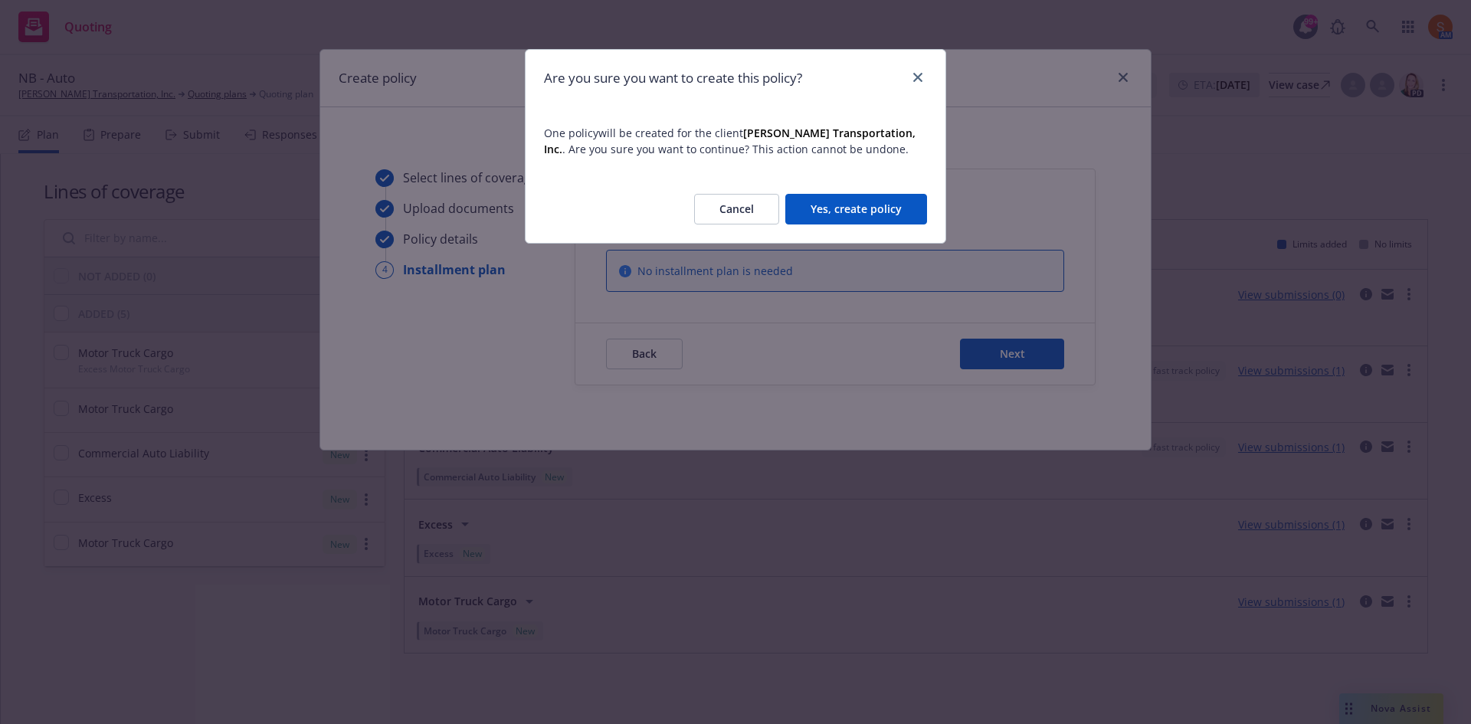
click at [821, 214] on button "Yes, create policy" at bounding box center [857, 209] width 142 height 31
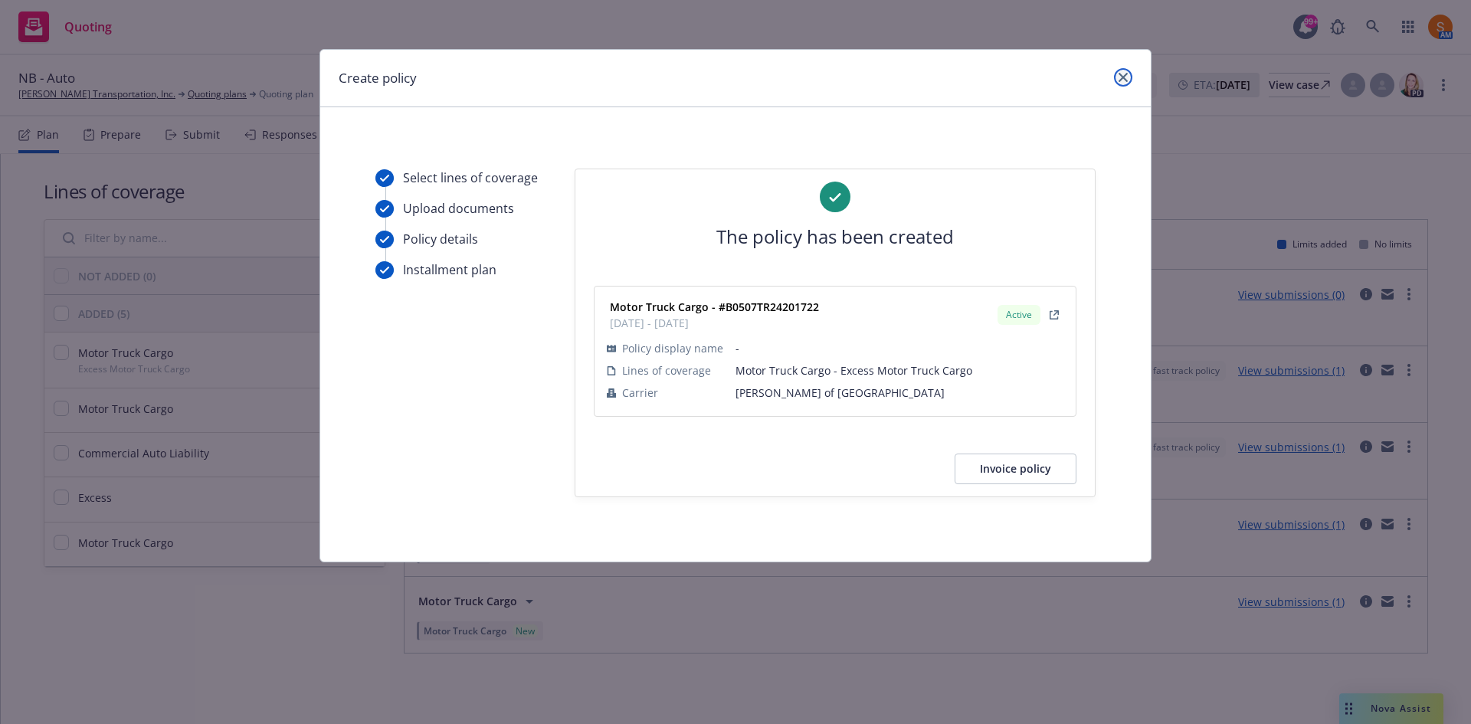
click at [1122, 79] on icon "close" at bounding box center [1123, 77] width 9 height 9
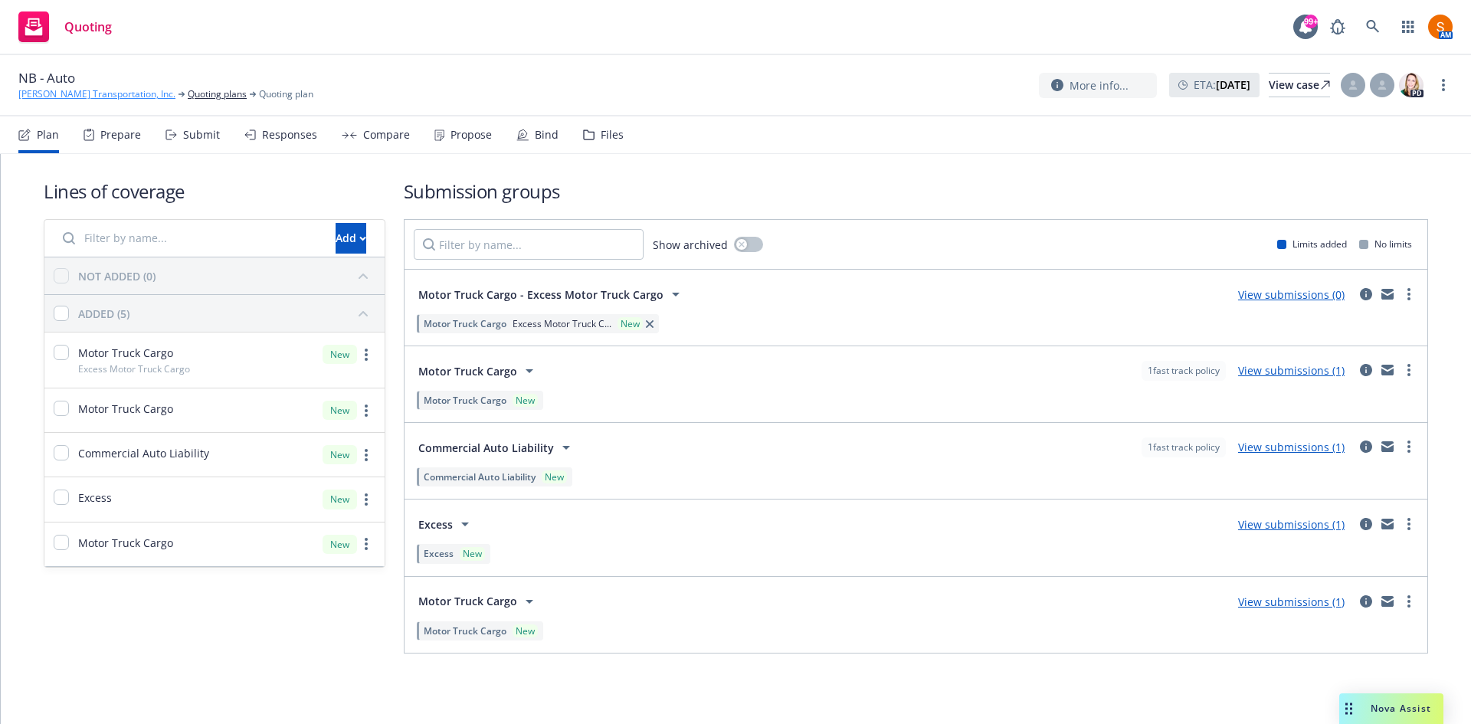
click at [100, 97] on link "[PERSON_NAME] Transportation, Inc." at bounding box center [96, 94] width 157 height 14
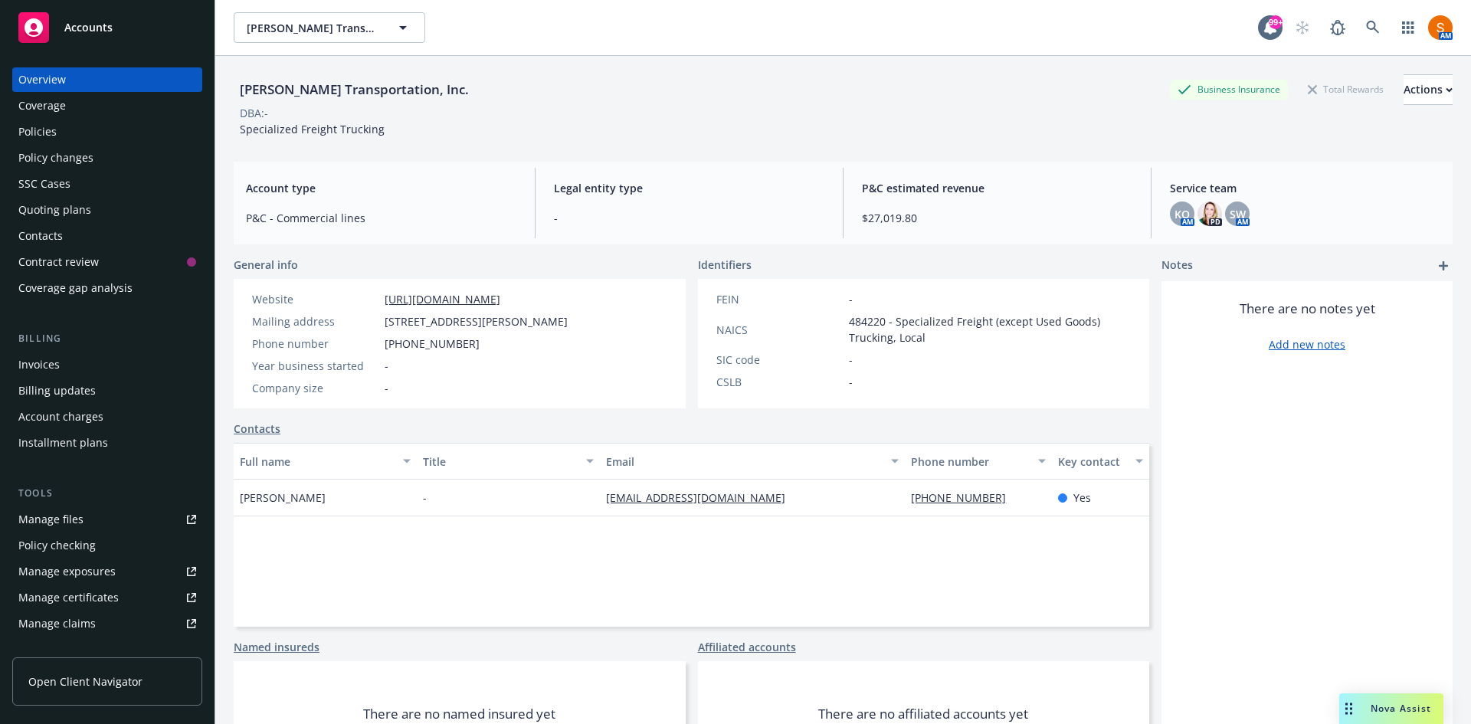
click at [34, 155] on div "Policy changes" at bounding box center [55, 158] width 75 height 25
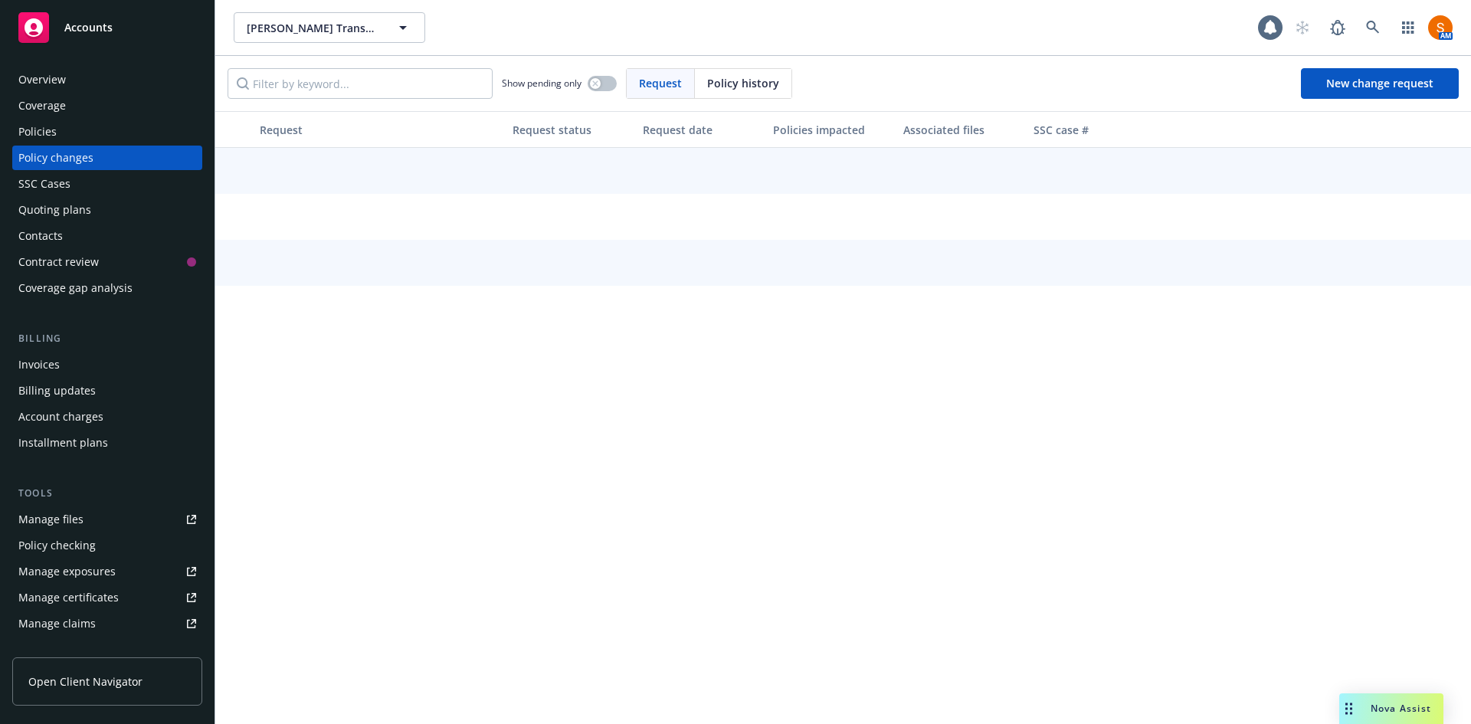
click at [36, 140] on div "Policies" at bounding box center [37, 132] width 38 height 25
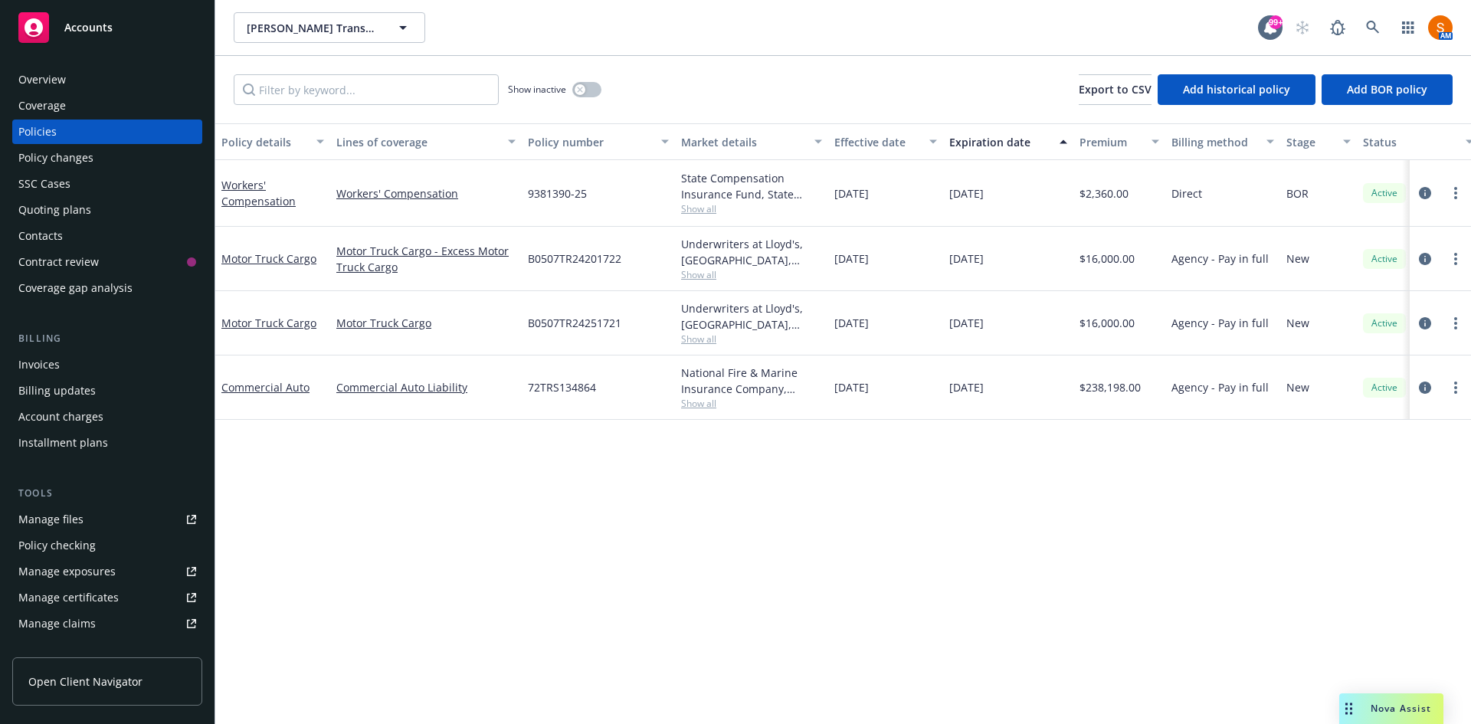
click at [76, 205] on div "Quoting plans" at bounding box center [54, 210] width 73 height 25
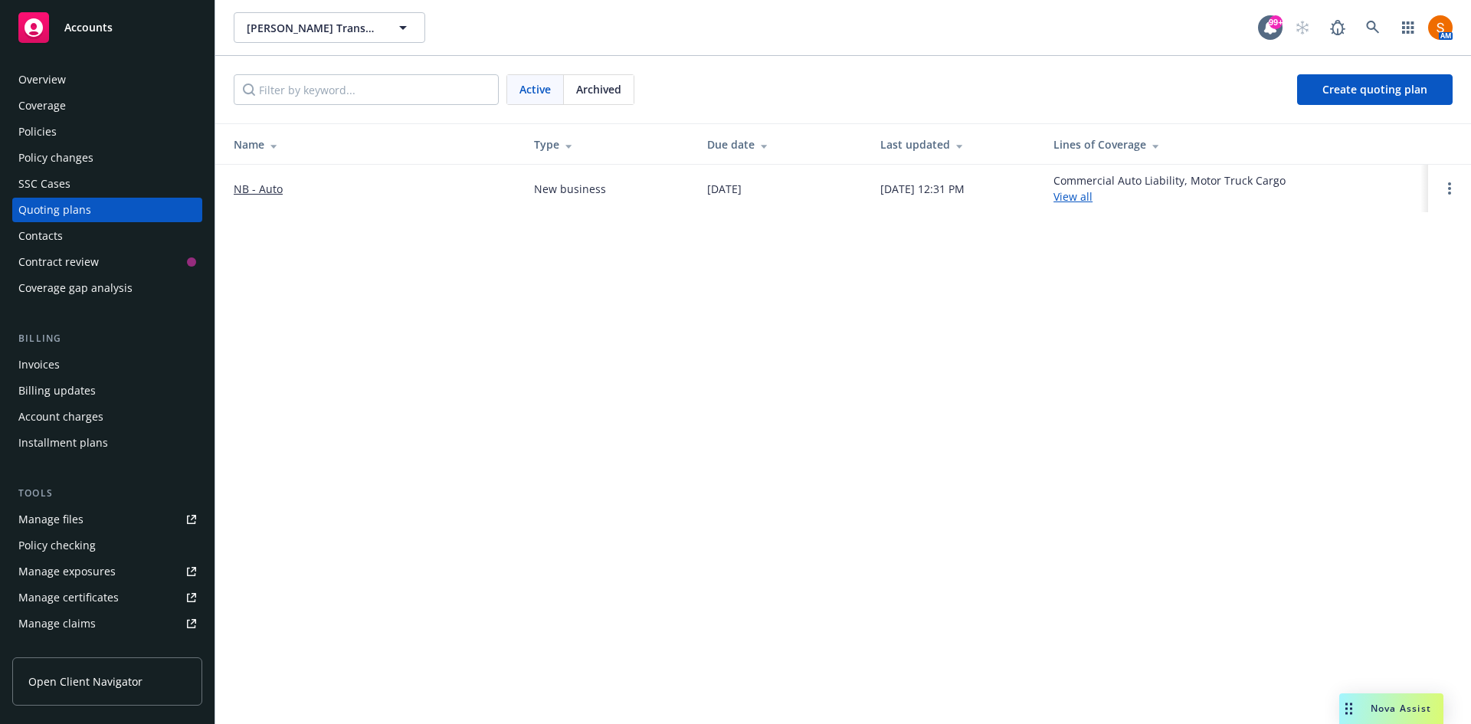
click at [264, 189] on link "NB - Auto" at bounding box center [258, 189] width 49 height 16
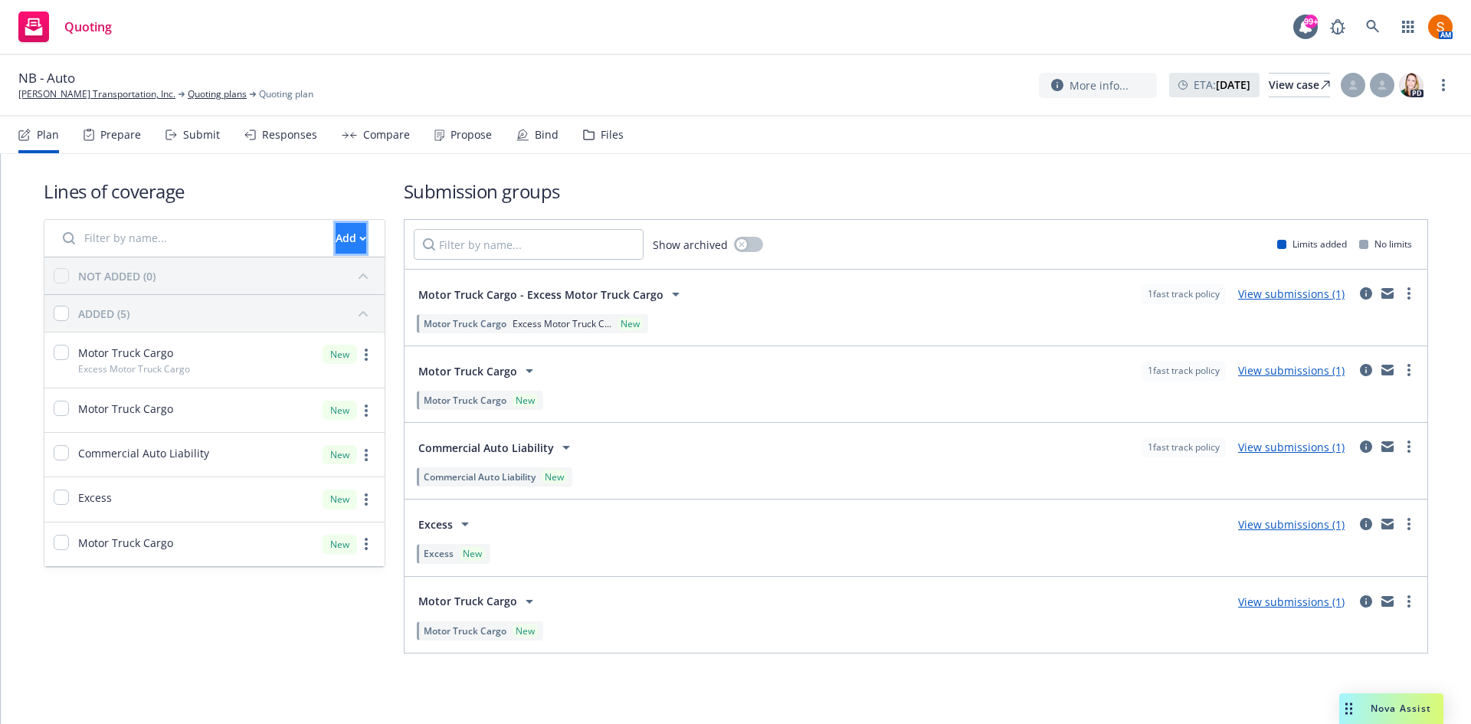
click at [336, 231] on div "Add" at bounding box center [351, 238] width 31 height 29
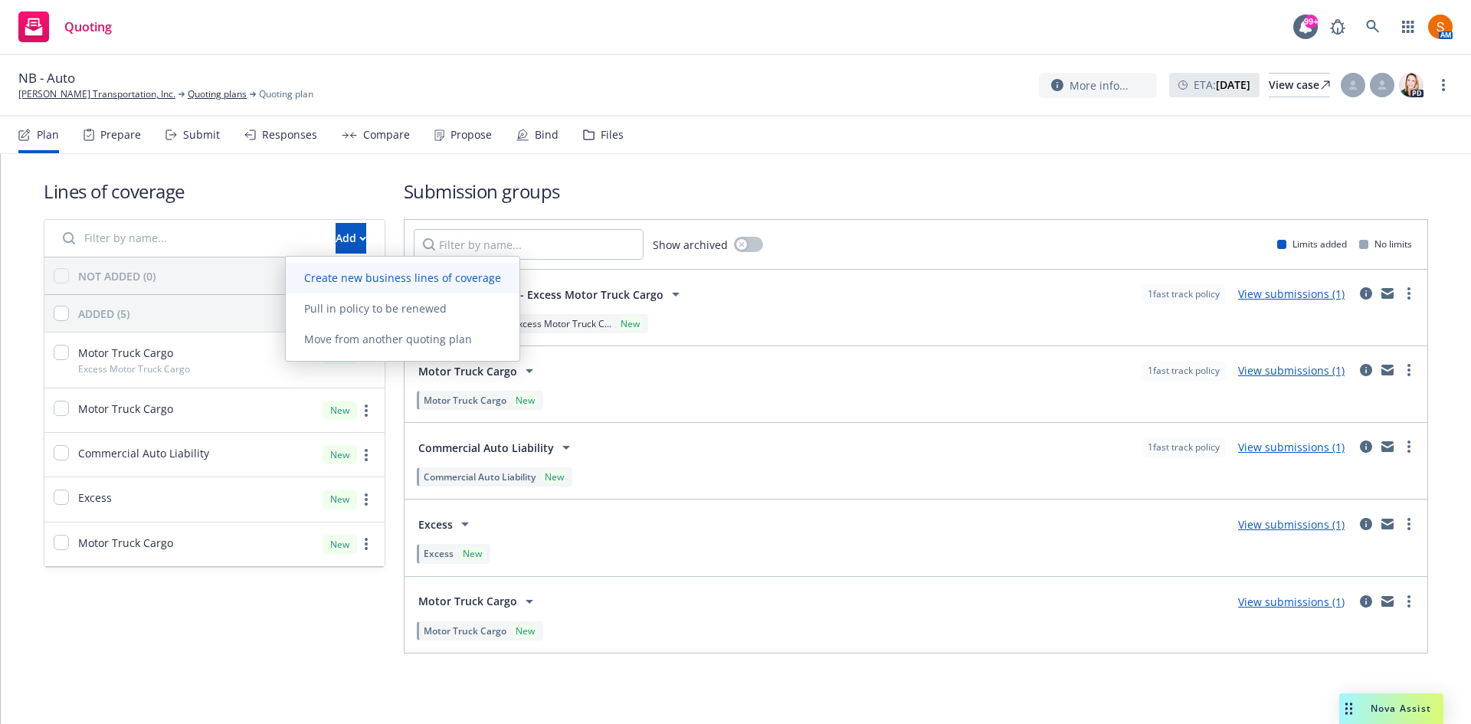
click at [390, 290] on link "Create new business lines of coverage" at bounding box center [403, 278] width 234 height 31
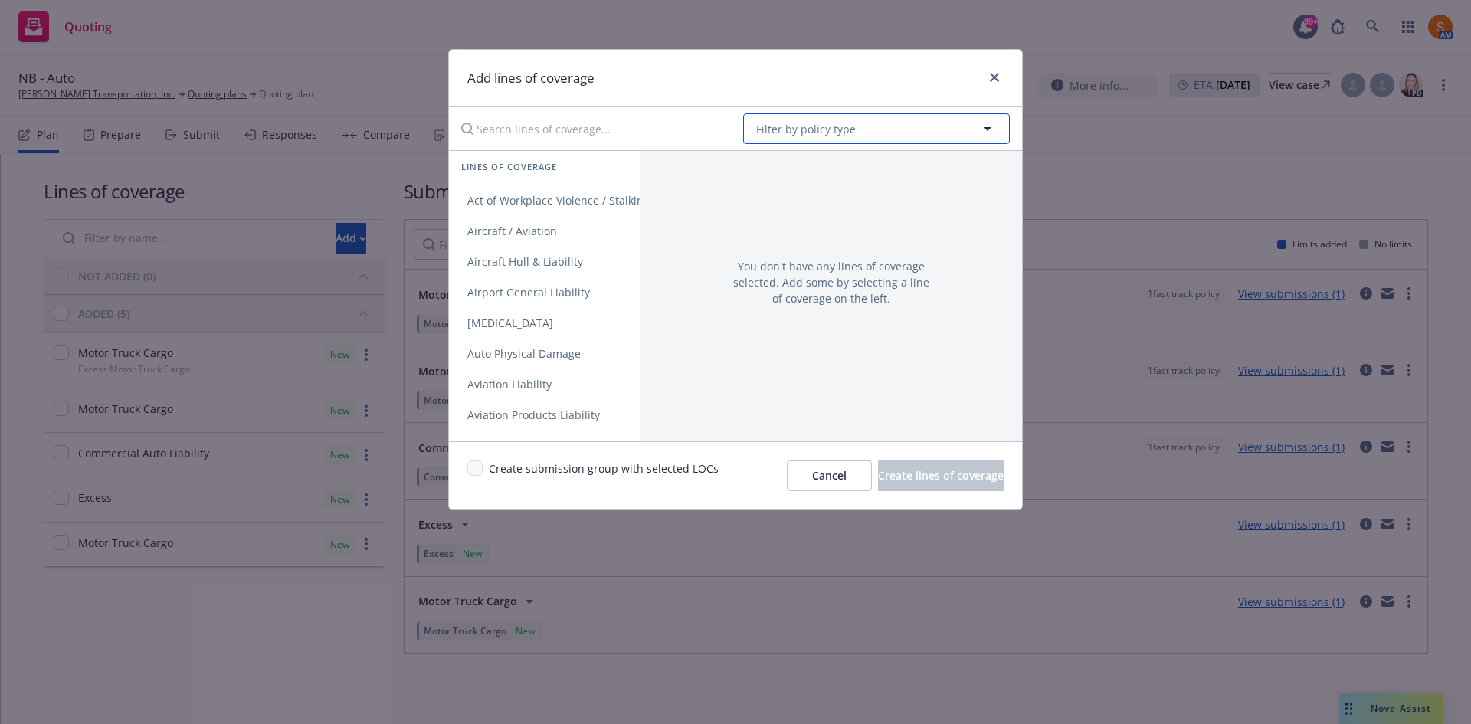
click at [839, 127] on span "Filter by policy type" at bounding box center [806, 129] width 100 height 16
type input "x"
type input "excess"
click at [823, 180] on span "Excess Liability" at bounding box center [800, 172] width 80 height 16
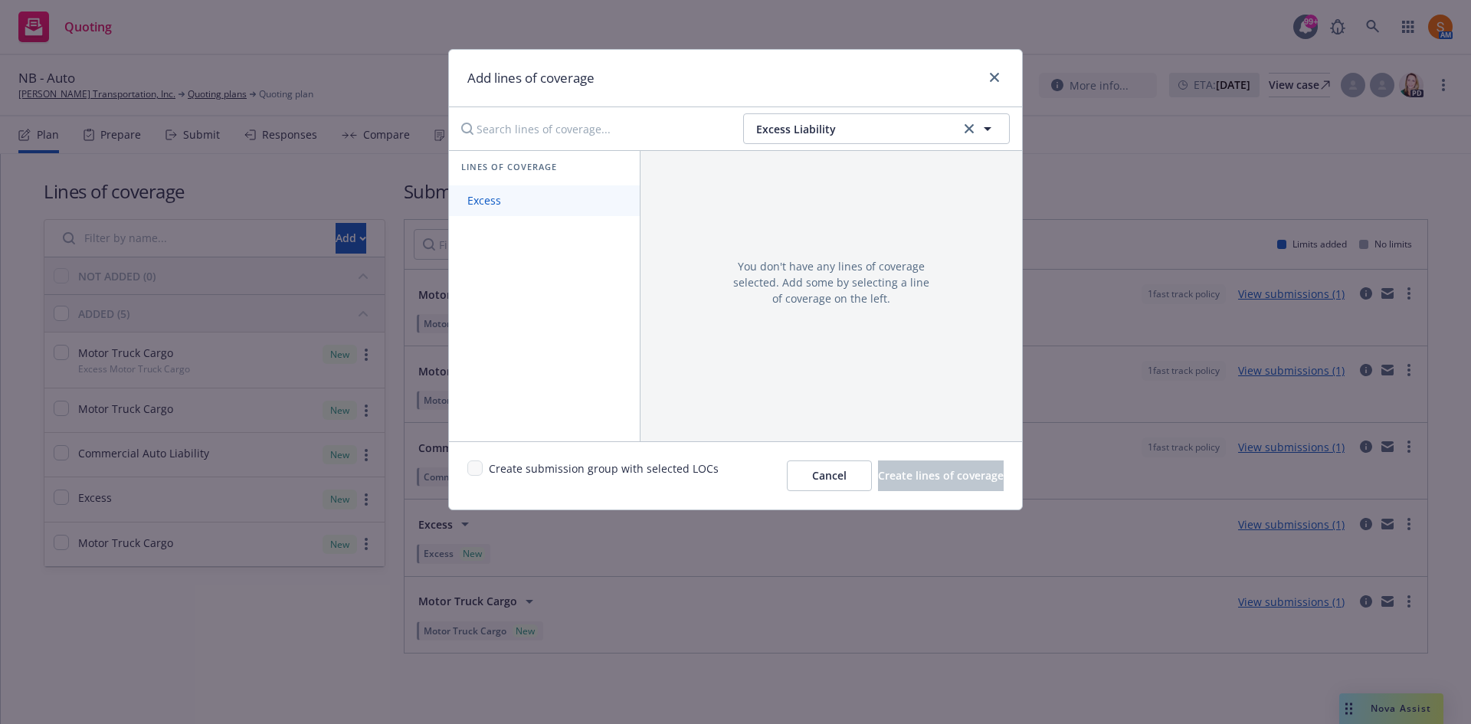
click at [509, 204] on span "Excess" at bounding box center [484, 200] width 71 height 15
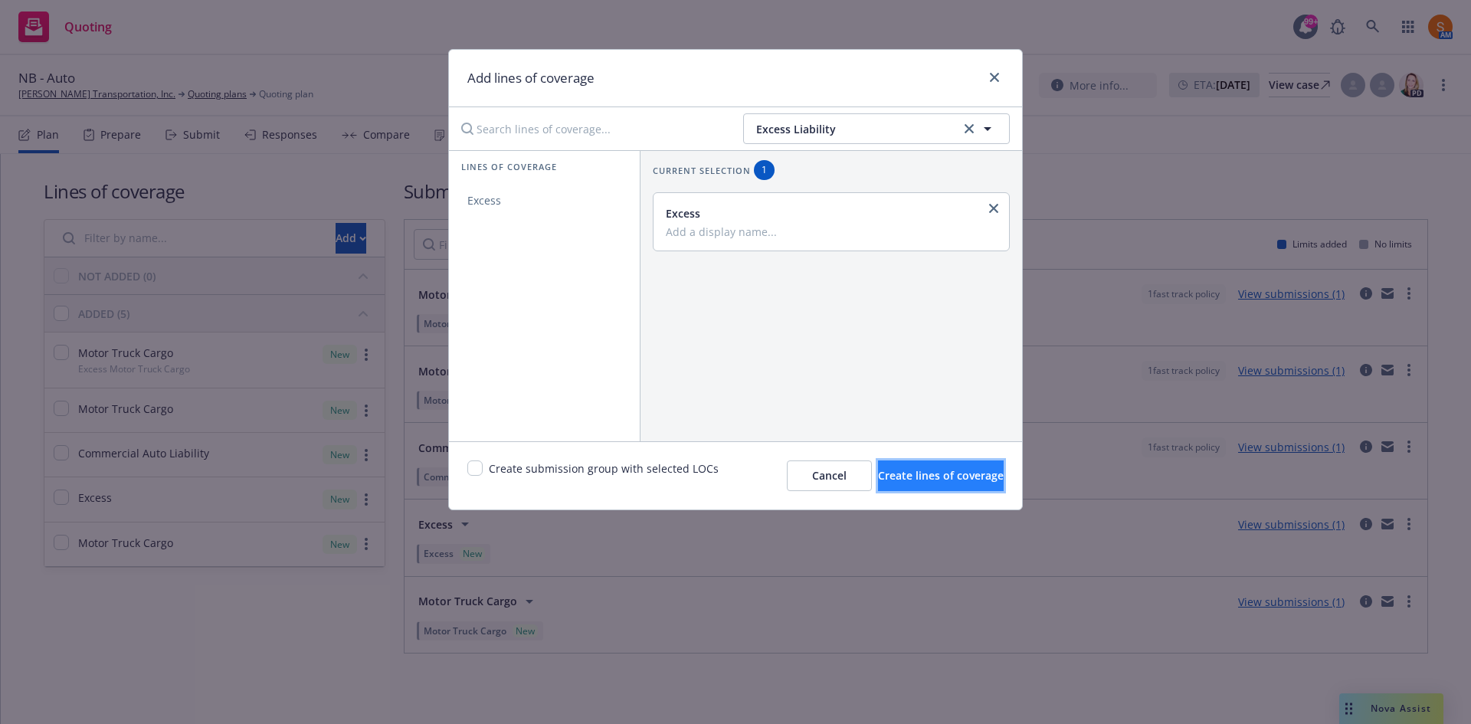
click at [908, 484] on button "Create lines of coverage" at bounding box center [941, 476] width 126 height 31
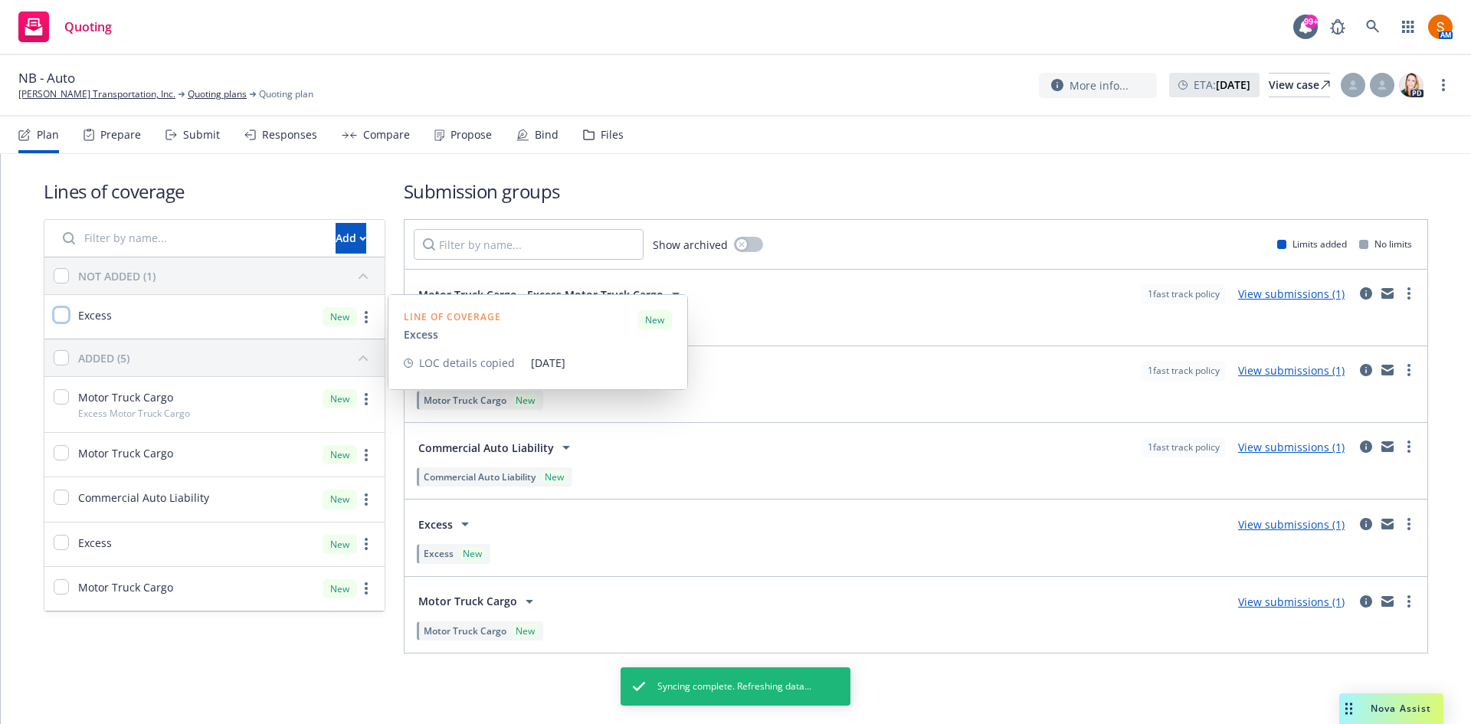
click at [60, 322] on input "checkbox" at bounding box center [61, 314] width 15 height 15
checkbox input "true"
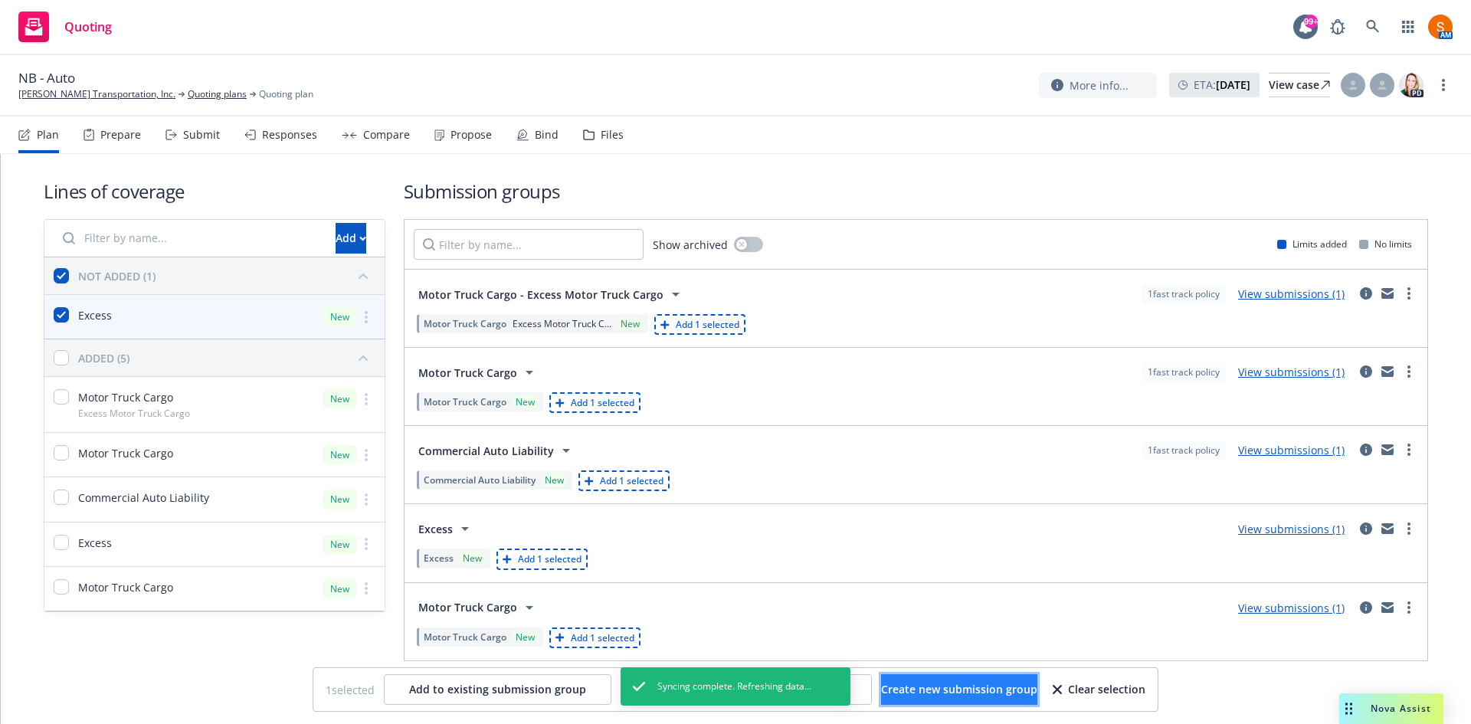
click at [918, 704] on button "Create new submission group" at bounding box center [959, 689] width 156 height 31
checkbox input "false"
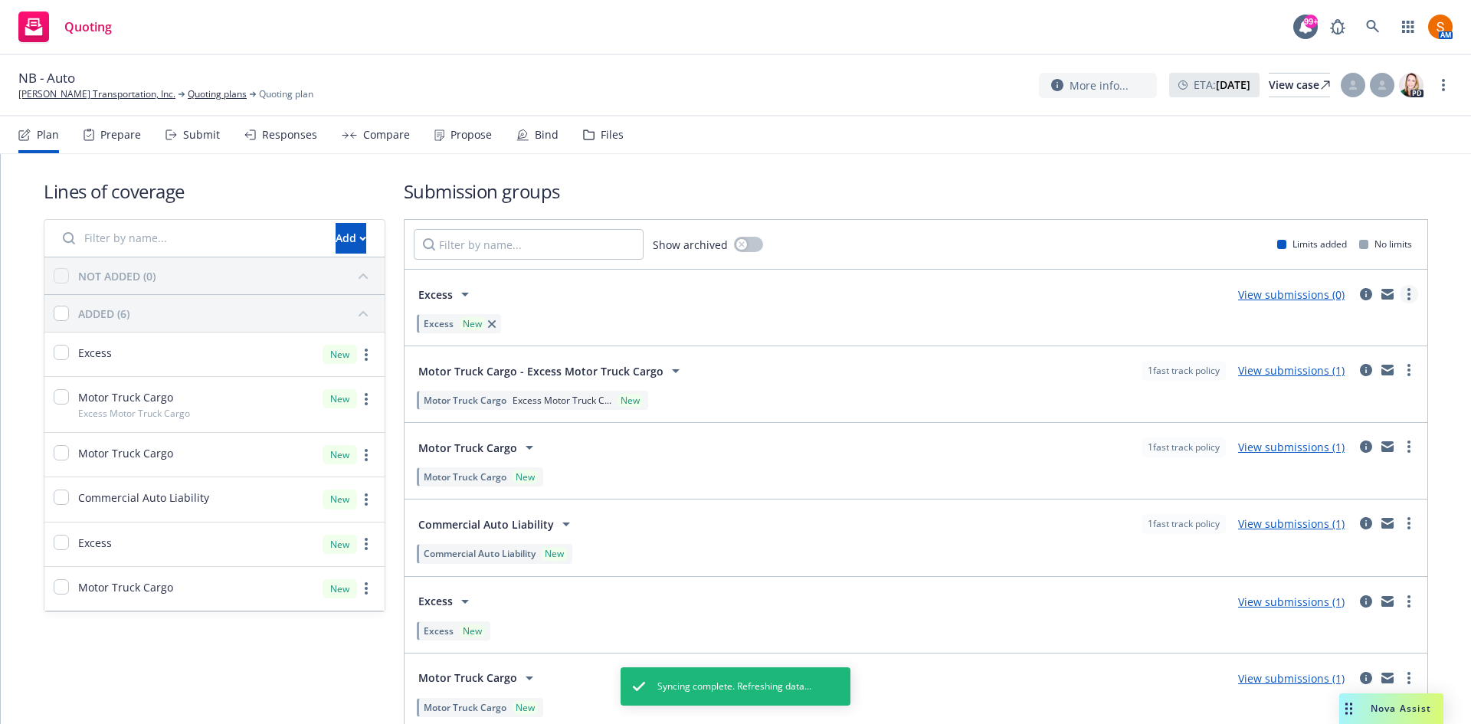
click at [1400, 293] on link "more" at bounding box center [1409, 294] width 18 height 18
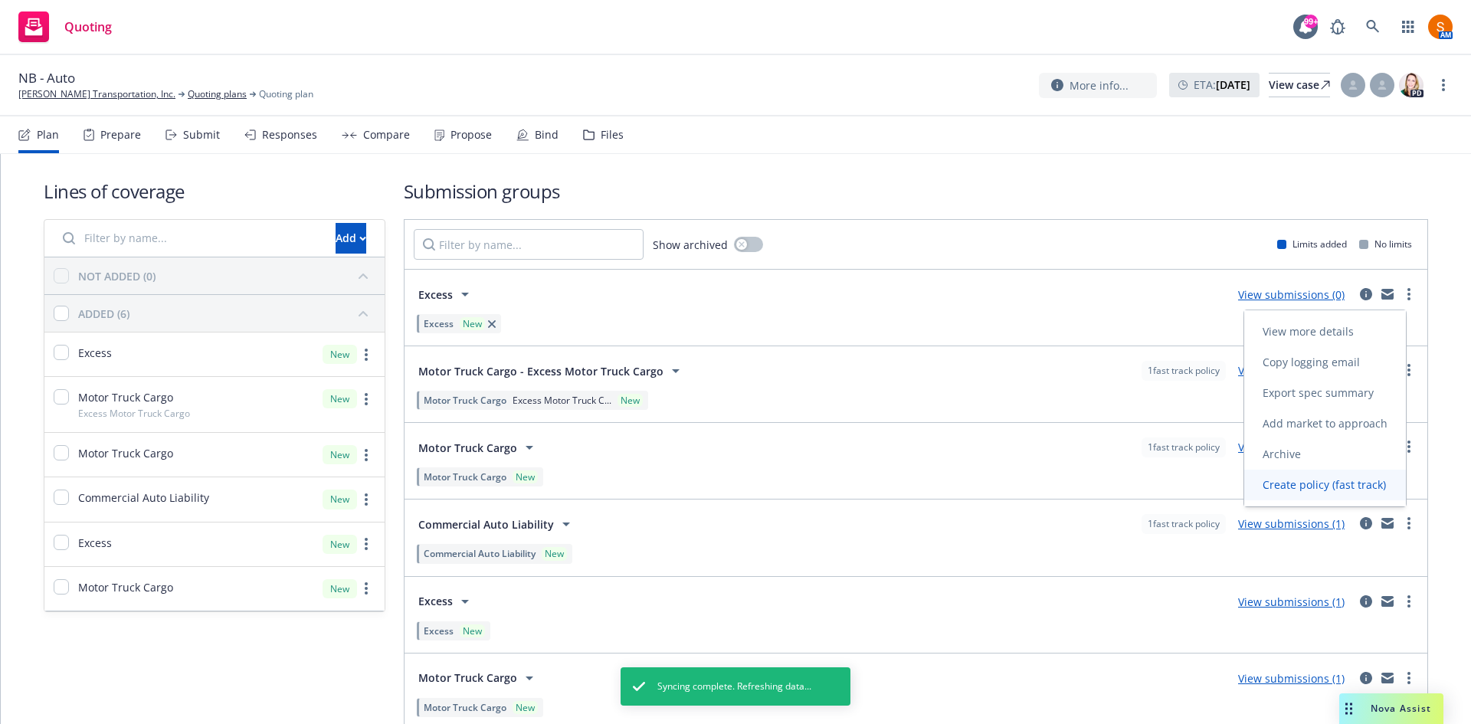
click at [1301, 489] on span "Create policy (fast track)" at bounding box center [1325, 484] width 160 height 15
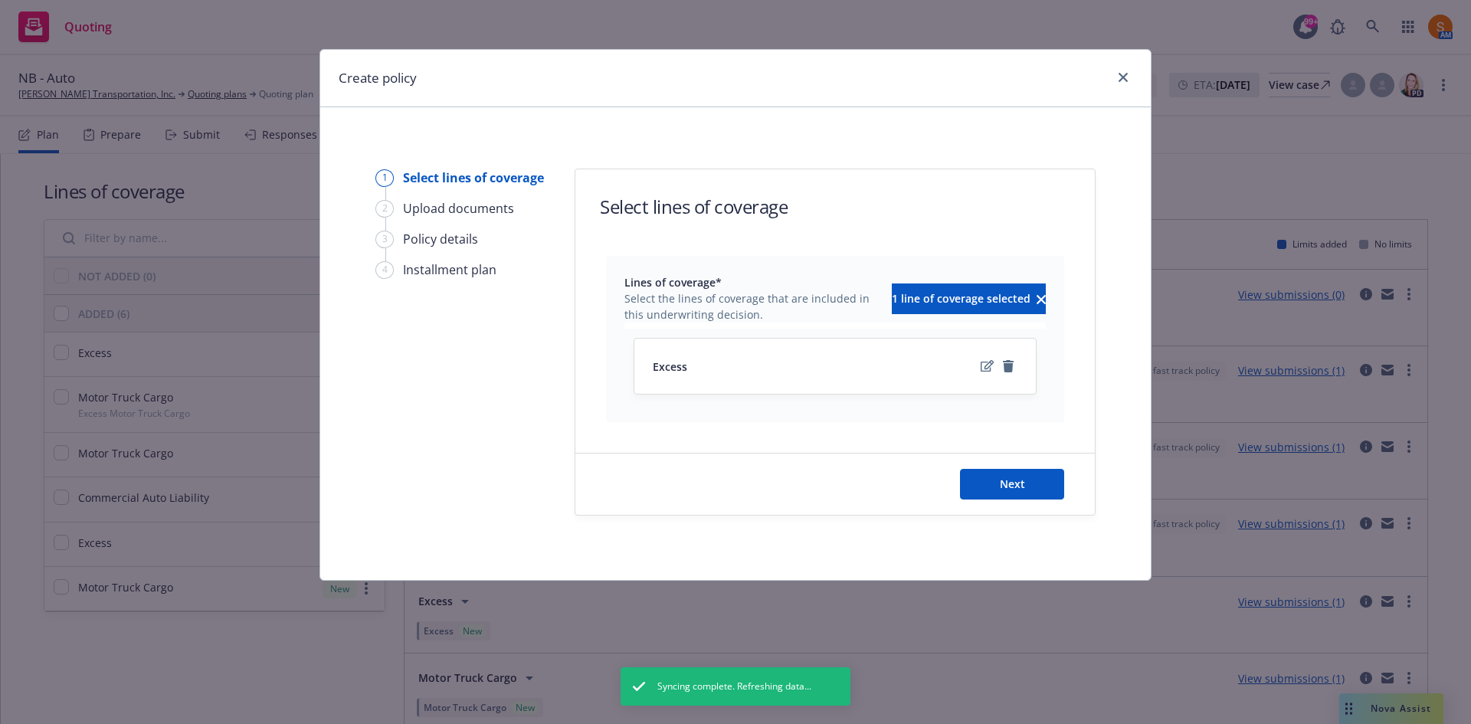
click at [1034, 500] on div "Next" at bounding box center [836, 484] width 520 height 61
click at [1019, 480] on span "Next" at bounding box center [1012, 484] width 25 height 15
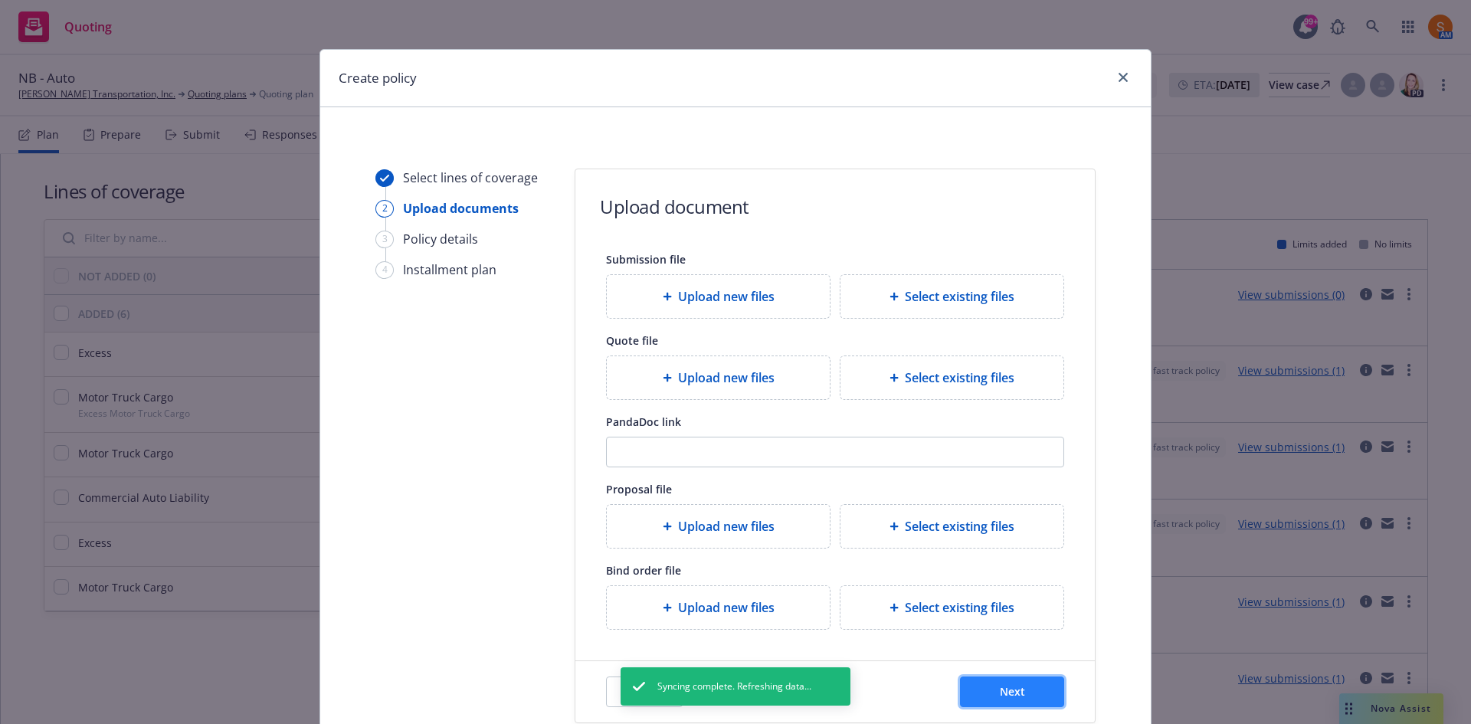
click at [1032, 691] on button "Next" at bounding box center [1012, 692] width 104 height 31
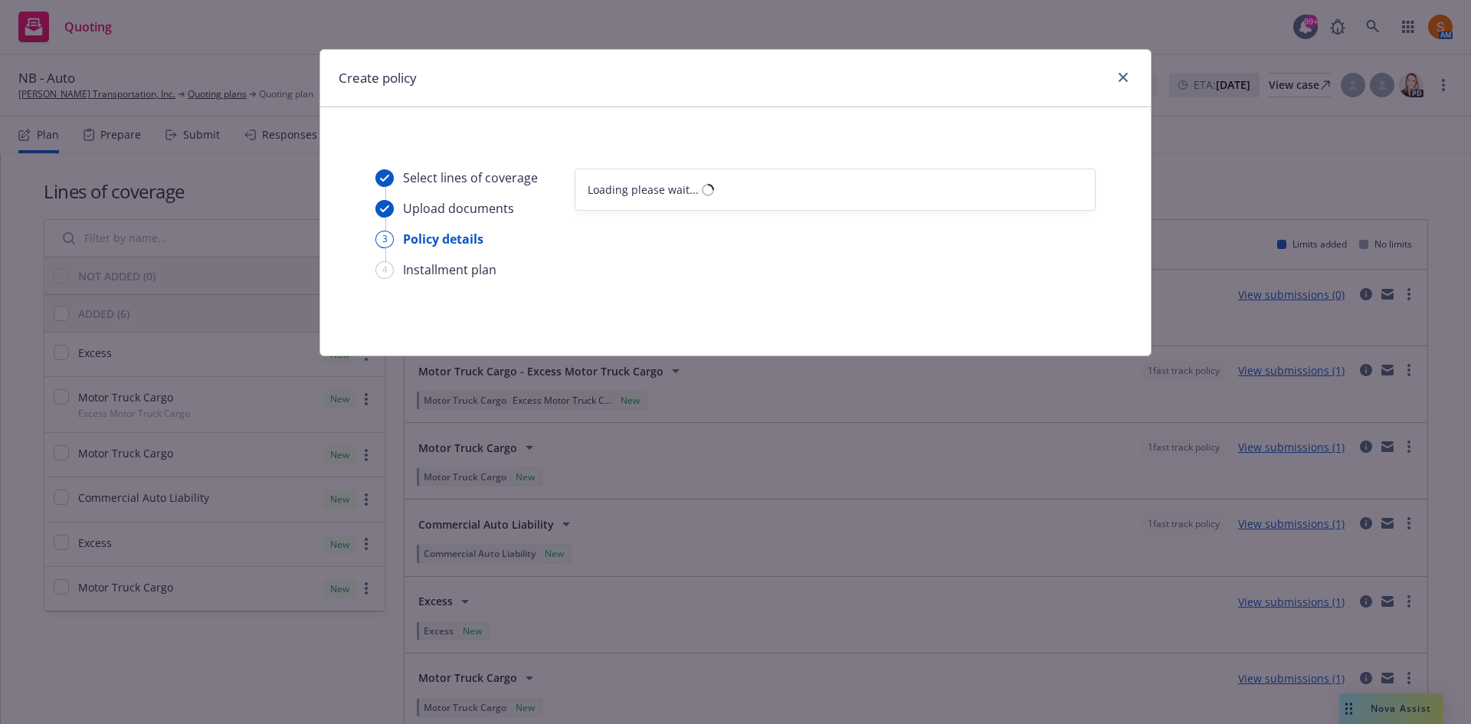
select select "12"
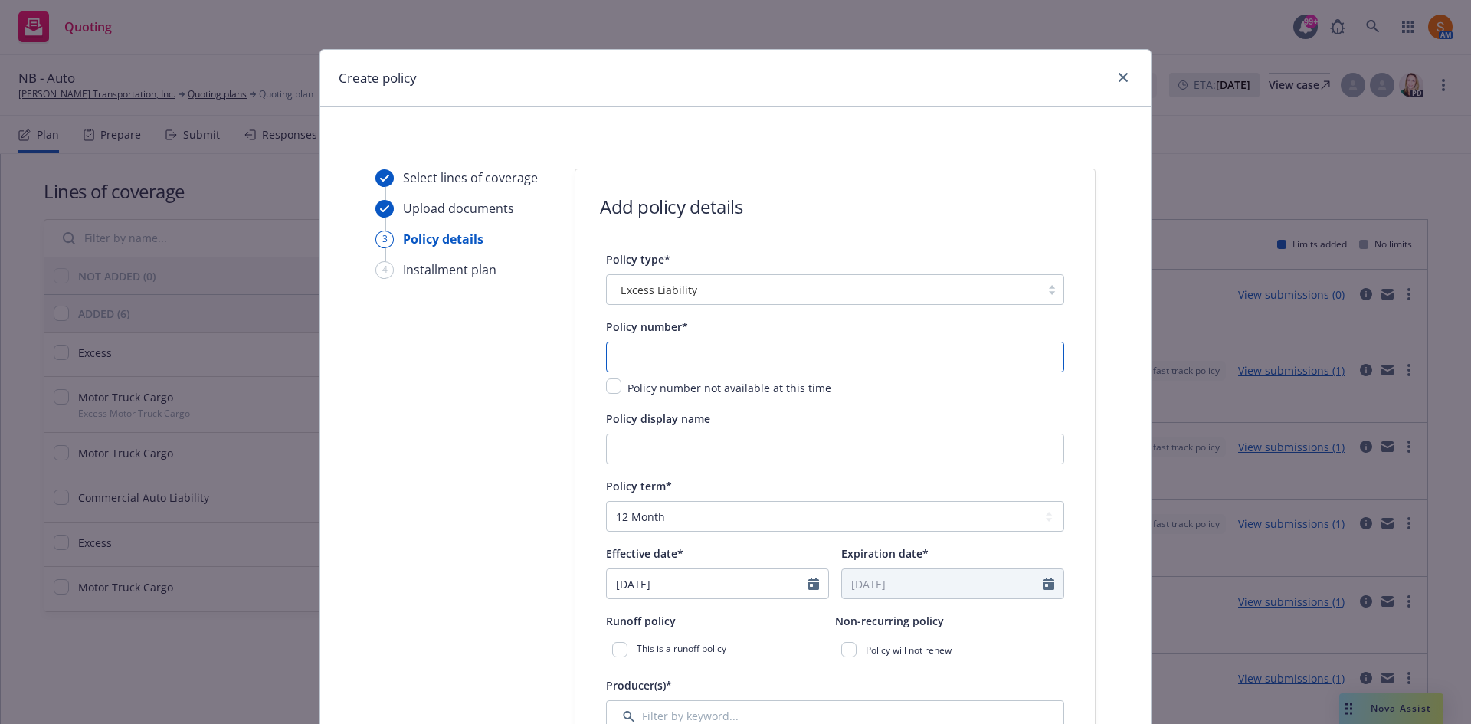
click at [677, 367] on input "text" at bounding box center [835, 357] width 458 height 31
click at [723, 366] on input "text" at bounding box center [835, 357] width 458 height 31
paste input "USXTL1089225"
type input "USXTL1089225"
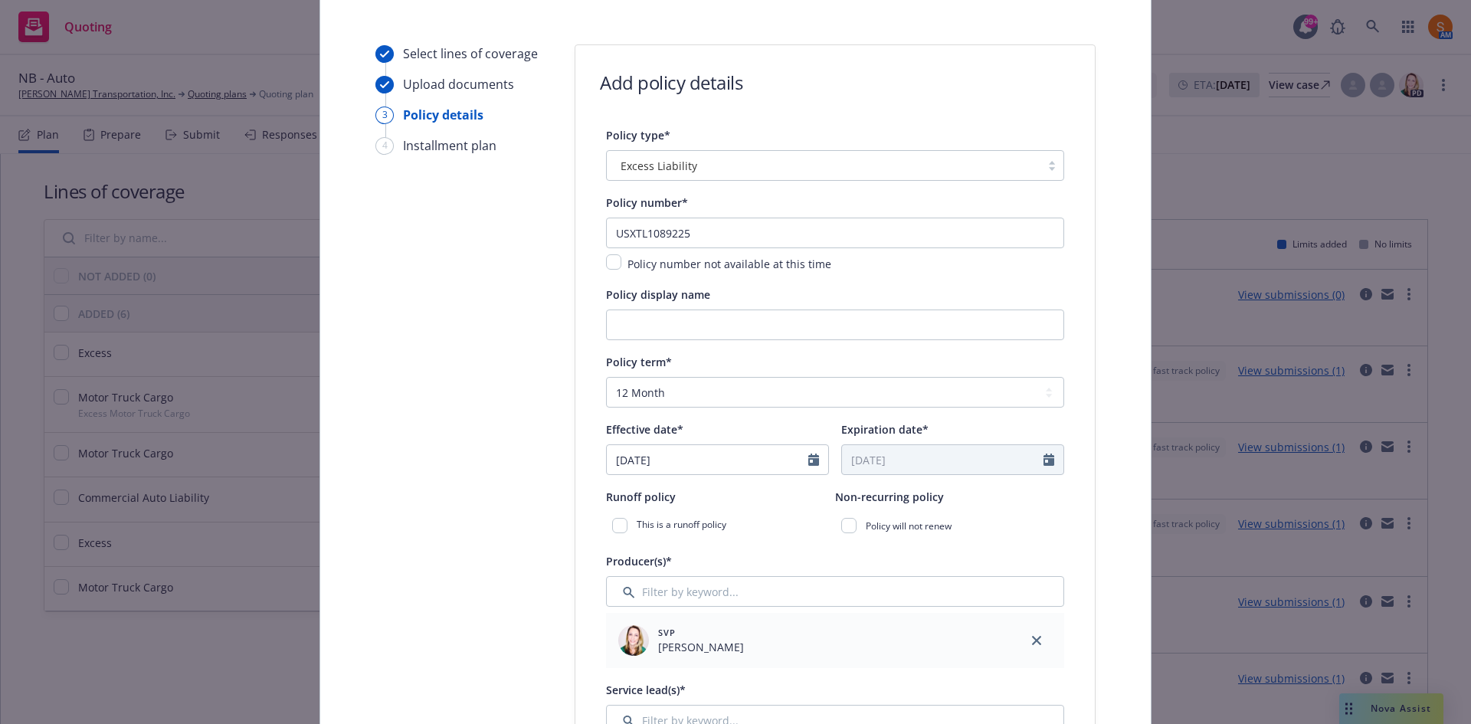
scroll to position [223, 0]
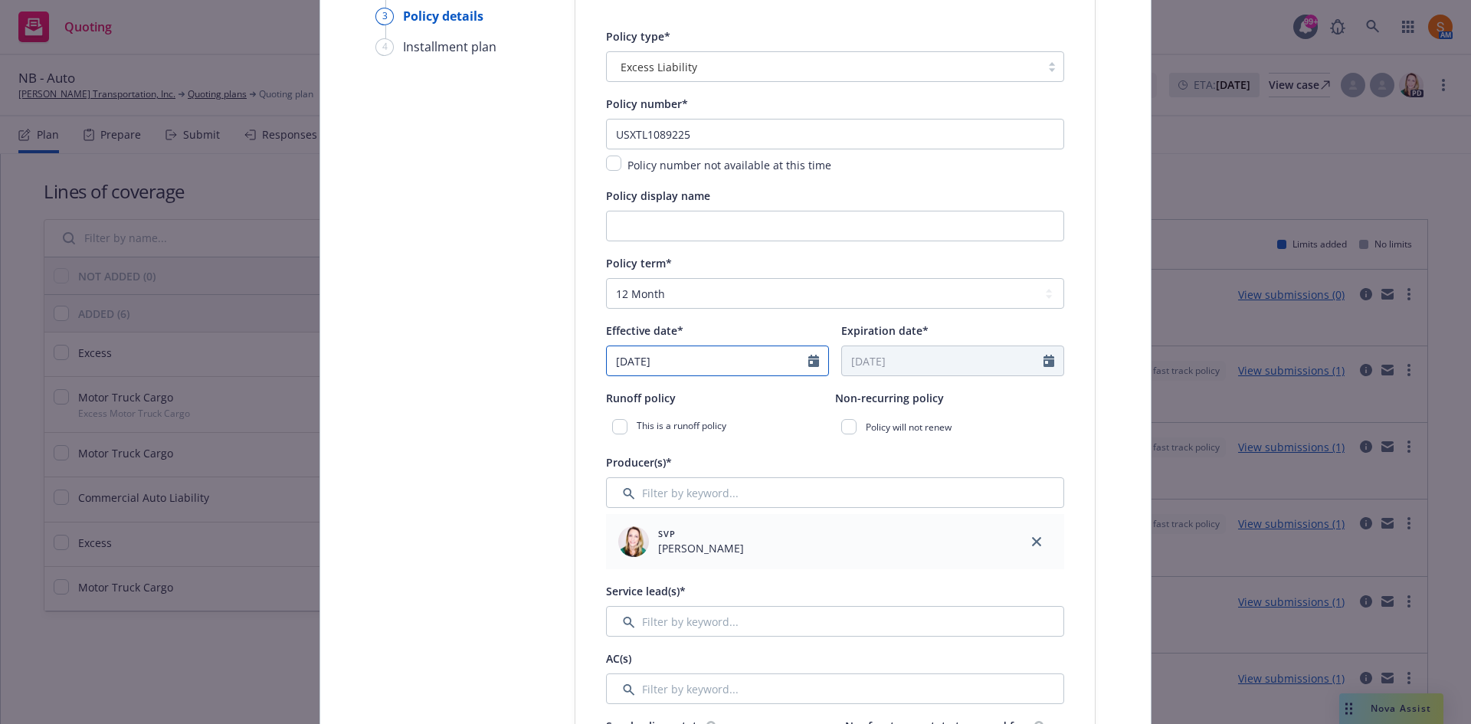
click at [677, 359] on input "[DATE]" at bounding box center [708, 360] width 202 height 29
select select "9"
click at [649, 470] on span "8" at bounding box center [650, 473] width 23 height 19
type input "[DATE]"
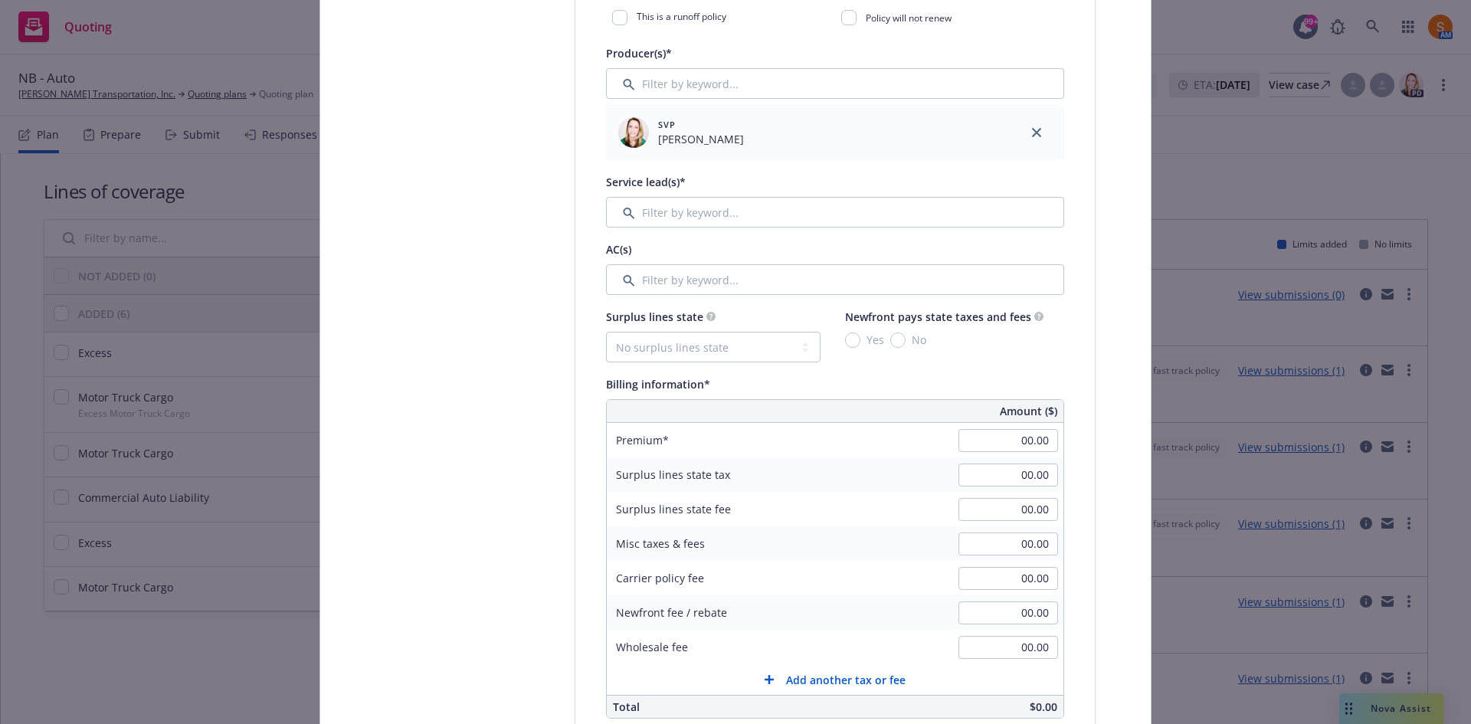
scroll to position [633, 0]
drag, startPoint x: 1043, startPoint y: 425, endPoint x: 1038, endPoint y: 434, distance: 10.3
click at [1038, 434] on div "00.00" at bounding box center [1008, 440] width 110 height 34
click at [1038, 434] on input "00.00" at bounding box center [1009, 439] width 100 height 23
type input "40,560.00"
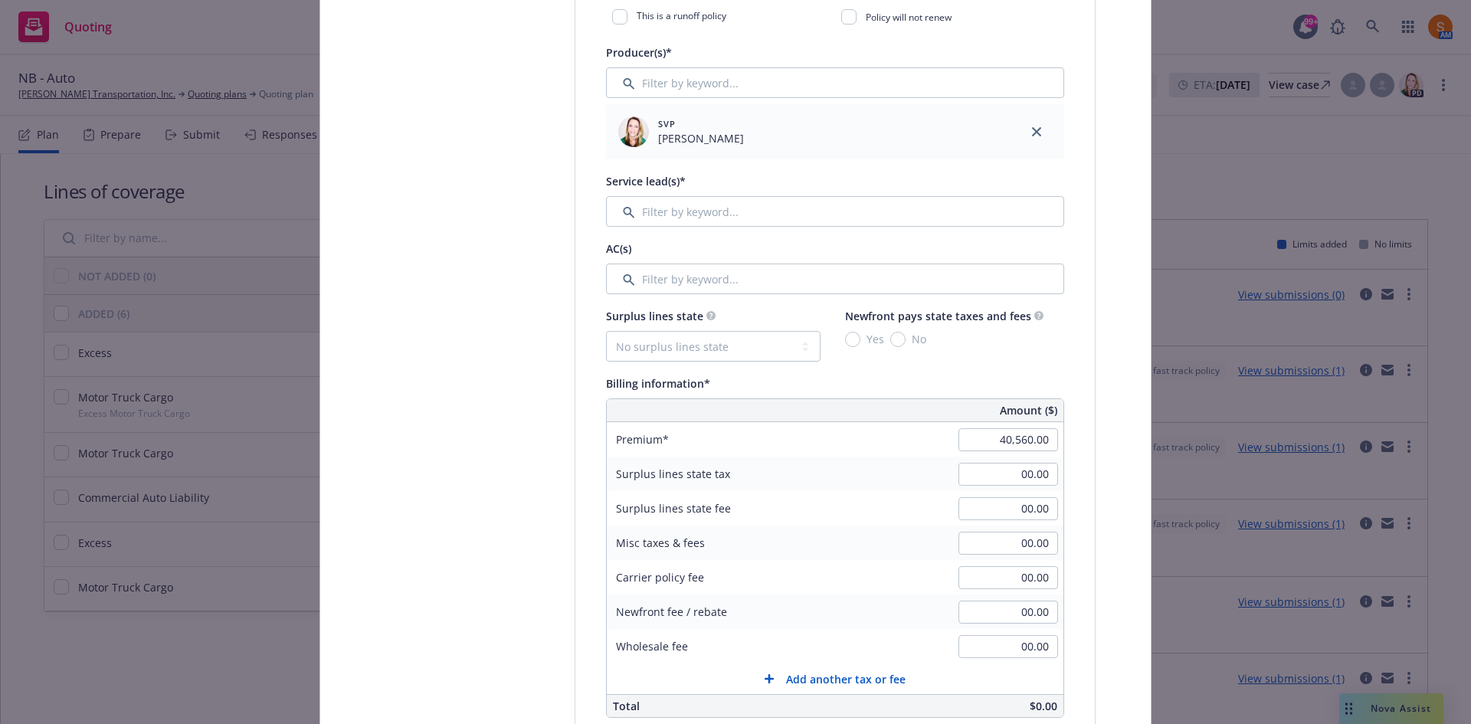
click at [896, 493] on div "Surplus lines state fee 00.00" at bounding box center [835, 508] width 457 height 34
click at [1017, 580] on input "00.00" at bounding box center [1009, 577] width 100 height 23
type input "500.00"
click at [860, 570] on div "Carrier policy fee 500.00" at bounding box center [835, 577] width 457 height 34
click at [750, 343] on select "No surplus lines state [US_STATE] [US_STATE] [US_STATE] [US_STATE] [US_STATE] […" at bounding box center [713, 346] width 215 height 31
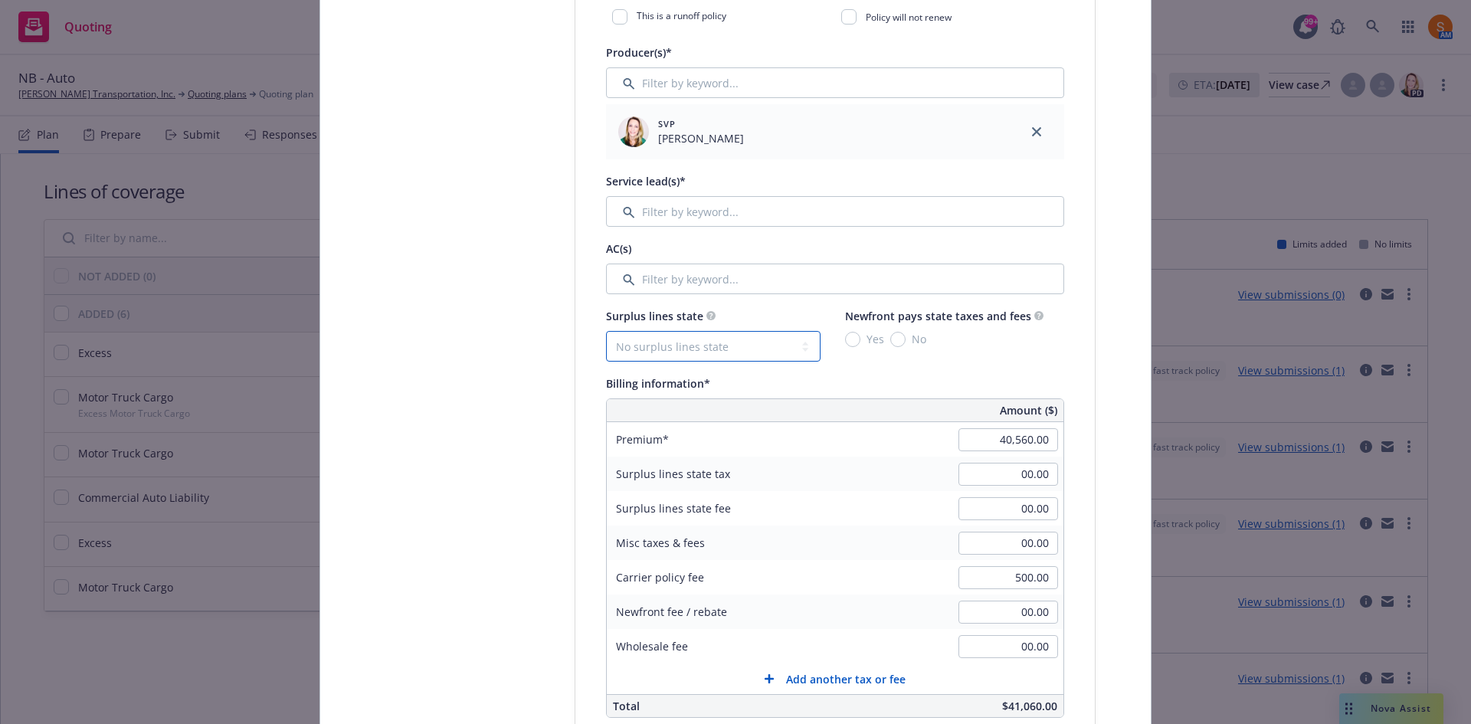
select select "CA"
click at [606, 331] on select "No surplus lines state [US_STATE] [US_STATE] [US_STATE] [US_STATE] [US_STATE] […" at bounding box center [713, 346] width 215 height 31
type input "1,231.80"
type input "73.91"
click at [895, 336] on input "No" at bounding box center [898, 339] width 15 height 15
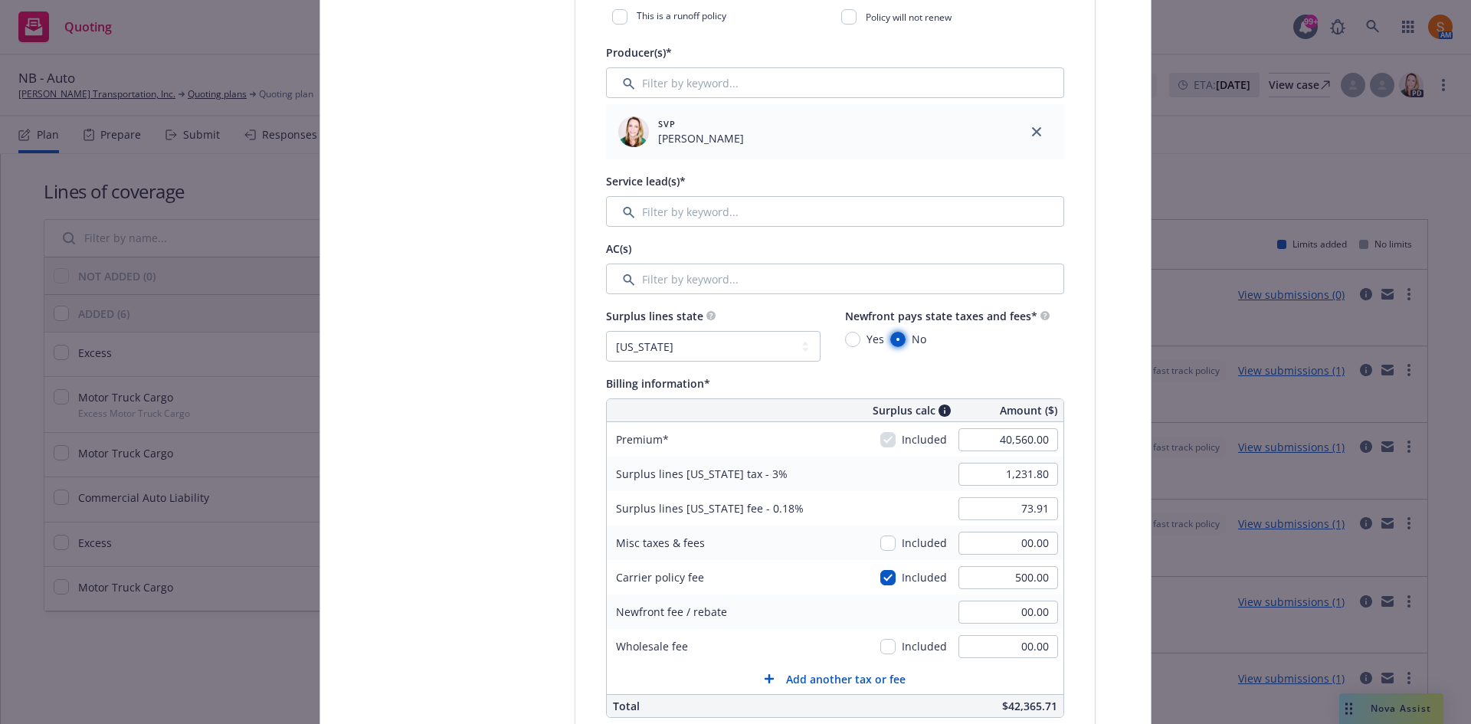
radio input "true"
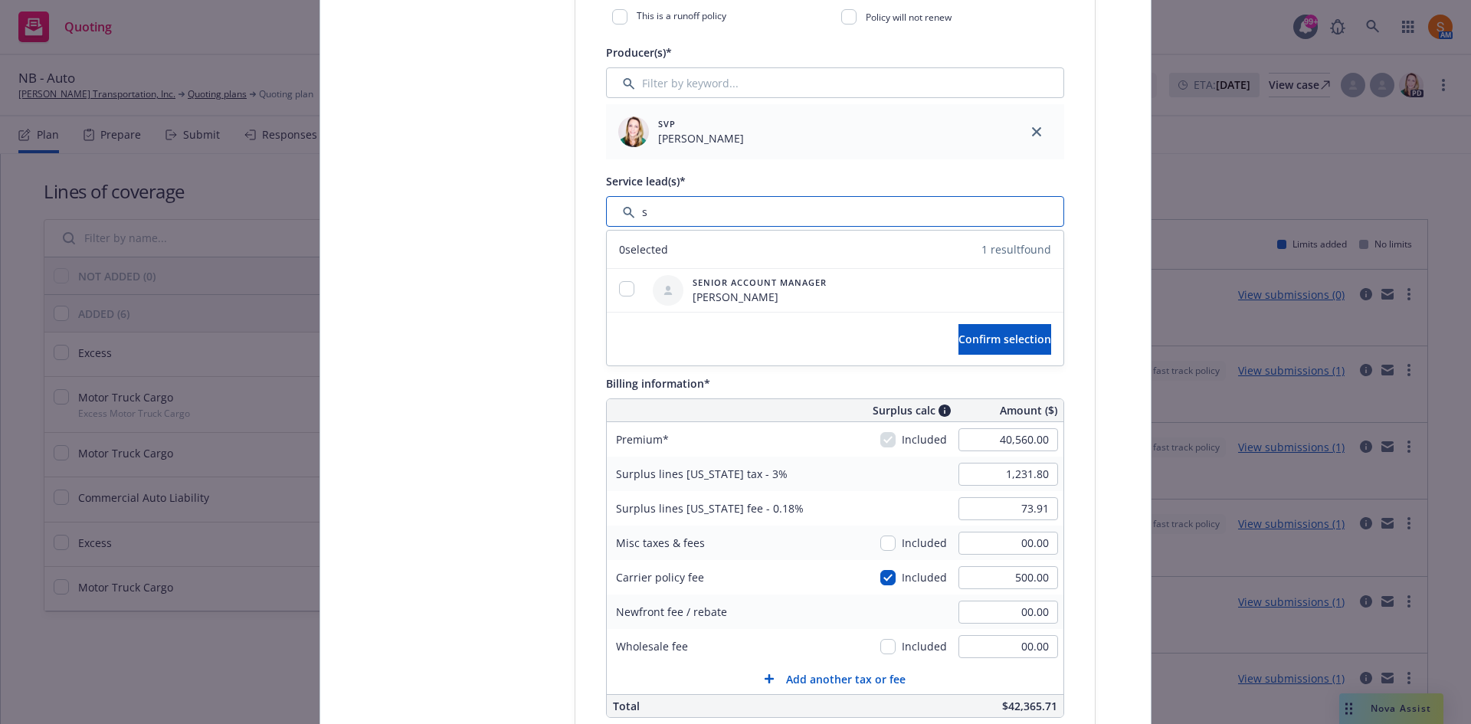
click at [704, 206] on input "Filter by keyword..." at bounding box center [835, 211] width 458 height 31
type input "stepha"
click at [617, 297] on div at bounding box center [627, 290] width 40 height 18
click at [624, 282] on input "checkbox" at bounding box center [626, 288] width 15 height 15
checkbox input "true"
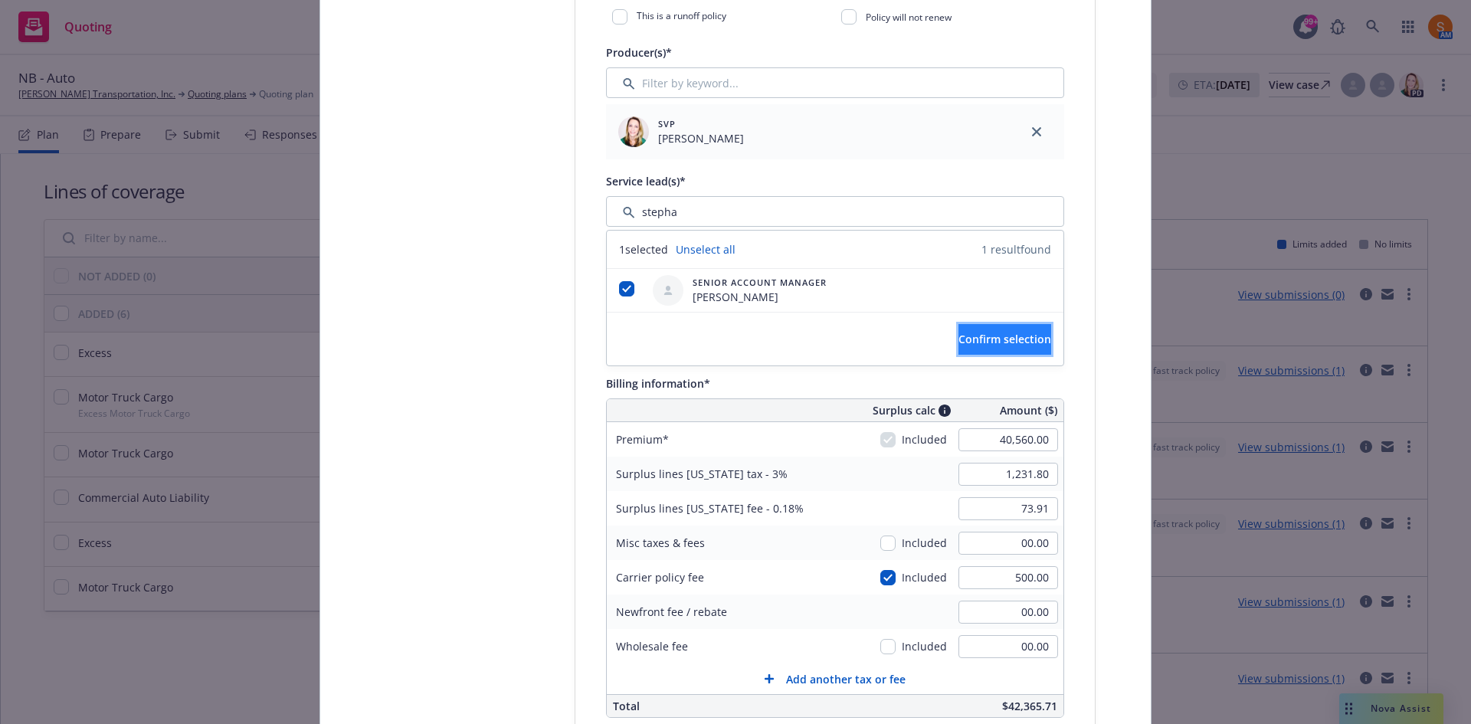
click at [967, 343] on span "Confirm selection" at bounding box center [1005, 339] width 93 height 15
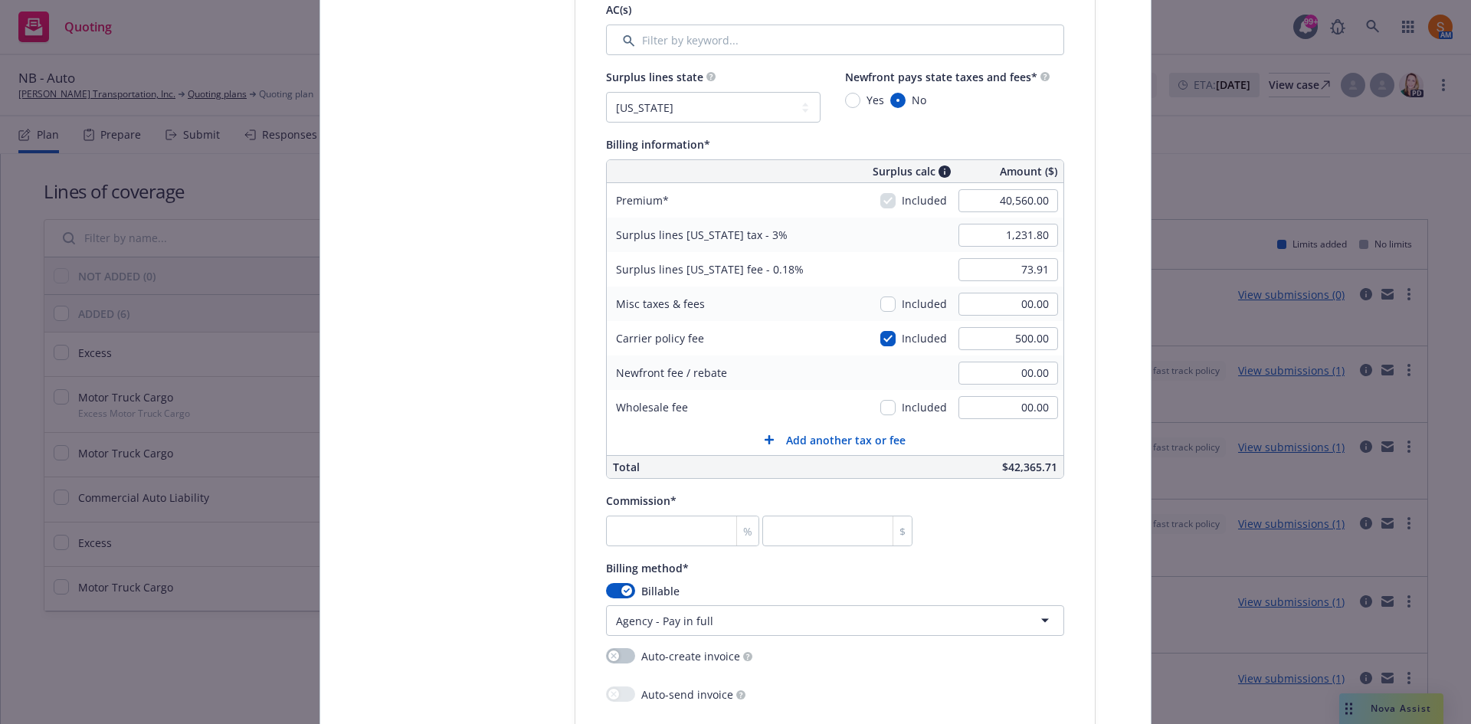
scroll to position [1054, 0]
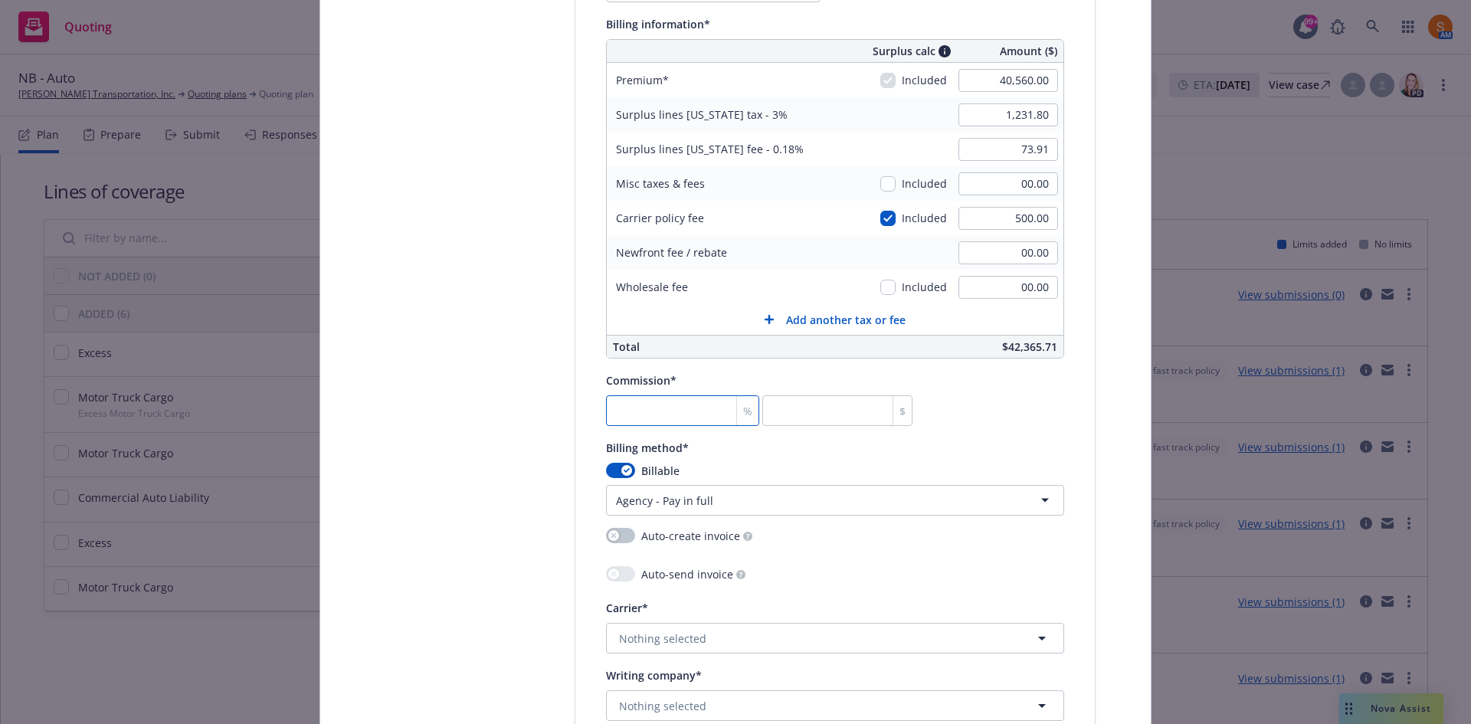
click at [654, 404] on input "number" at bounding box center [682, 410] width 153 height 31
type input "1"
type input "405.6"
type input "10"
type input "4056"
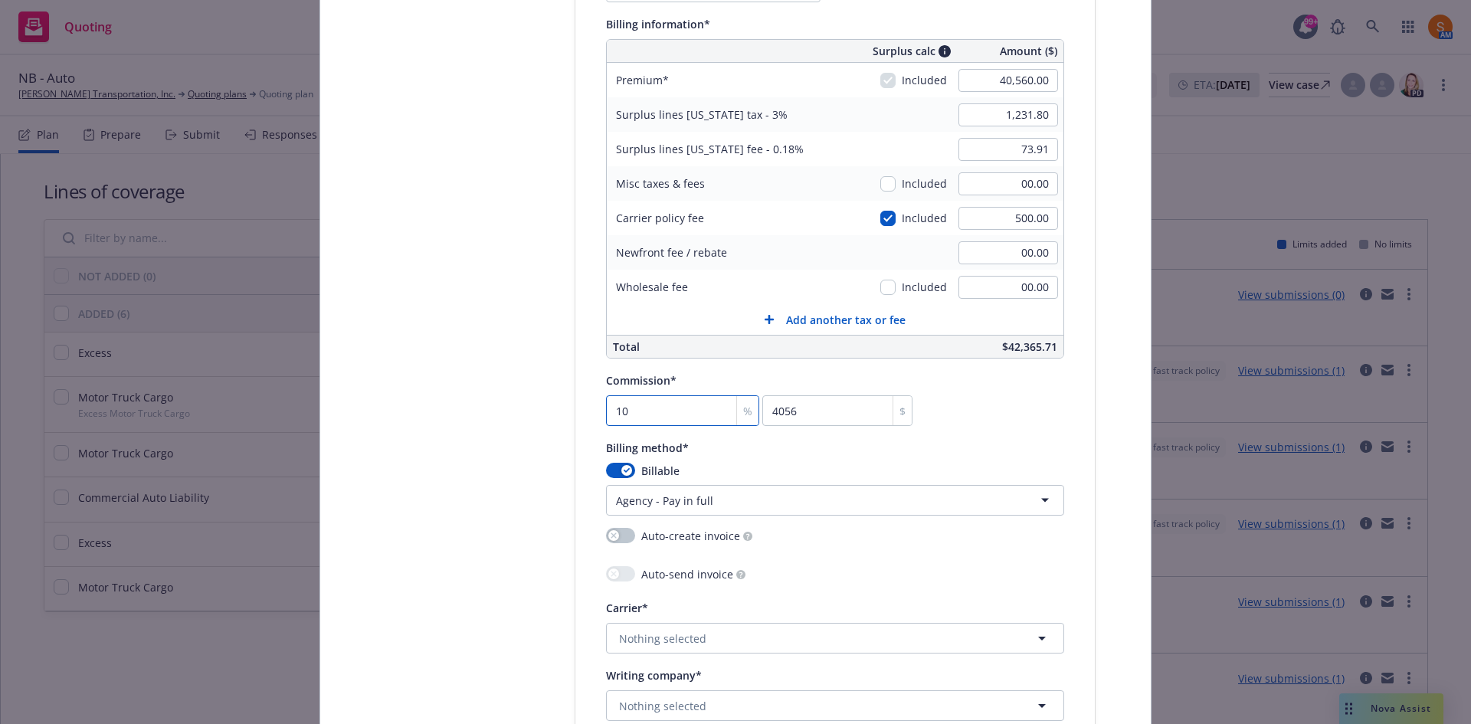
type input "10"
click at [524, 418] on div "Select lines of coverage Upload documents 3 Policy details 4 Installment plan" at bounding box center [460, 174] width 169 height 2118
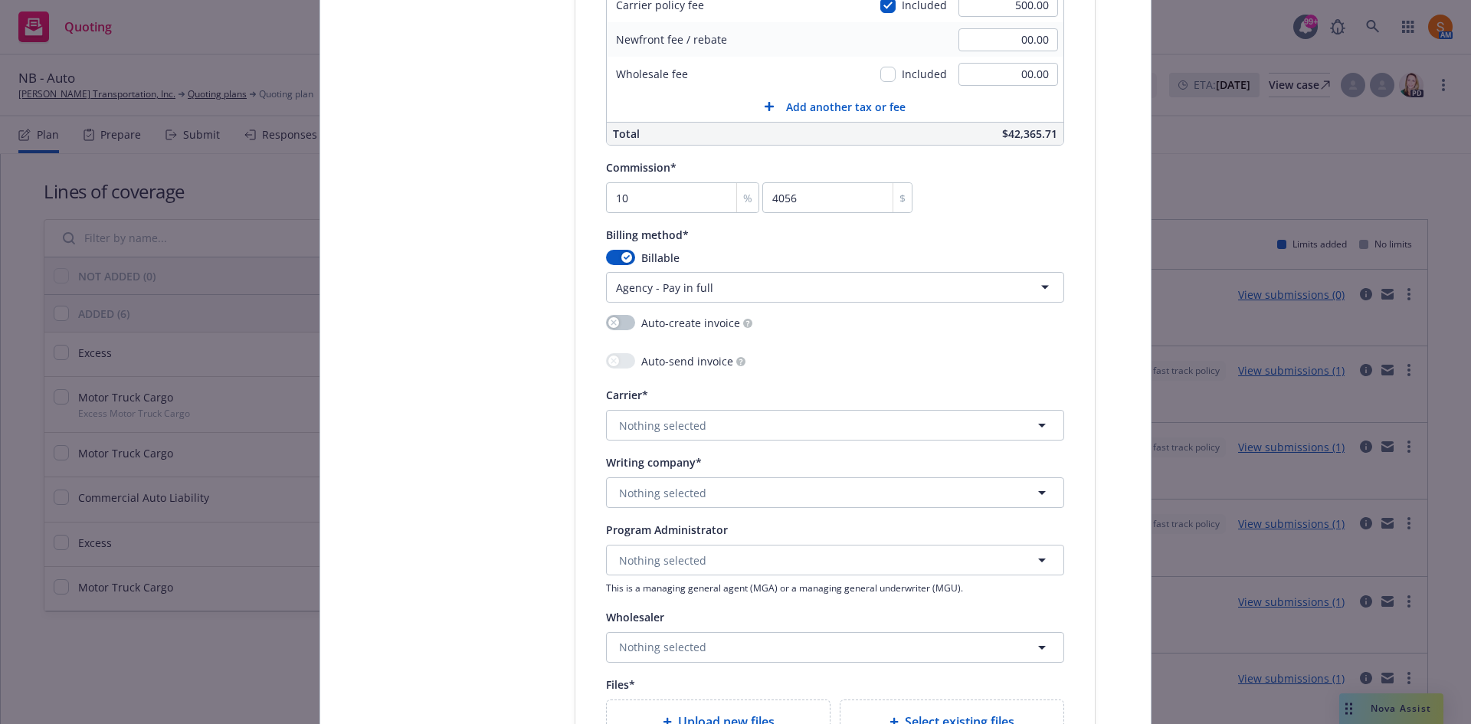
scroll to position [1271, 0]
click at [700, 419] on button "Nothing selected" at bounding box center [835, 421] width 458 height 31
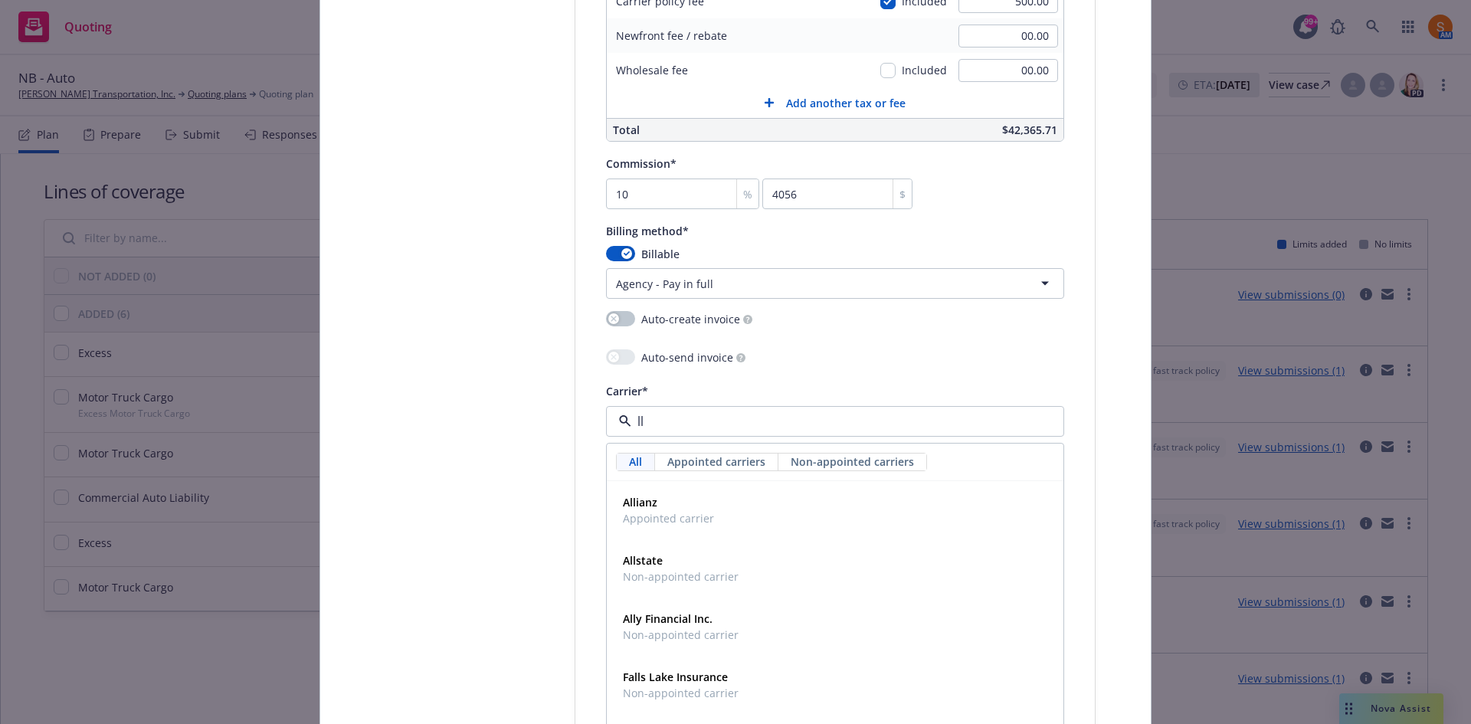
type input "l"
type input "up"
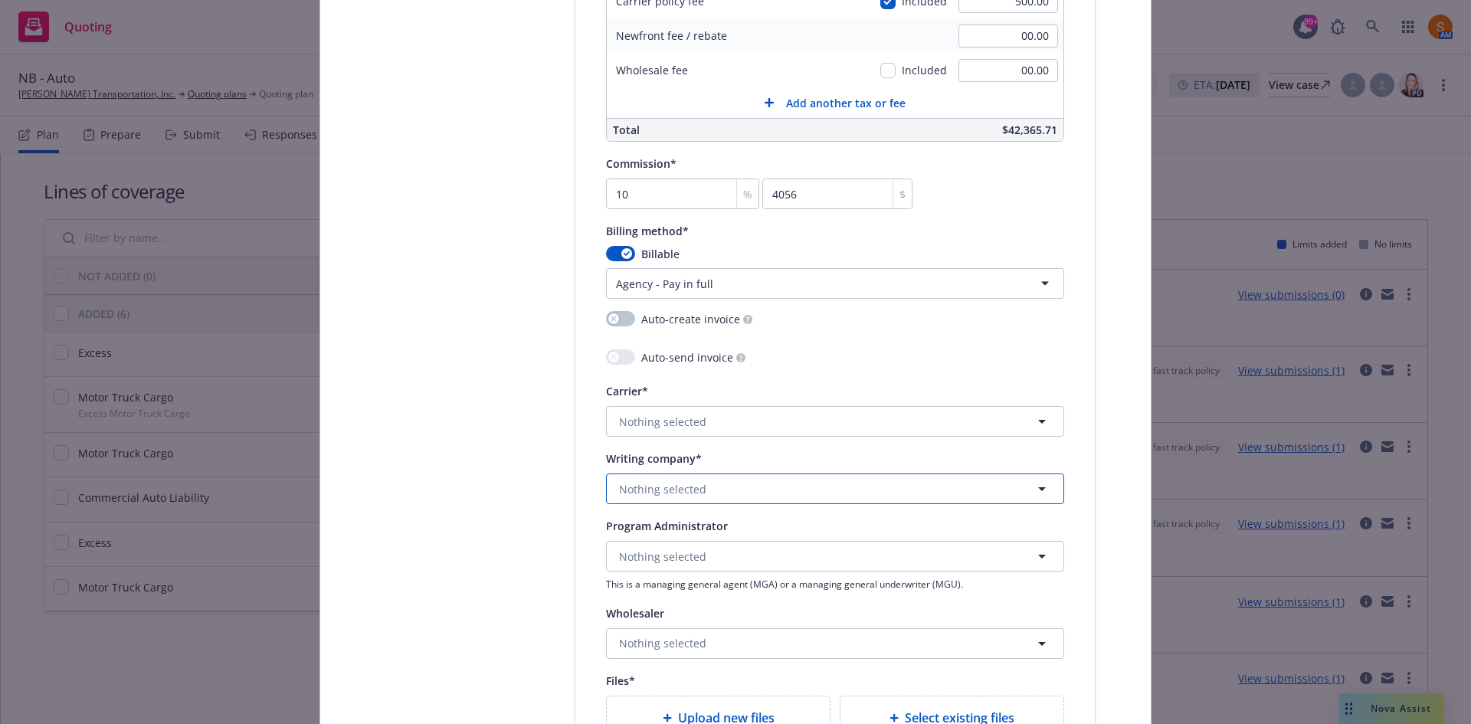
click at [649, 488] on span "Nothing selected" at bounding box center [662, 489] width 87 height 16
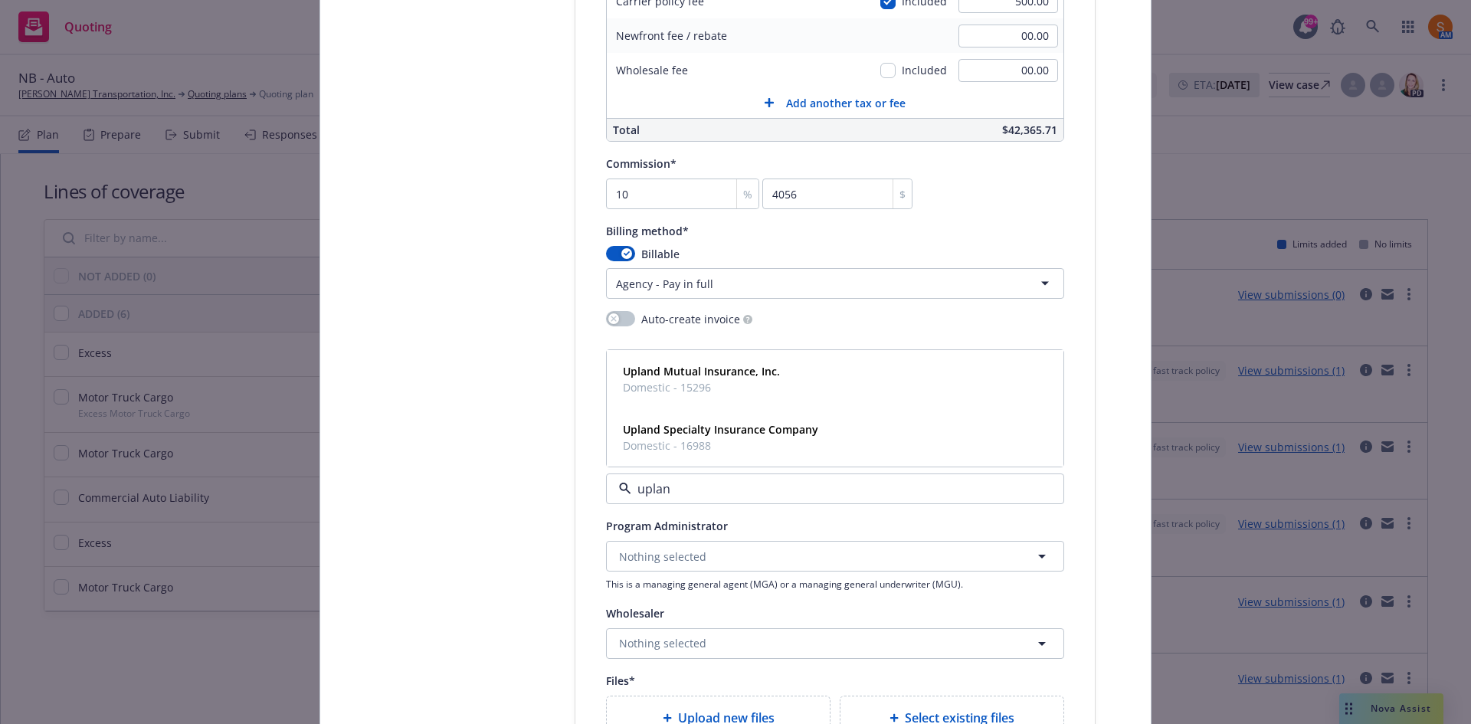
type input "upland"
click at [668, 443] on span "Domestic - 16988" at bounding box center [720, 446] width 195 height 16
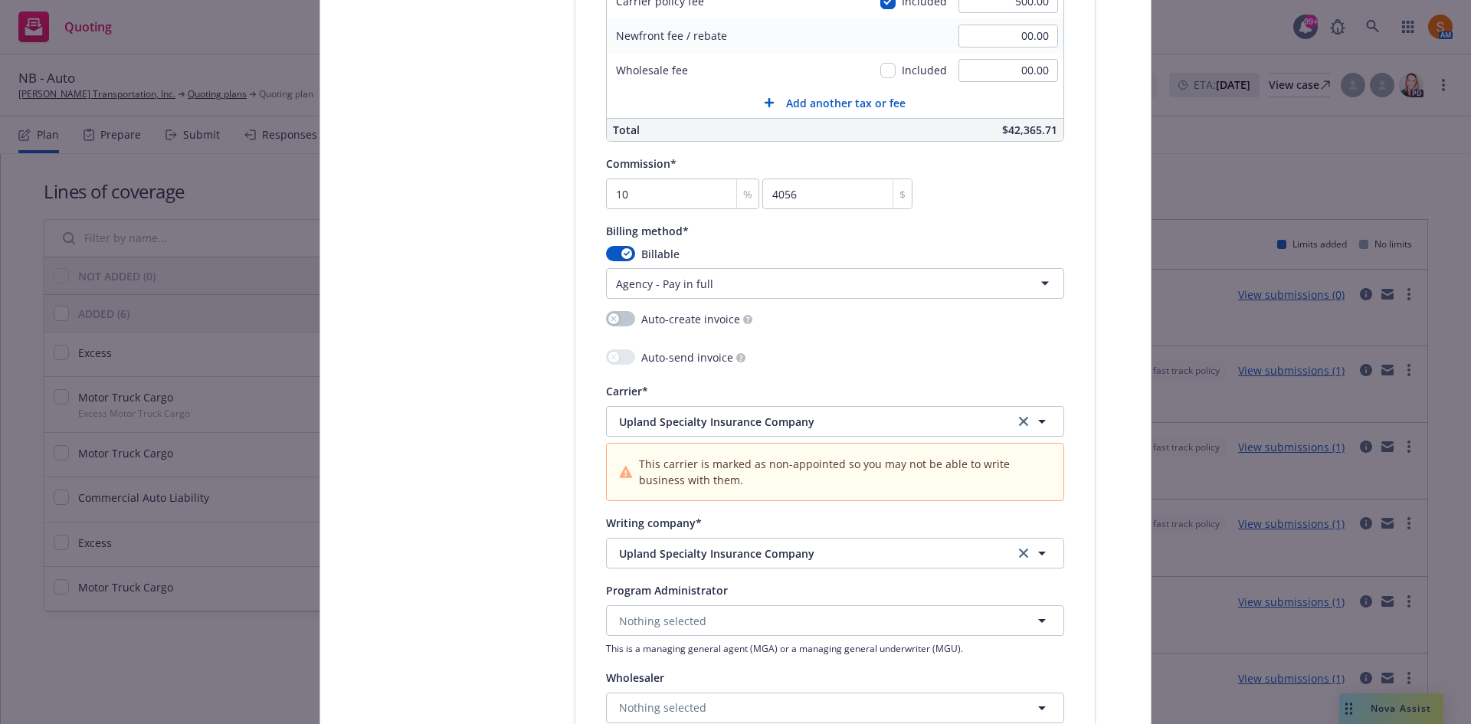
scroll to position [1380, 0]
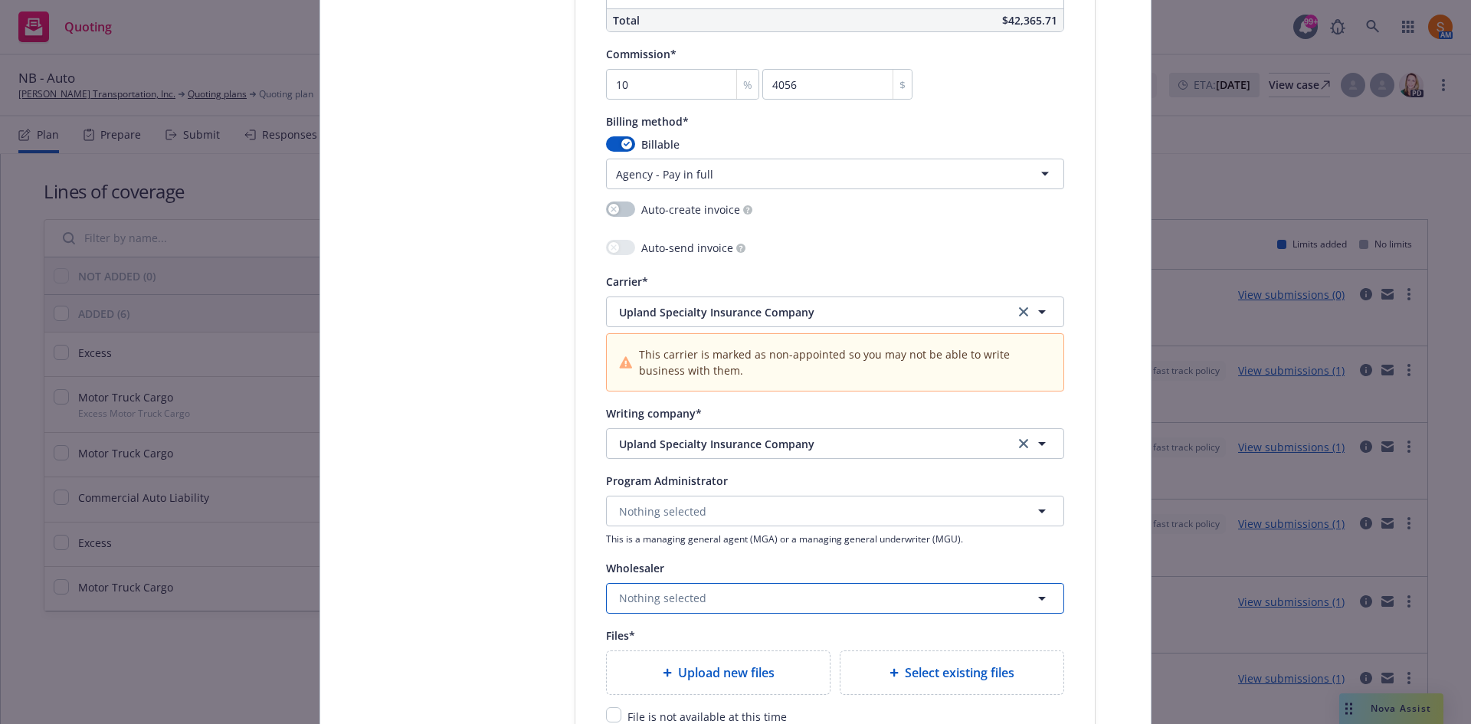
click at [664, 592] on span "Nothing selected" at bounding box center [662, 598] width 87 height 16
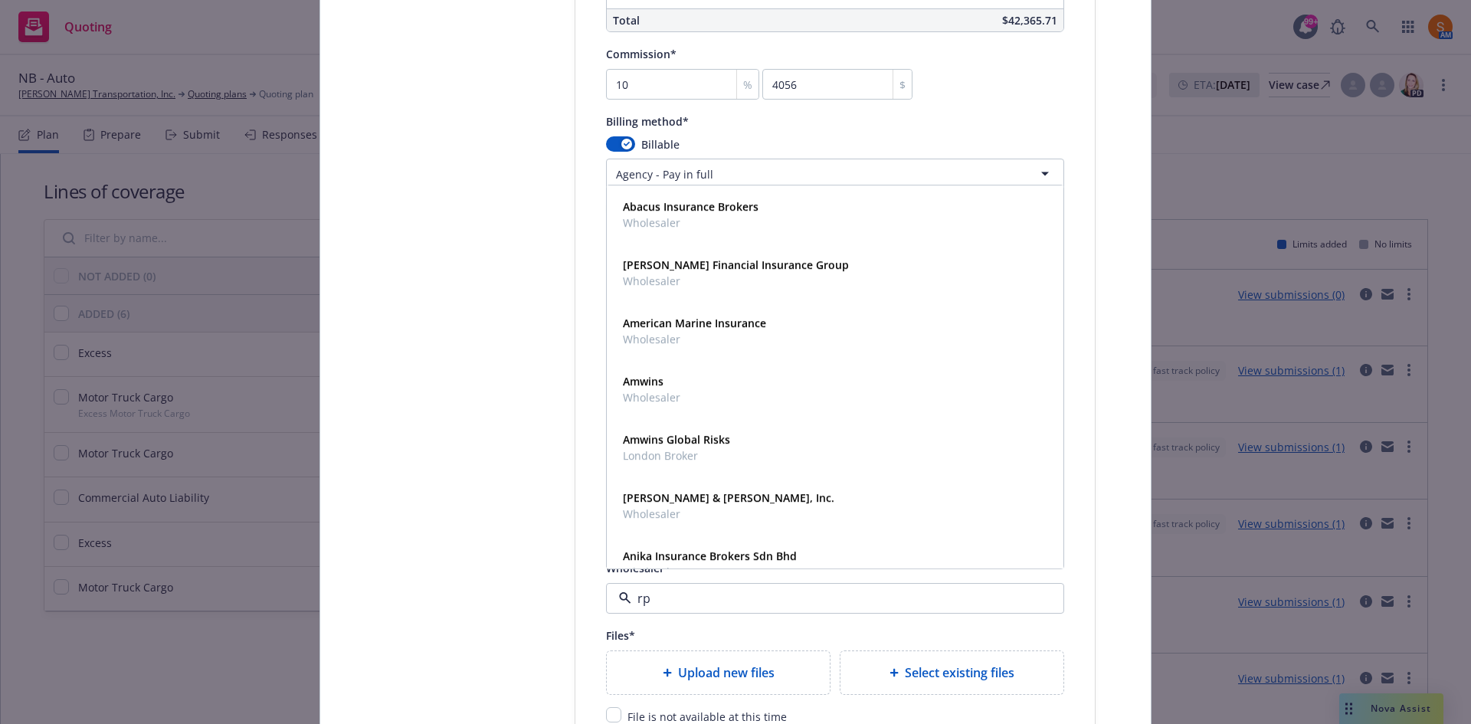
type input "rps"
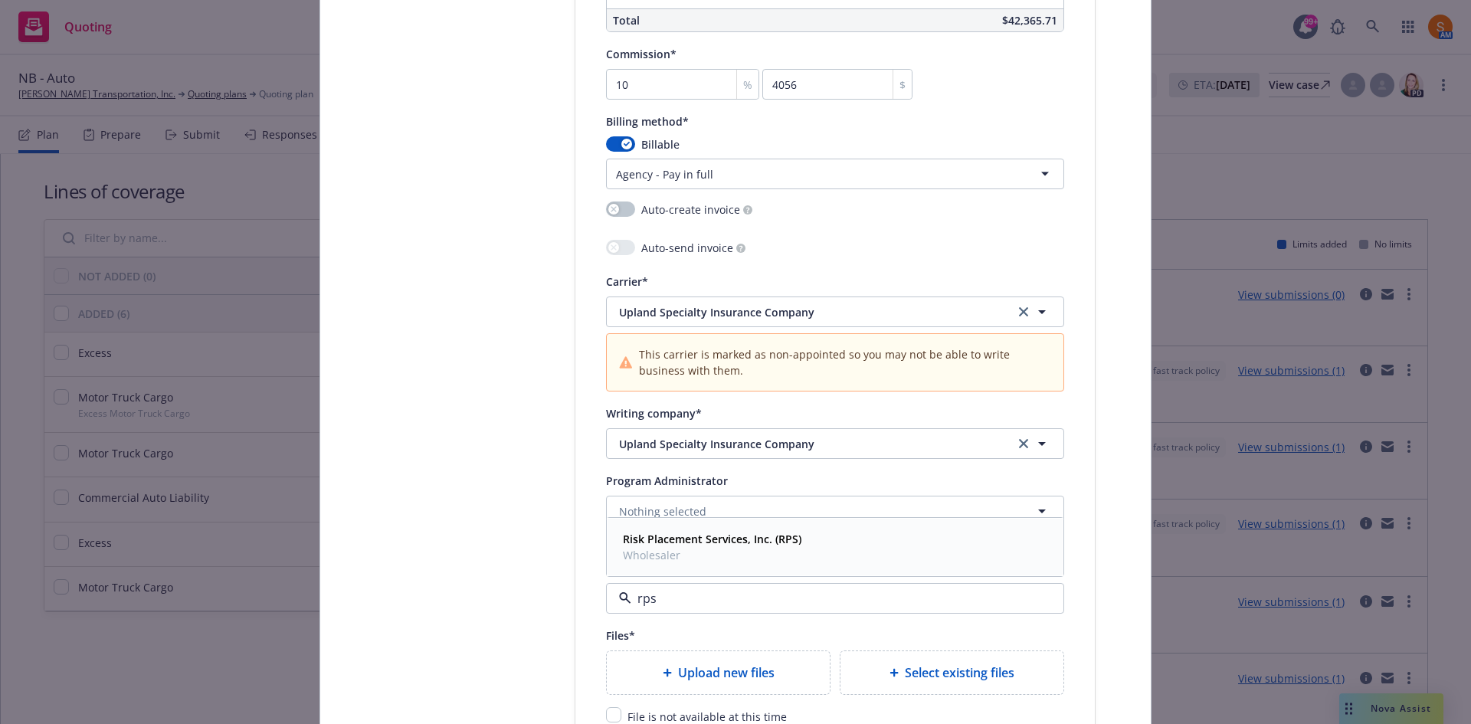
click at [667, 555] on span "Wholesaler" at bounding box center [712, 555] width 179 height 16
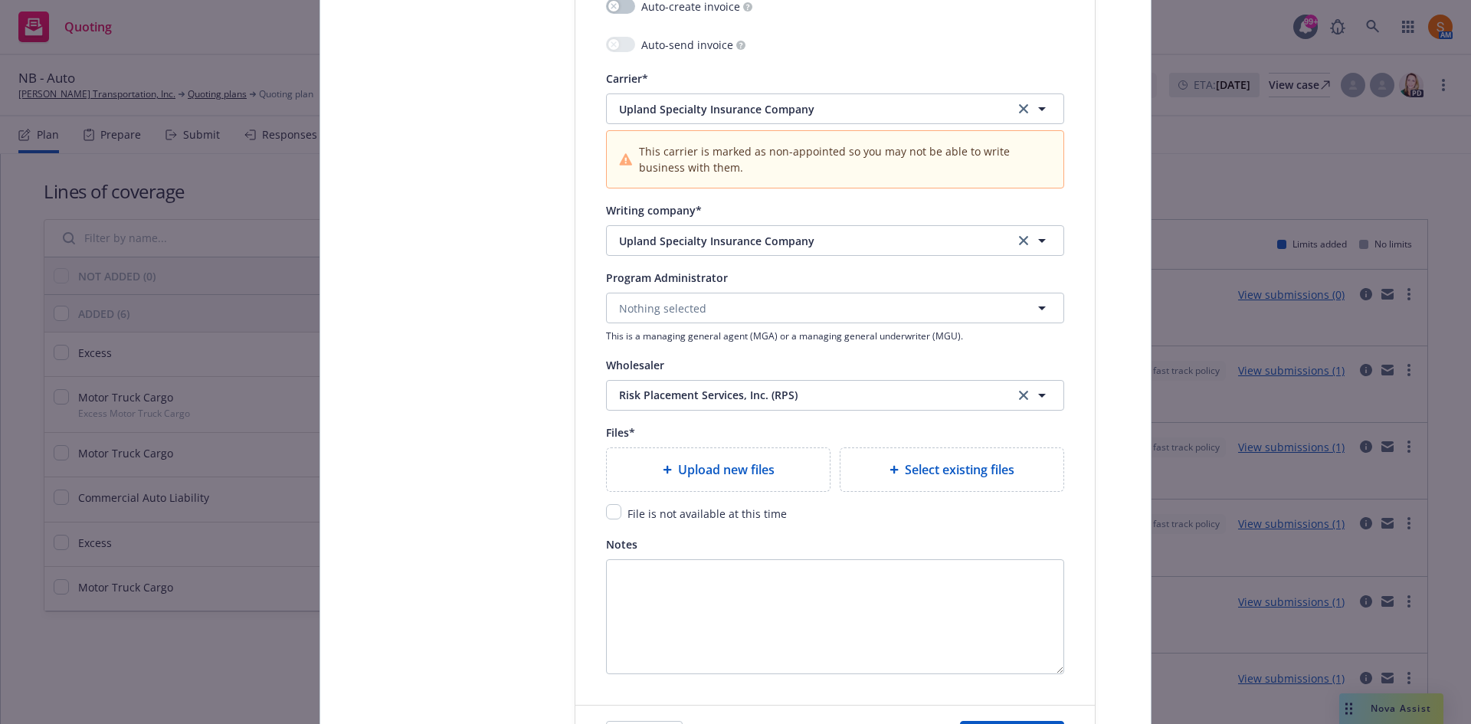
scroll to position [1592, 0]
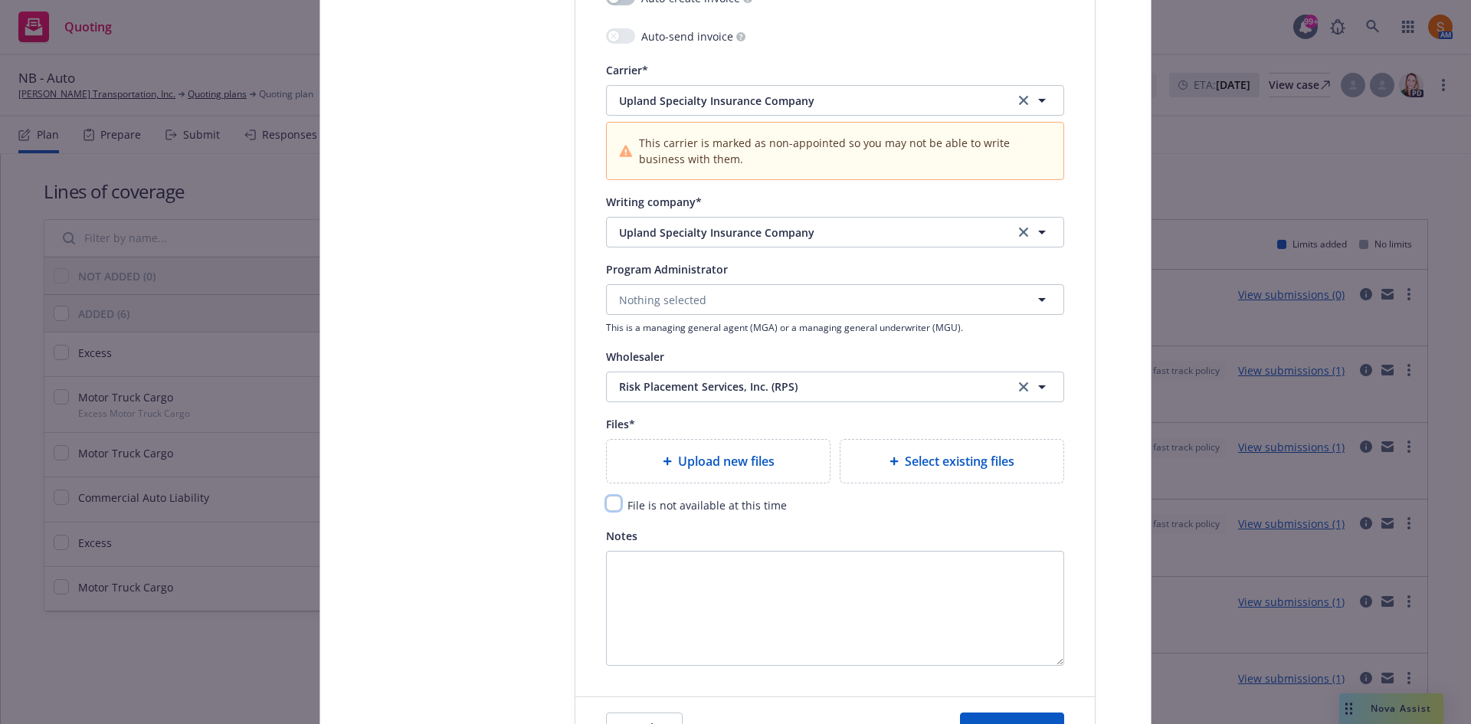
click at [609, 502] on input "checkbox" at bounding box center [613, 503] width 15 height 15
checkbox input "true"
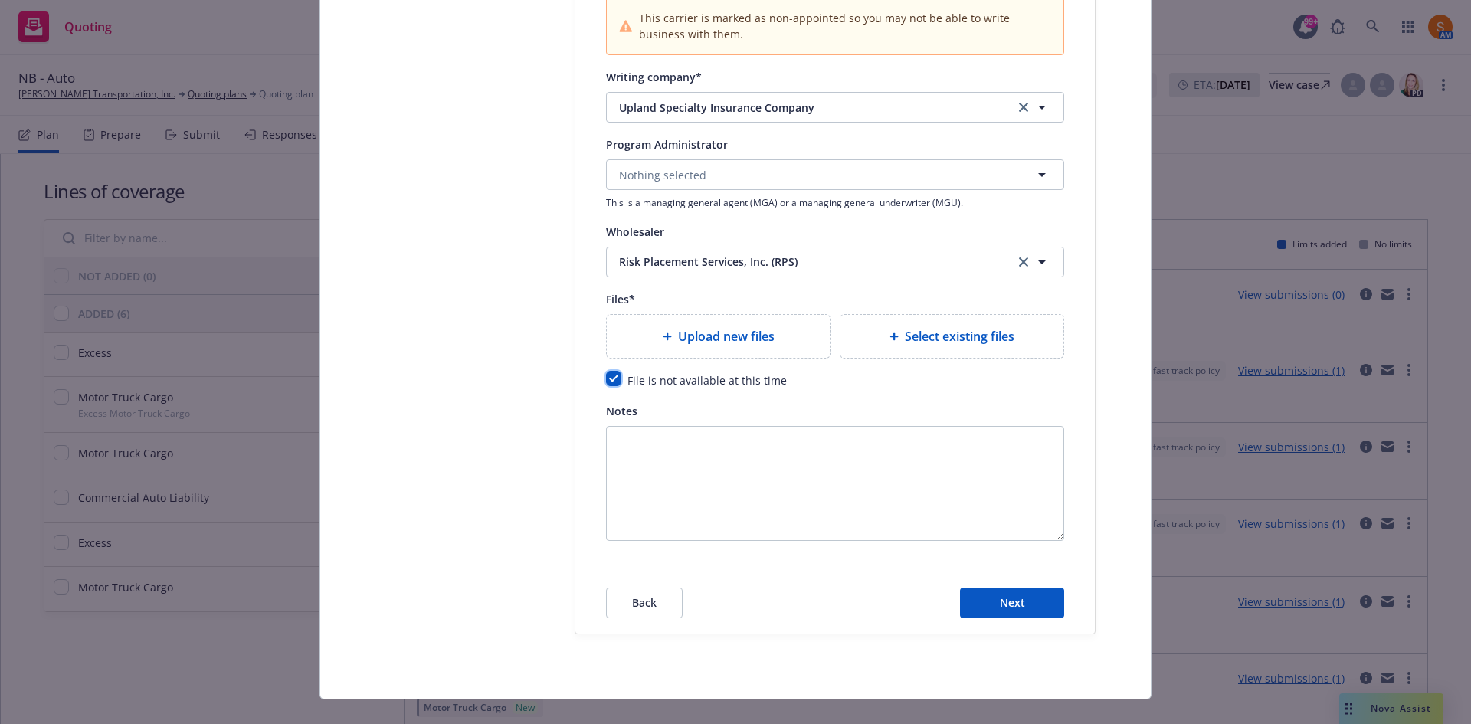
scroll to position [1741, 0]
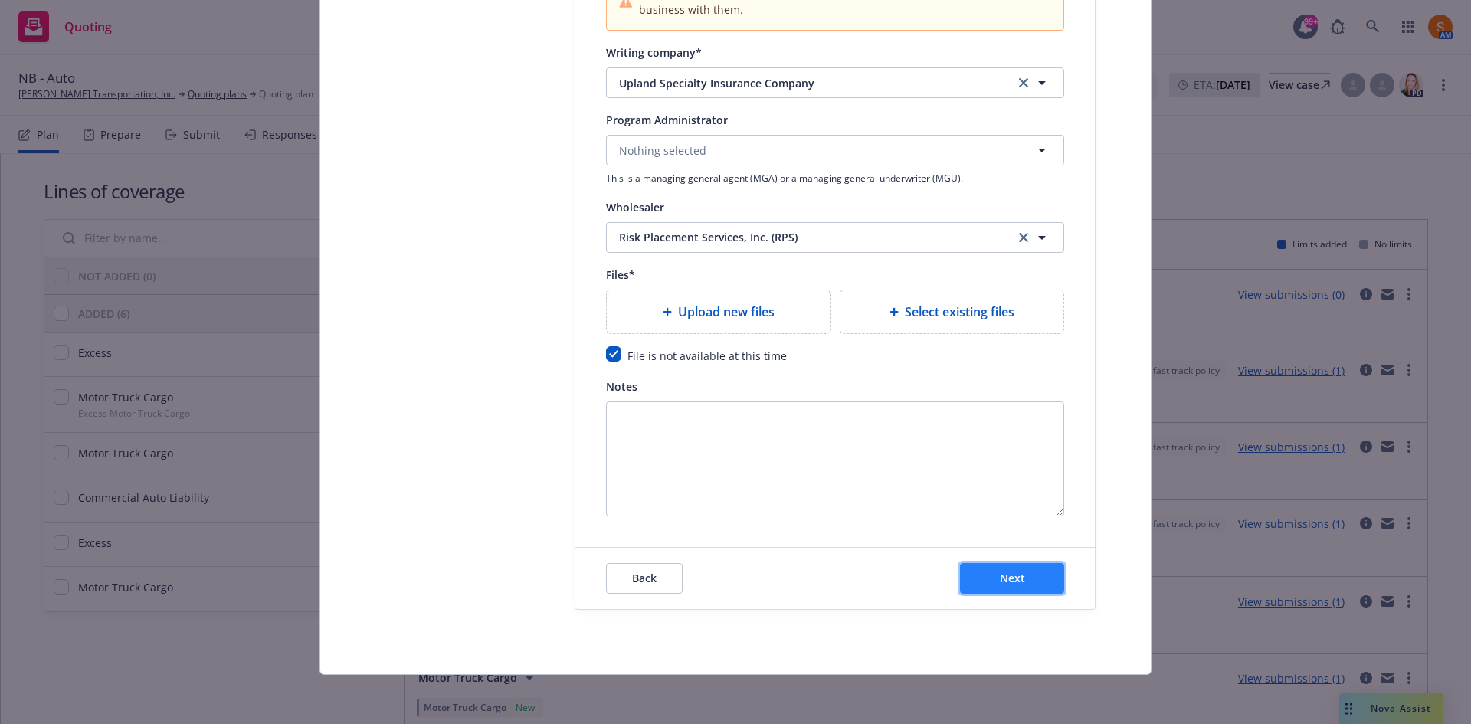
click at [1053, 589] on button "Next" at bounding box center [1012, 578] width 104 height 31
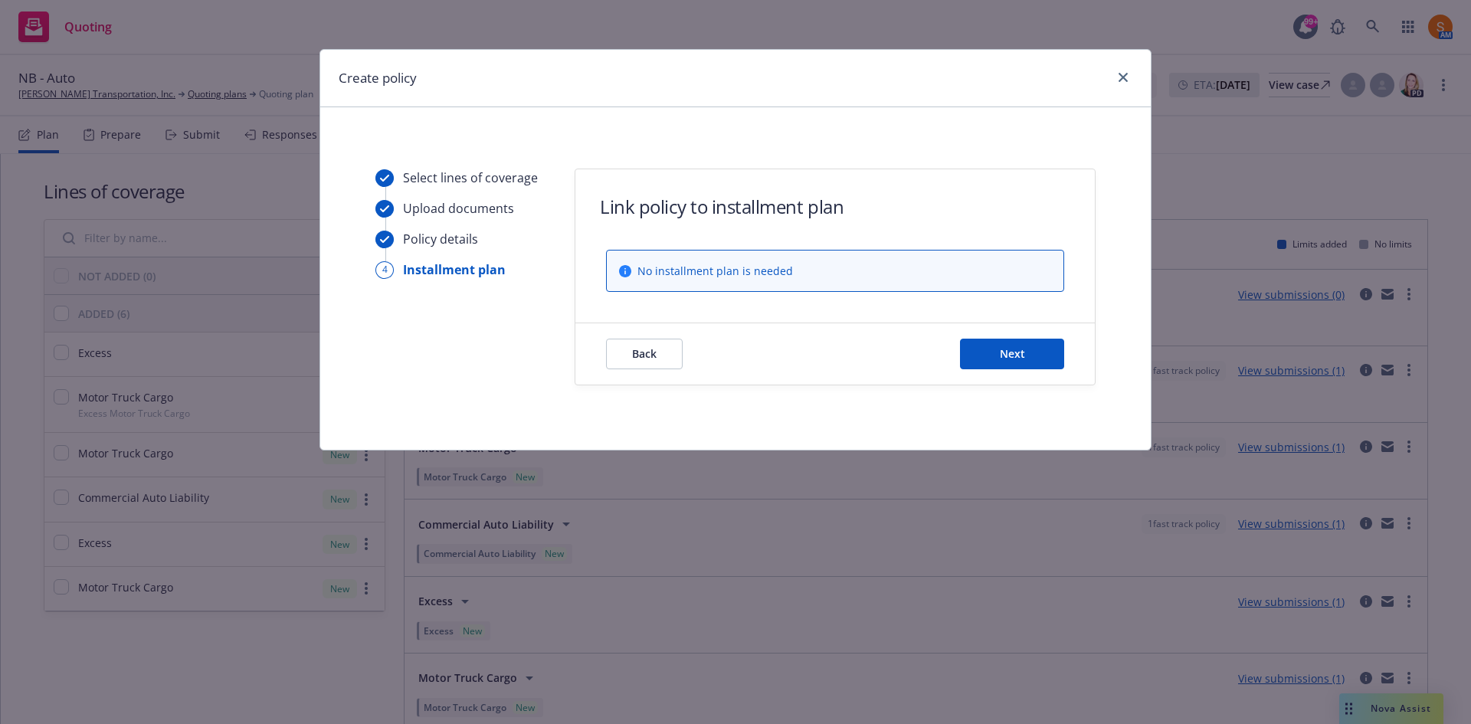
scroll to position [0, 0]
click at [1011, 353] on span "Next" at bounding box center [1012, 353] width 25 height 15
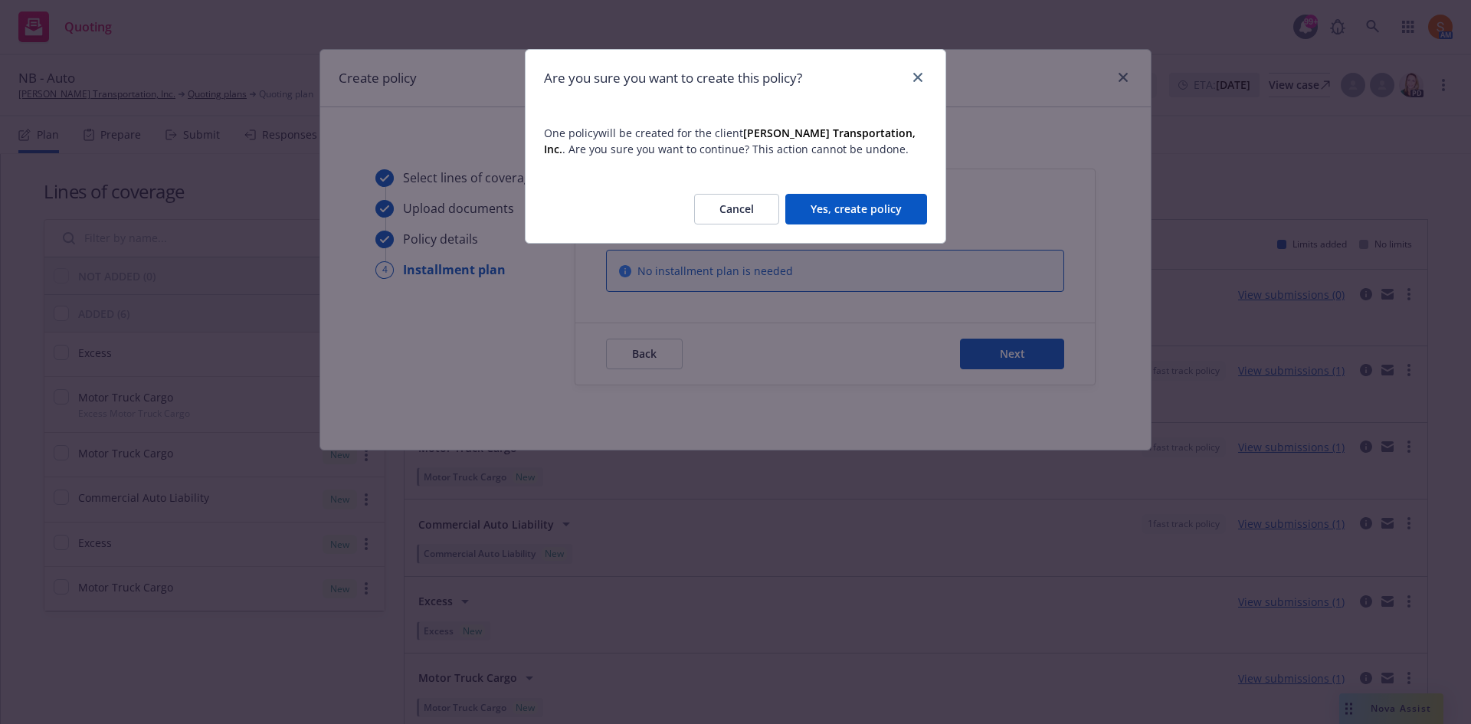
click at [883, 199] on button "Yes, create policy" at bounding box center [857, 209] width 142 height 31
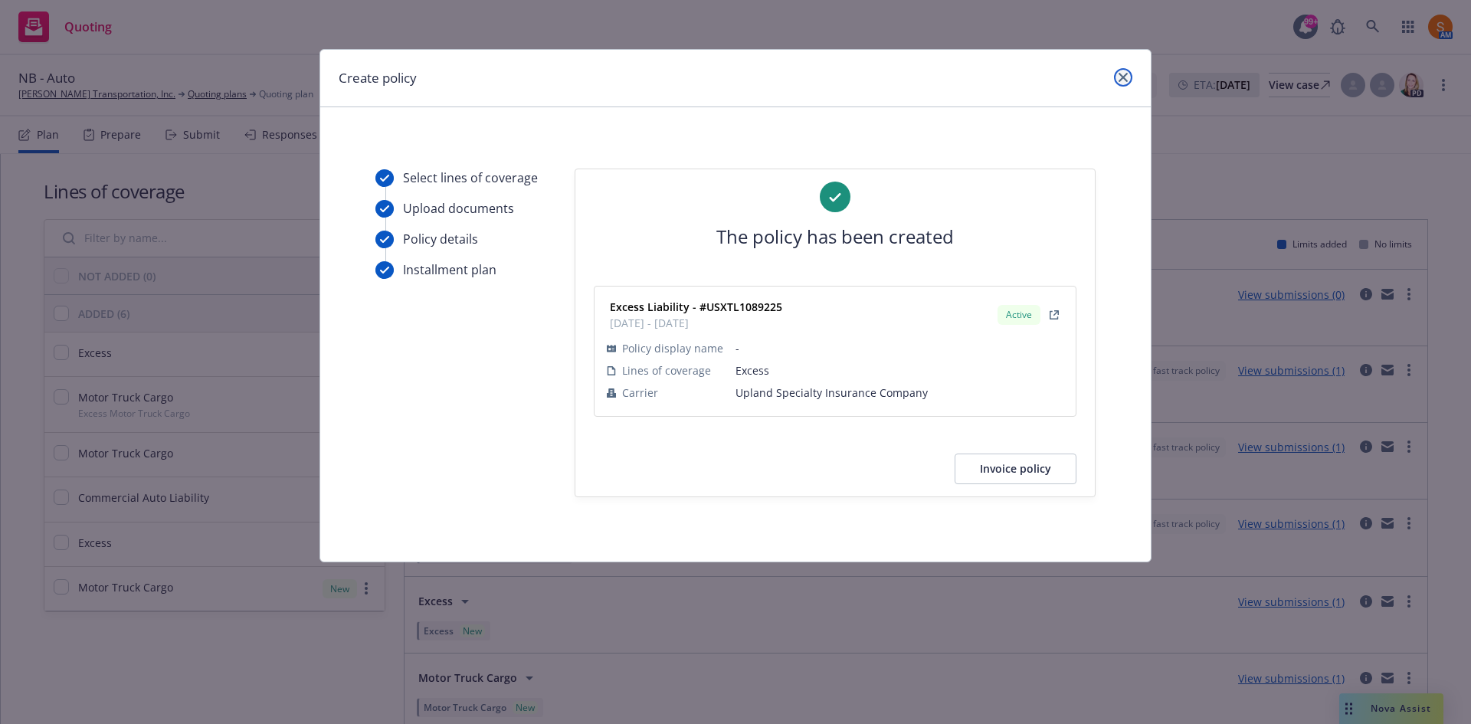
click at [1118, 82] on link "close" at bounding box center [1123, 77] width 18 height 18
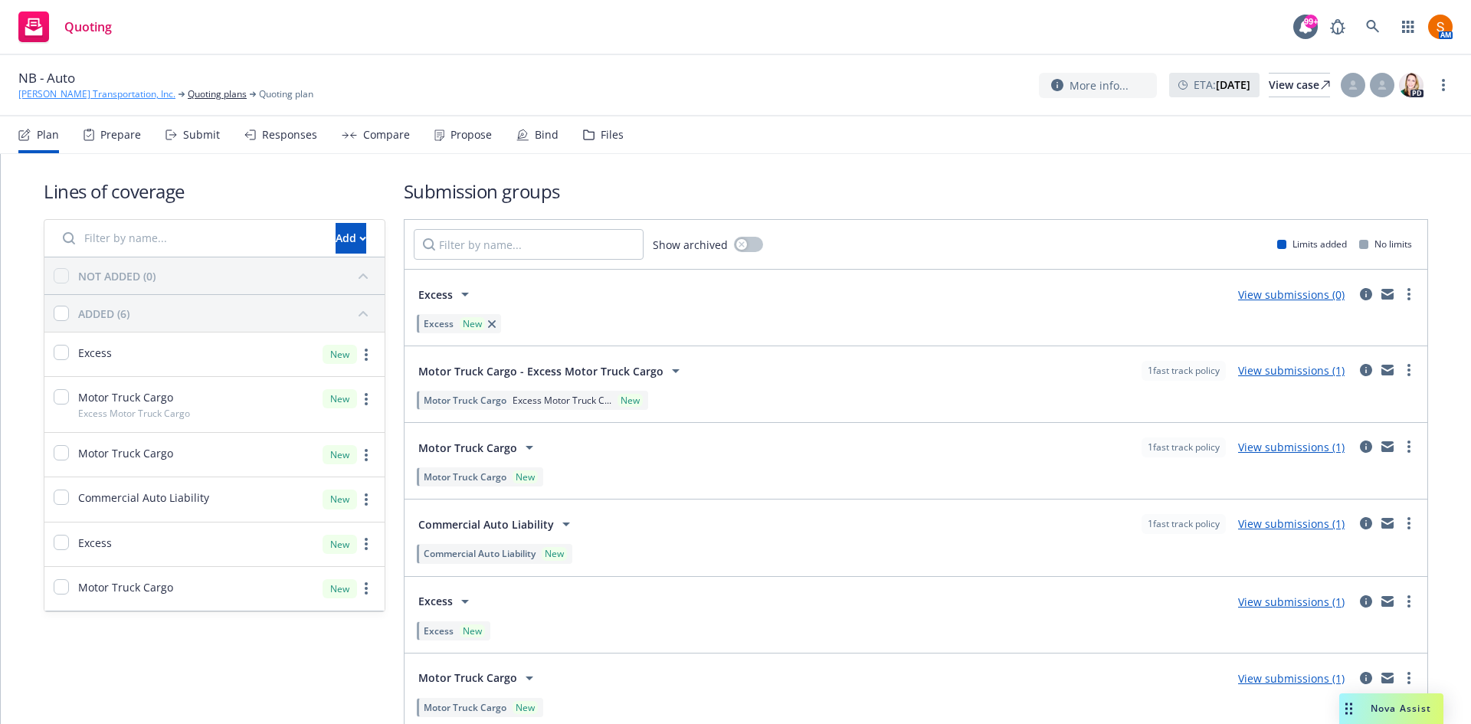
click at [97, 95] on link "[PERSON_NAME] Transportation, Inc." at bounding box center [96, 94] width 157 height 14
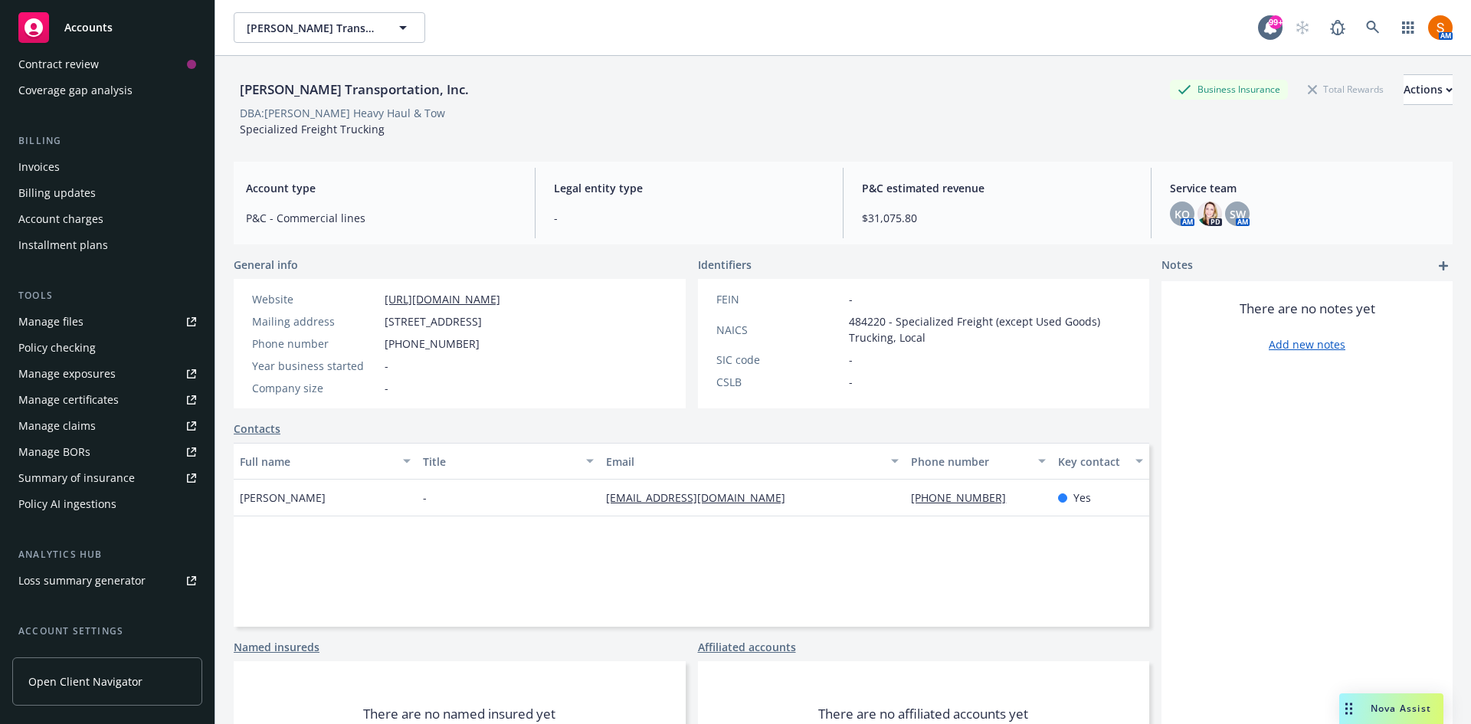
scroll to position [198, 0]
click at [86, 405] on div "Manage certificates" at bounding box center [68, 399] width 100 height 25
click at [1358, 15] on link at bounding box center [1373, 27] width 31 height 31
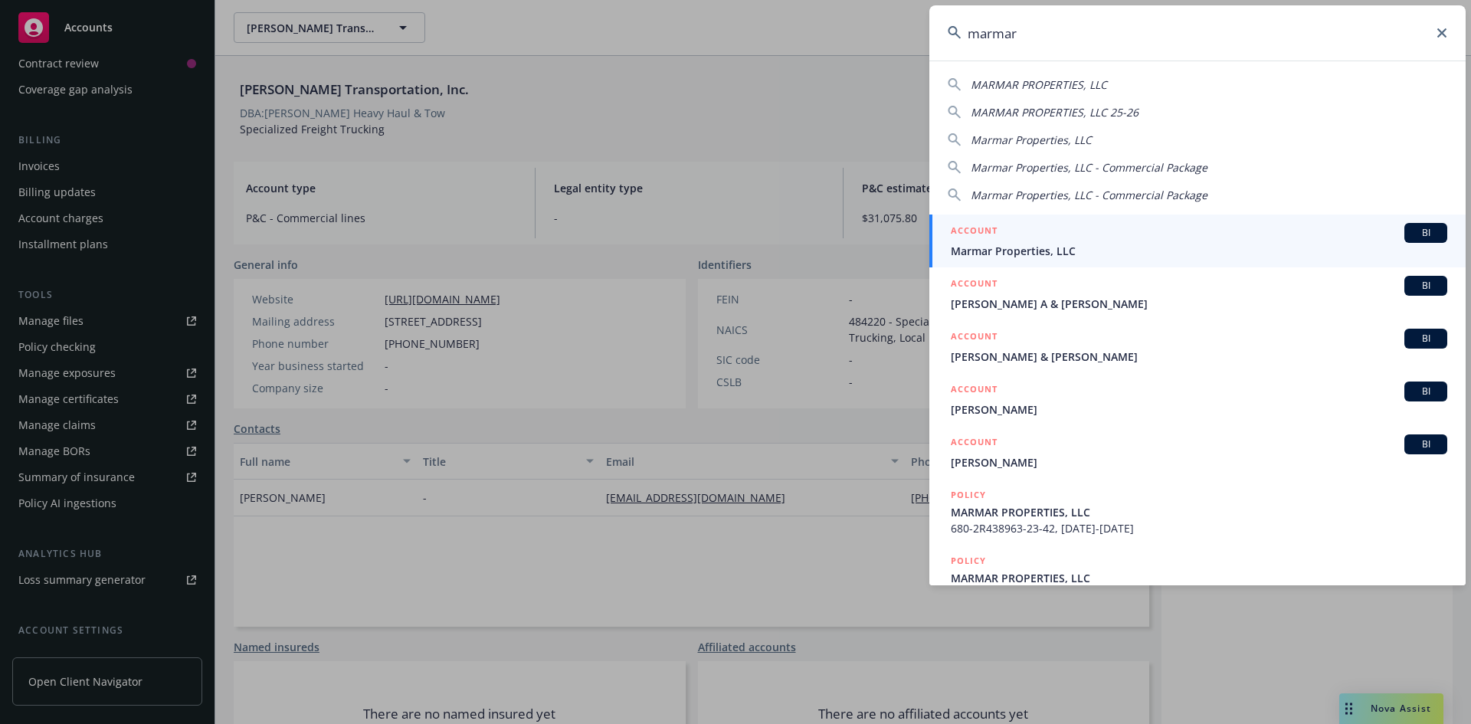
type input "marmar"
click at [1024, 256] on span "Marmar Properties, LLC" at bounding box center [1199, 251] width 497 height 16
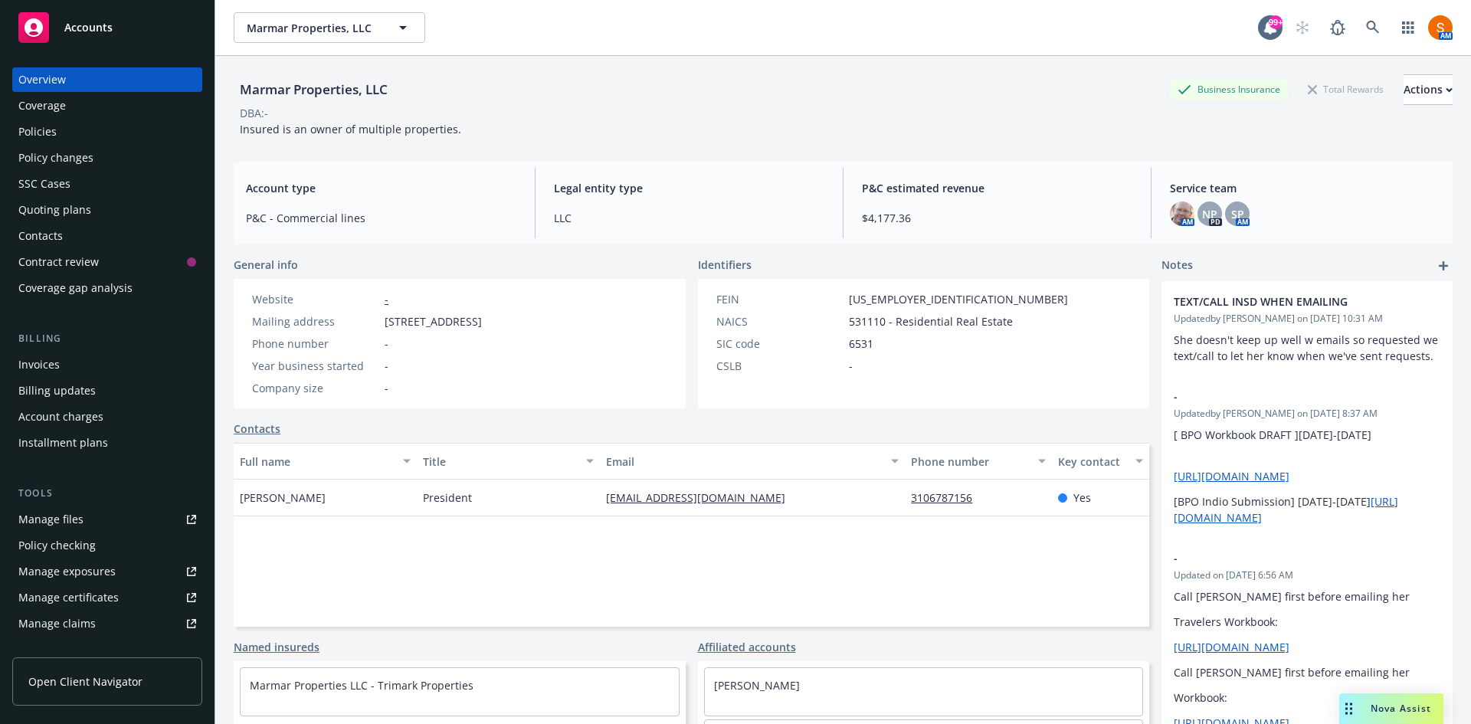
click at [72, 128] on div "Policies" at bounding box center [107, 132] width 178 height 25
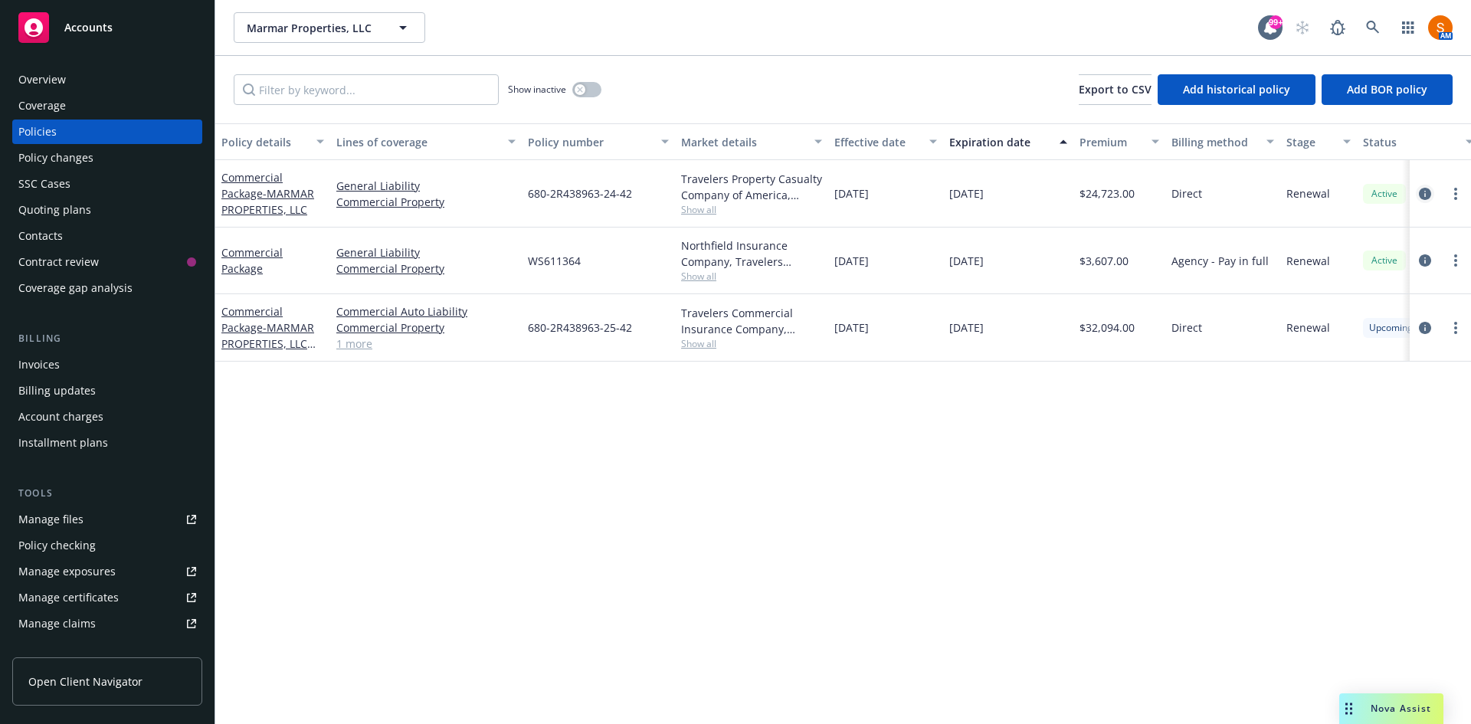
click at [1423, 195] on icon "circleInformation" at bounding box center [1425, 194] width 12 height 12
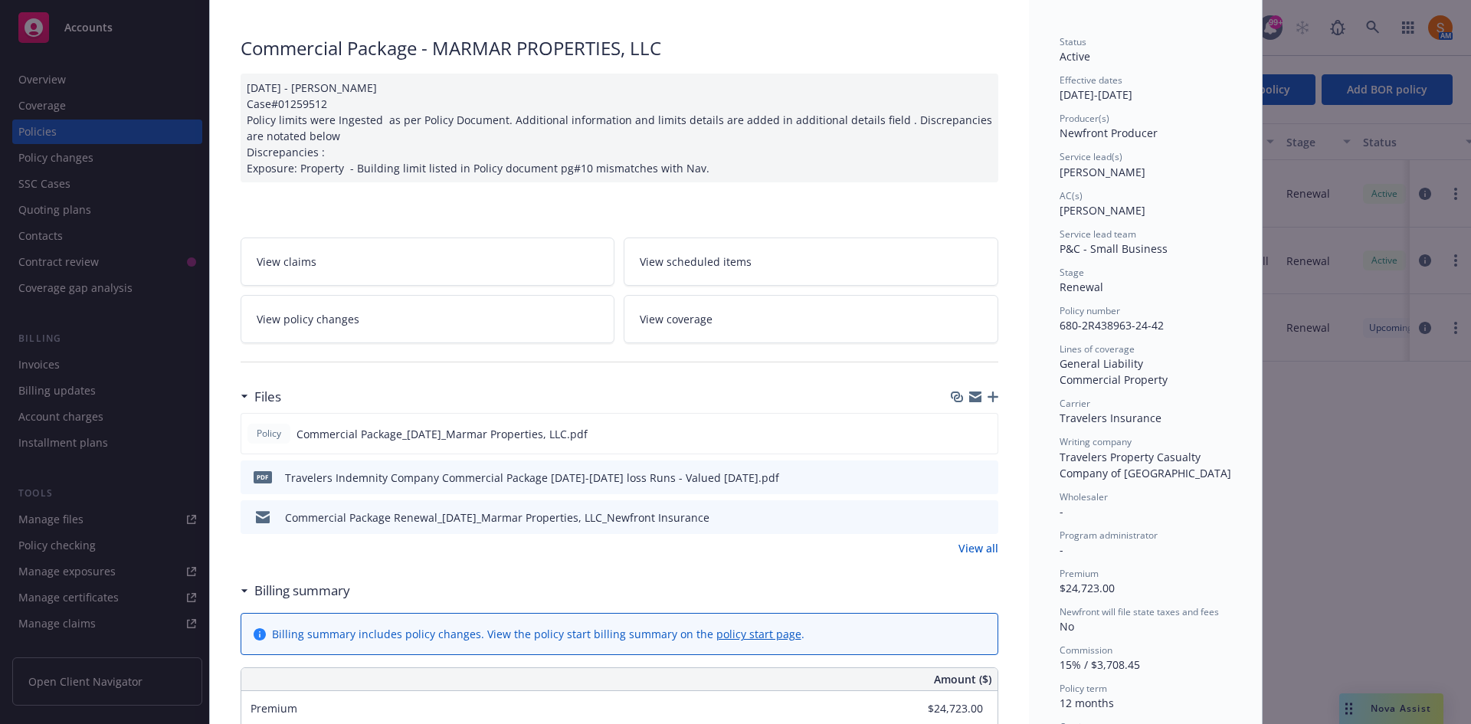
scroll to position [91, 0]
click at [978, 438] on button at bounding box center [985, 433] width 14 height 16
click at [980, 430] on icon "preview file" at bounding box center [983, 432] width 14 height 11
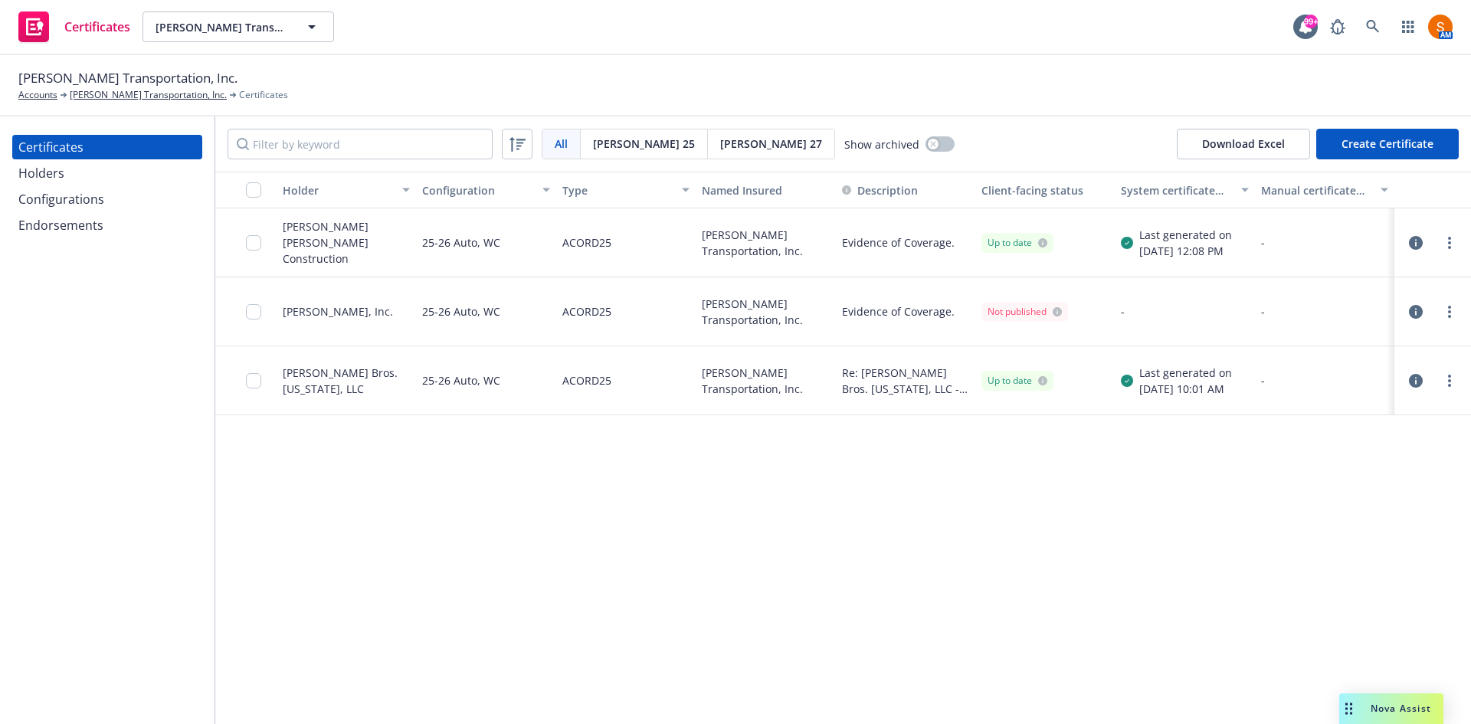
click at [111, 160] on div "Certificates Holders Configurations Endorsements" at bounding box center [107, 186] width 190 height 103
click at [110, 166] on div "Holders" at bounding box center [107, 173] width 178 height 25
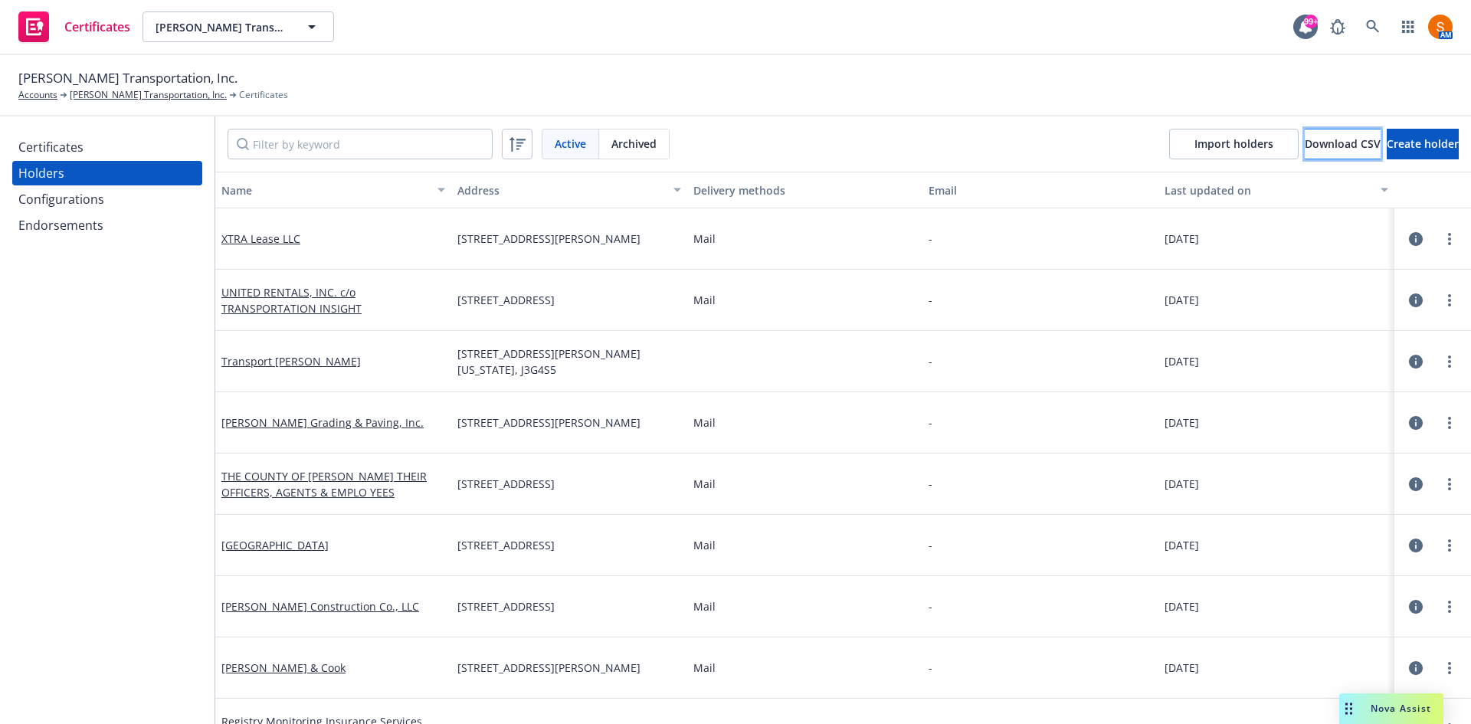
click at [1305, 142] on span "Download CSV" at bounding box center [1343, 143] width 76 height 15
